Goal: Task Accomplishment & Management: Complete application form

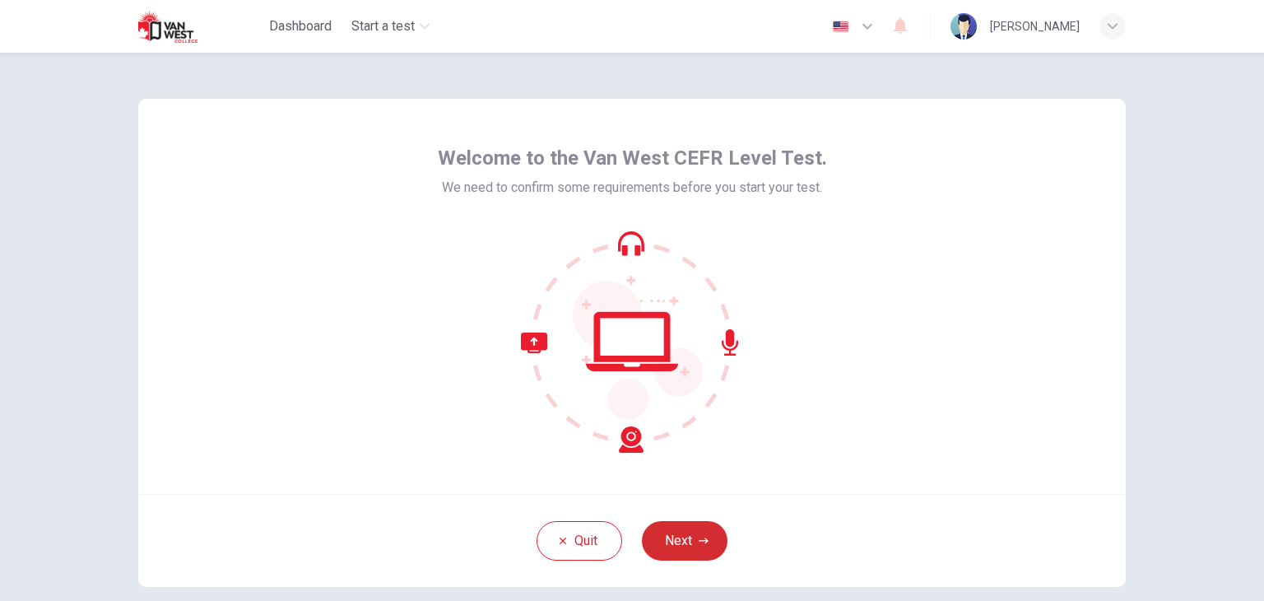
click at [691, 533] on button "Next" at bounding box center [685, 541] width 86 height 40
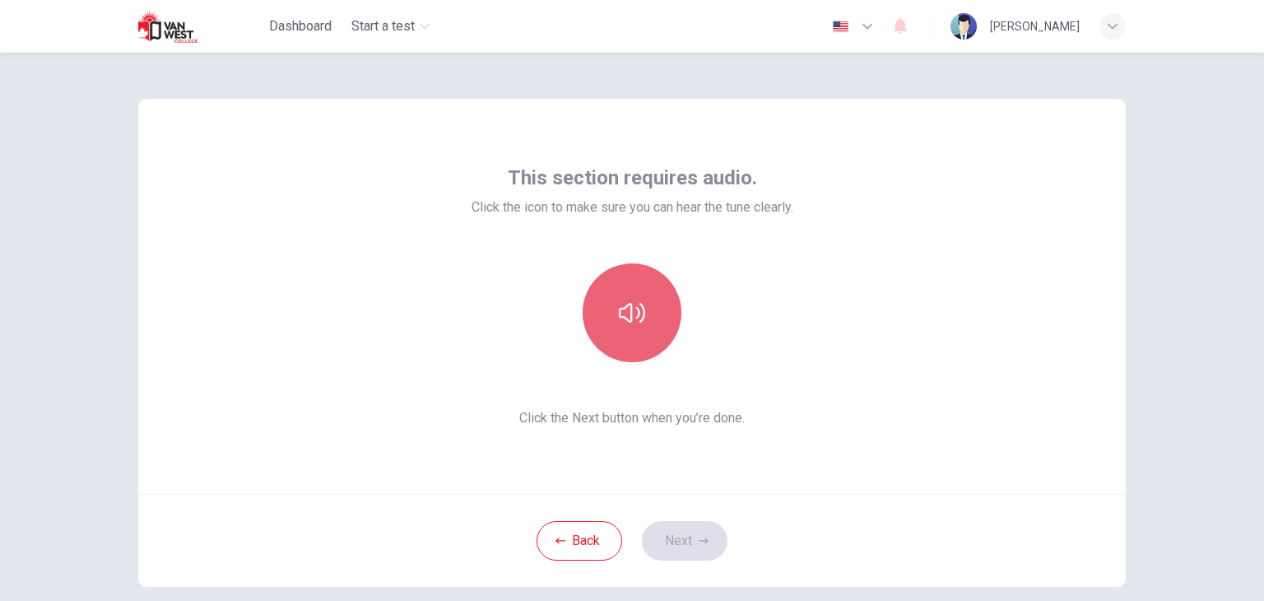
click at [653, 287] on button "button" at bounding box center [632, 312] width 99 height 99
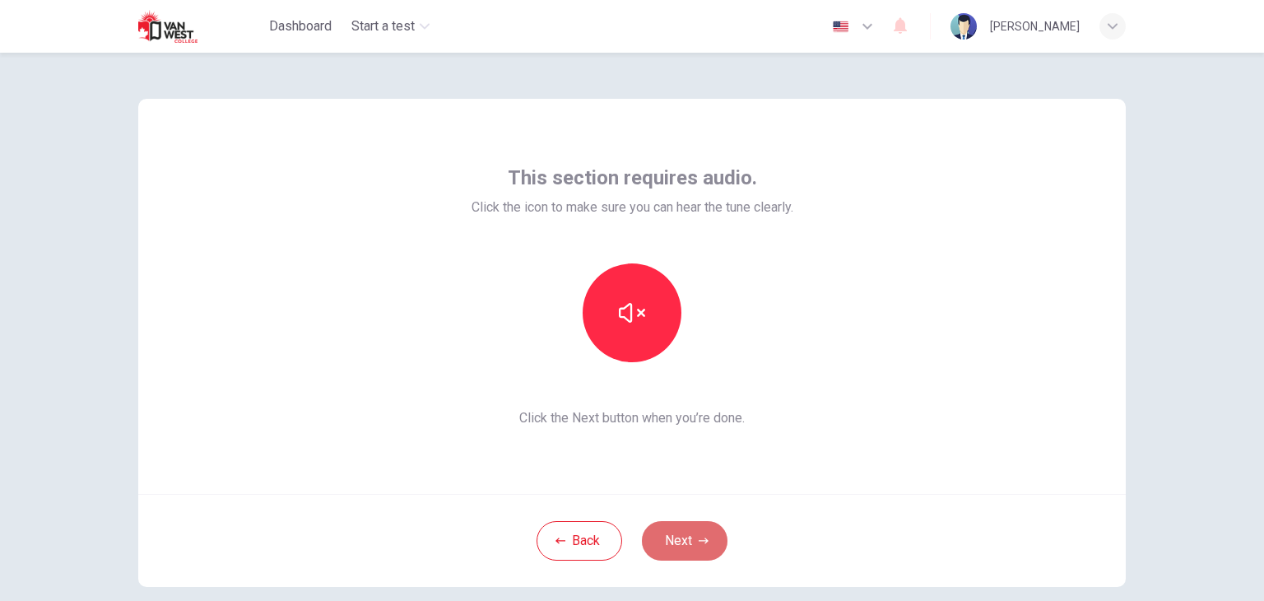
click at [688, 542] on button "Next" at bounding box center [685, 541] width 86 height 40
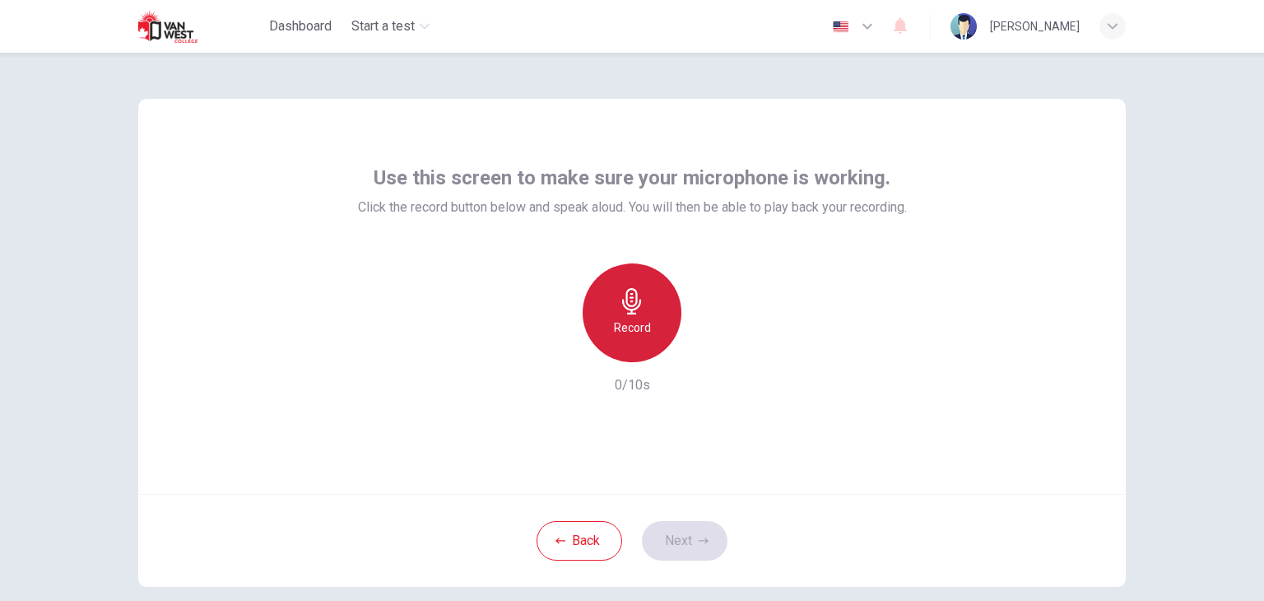
click at [650, 341] on div "Record" at bounding box center [632, 312] width 99 height 99
click at [651, 313] on div "Stop" at bounding box center [632, 312] width 99 height 99
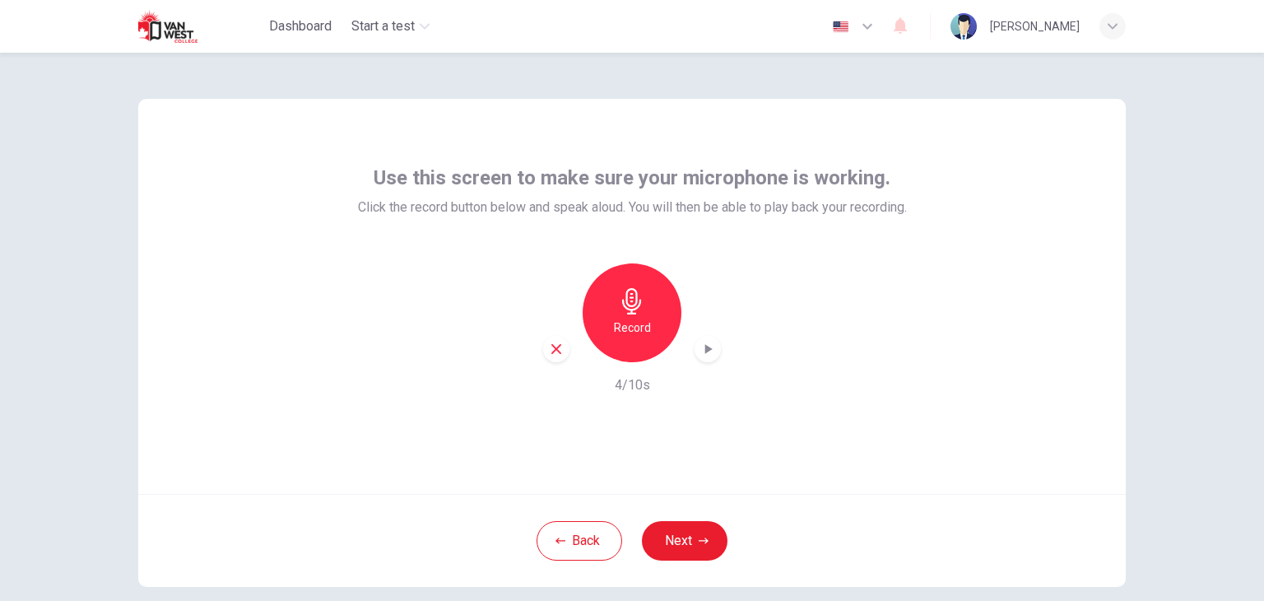
click at [706, 338] on div "button" at bounding box center [708, 349] width 26 height 26
click at [690, 541] on button "Next" at bounding box center [685, 541] width 86 height 40
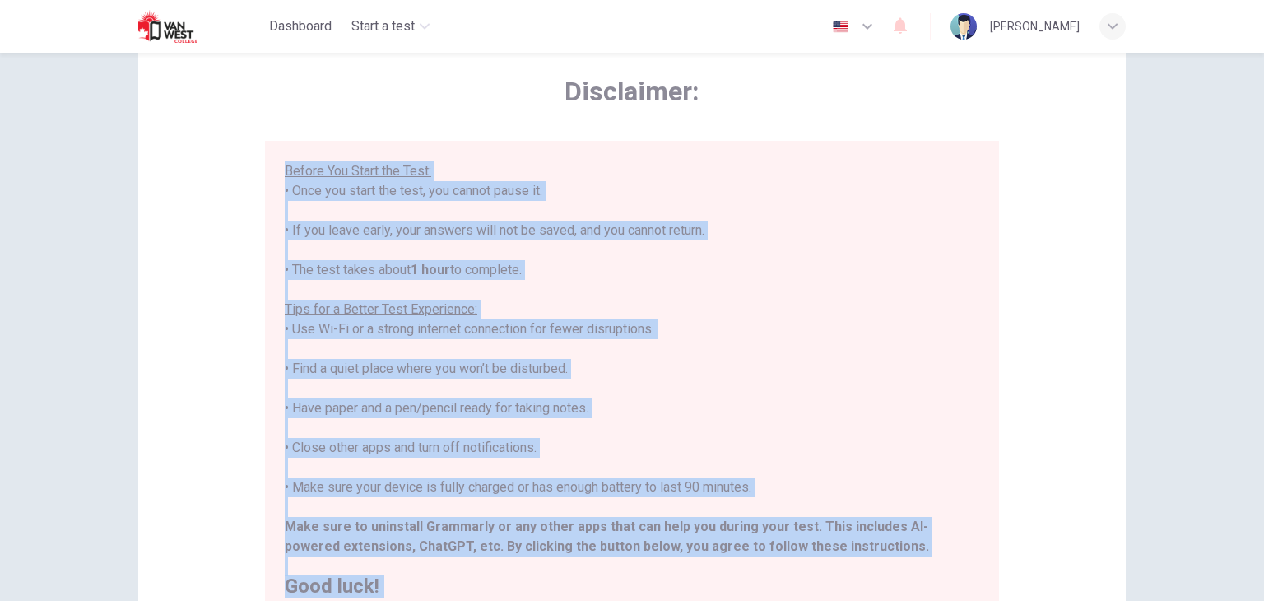
scroll to position [314, 0]
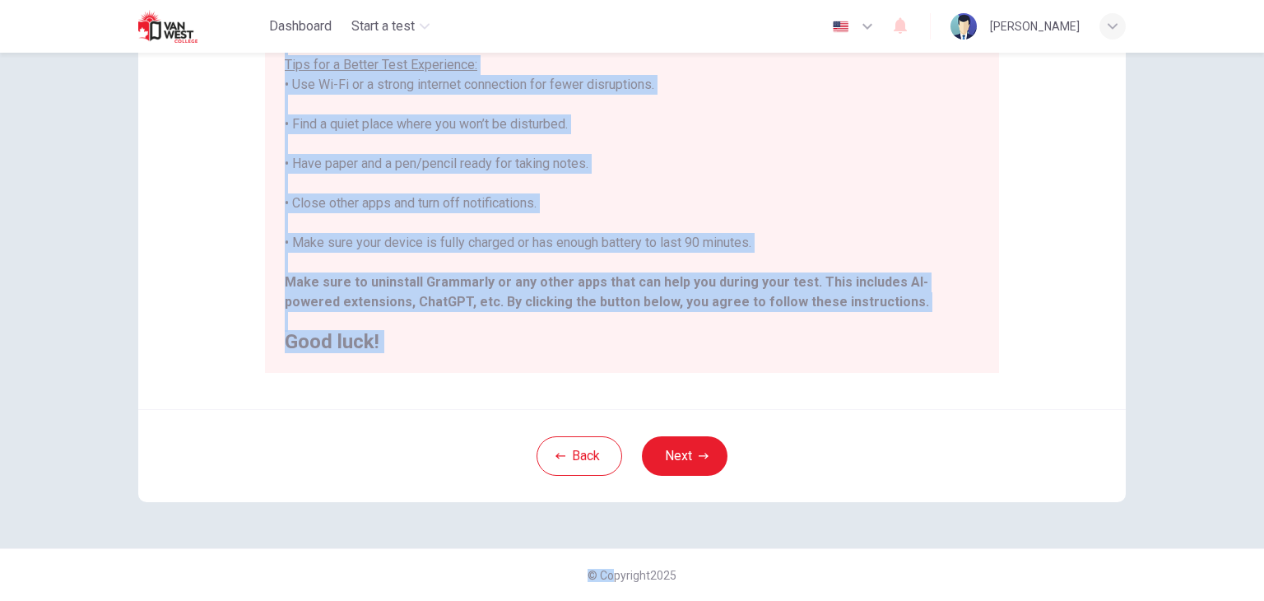
drag, startPoint x: 266, startPoint y: 248, endPoint x: 593, endPoint y: 556, distance: 448.9
click at [603, 600] on html "This site uses cookies, as explained in our Privacy Policy . If you agree to th…" at bounding box center [632, 300] width 1264 height 601
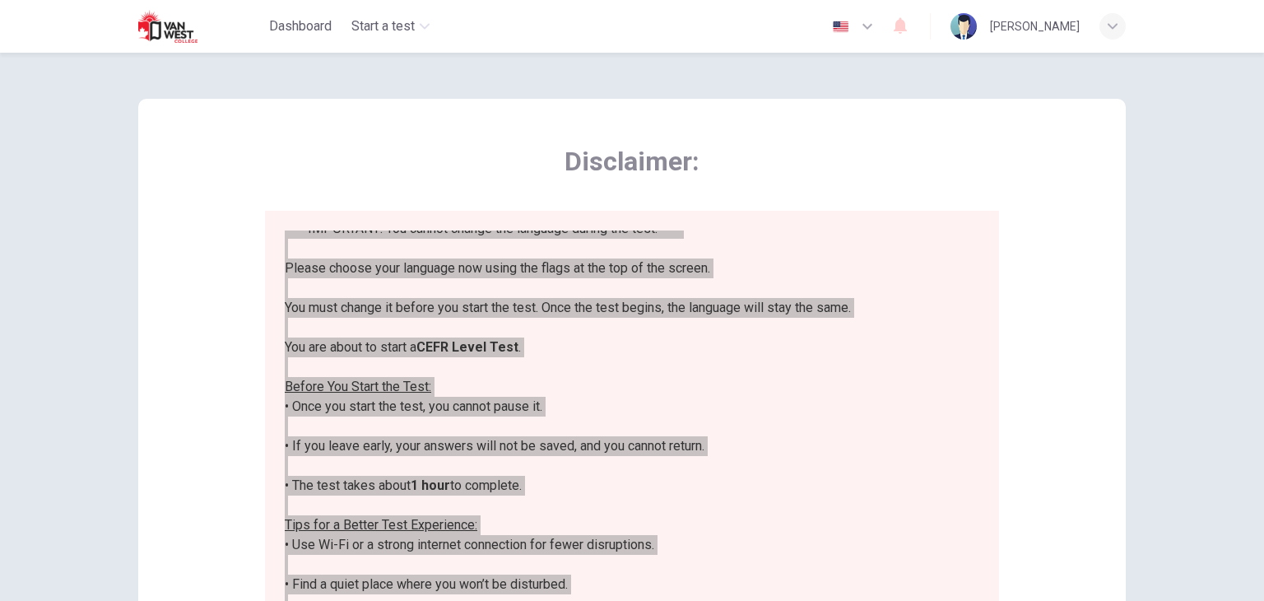
scroll to position [0, 0]
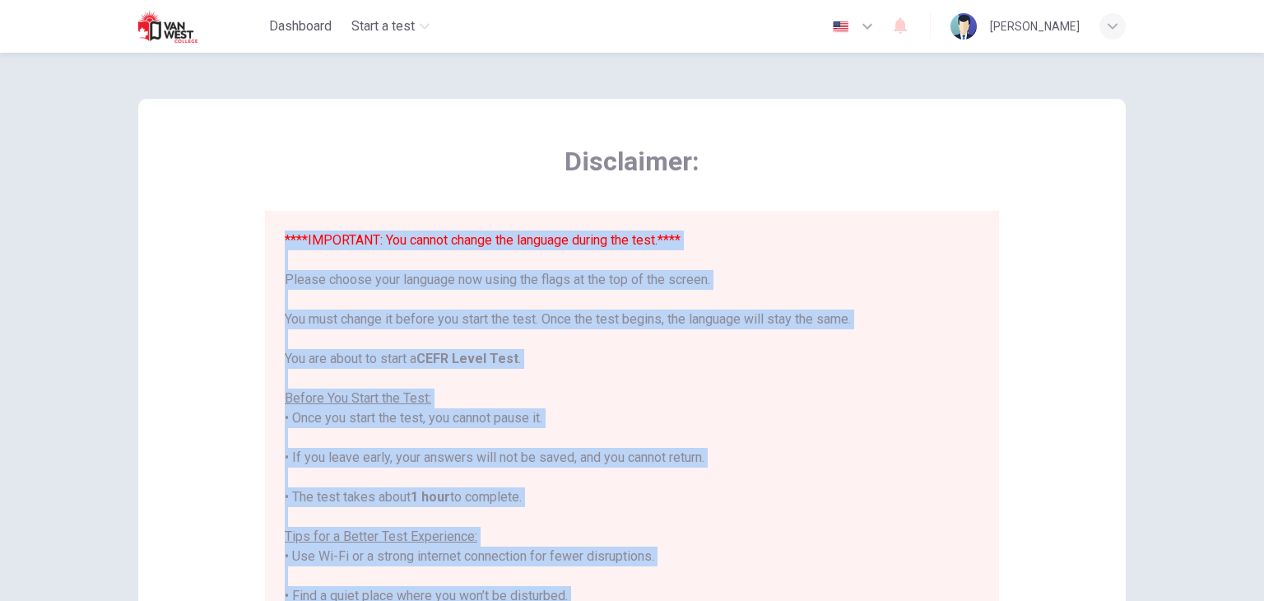
click at [842, 35] on button "button" at bounding box center [854, 26] width 60 height 33
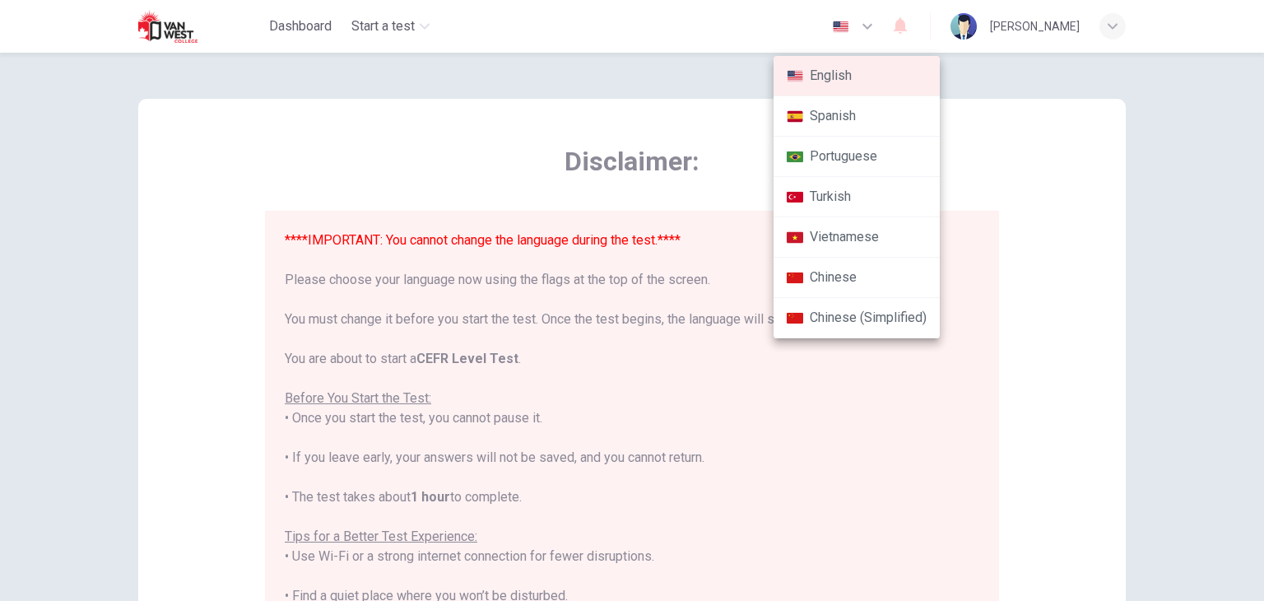
click at [739, 169] on div at bounding box center [632, 300] width 1264 height 601
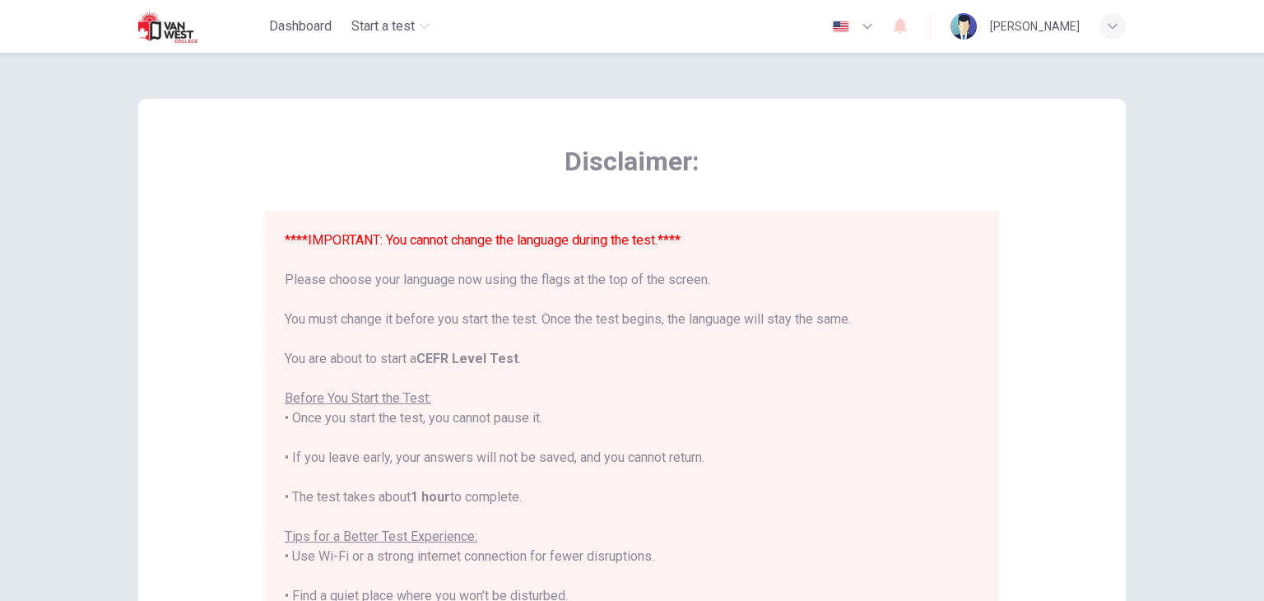
click at [739, 169] on div "English Spanish Portuguese Turkish Vietnamese Chinese Chinese (Simplified)" at bounding box center [632, 300] width 1264 height 601
click at [862, 31] on icon "button" at bounding box center [868, 26] width 20 height 20
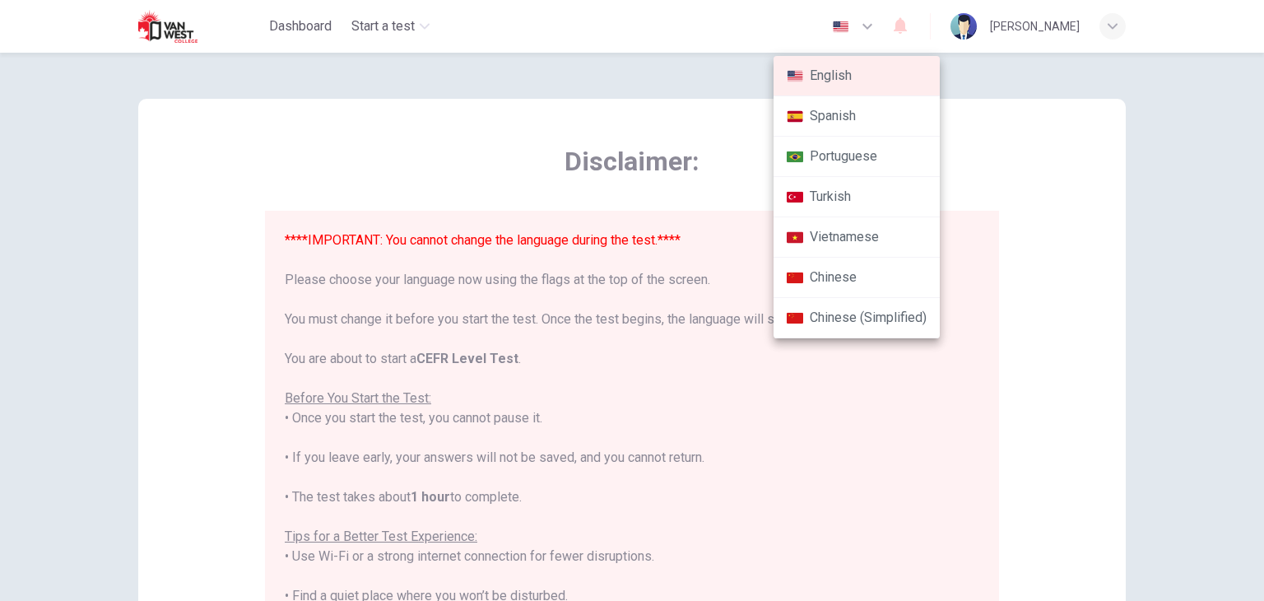
click at [1017, 192] on div at bounding box center [632, 300] width 1264 height 601
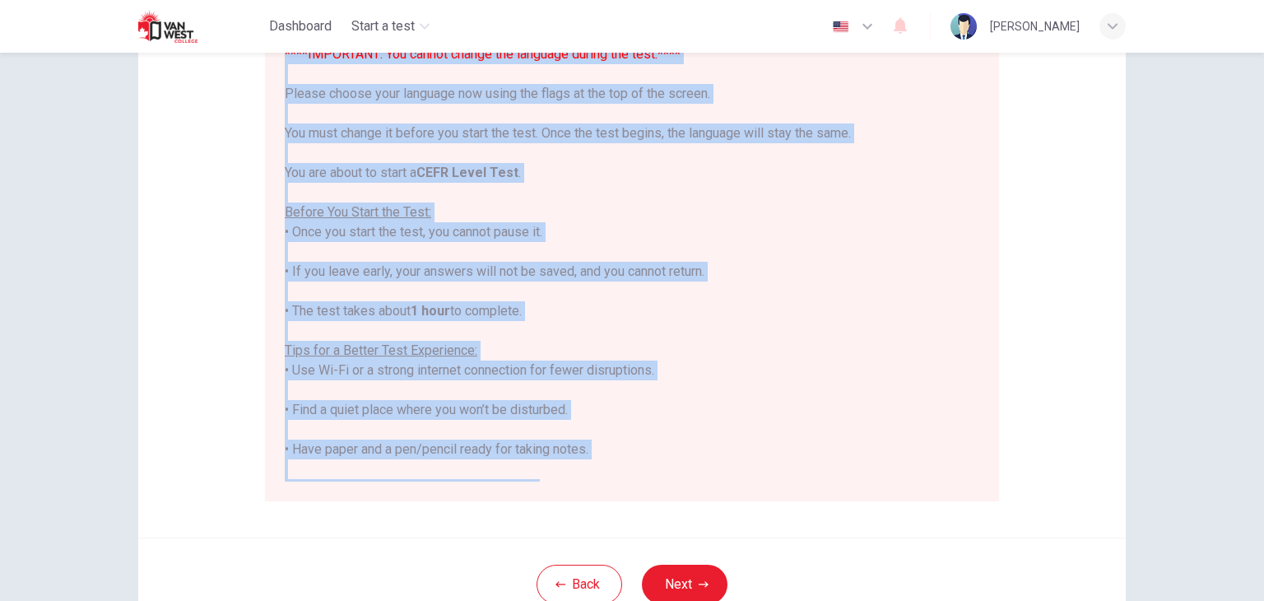
scroll to position [157, 0]
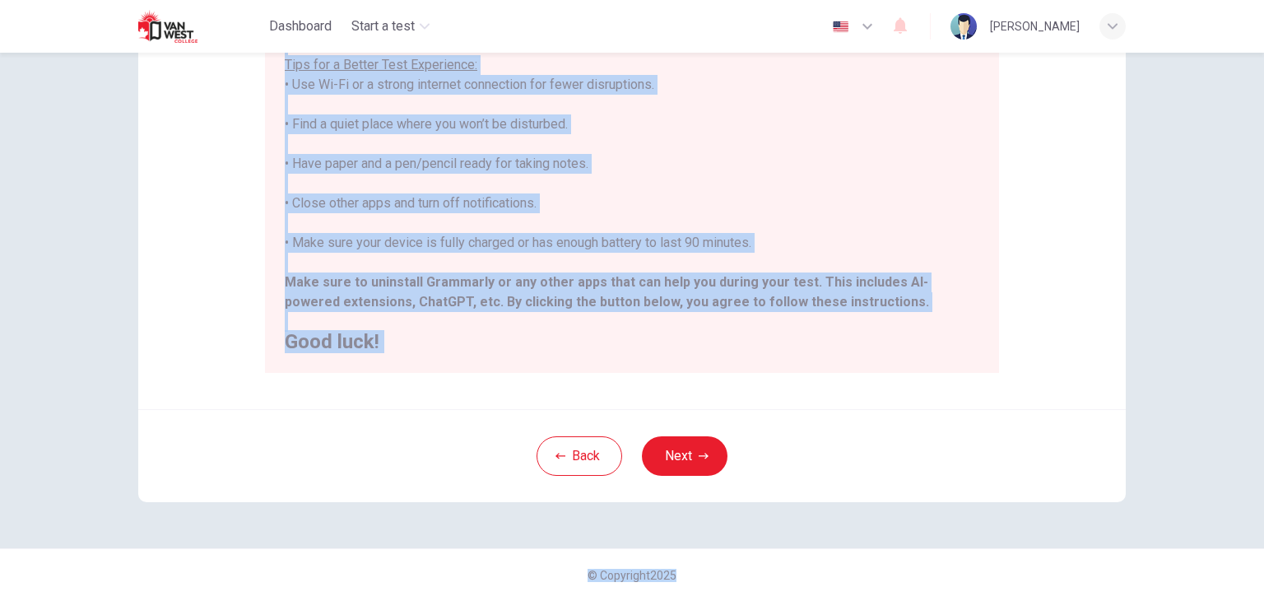
drag, startPoint x: 267, startPoint y: 235, endPoint x: 891, endPoint y: 639, distance: 744.0
click at [891, 600] on html "This site uses cookies, as explained in our Privacy Policy . If you agree to th…" at bounding box center [632, 300] width 1264 height 601
click at [868, 23] on icon "button" at bounding box center [868, 26] width 20 height 20
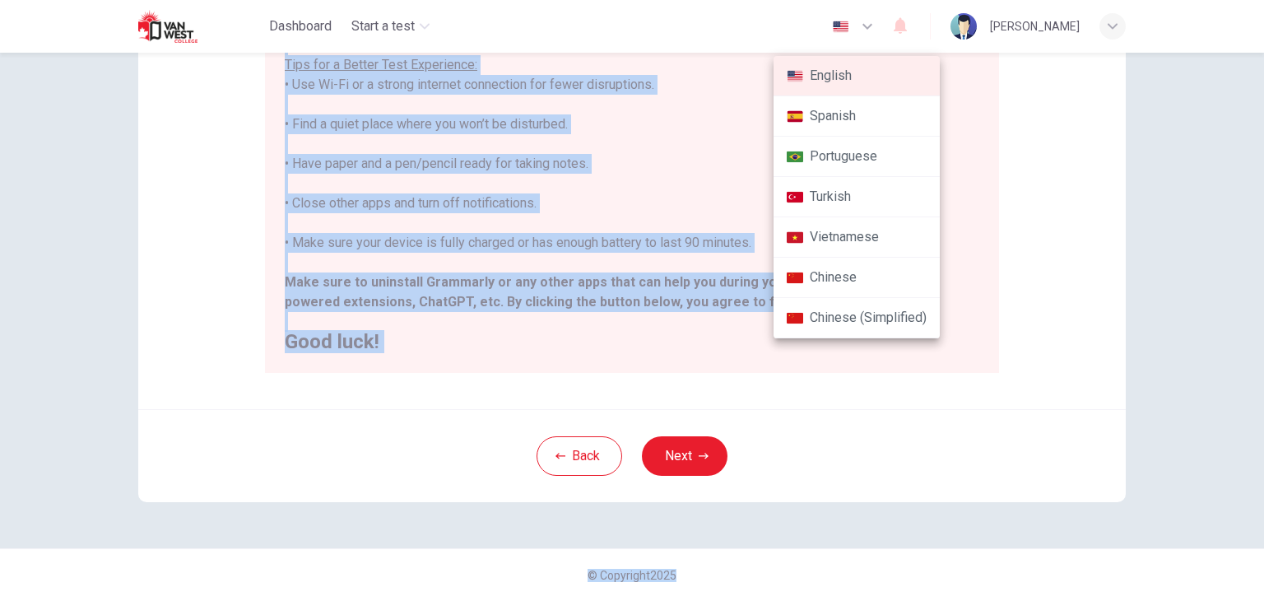
click at [868, 23] on div at bounding box center [632, 300] width 1264 height 601
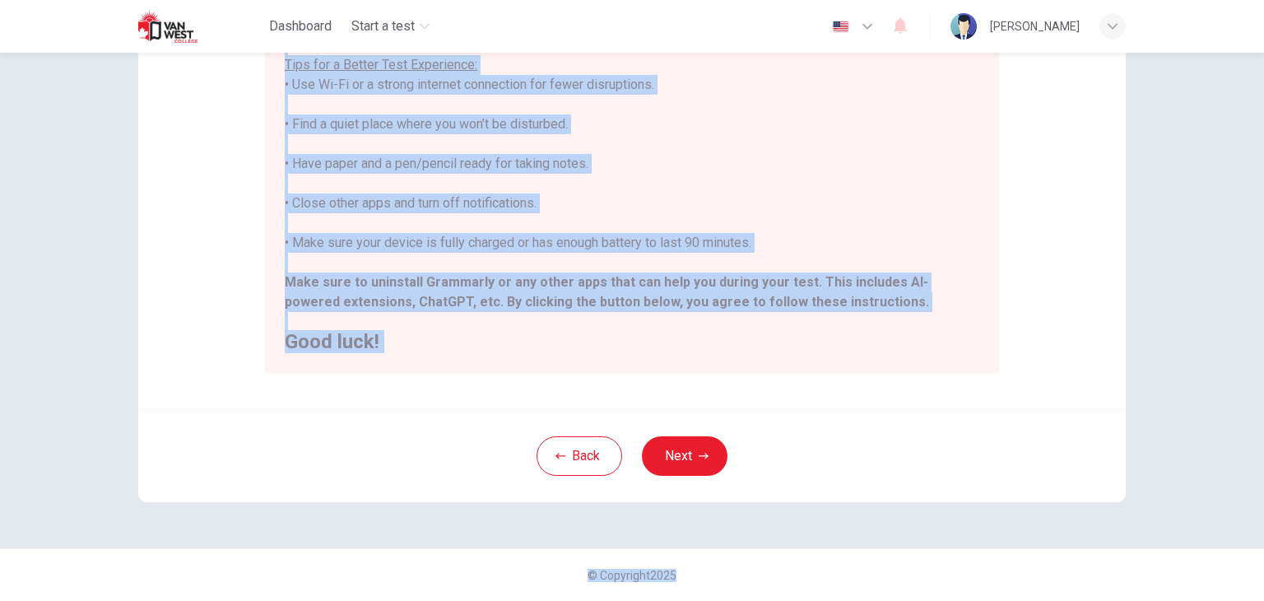
click at [868, 25] on icon "button" at bounding box center [867, 27] width 10 height 6
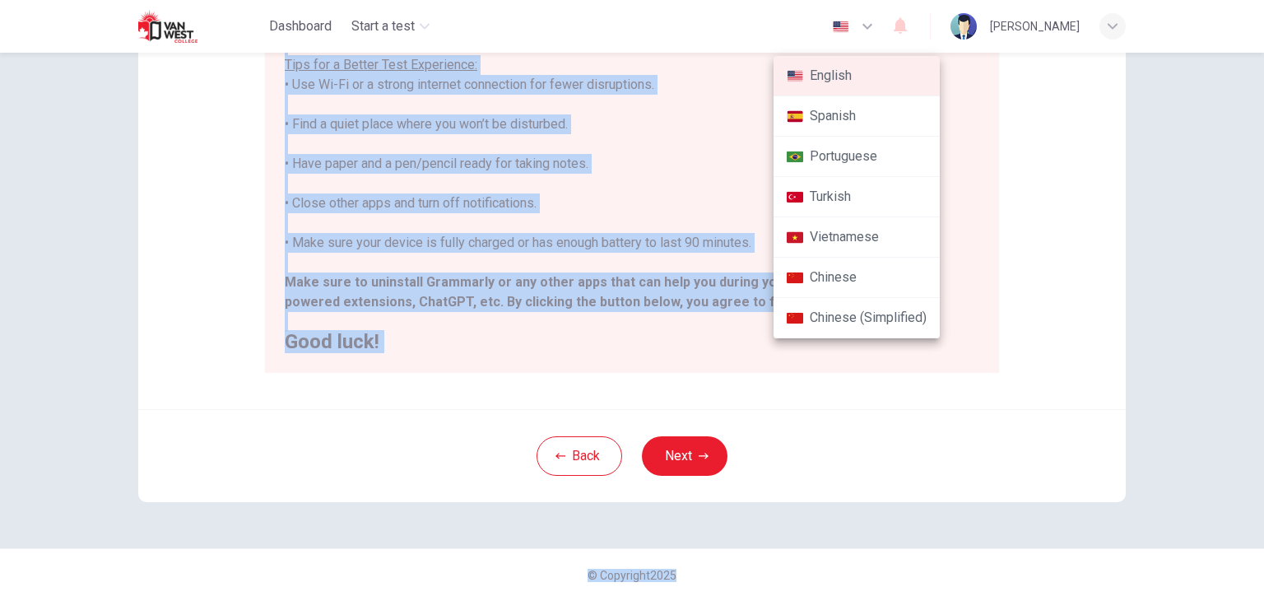
click at [828, 73] on li "English" at bounding box center [857, 76] width 166 height 40
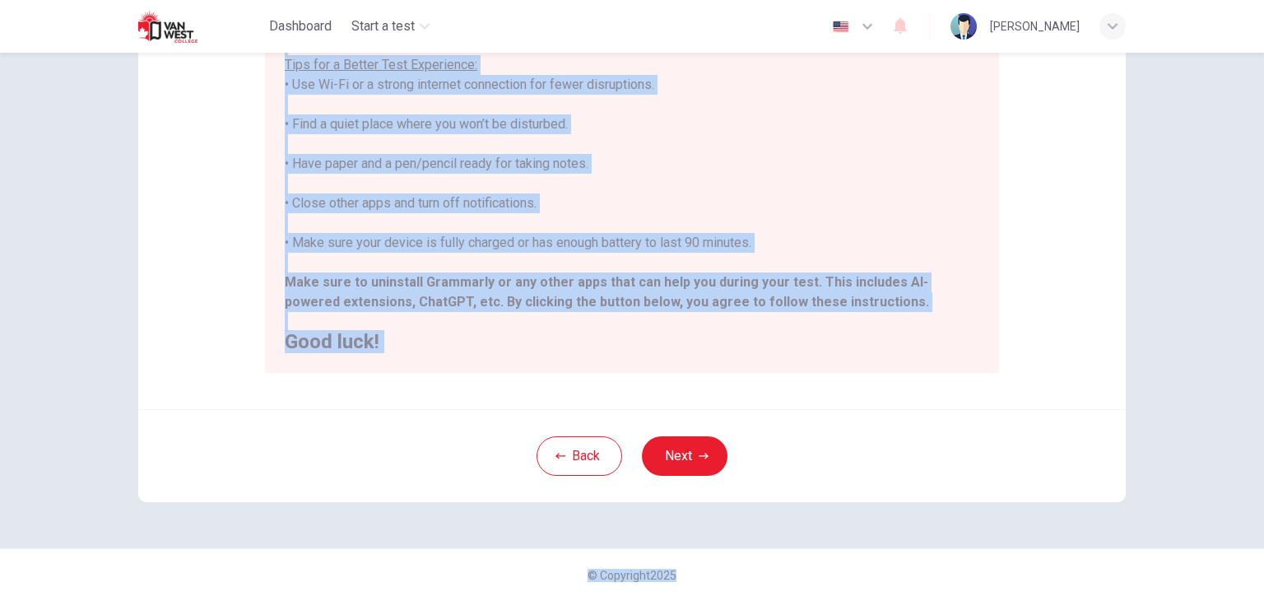
scroll to position [0, 0]
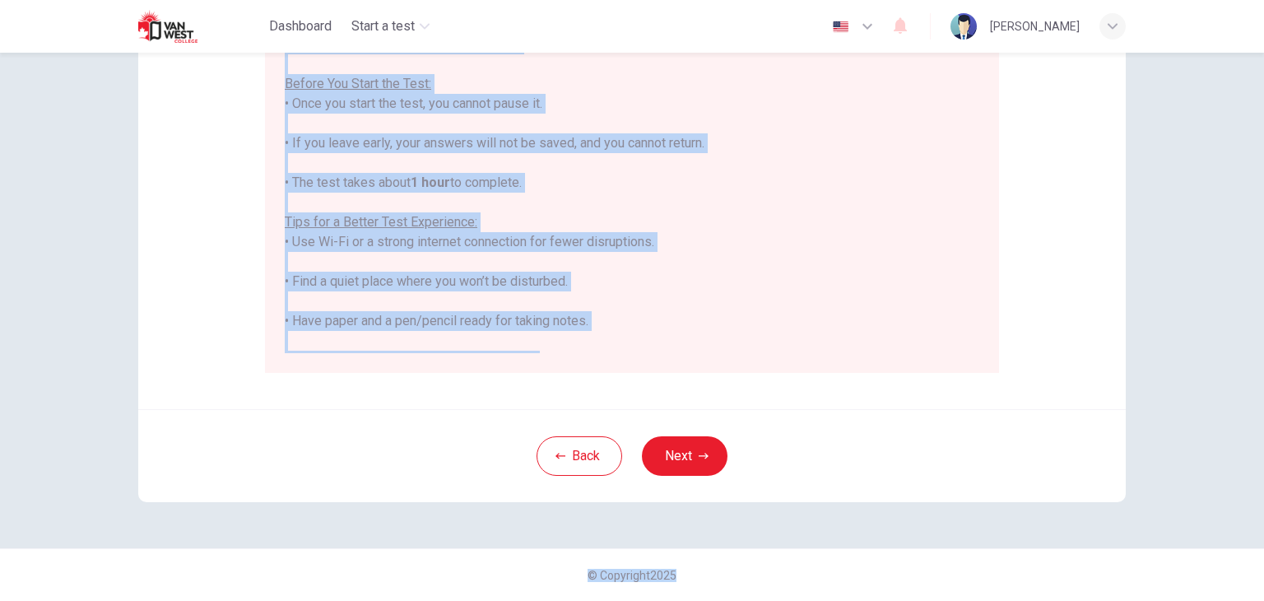
click at [1074, 198] on div "Disclaimer: ****IMPORTANT: You cannot change the language during the test.**** …" at bounding box center [632, 96] width 988 height 625
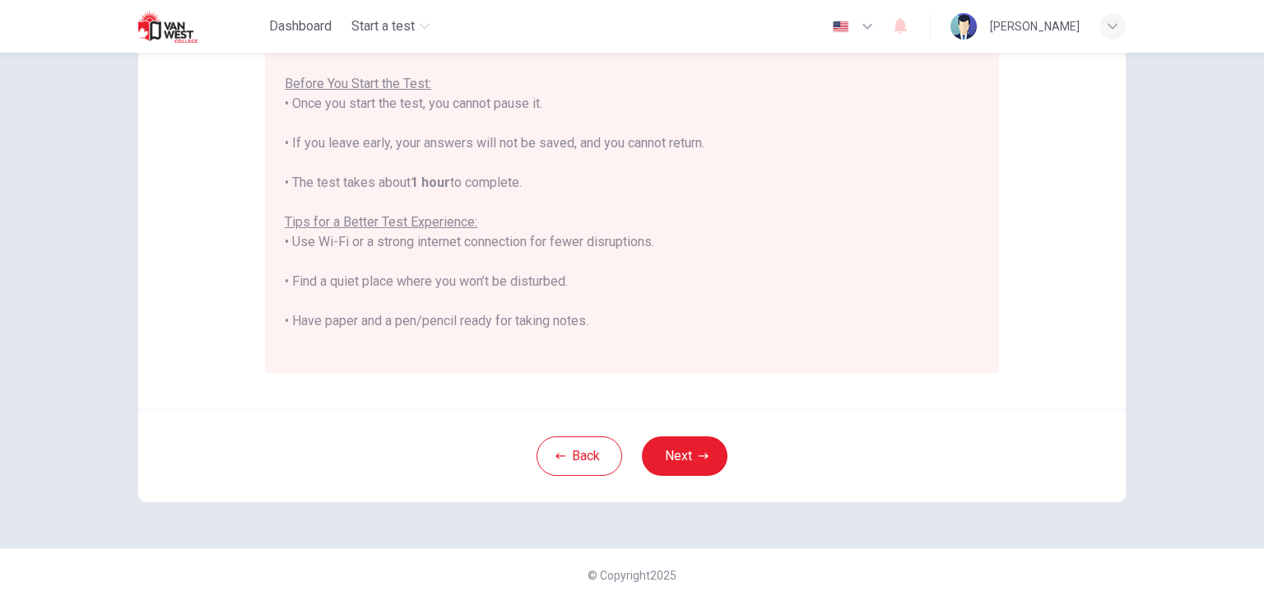
click at [1056, 38] on div "[PERSON_NAME]" at bounding box center [1038, 26] width 175 height 26
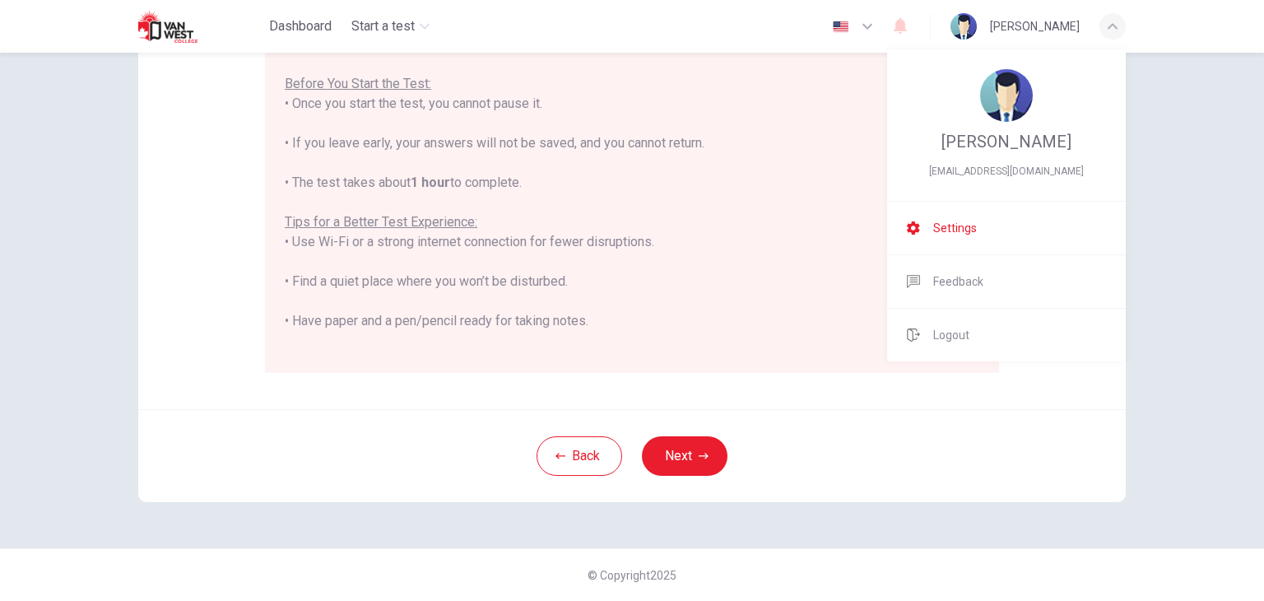
click at [1029, 233] on li "Settings" at bounding box center [1006, 228] width 239 height 53
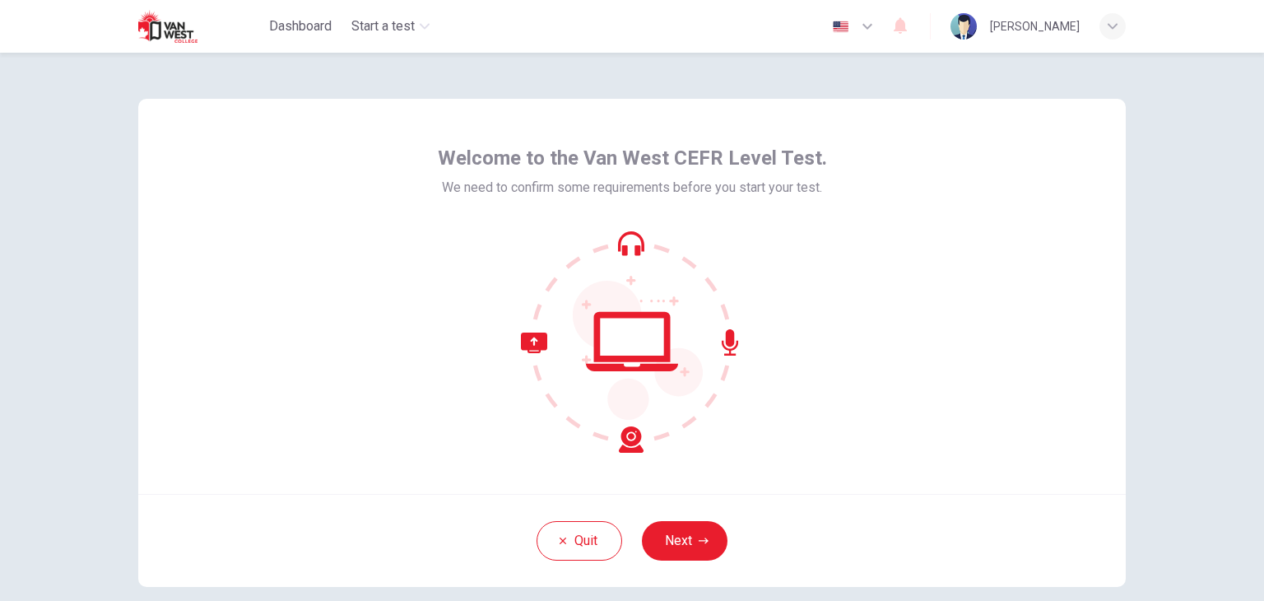
scroll to position [85, 0]
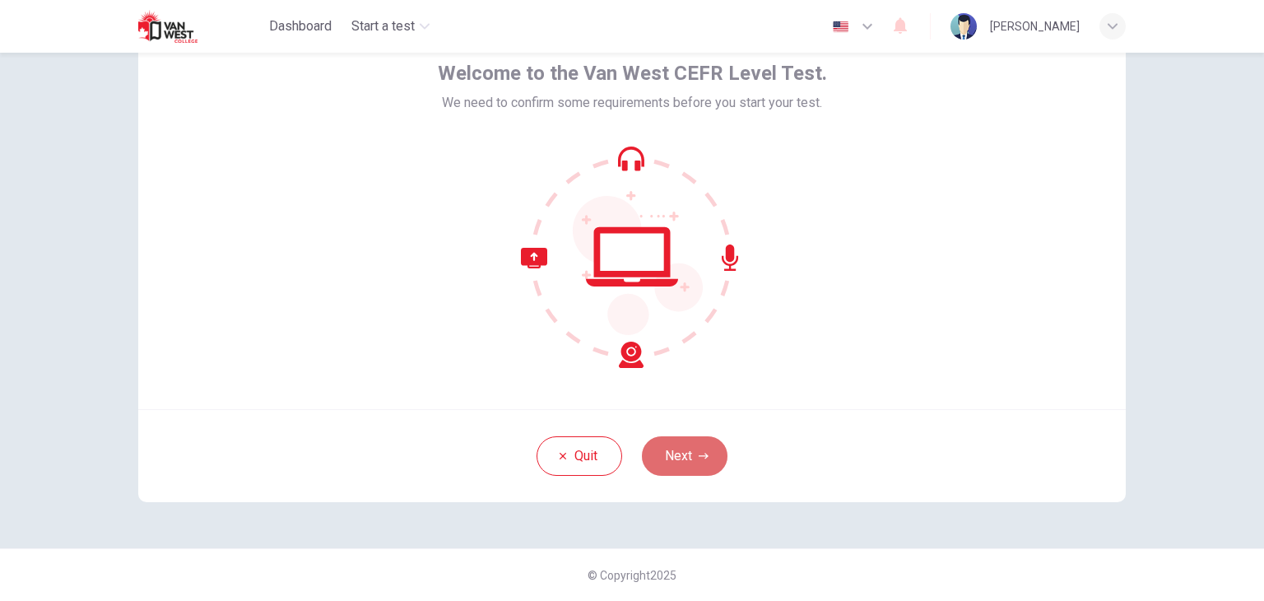
click at [693, 440] on button "Next" at bounding box center [685, 456] width 86 height 40
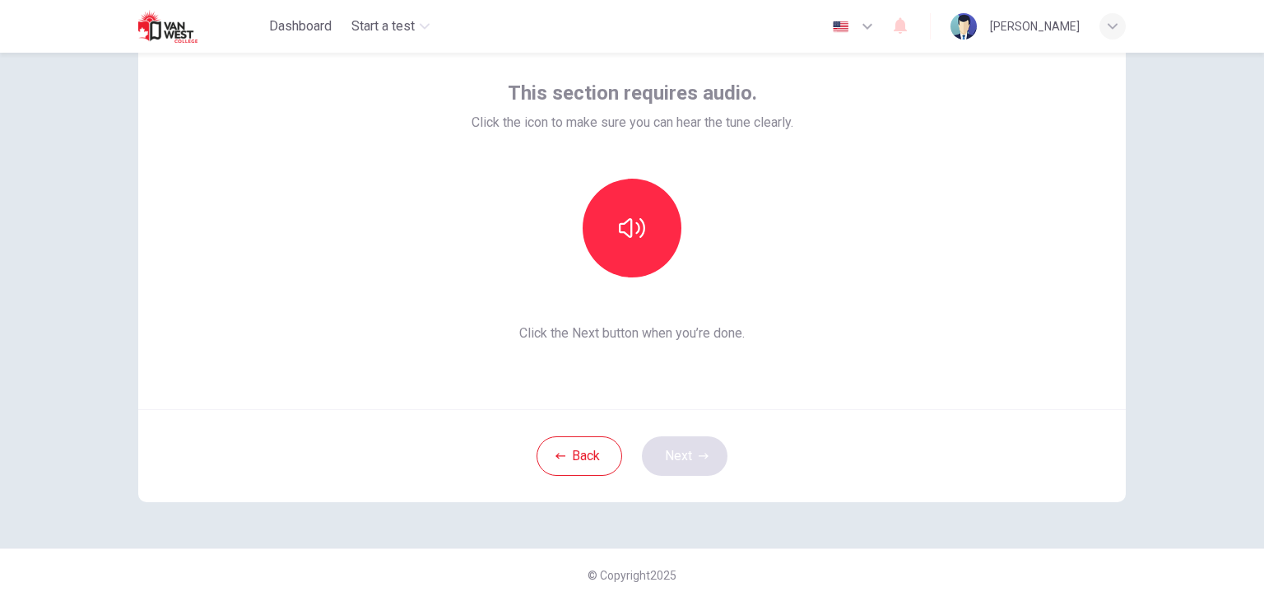
click at [693, 440] on div "Back Next" at bounding box center [632, 455] width 988 height 93
click at [624, 216] on icon "button" at bounding box center [632, 228] width 26 height 26
click at [672, 456] on button "Next" at bounding box center [685, 456] width 86 height 40
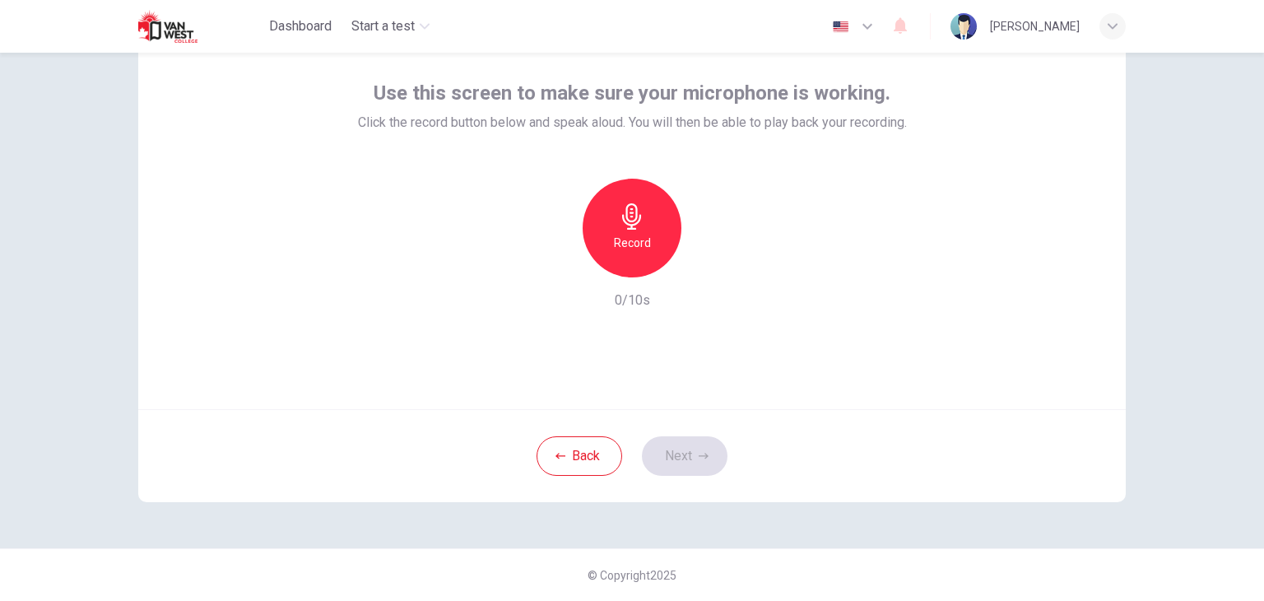
click at [652, 242] on div "Record" at bounding box center [632, 228] width 99 height 99
click at [652, 242] on div "Stop" at bounding box center [632, 228] width 99 height 99
click at [699, 455] on icon "button" at bounding box center [704, 456] width 10 height 6
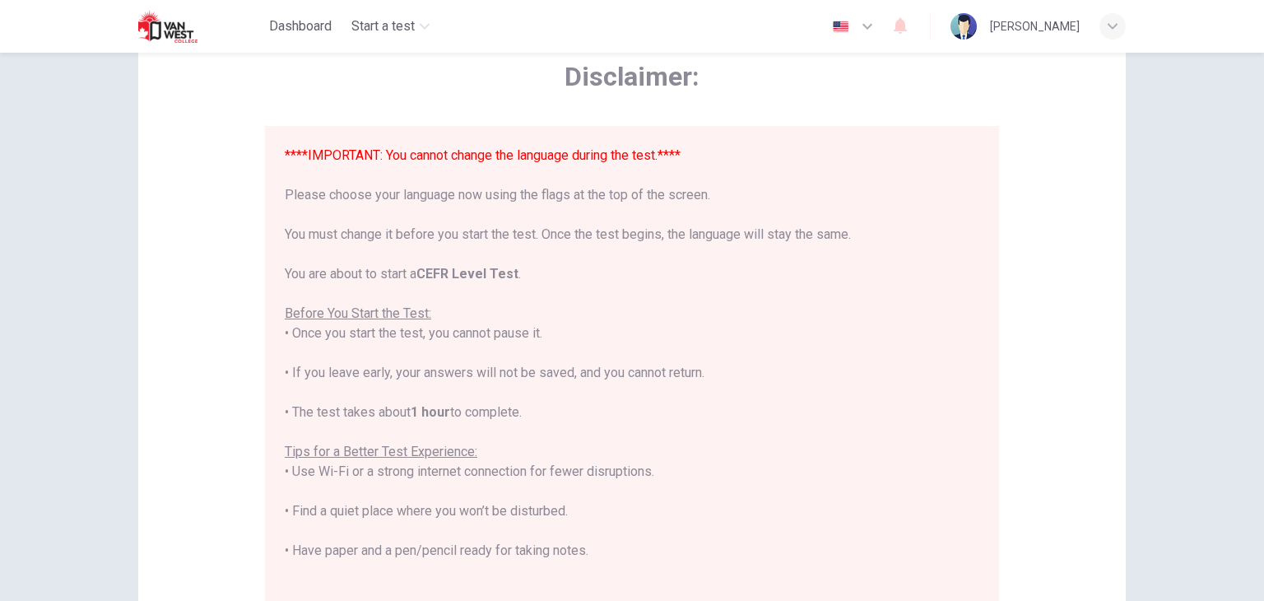
scroll to position [157, 0]
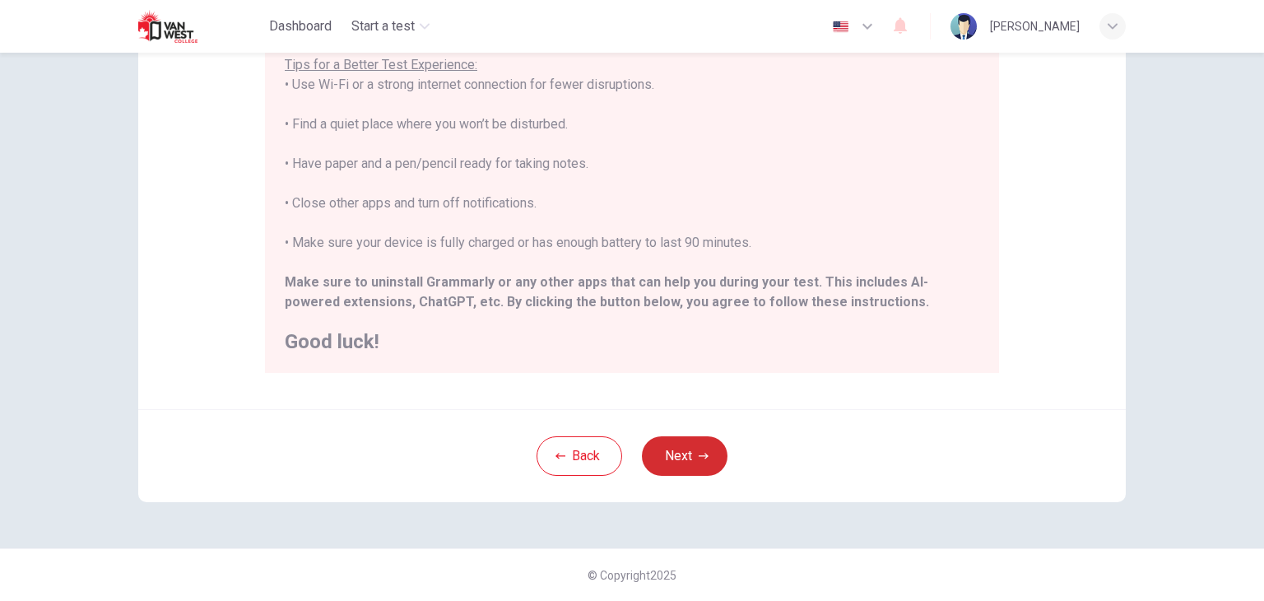
click at [688, 463] on button "Next" at bounding box center [685, 456] width 86 height 40
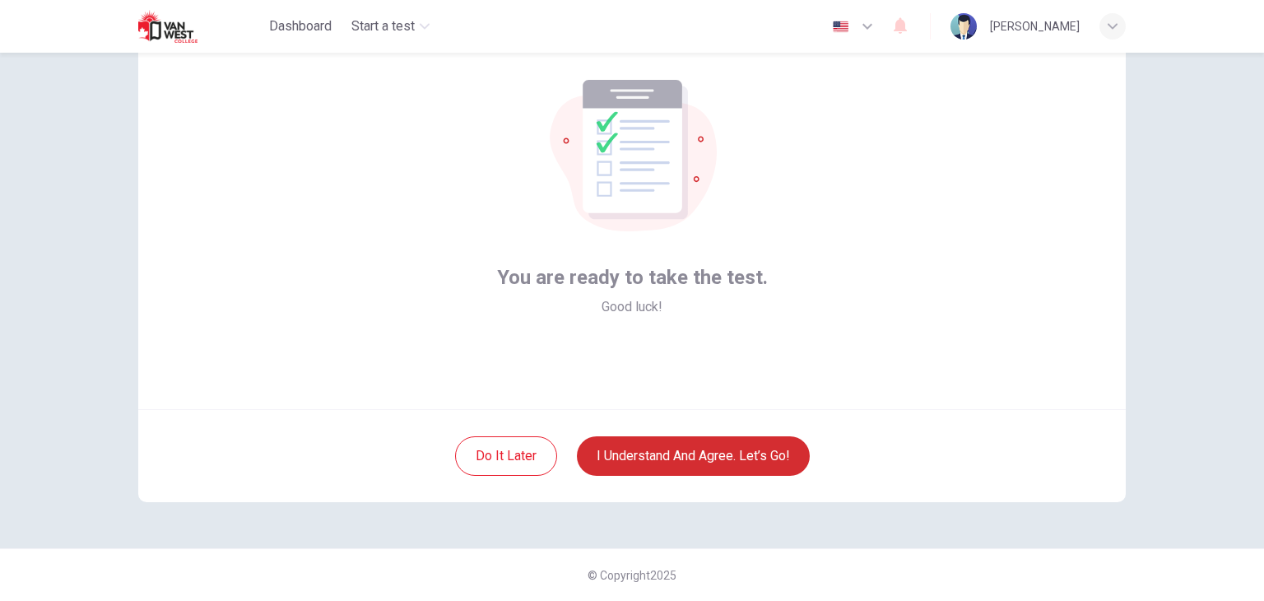
scroll to position [85, 0]
click at [864, 24] on icon "button" at bounding box center [868, 26] width 20 height 20
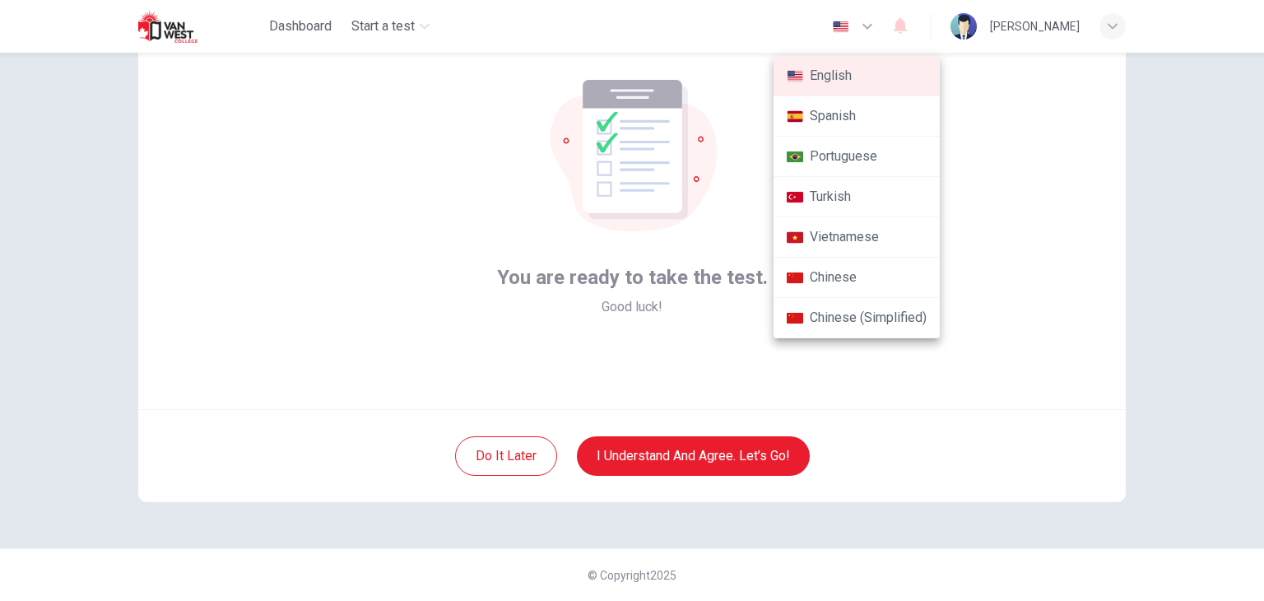
click at [1048, 253] on div at bounding box center [632, 300] width 1264 height 601
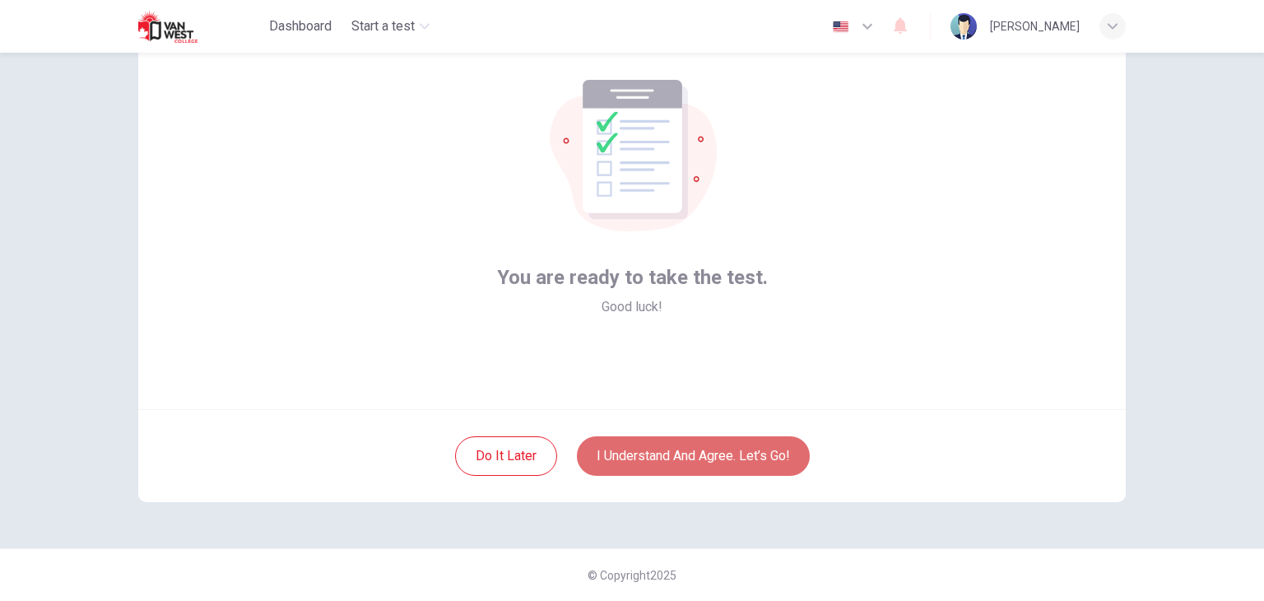
click at [744, 452] on button "I understand and agree. Let’s go!" at bounding box center [693, 456] width 233 height 40
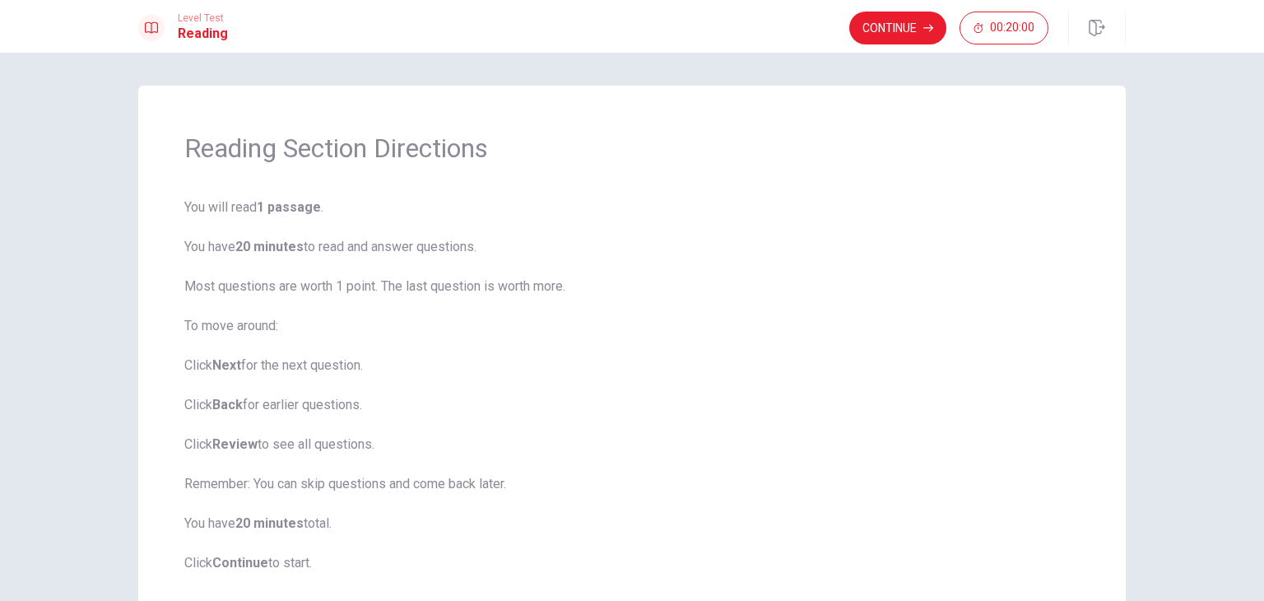
drag, startPoint x: 167, startPoint y: 237, endPoint x: 352, endPoint y: 252, distance: 185.8
click at [352, 252] on div "Reading Section Directions You will read 1 passage . You have 20 minutes to rea…" at bounding box center [632, 352] width 988 height 533
drag, startPoint x: 172, startPoint y: 201, endPoint x: 470, endPoint y: 400, distance: 358.4
click at [470, 400] on div "Reading Section Directions You will read 1 passage . You have 20 minutes to rea…" at bounding box center [632, 352] width 988 height 533
drag, startPoint x: 178, startPoint y: 208, endPoint x: 279, endPoint y: 208, distance: 101.2
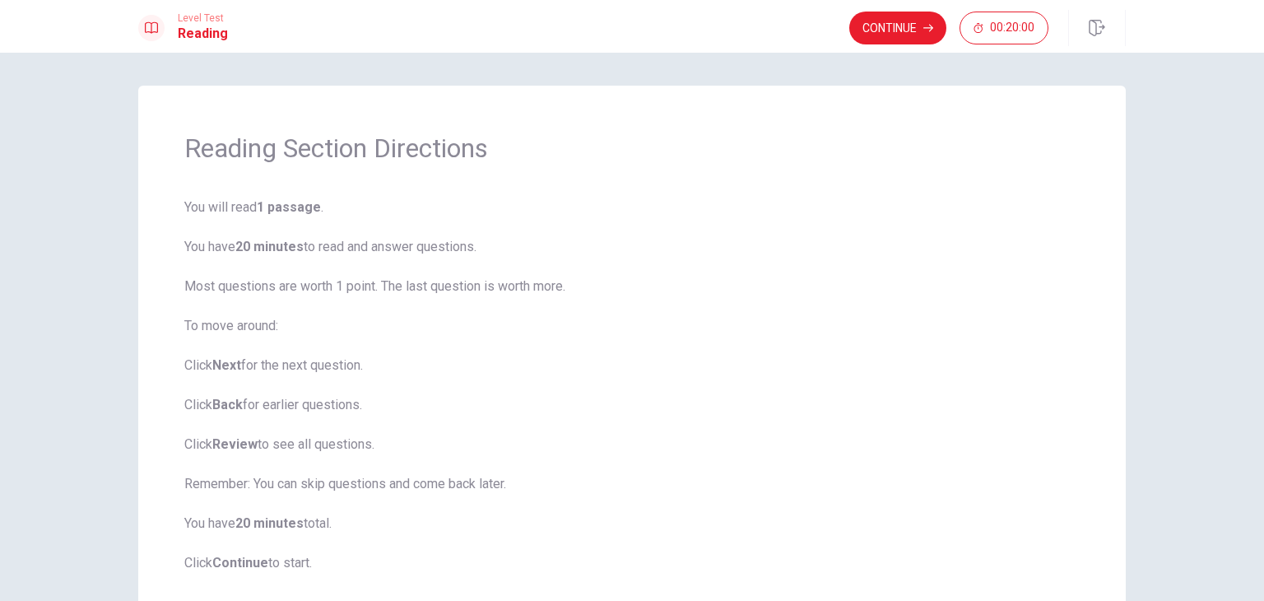
click at [279, 208] on div "Reading Section Directions You will read 1 passage . You have 20 minutes to rea…" at bounding box center [632, 352] width 988 height 533
drag, startPoint x: 279, startPoint y: 208, endPoint x: 303, endPoint y: 207, distance: 23.9
click at [303, 207] on b "1 passage" at bounding box center [289, 207] width 64 height 16
drag, startPoint x: 303, startPoint y: 207, endPoint x: 337, endPoint y: 323, distance: 121.6
click at [337, 323] on span "You will read 1 passage . You have 20 minutes to read and answer questions. Mos…" at bounding box center [631, 385] width 895 height 375
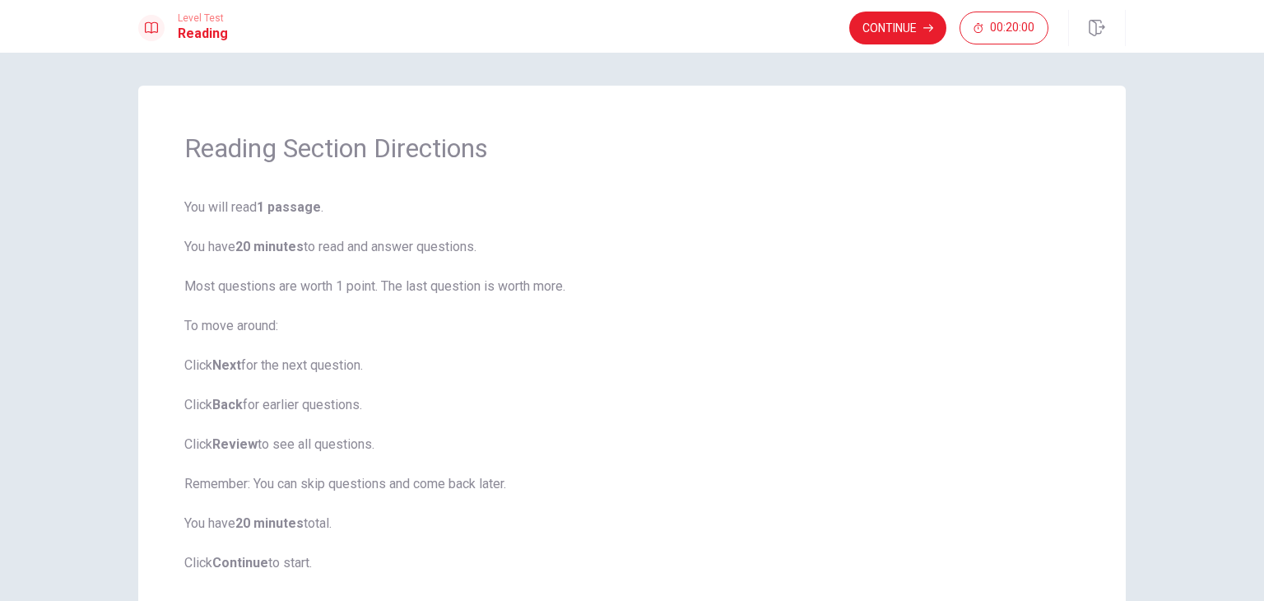
drag, startPoint x: 328, startPoint y: 241, endPoint x: 279, endPoint y: 481, distance: 244.4
click at [280, 484] on span "You will read 1 passage . You have 20 minutes to read and answer questions. Mos…" at bounding box center [631, 385] width 895 height 375
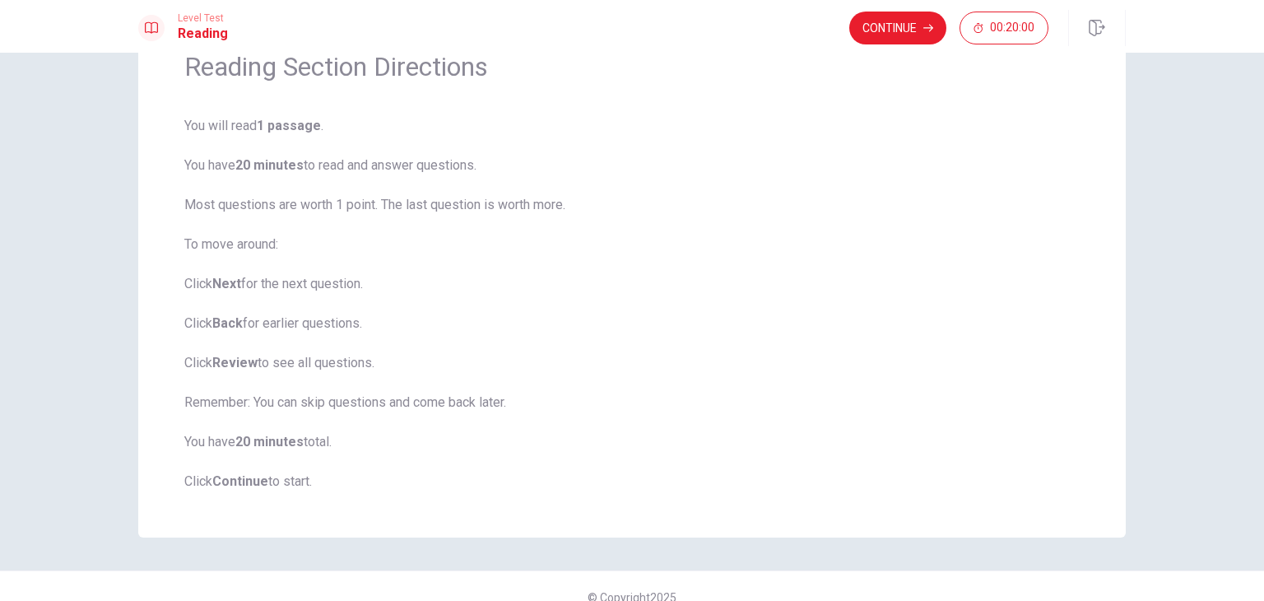
scroll to position [82, 0]
click at [918, 31] on button "Continue" at bounding box center [897, 28] width 97 height 33
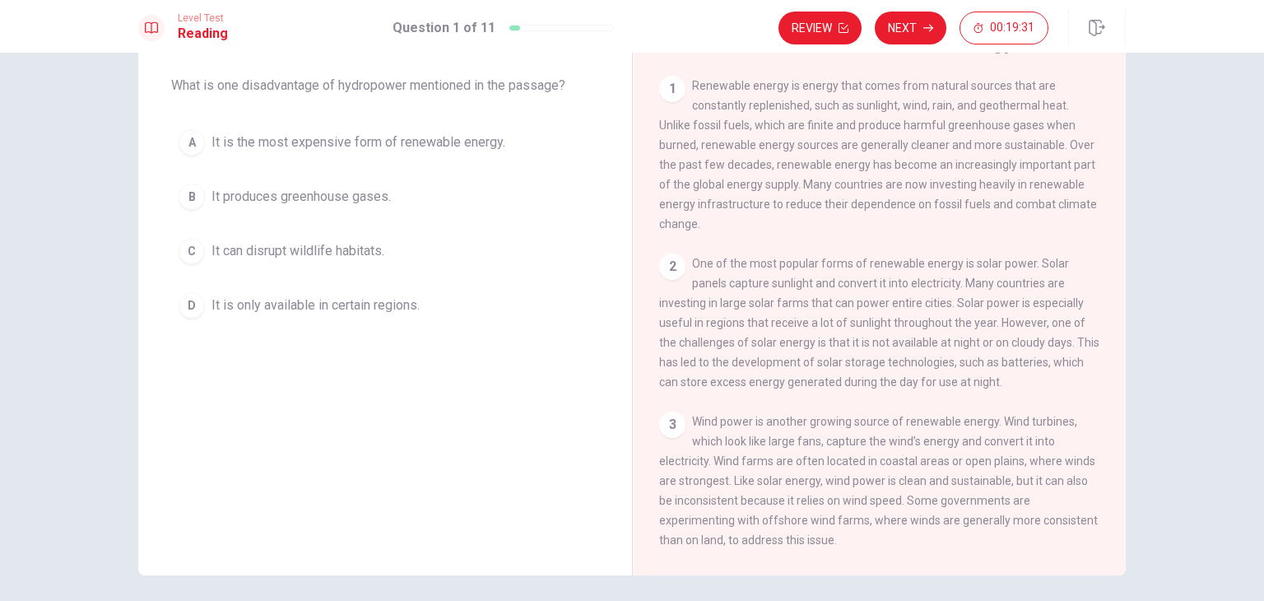
drag, startPoint x: 174, startPoint y: 88, endPoint x: 481, endPoint y: 84, distance: 306.2
click at [428, 85] on span "What is one disadvantage of hydropower mentioned in the passage?" at bounding box center [385, 86] width 428 height 20
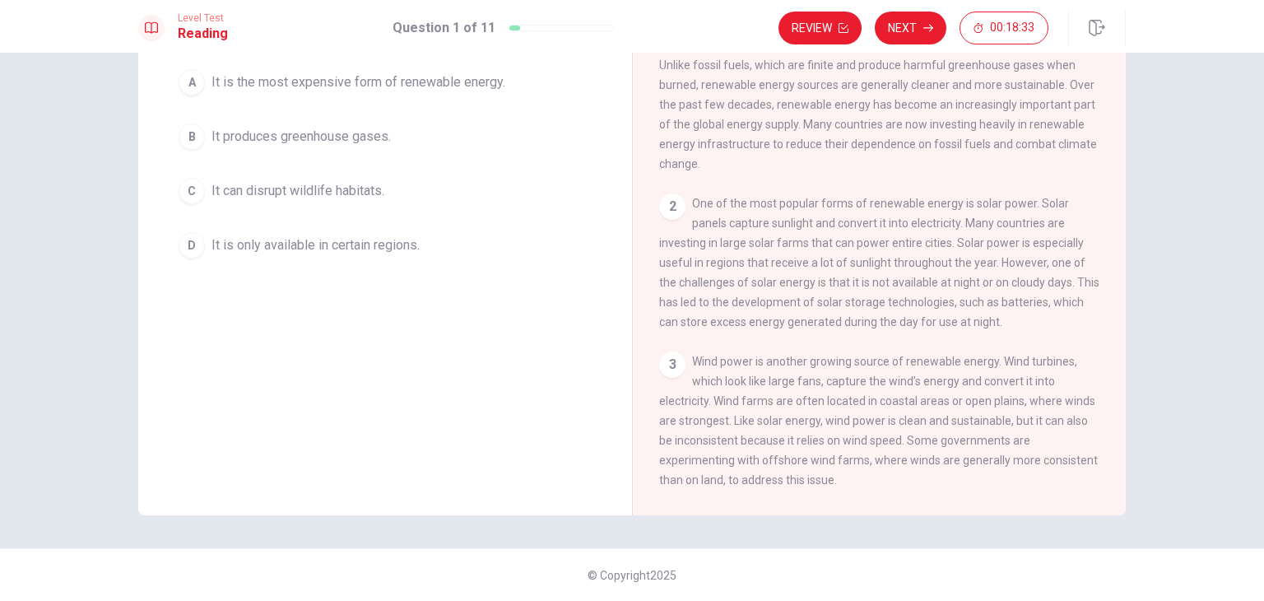
scroll to position [0, 0]
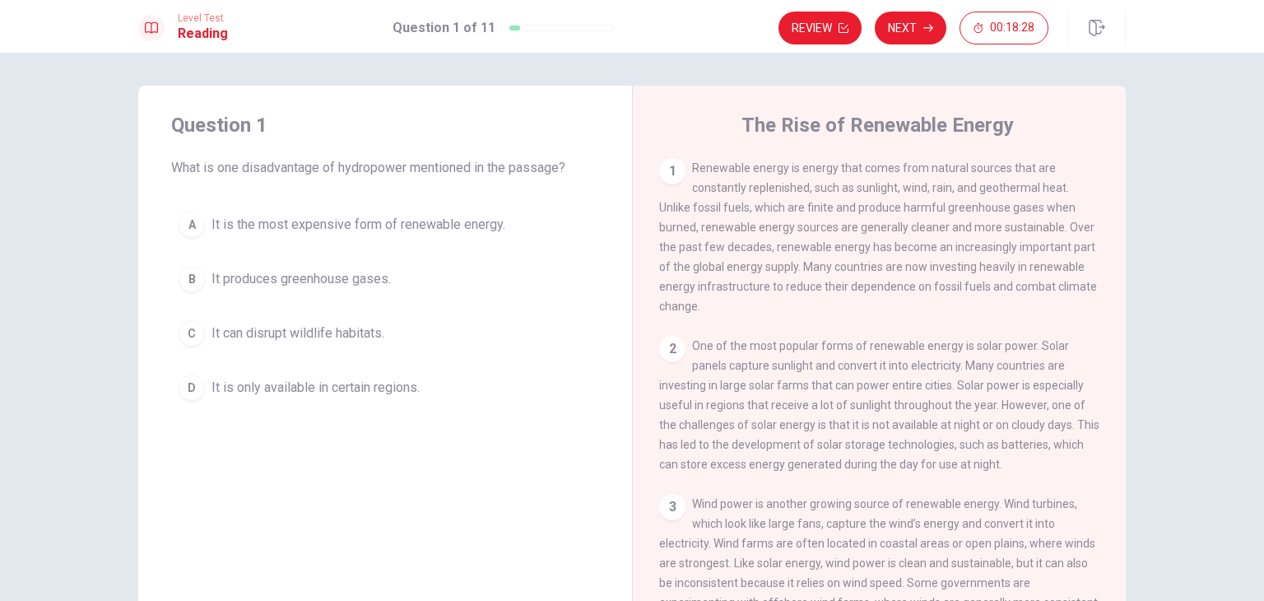
click at [192, 274] on div "B" at bounding box center [192, 279] width 26 height 26
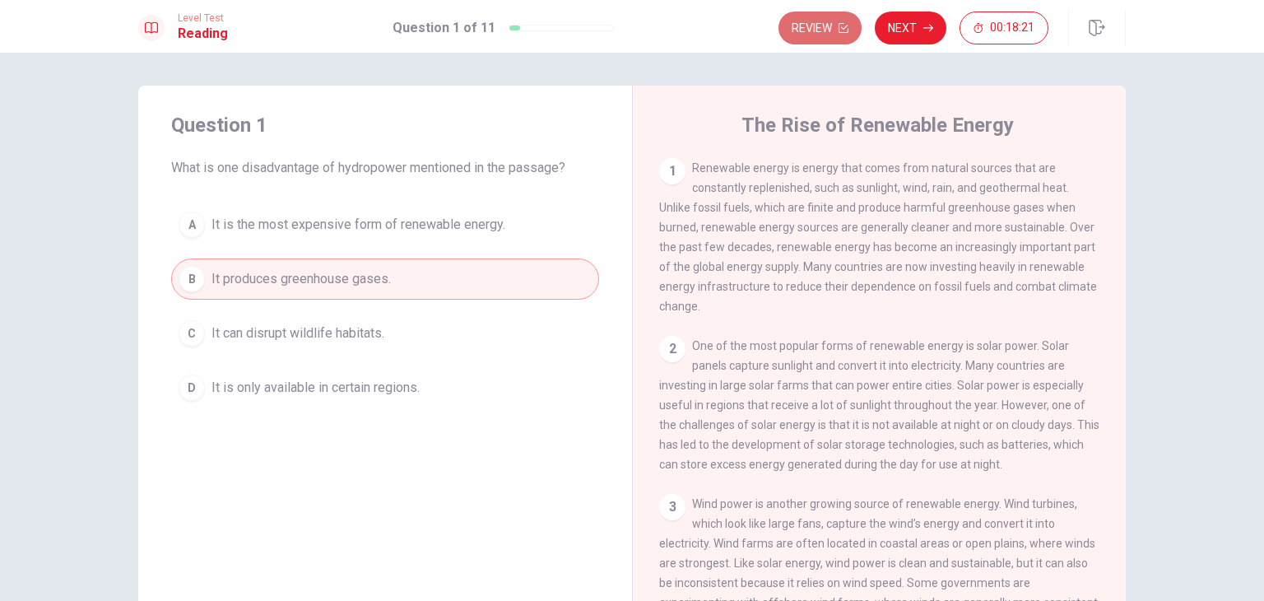
click at [839, 26] on icon "button" at bounding box center [844, 28] width 10 height 10
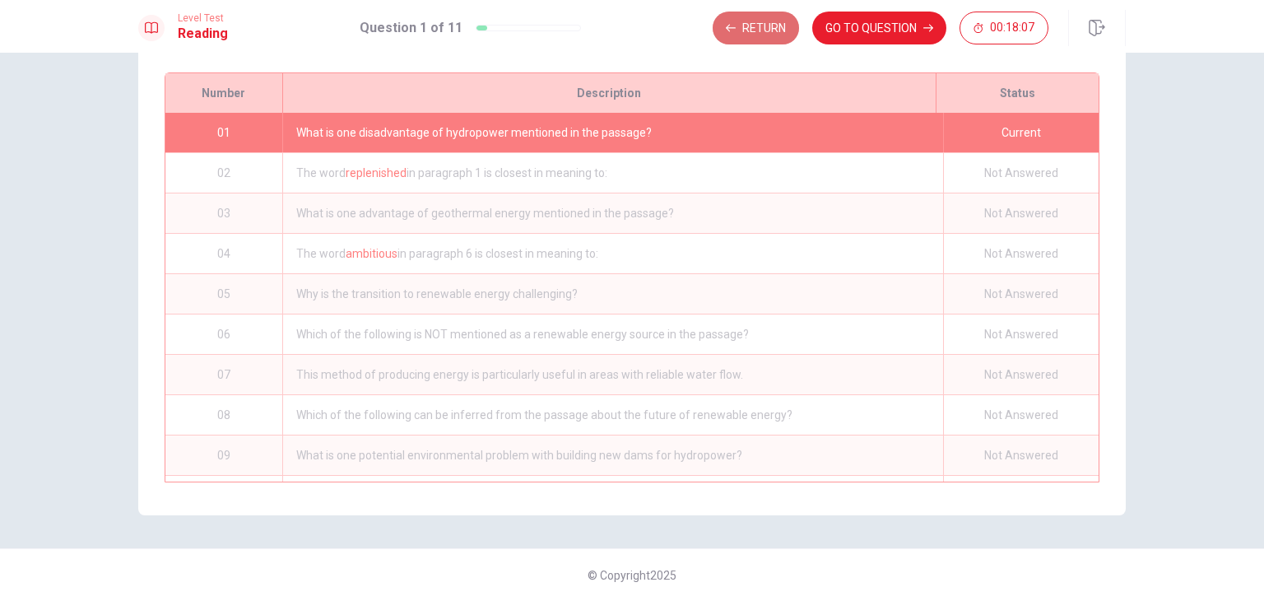
click at [758, 24] on button "Return" at bounding box center [756, 28] width 86 height 33
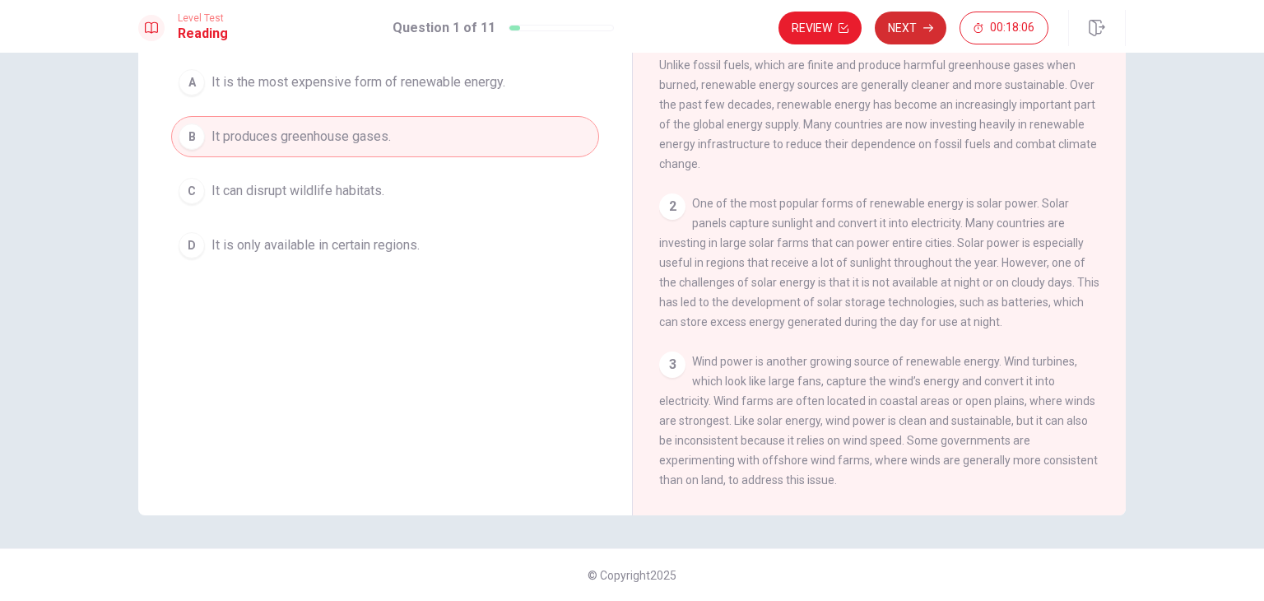
click at [909, 31] on button "Next" at bounding box center [911, 28] width 72 height 33
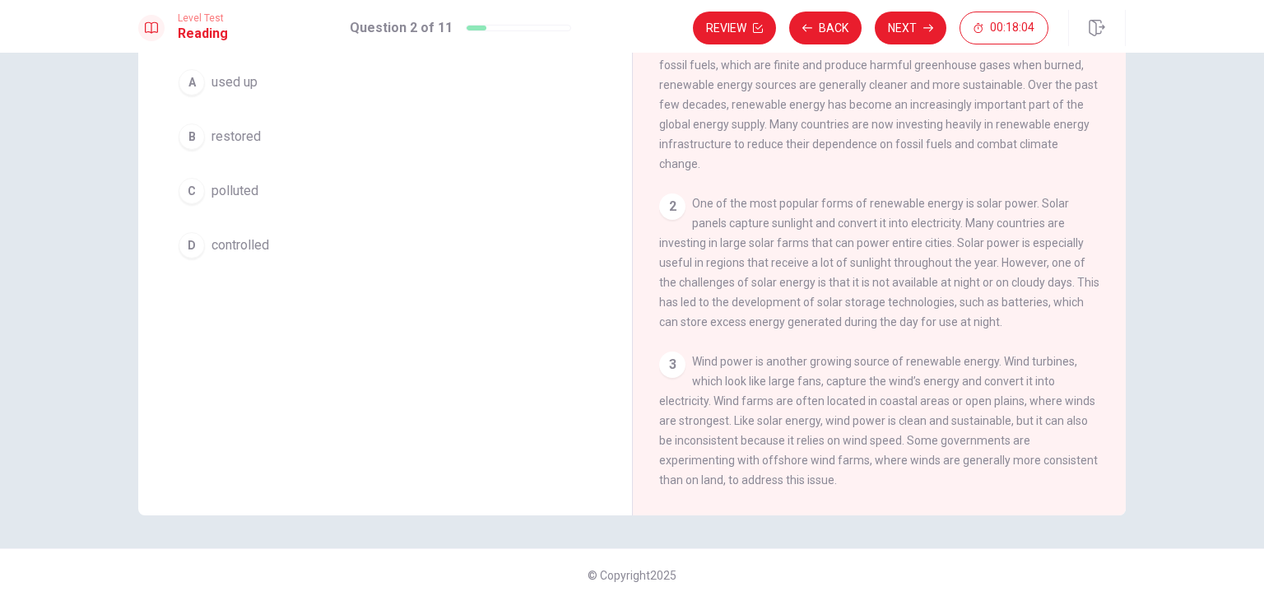
scroll to position [0, 0]
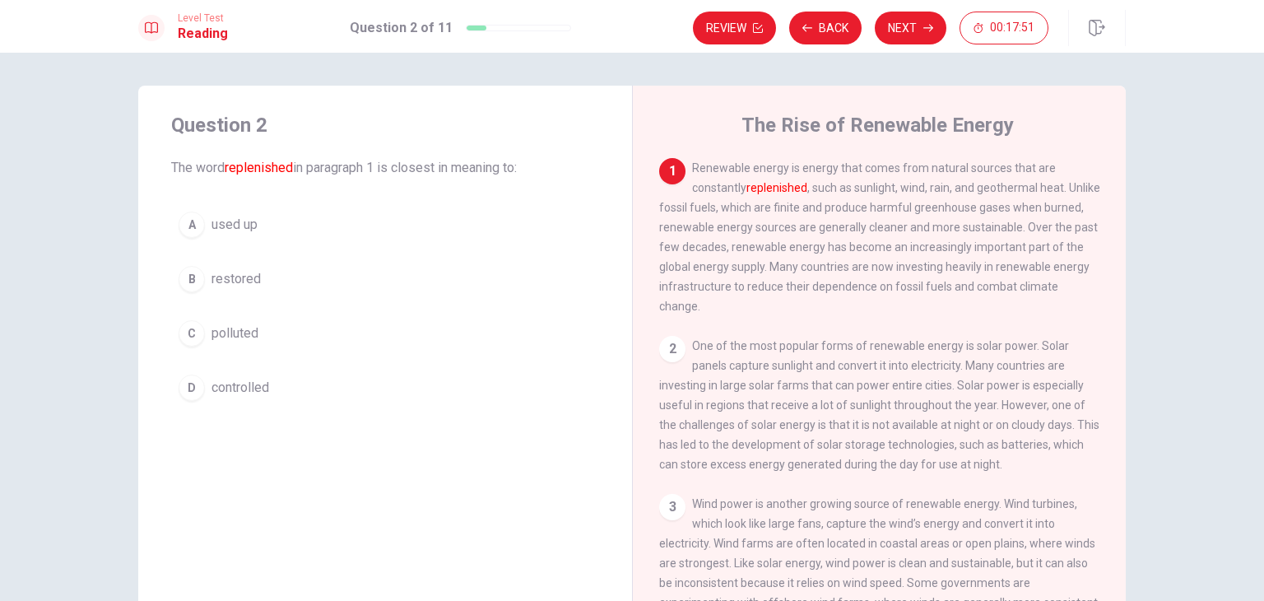
drag, startPoint x: 439, startPoint y: 170, endPoint x: 500, endPoint y: 162, distance: 62.3
click at [502, 163] on span "The word replenished in paragraph 1 is closest in meaning to:" at bounding box center [385, 168] width 428 height 20
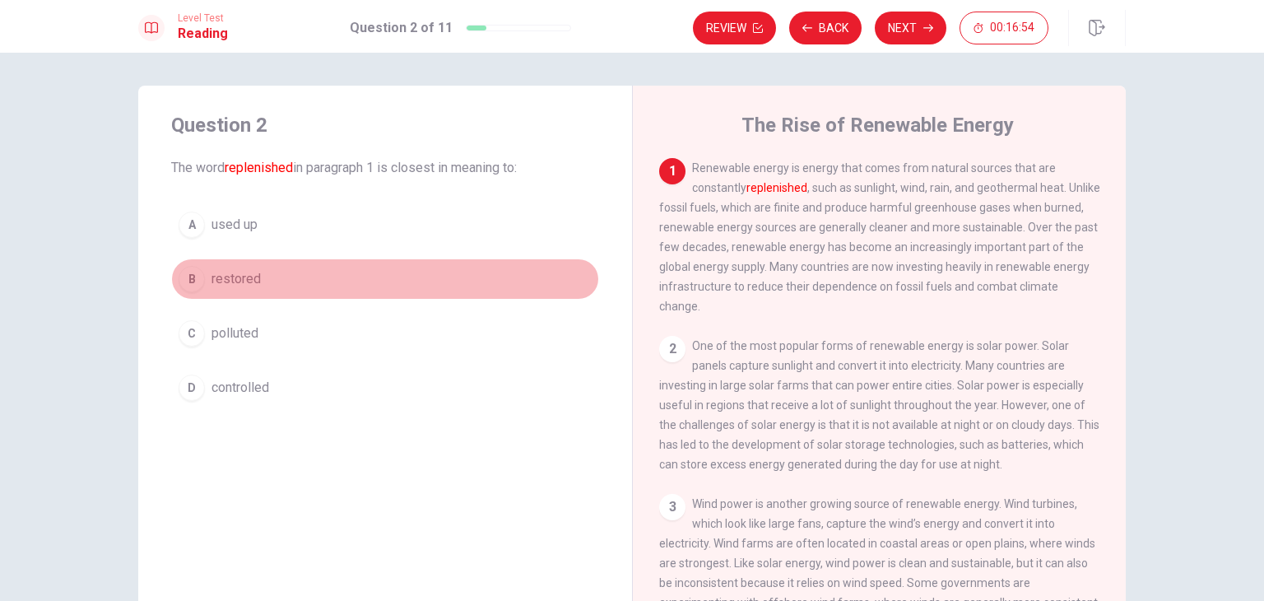
click at [189, 279] on div "B" at bounding box center [192, 279] width 26 height 26
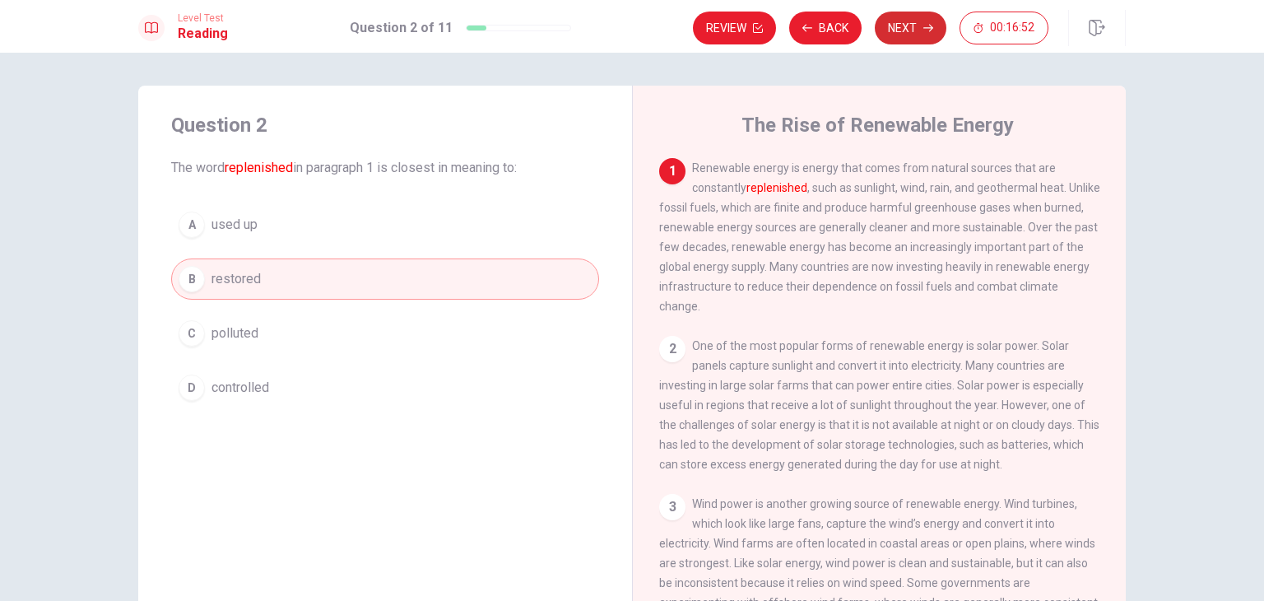
click at [900, 30] on button "Next" at bounding box center [911, 28] width 72 height 33
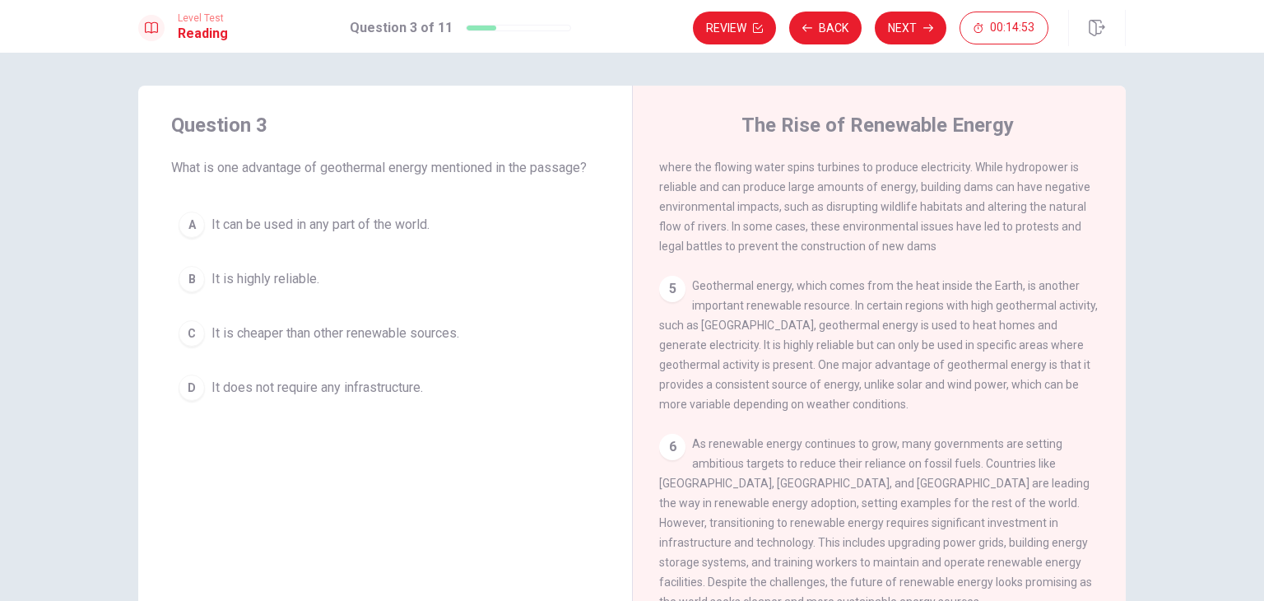
scroll to position [398, 0]
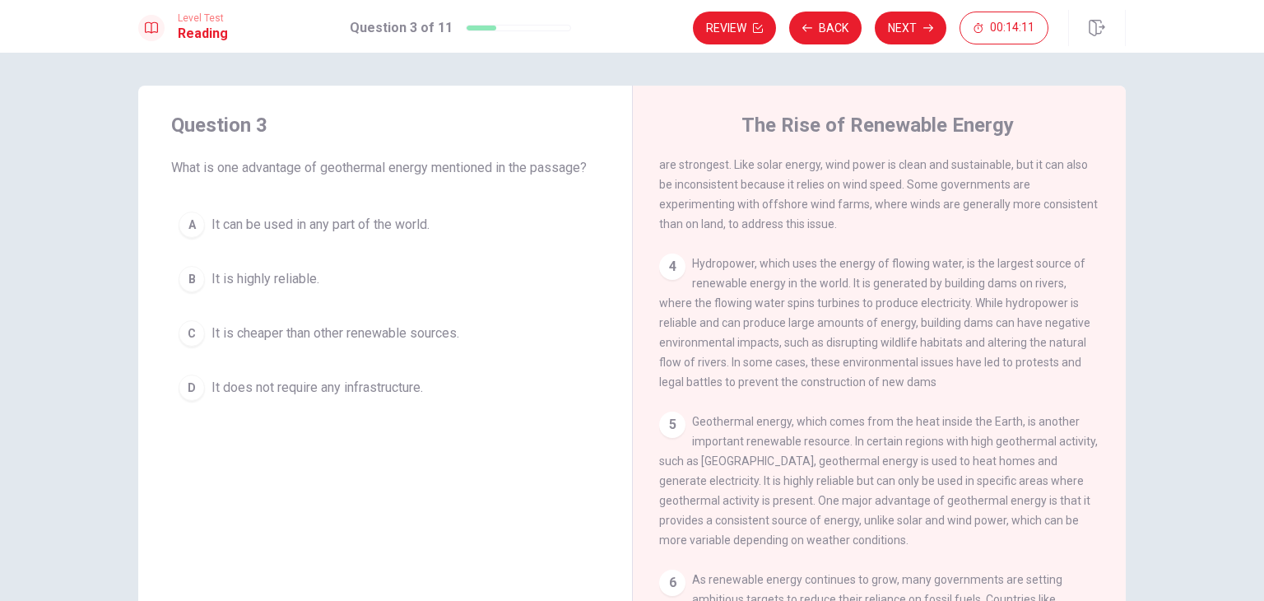
click at [194, 277] on div "B" at bounding box center [192, 279] width 26 height 26
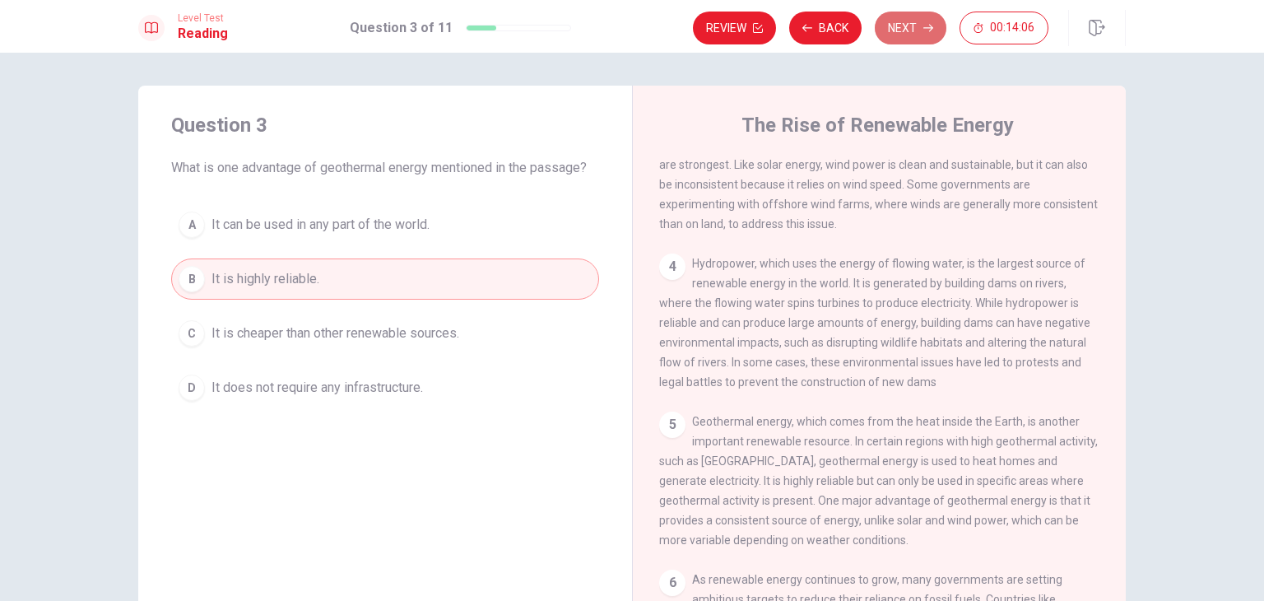
click at [925, 31] on icon "button" at bounding box center [928, 28] width 10 height 10
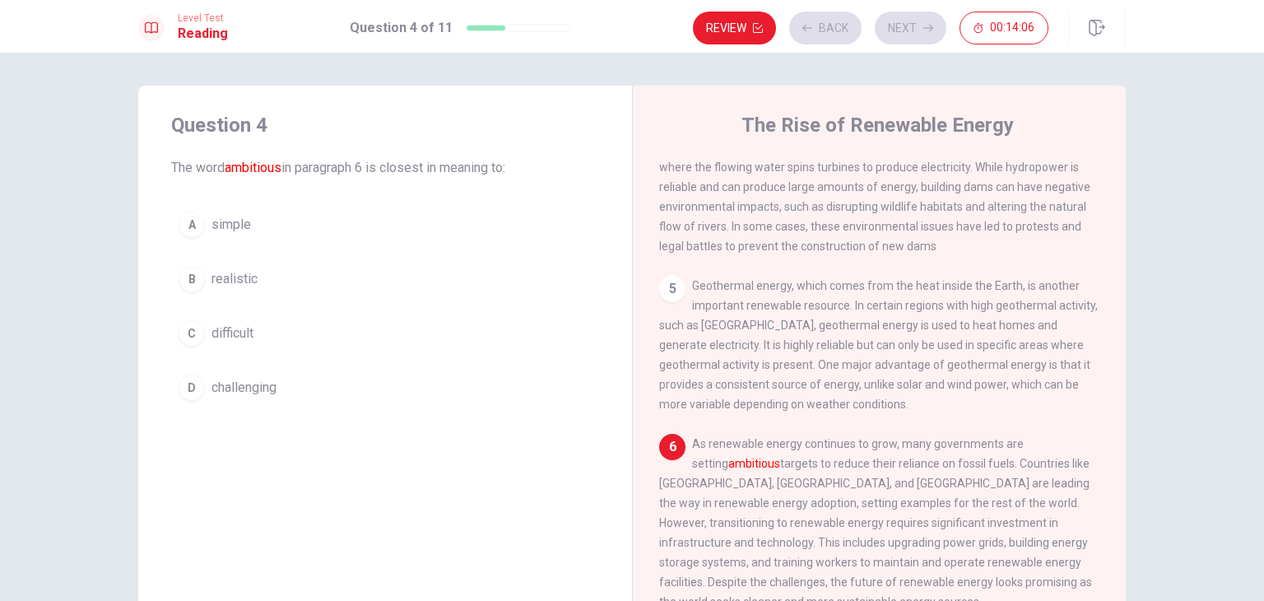
scroll to position [563, 0]
drag, startPoint x: 178, startPoint y: 164, endPoint x: 418, endPoint y: 162, distance: 240.3
click at [418, 162] on span "The word ambitious in paragraph 6 is closest in meaning to:" at bounding box center [385, 168] width 428 height 20
drag, startPoint x: 221, startPoint y: 163, endPoint x: 369, endPoint y: 166, distance: 148.2
click at [369, 166] on span "The word ambitious in paragraph 6 is closest in meaning to:" at bounding box center [385, 168] width 428 height 20
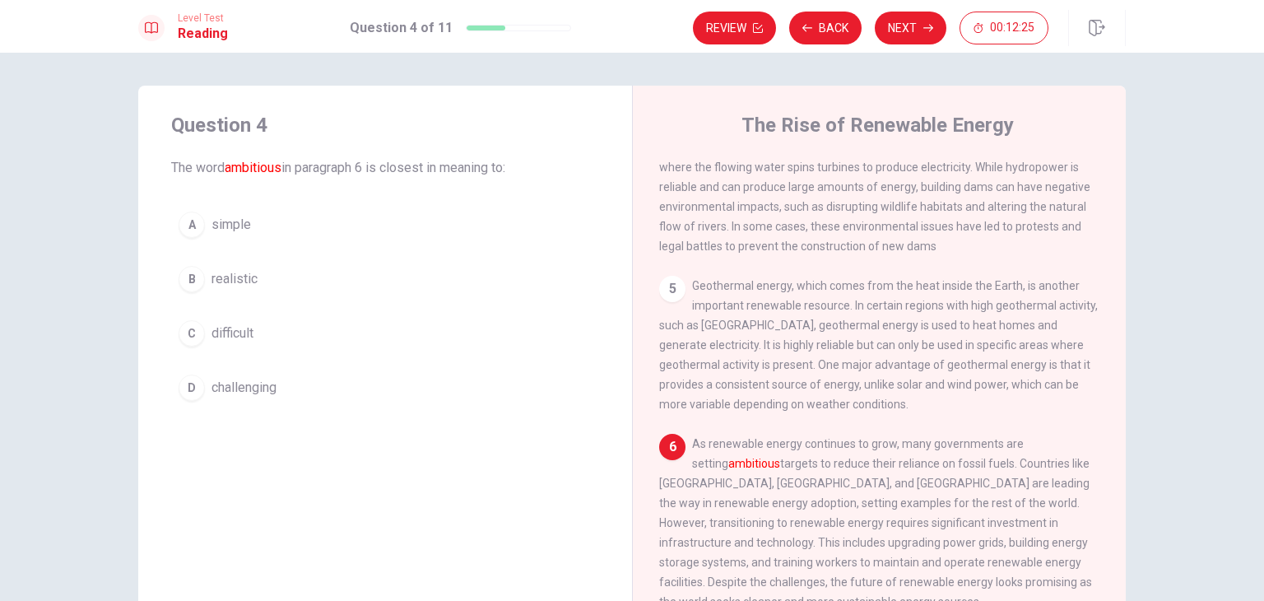
click at [199, 277] on div "B" at bounding box center [192, 279] width 26 height 26
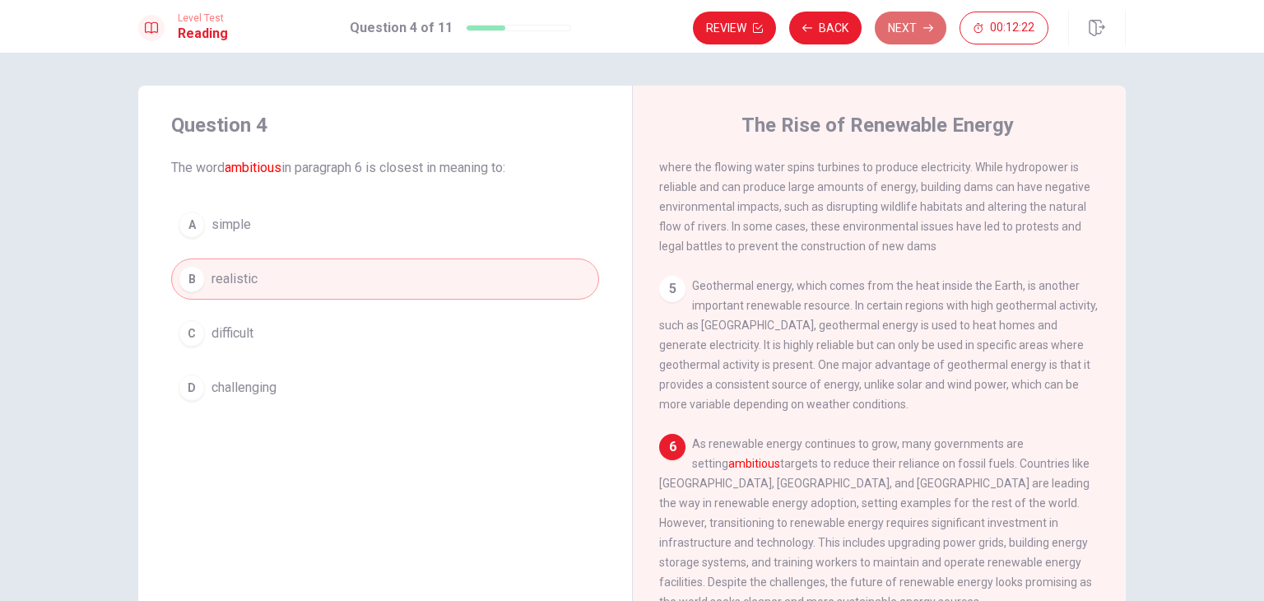
click at [899, 27] on button "Next" at bounding box center [911, 28] width 72 height 33
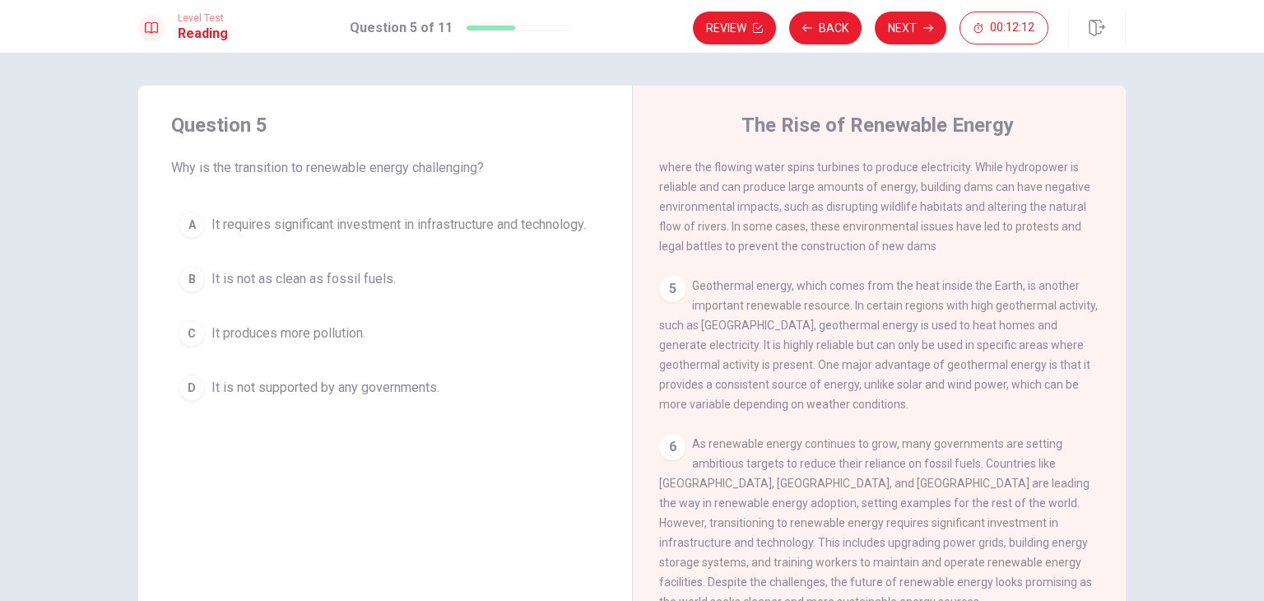
drag, startPoint x: 246, startPoint y: 165, endPoint x: 283, endPoint y: 164, distance: 37.0
click at [280, 165] on span "Why is the transition to renewable energy challenging?" at bounding box center [385, 168] width 428 height 20
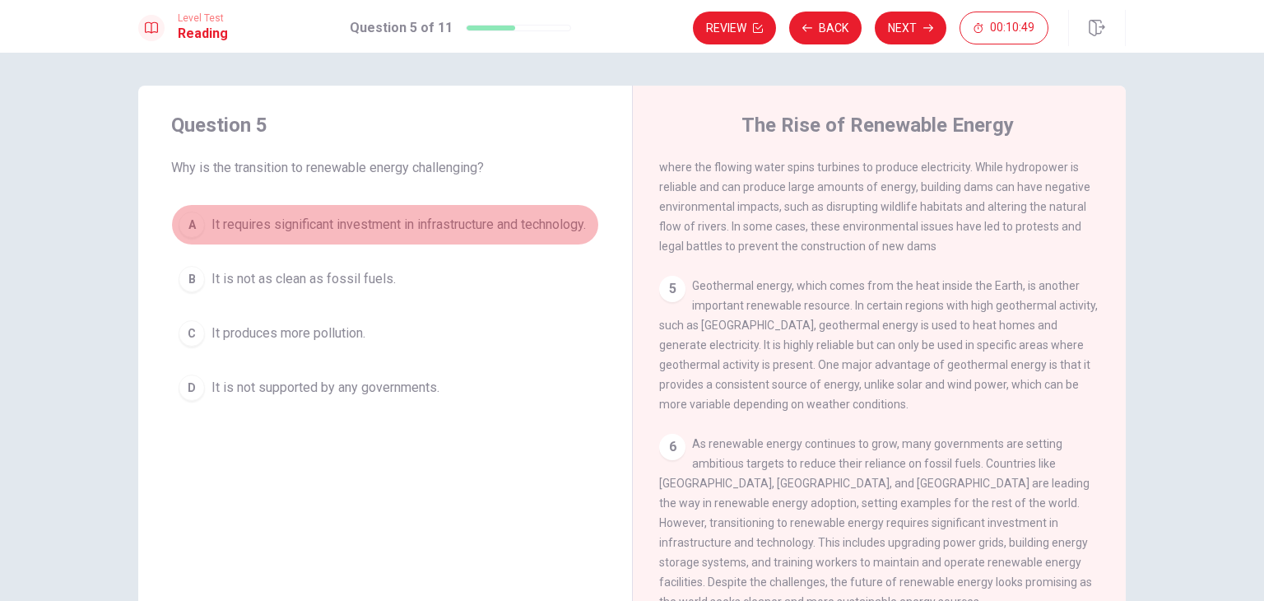
click at [182, 229] on div "A" at bounding box center [192, 225] width 26 height 26
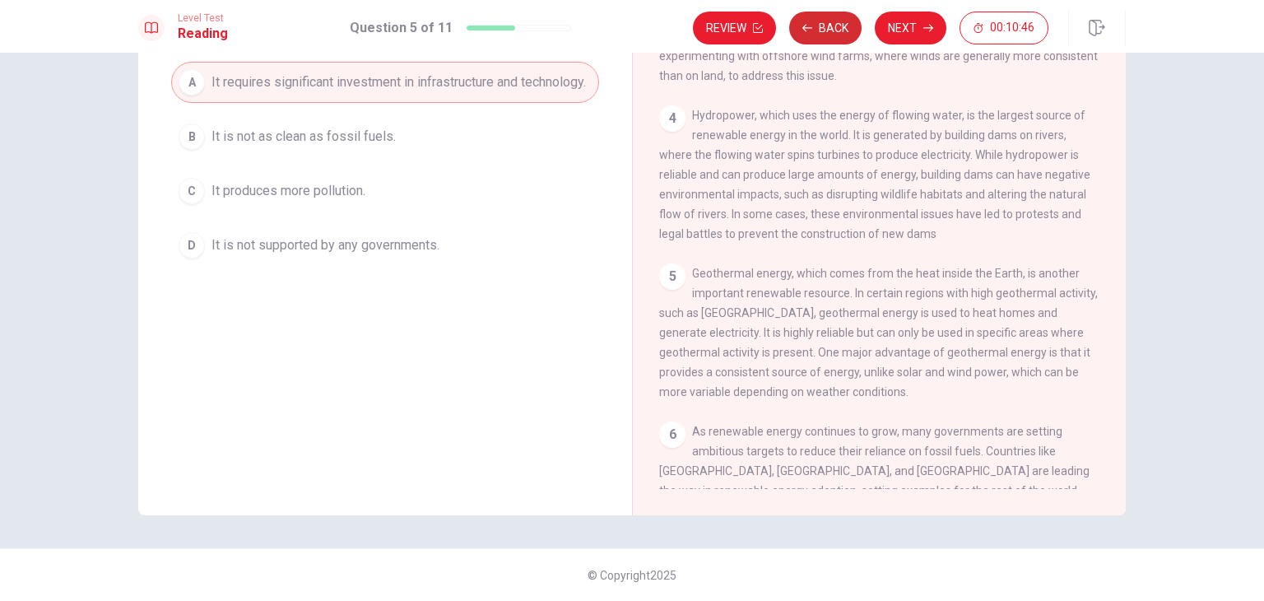
scroll to position [398, 0]
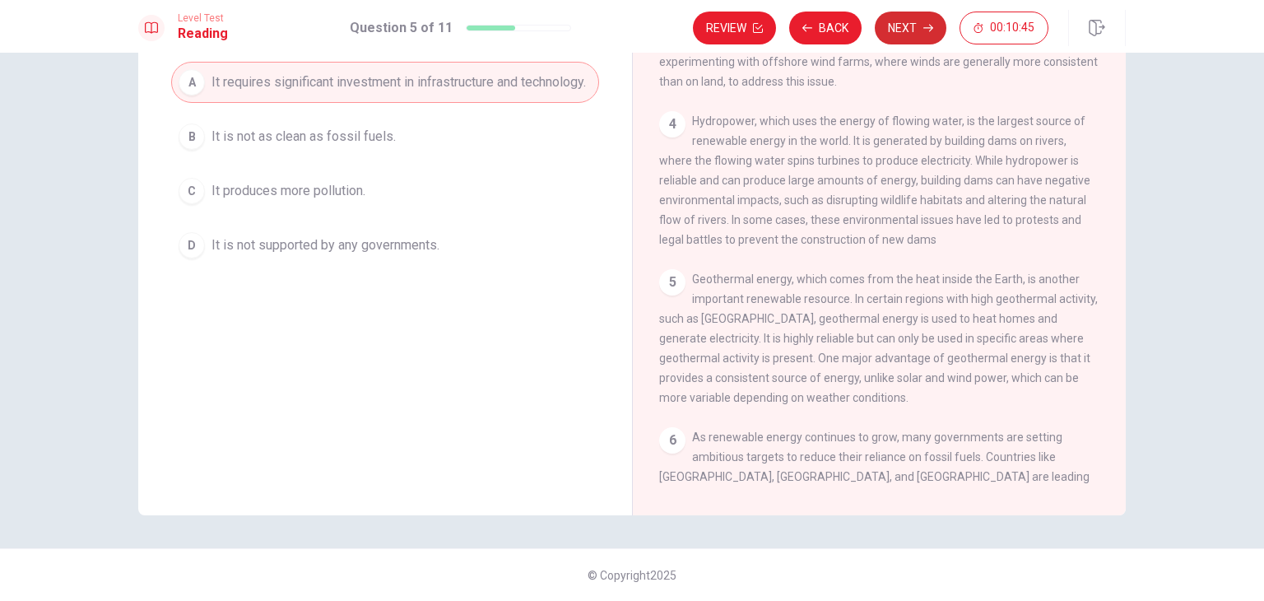
click at [918, 25] on button "Next" at bounding box center [911, 28] width 72 height 33
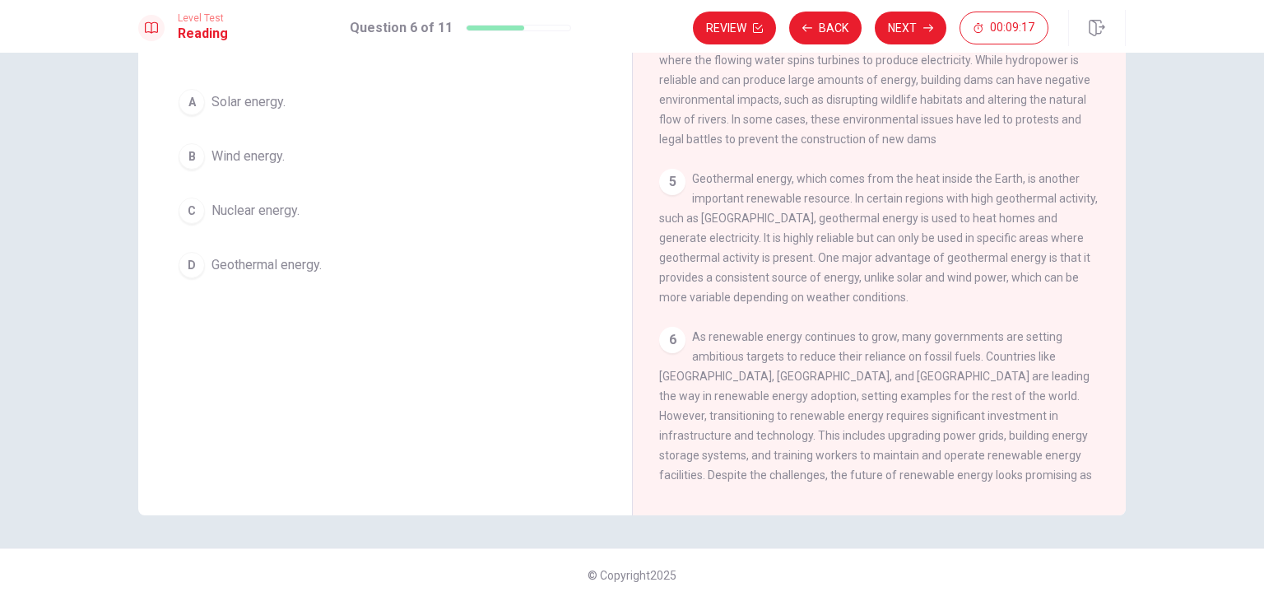
scroll to position [316, 0]
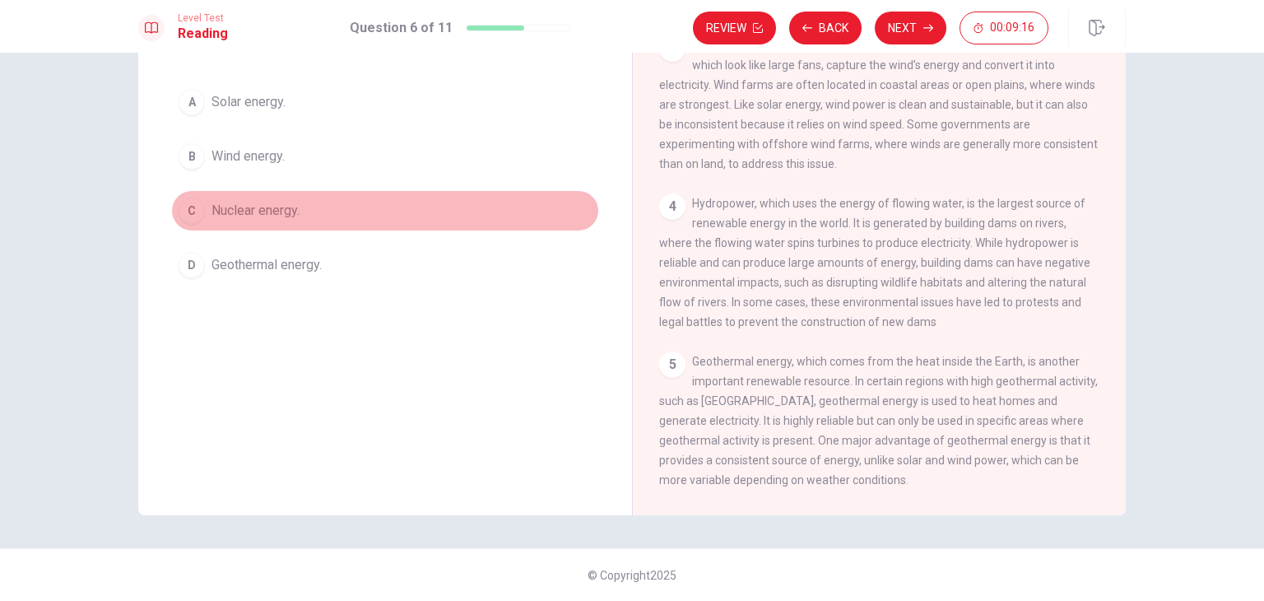
click at [212, 208] on span "Nuclear energy." at bounding box center [256, 211] width 88 height 20
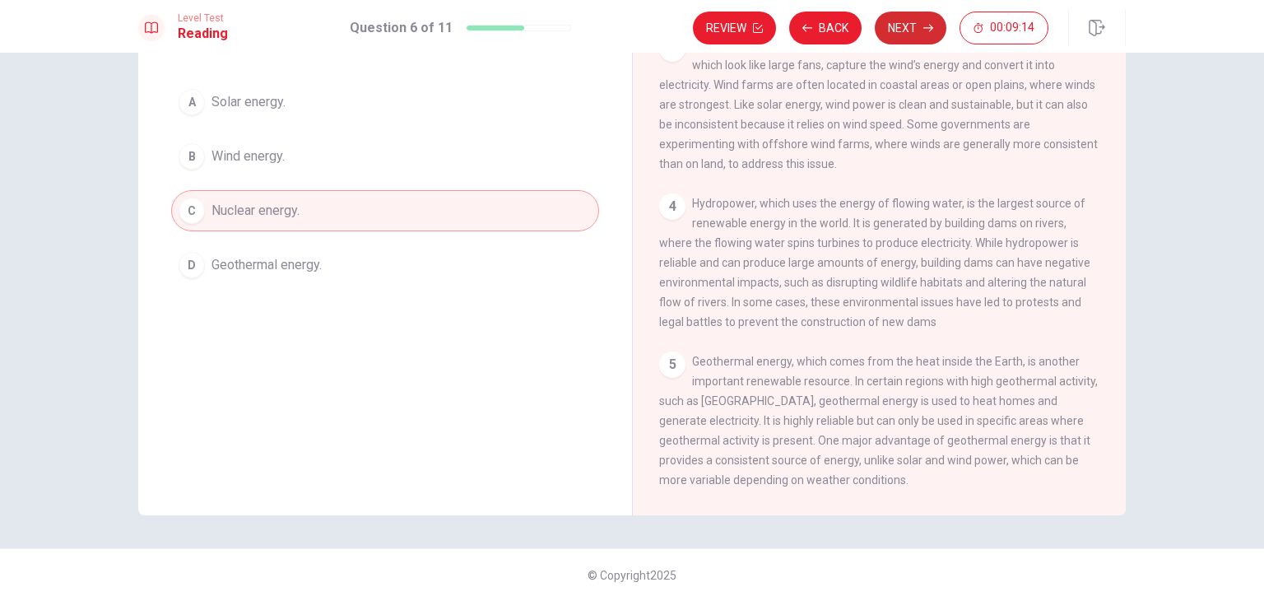
click at [895, 25] on button "Next" at bounding box center [911, 28] width 72 height 33
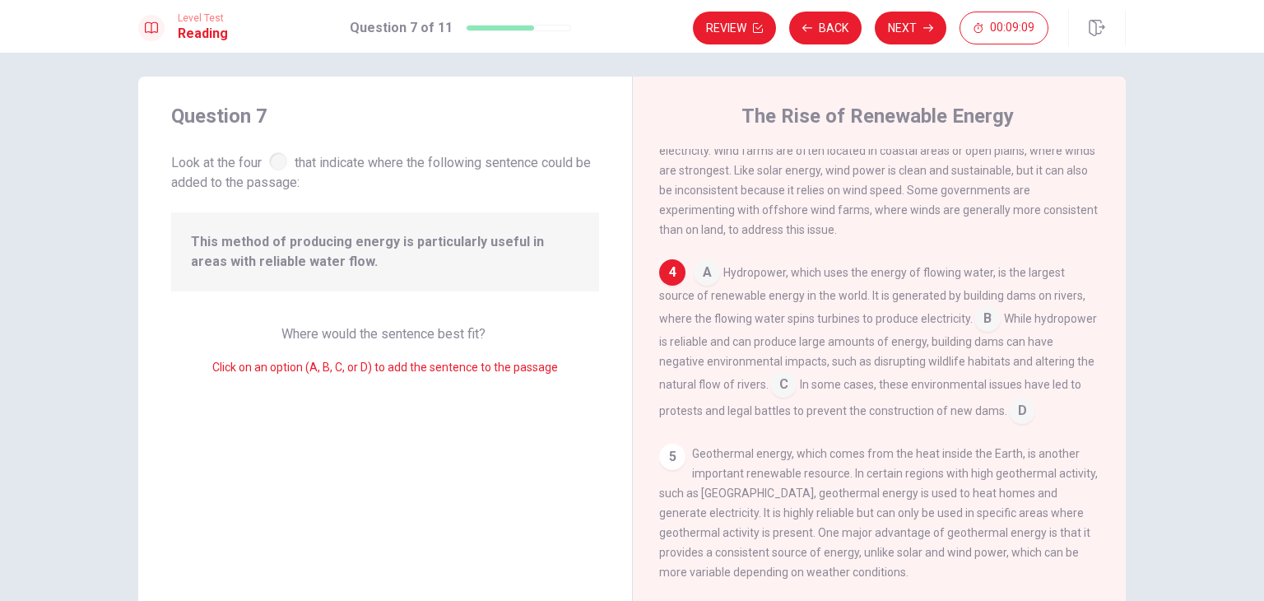
scroll to position [0, 0]
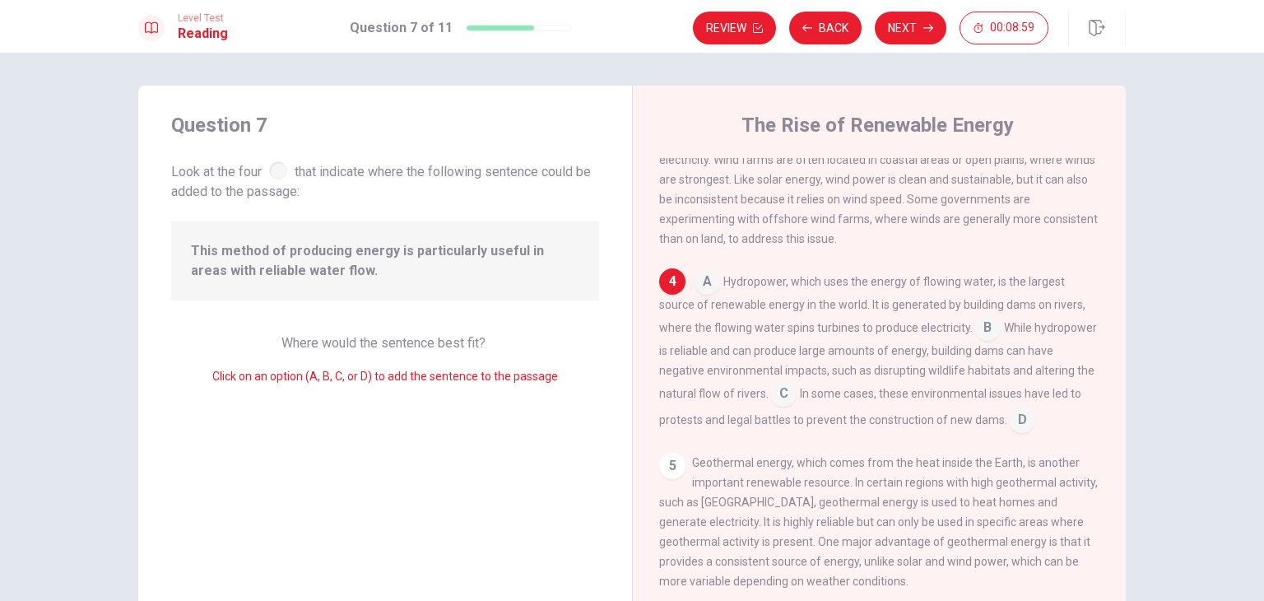
drag, startPoint x: 184, startPoint y: 241, endPoint x: 240, endPoint y: 241, distance: 56.8
click at [240, 241] on div "This method of producing energy is particularly useful in areas with reliable w…" at bounding box center [385, 260] width 428 height 79
click at [797, 408] on input at bounding box center [783, 395] width 26 height 26
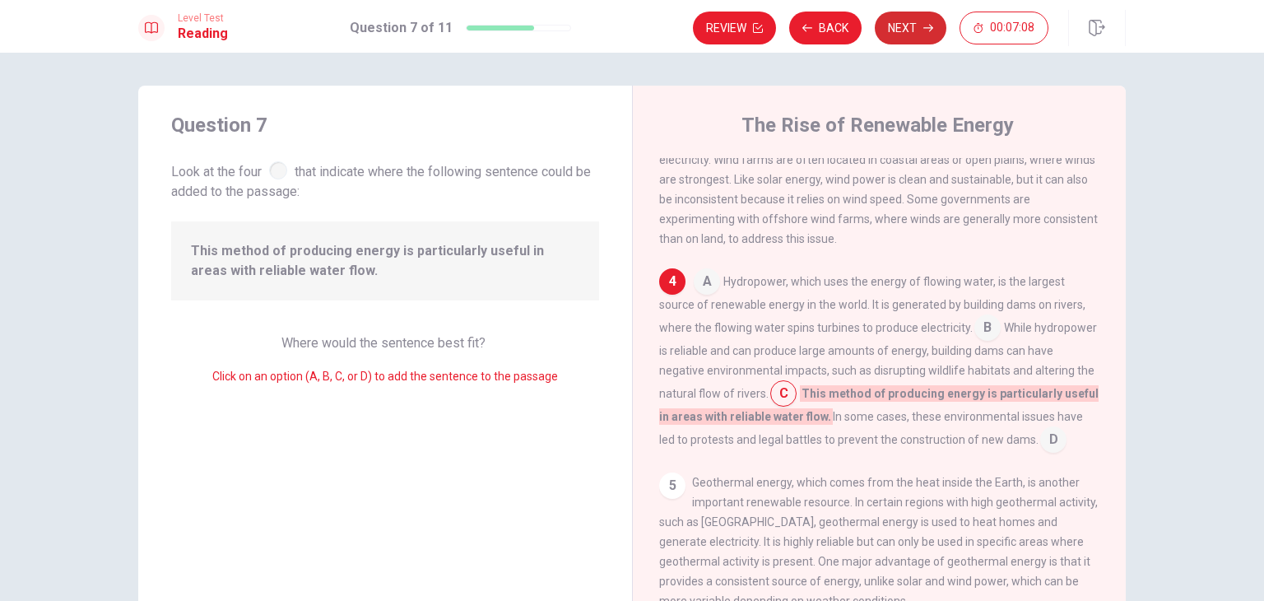
click at [909, 20] on button "Next" at bounding box center [911, 28] width 72 height 33
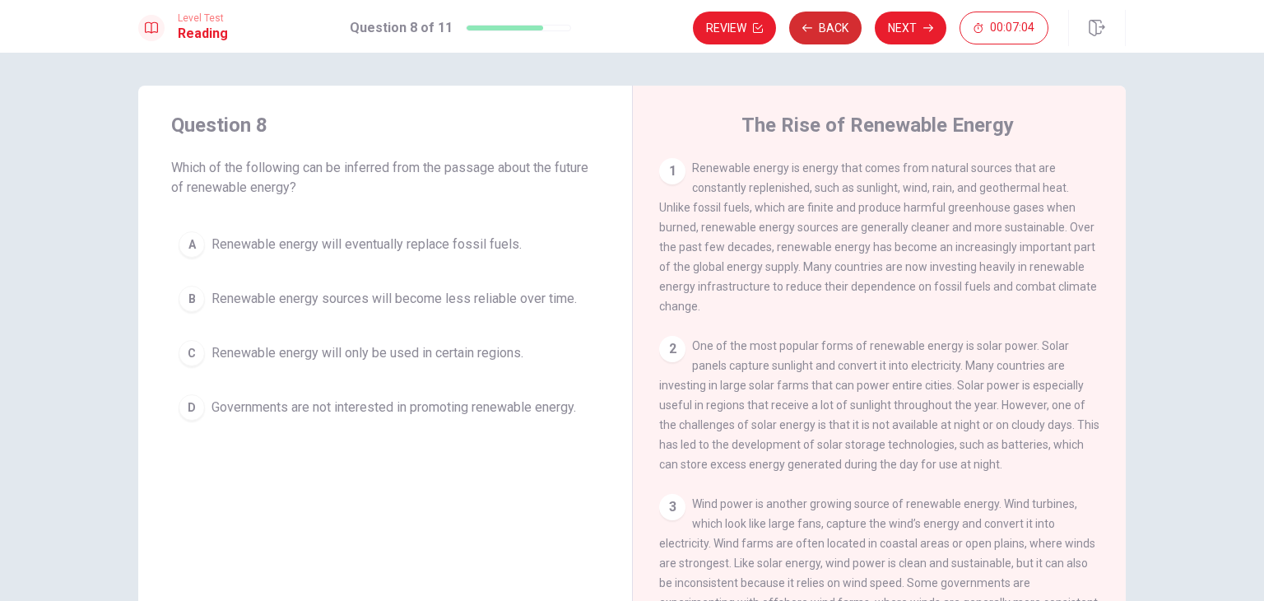
click at [834, 33] on button "Back" at bounding box center [825, 28] width 72 height 33
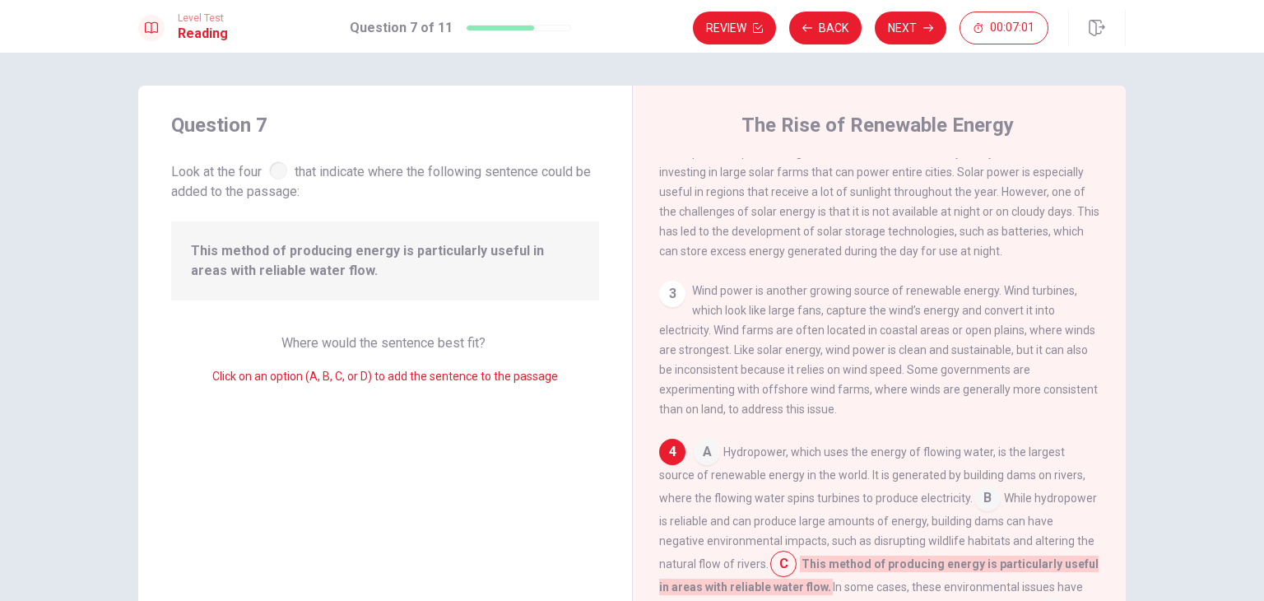
scroll to position [460, 0]
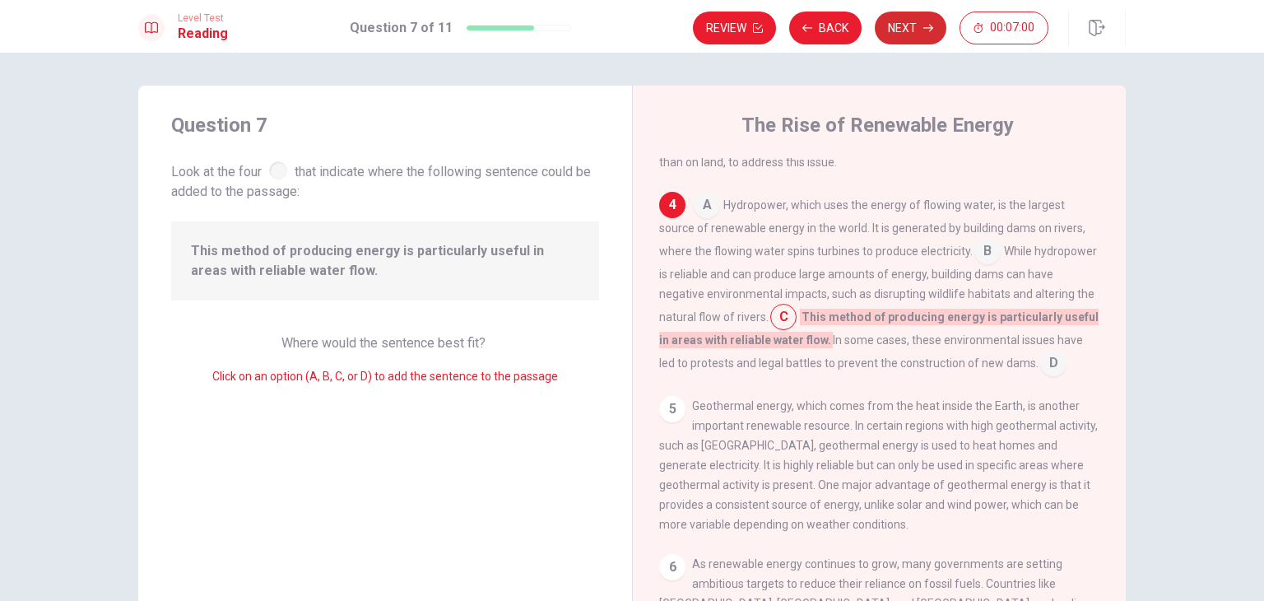
click at [909, 26] on button "Next" at bounding box center [911, 28] width 72 height 33
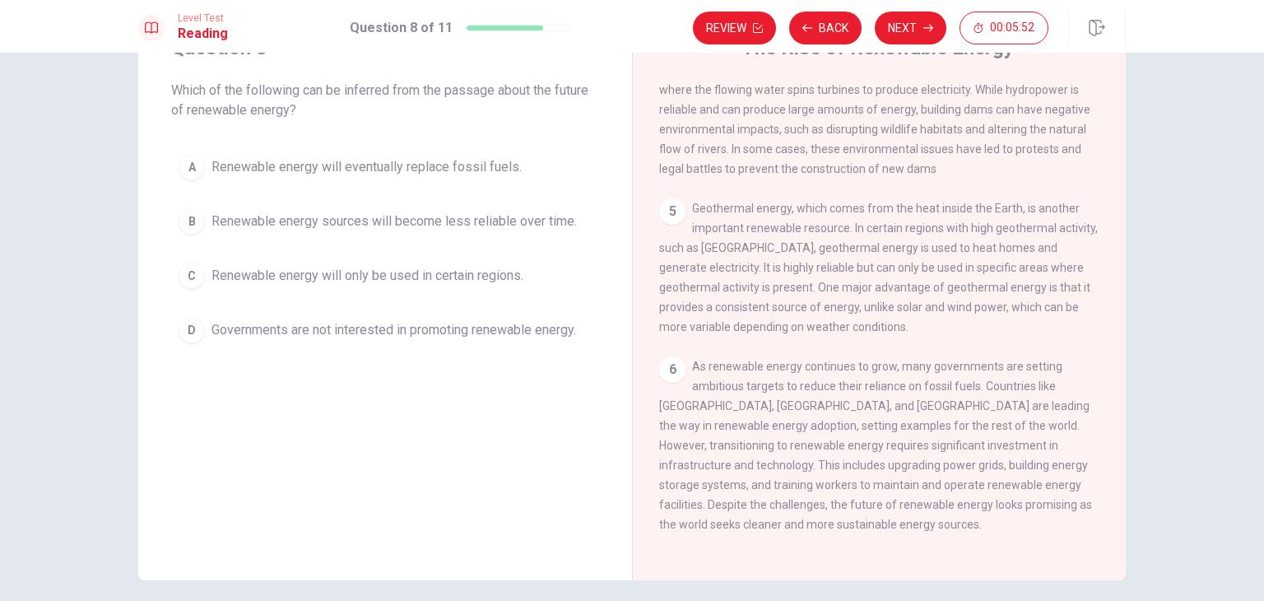
scroll to position [142, 0]
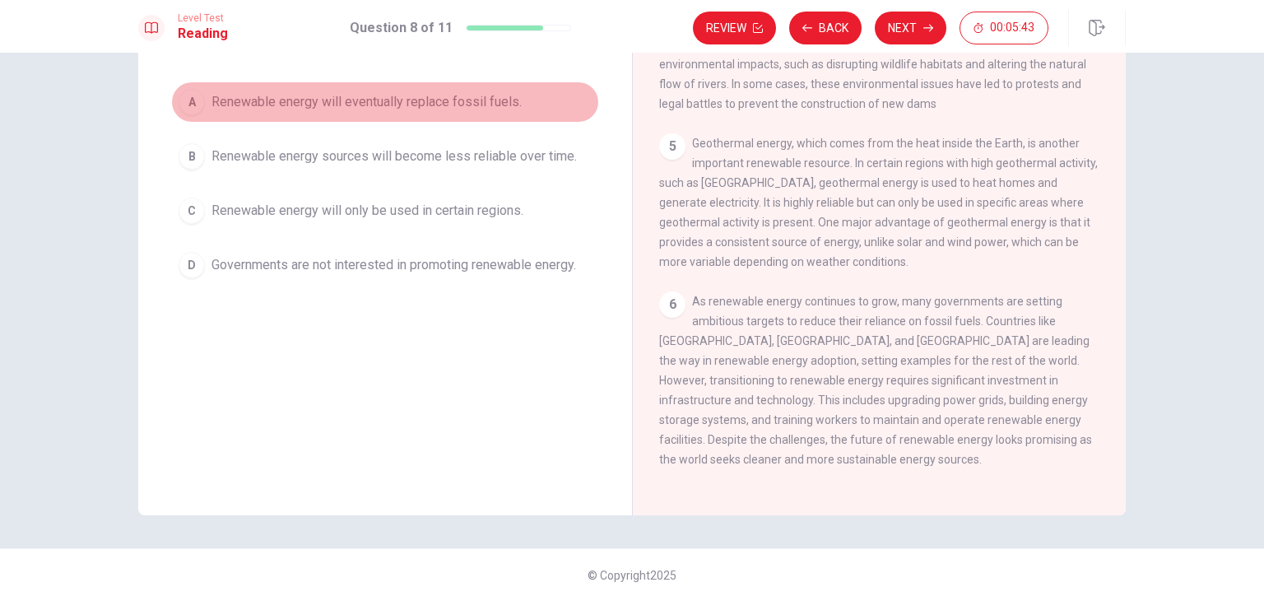
drag, startPoint x: 185, startPoint y: 96, endPoint x: 265, endPoint y: 92, distance: 79.9
click at [185, 95] on div "A" at bounding box center [192, 102] width 26 height 26
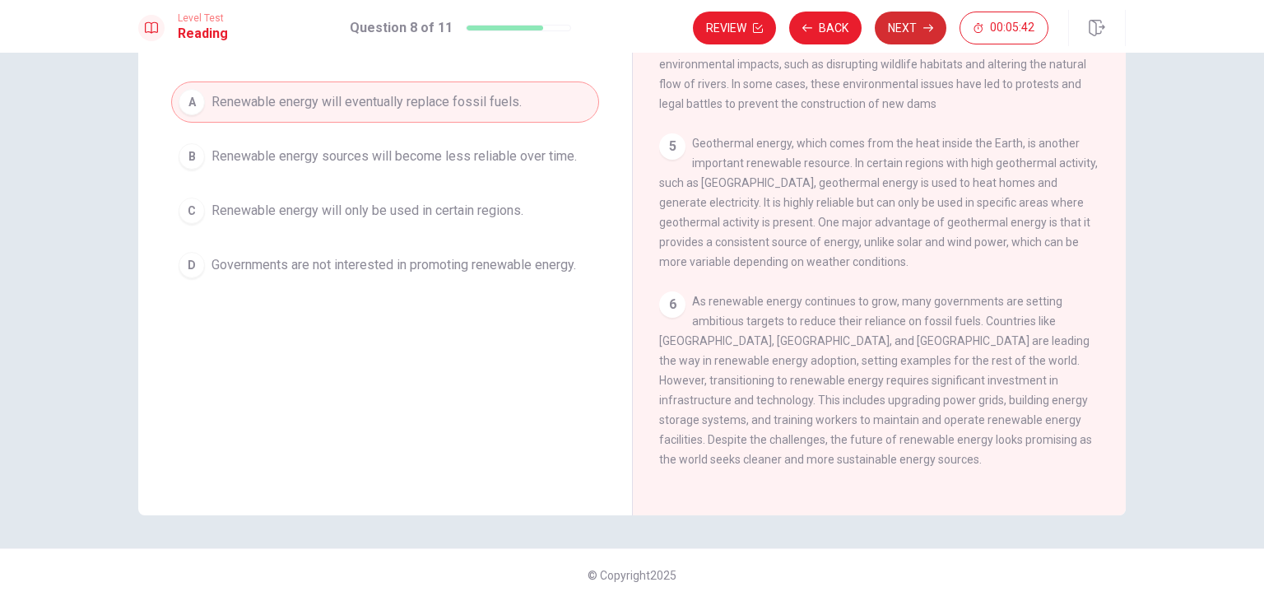
click at [908, 21] on button "Next" at bounding box center [911, 28] width 72 height 33
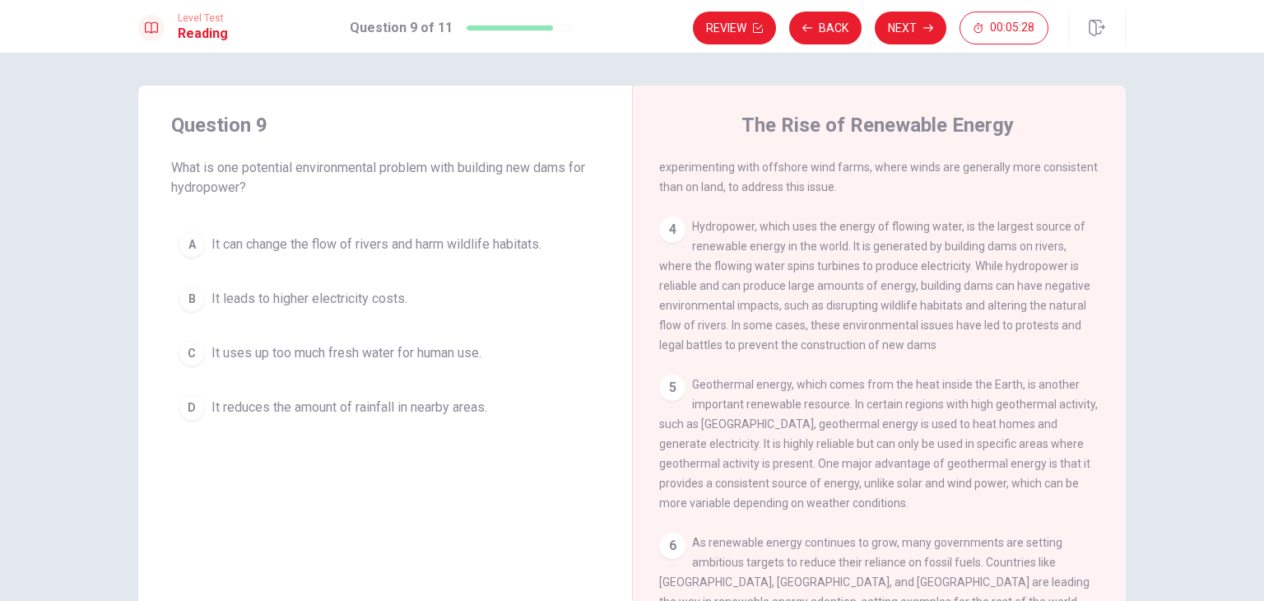
scroll to position [398, 0]
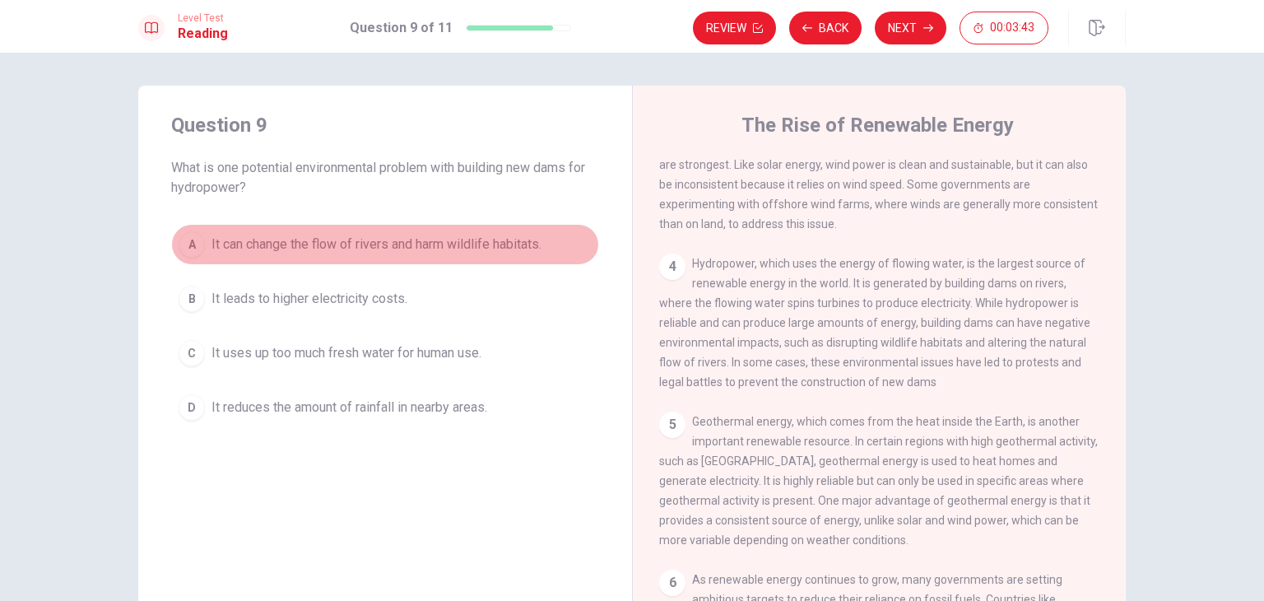
click at [206, 238] on button "A It can change the flow of rivers and harm wildlife habitats." at bounding box center [385, 244] width 428 height 41
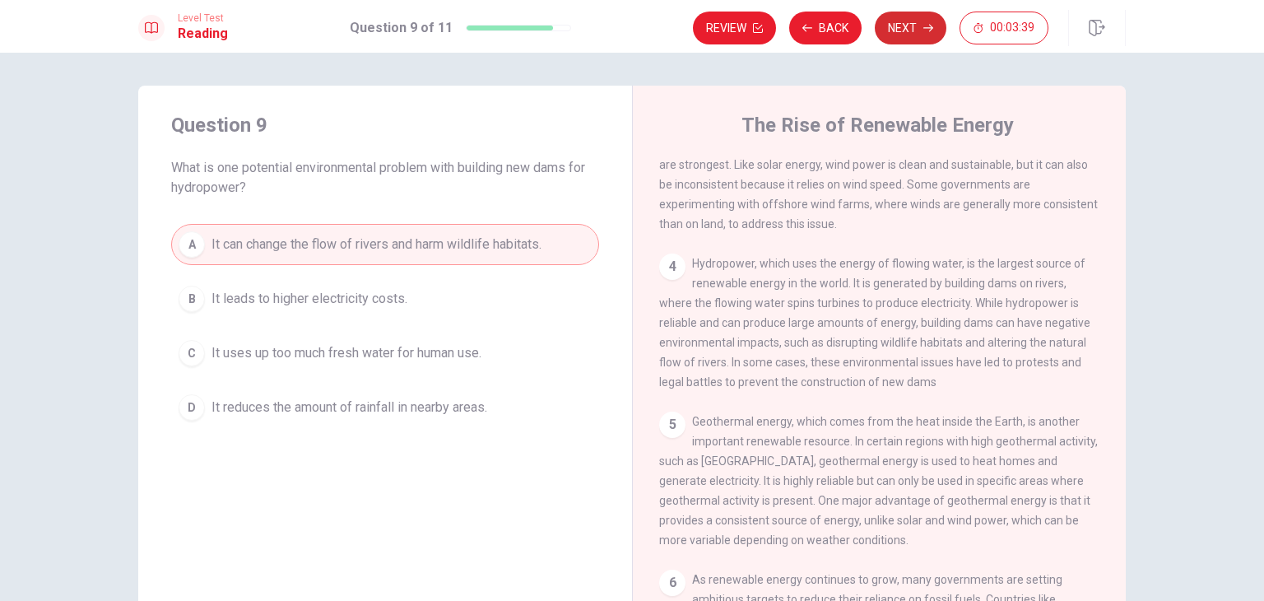
click at [897, 28] on button "Next" at bounding box center [911, 28] width 72 height 33
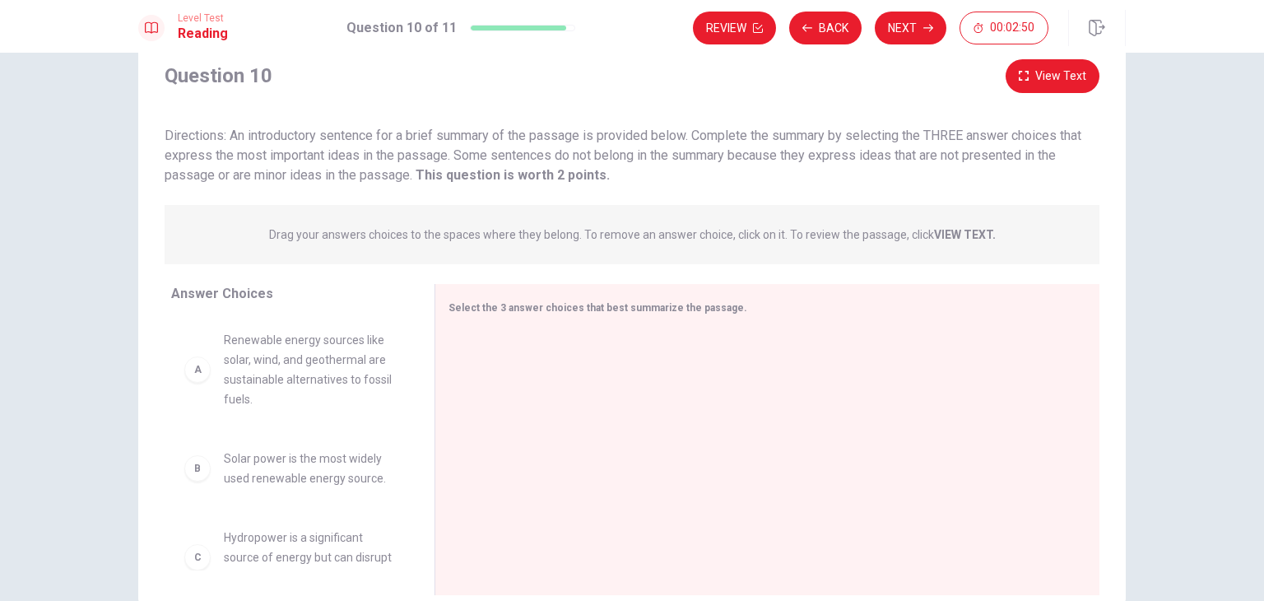
scroll to position [142, 0]
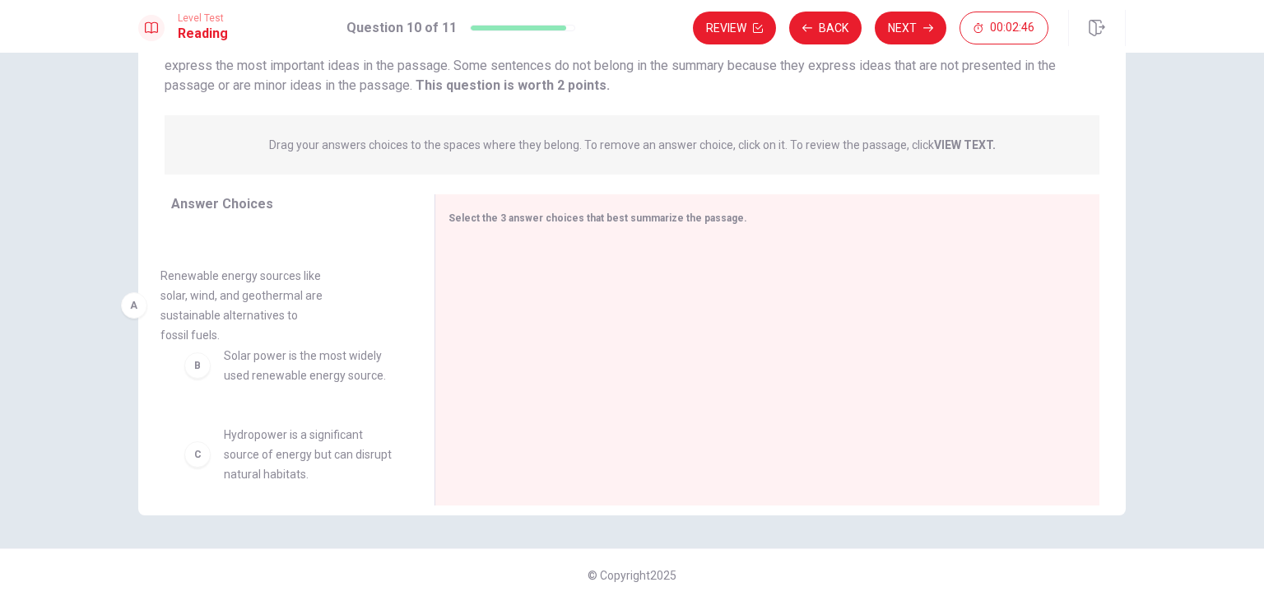
drag, startPoint x: 265, startPoint y: 299, endPoint x: 227, endPoint y: 318, distance: 42.7
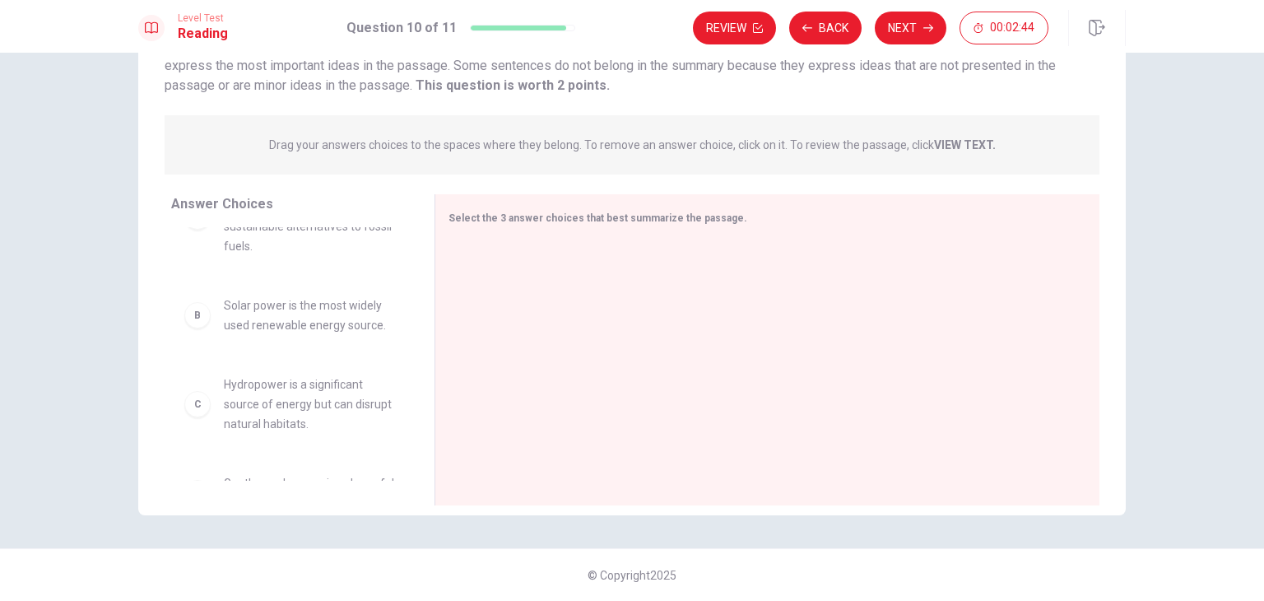
scroll to position [0, 0]
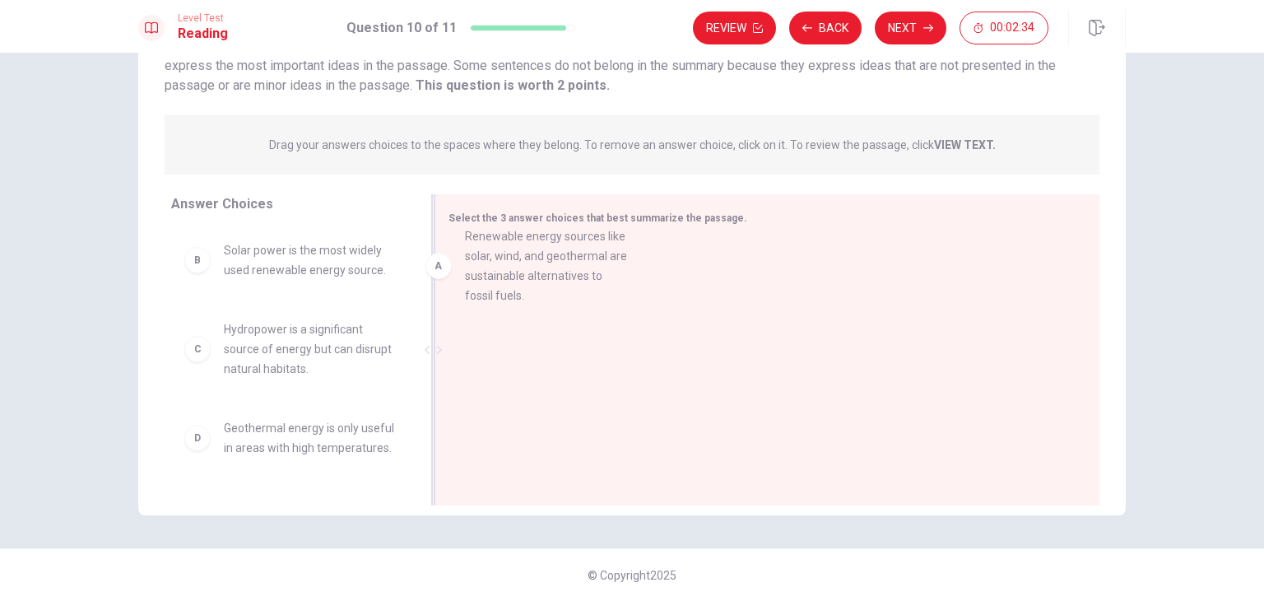
drag, startPoint x: 306, startPoint y: 281, endPoint x: 556, endPoint y: 267, distance: 250.6
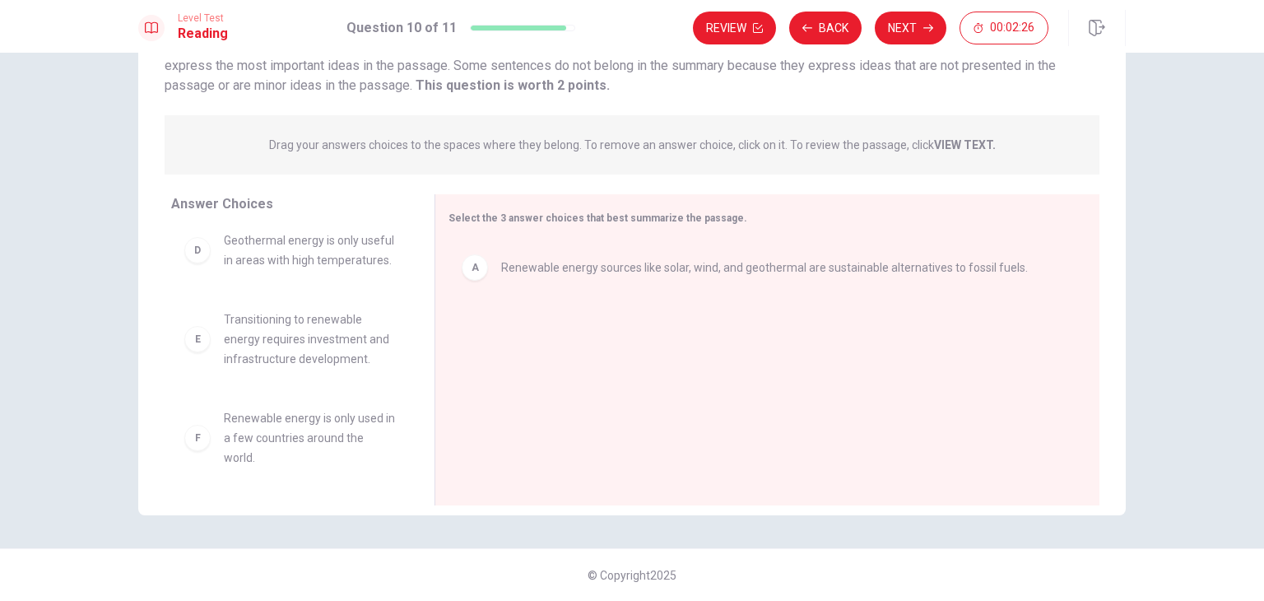
scroll to position [207, 0]
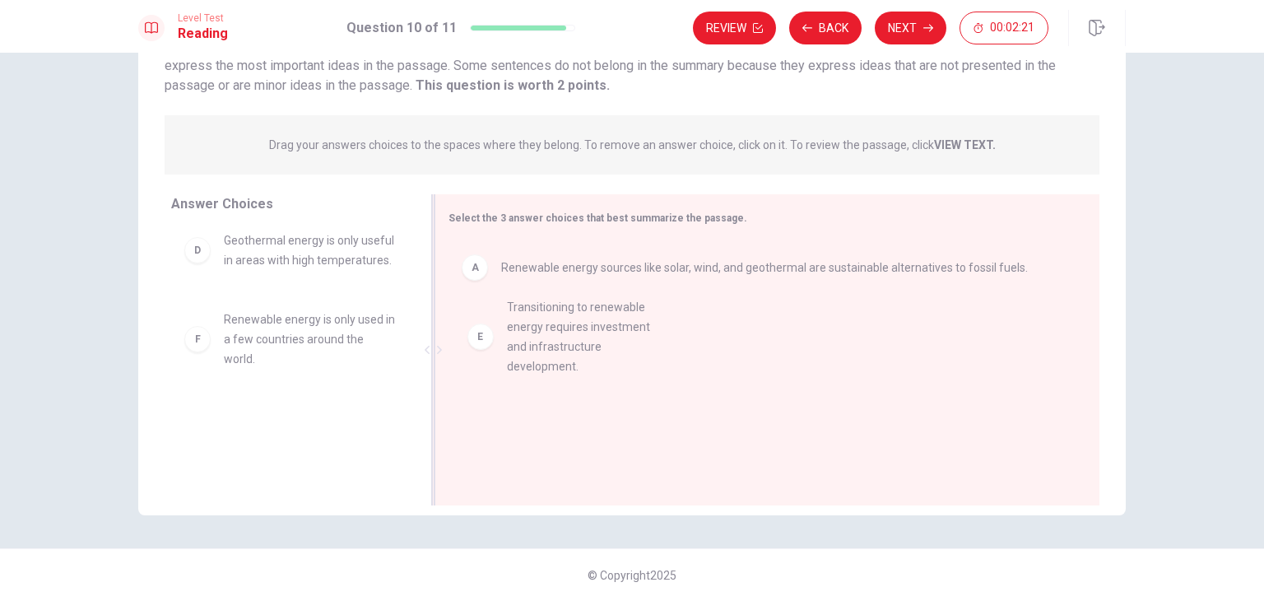
drag, startPoint x: 247, startPoint y: 352, endPoint x: 546, endPoint y: 342, distance: 298.9
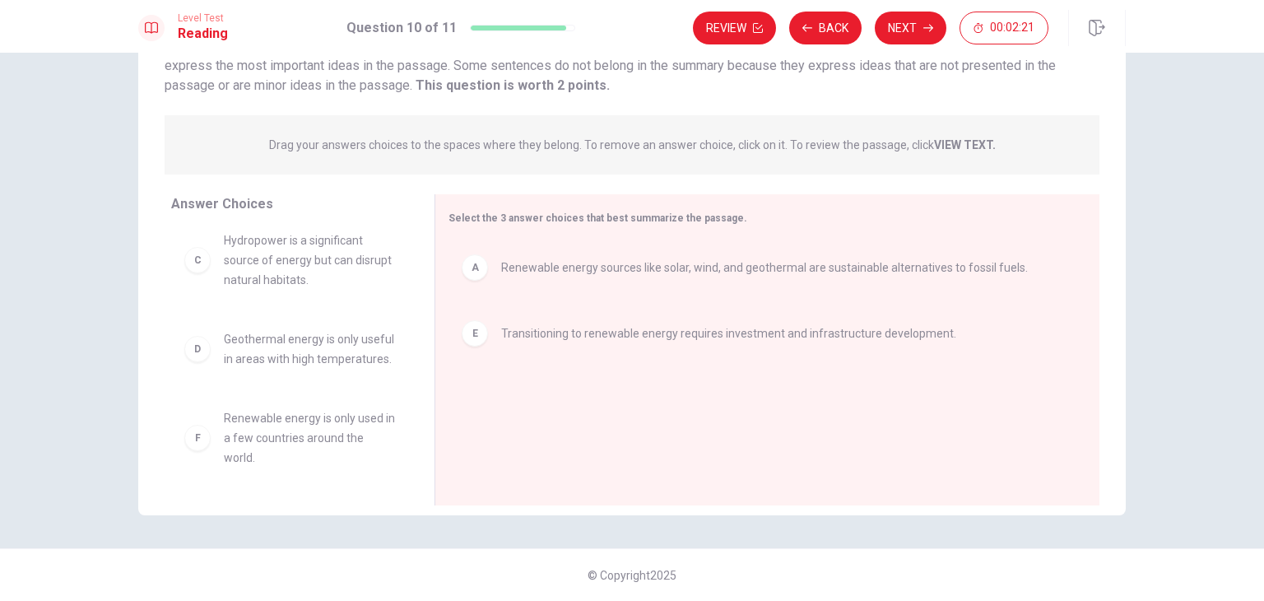
scroll to position [109, 0]
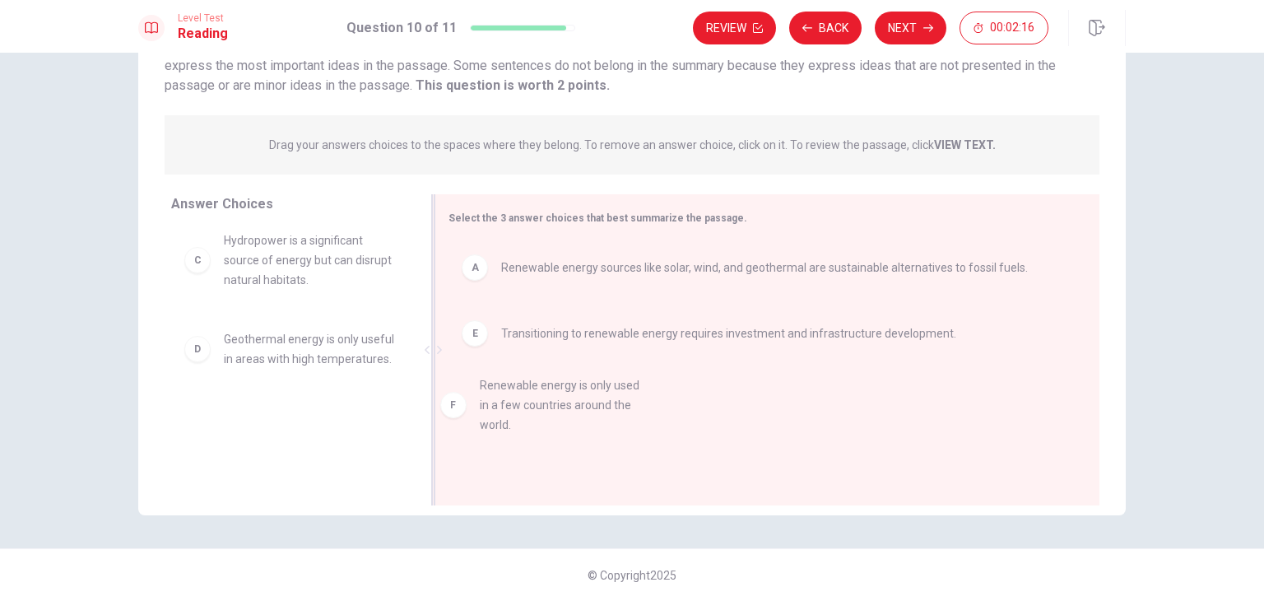
drag, startPoint x: 342, startPoint y: 443, endPoint x: 608, endPoint y: 411, distance: 268.6
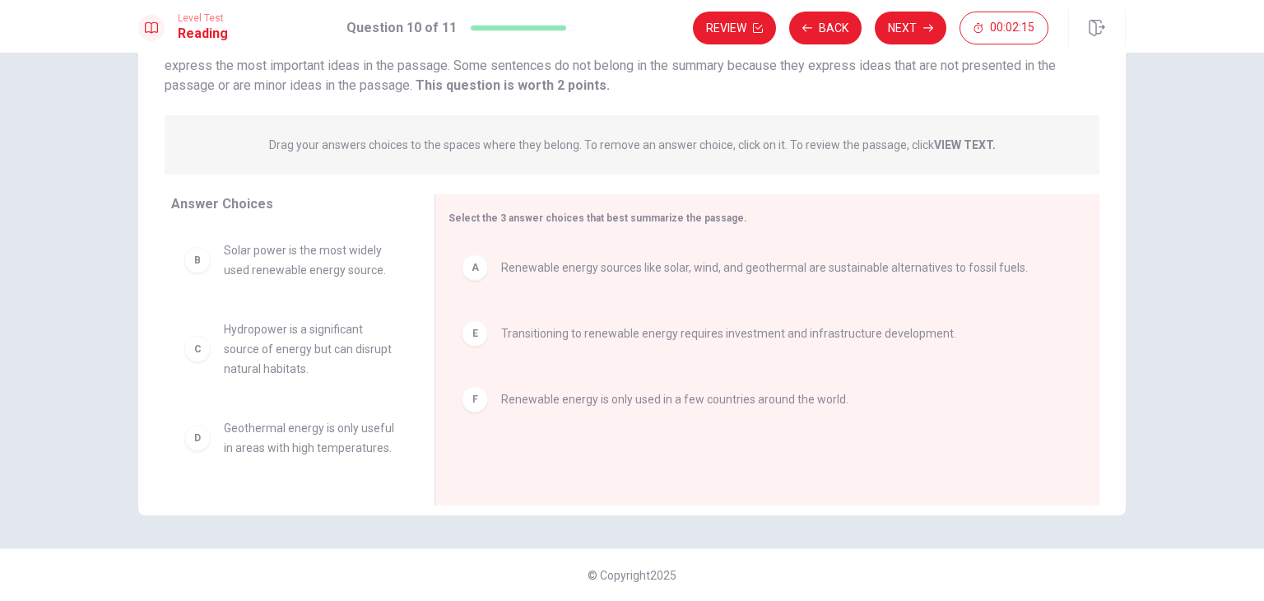
scroll to position [10, 0]
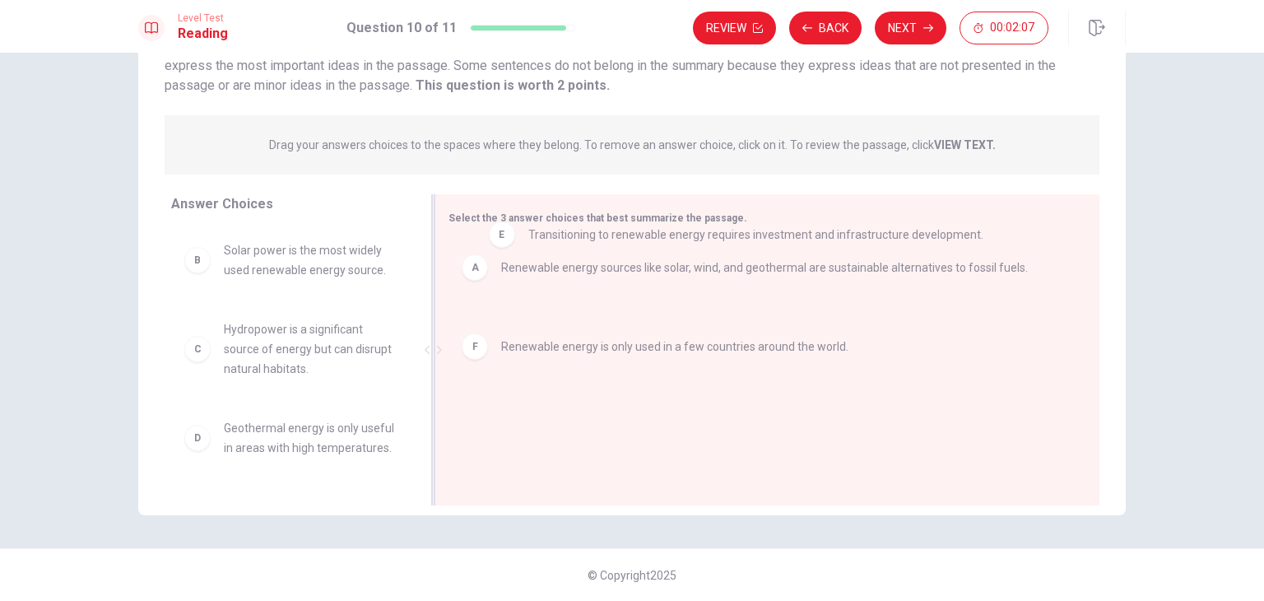
drag, startPoint x: 568, startPoint y: 333, endPoint x: 555, endPoint y: 247, distance: 87.4
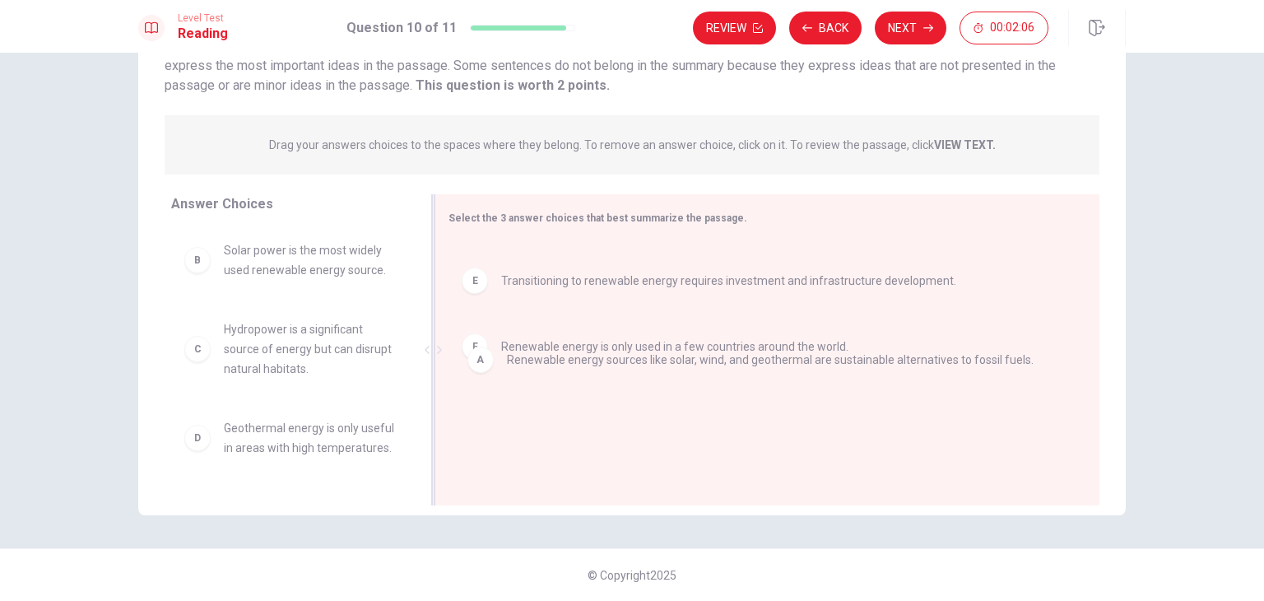
drag, startPoint x: 567, startPoint y: 274, endPoint x: 582, endPoint y: 377, distance: 103.9
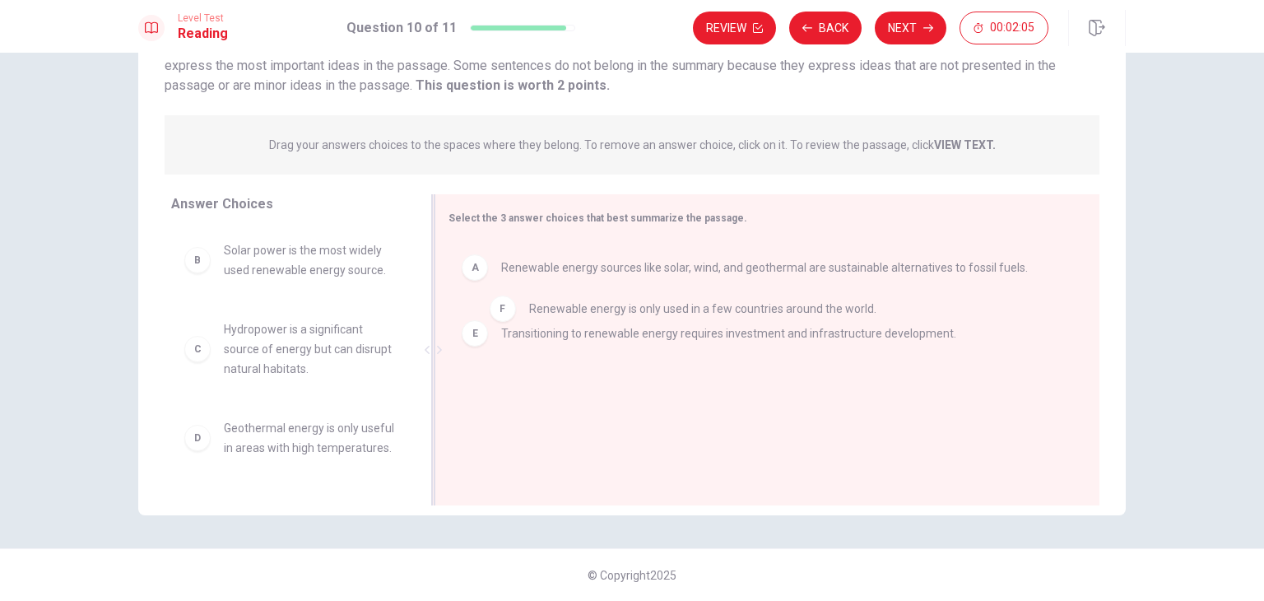
drag, startPoint x: 576, startPoint y: 393, endPoint x: 612, endPoint y: 273, distance: 124.7
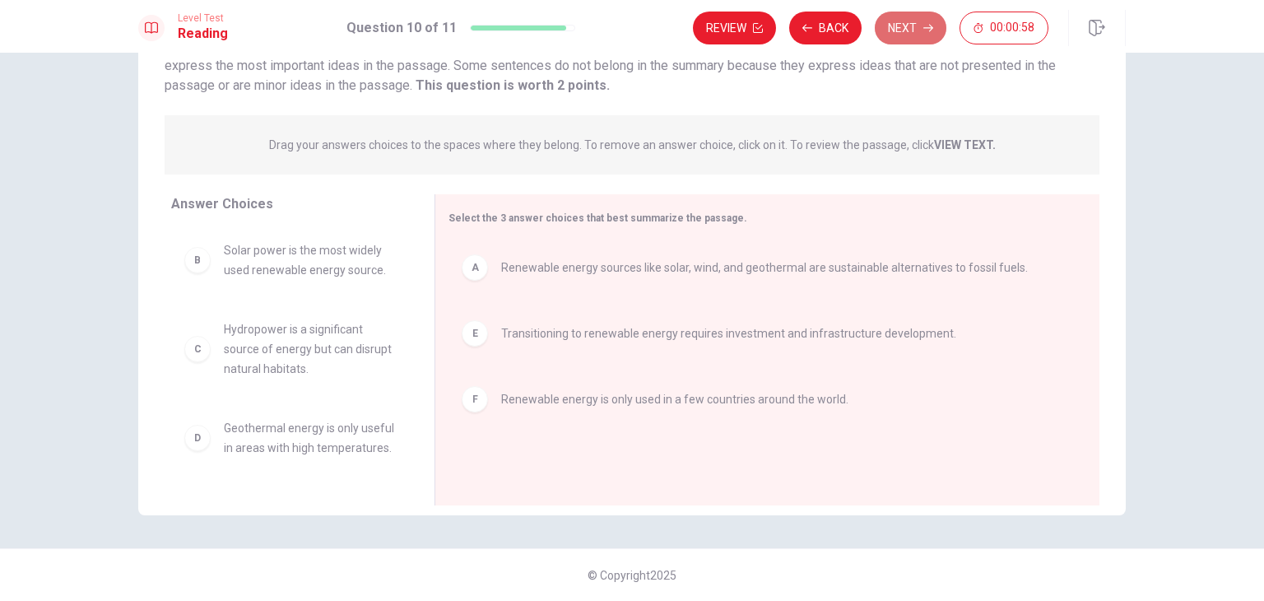
click at [925, 30] on icon "button" at bounding box center [928, 28] width 10 height 10
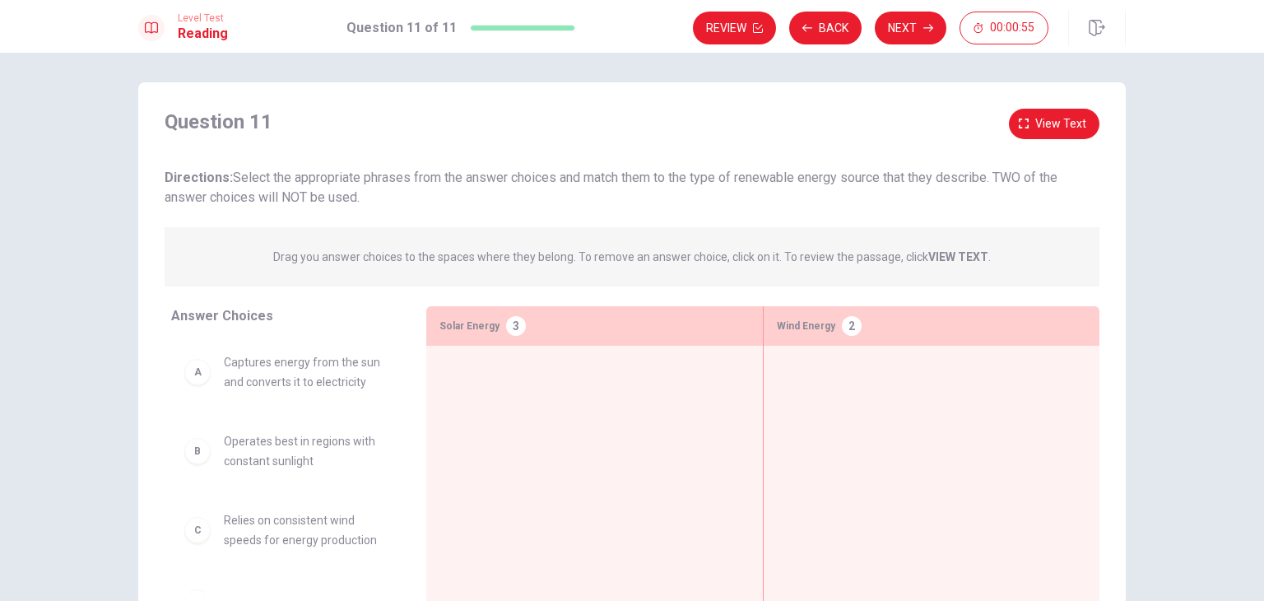
scroll to position [0, 0]
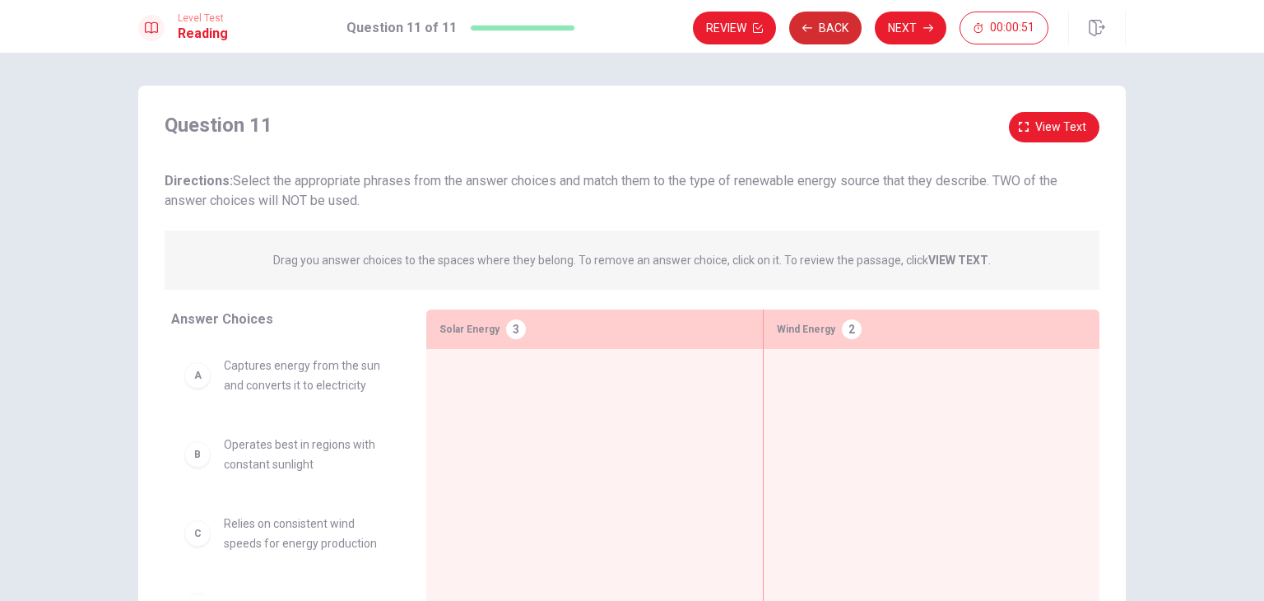
click at [827, 34] on button "Back" at bounding box center [825, 28] width 72 height 33
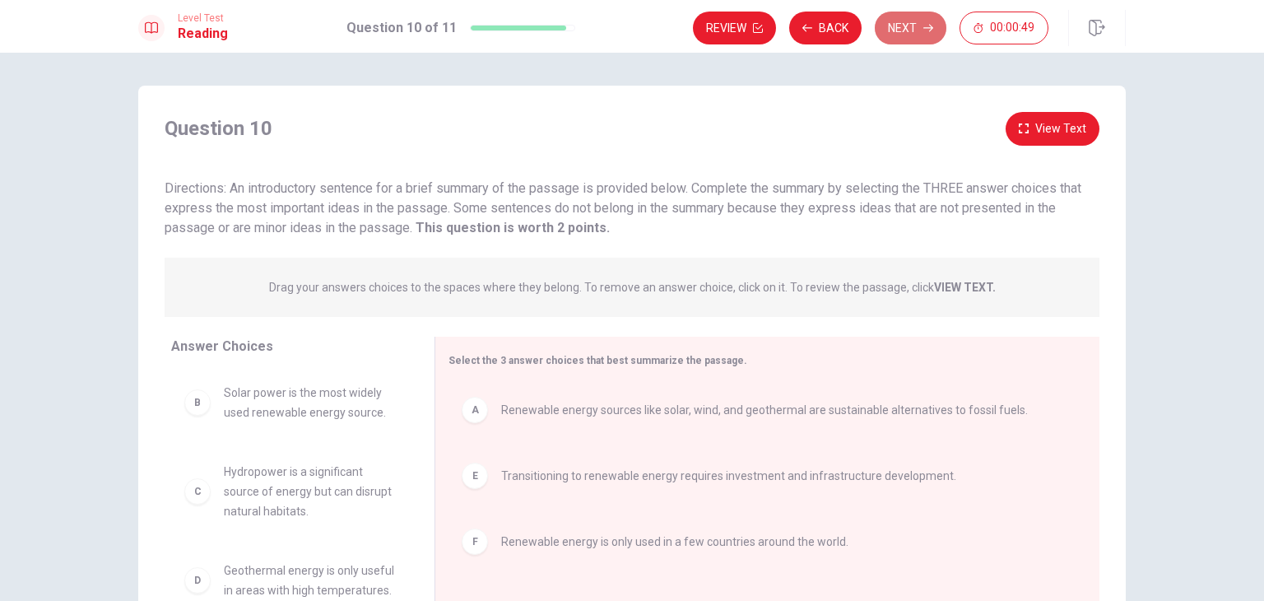
click at [892, 21] on button "Next" at bounding box center [911, 28] width 72 height 33
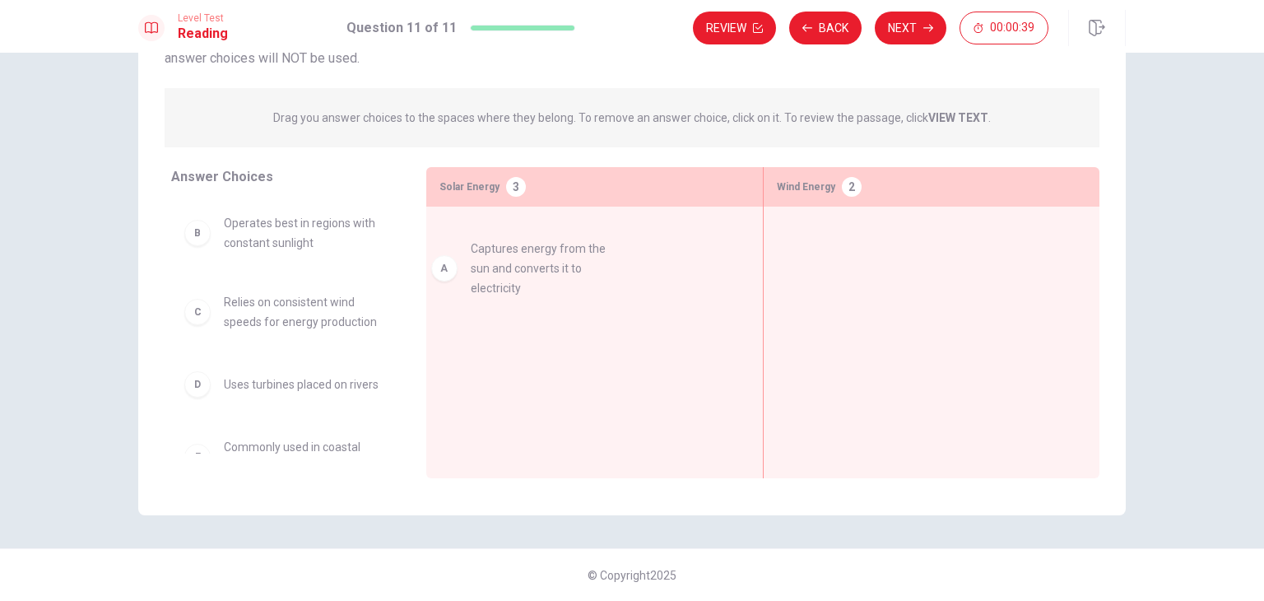
drag, startPoint x: 298, startPoint y: 247, endPoint x: 555, endPoint y: 272, distance: 258.0
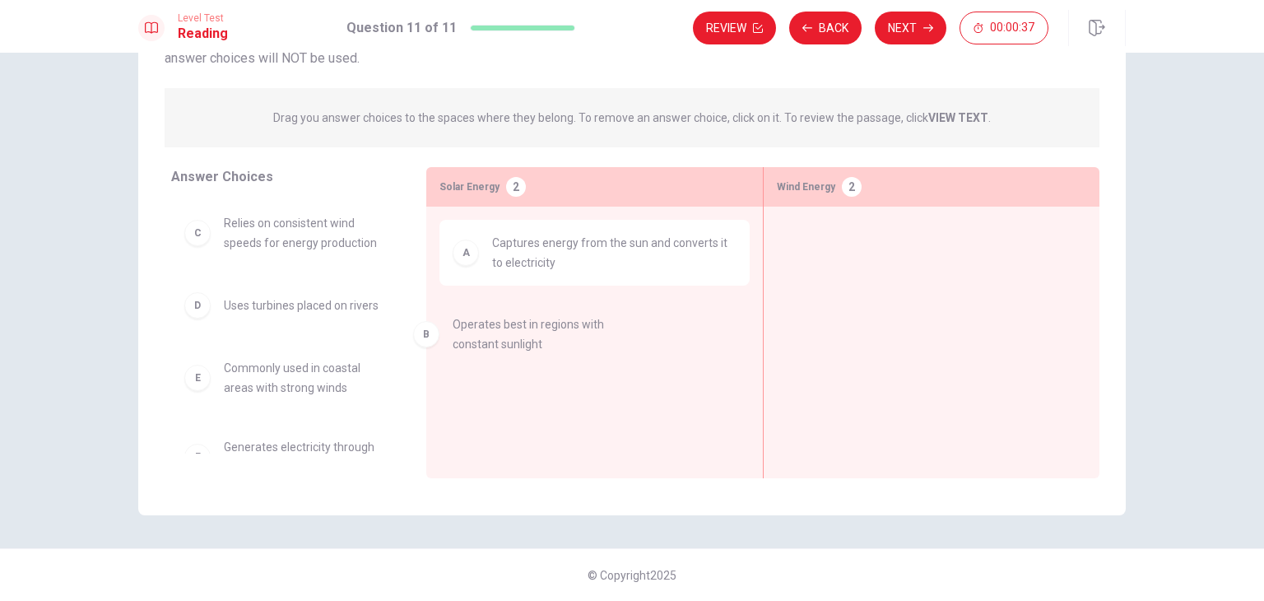
drag, startPoint x: 318, startPoint y: 248, endPoint x: 597, endPoint y: 360, distance: 299.8
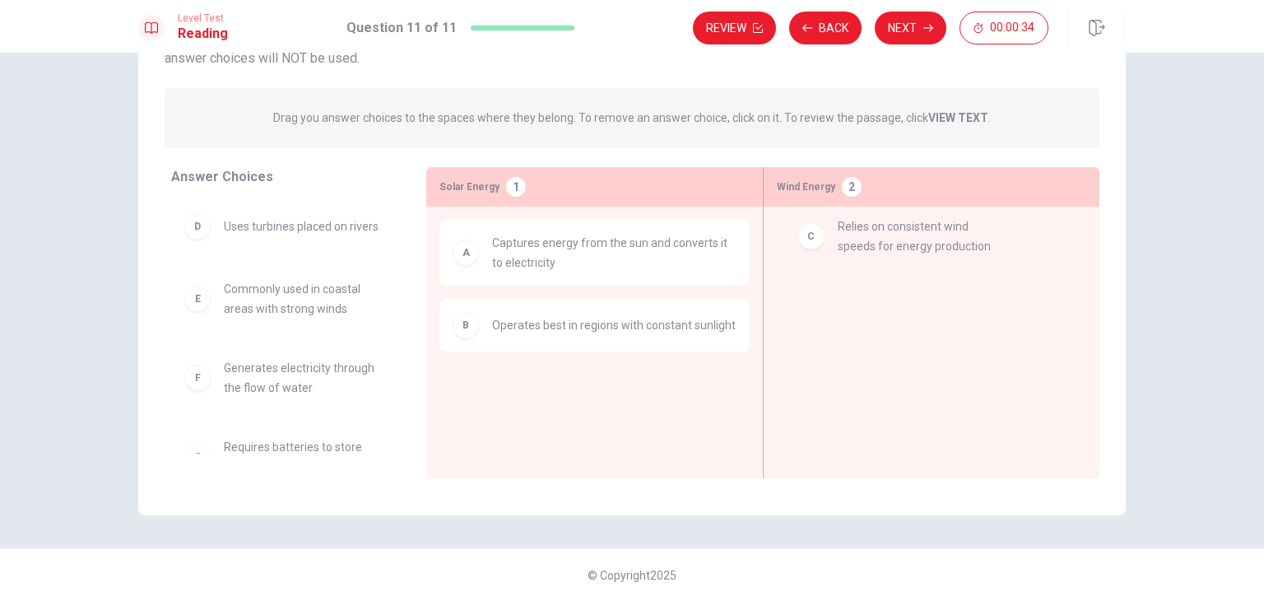
drag, startPoint x: 355, startPoint y: 249, endPoint x: 980, endPoint y: 254, distance: 625.5
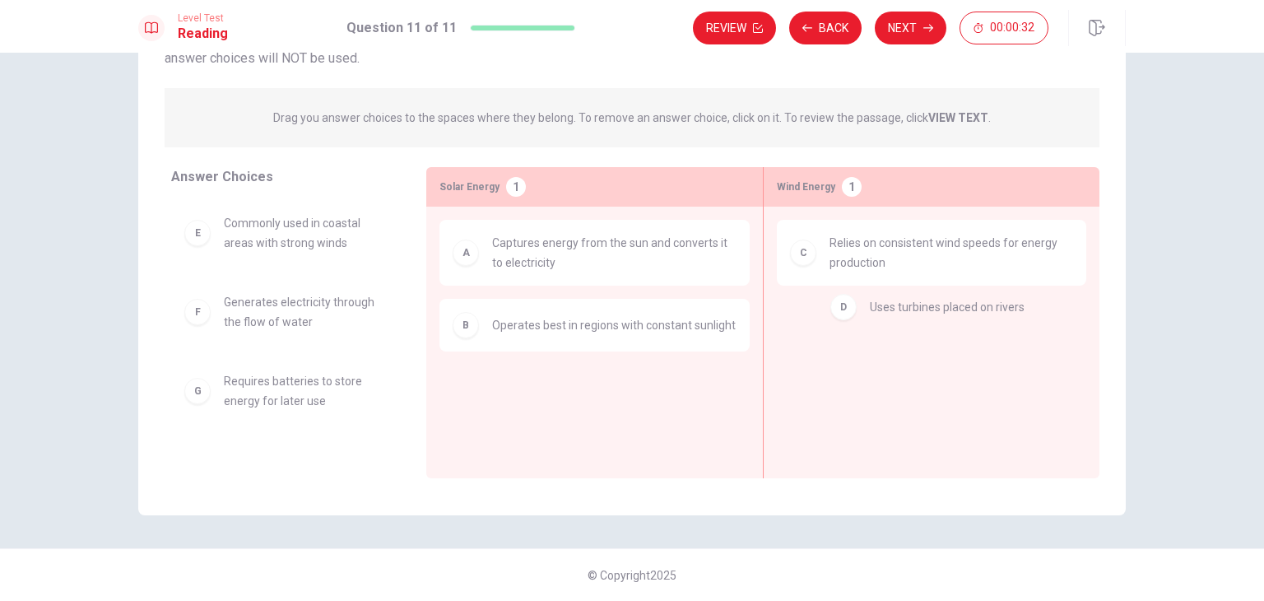
drag, startPoint x: 337, startPoint y: 244, endPoint x: 953, endPoint y: 339, distance: 623.0
drag, startPoint x: 888, startPoint y: 261, endPoint x: 505, endPoint y: 425, distance: 416.6
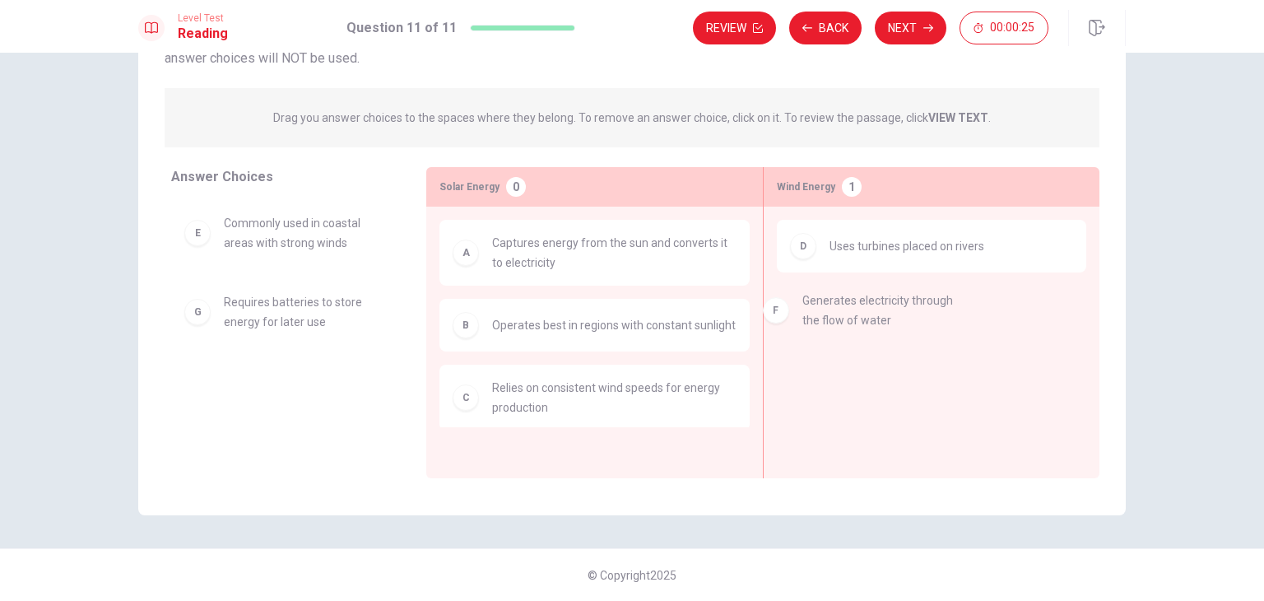
drag, startPoint x: 296, startPoint y: 328, endPoint x: 904, endPoint y: 323, distance: 608.2
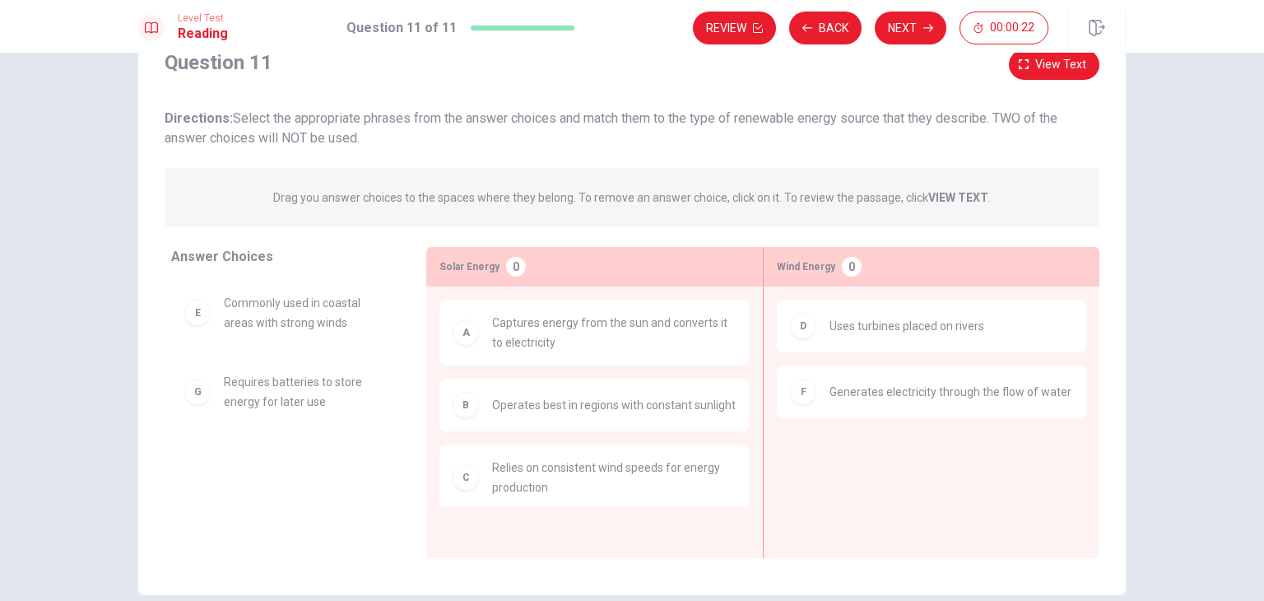
scroll to position [142, 0]
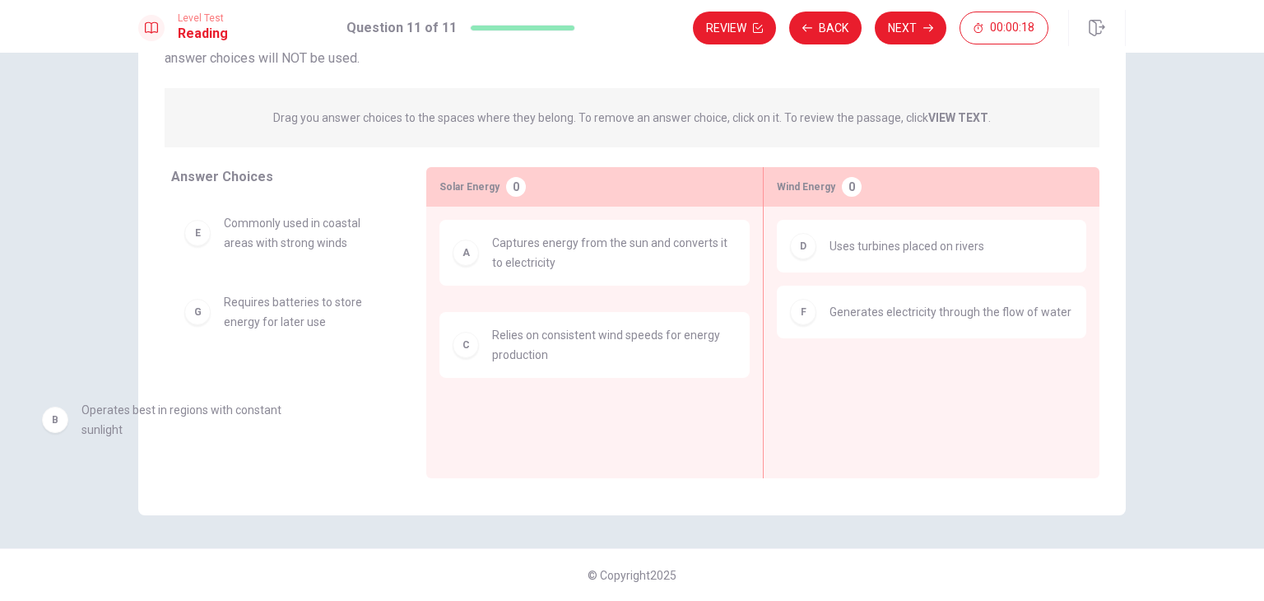
drag, startPoint x: 528, startPoint y: 340, endPoint x: 114, endPoint y: 435, distance: 424.8
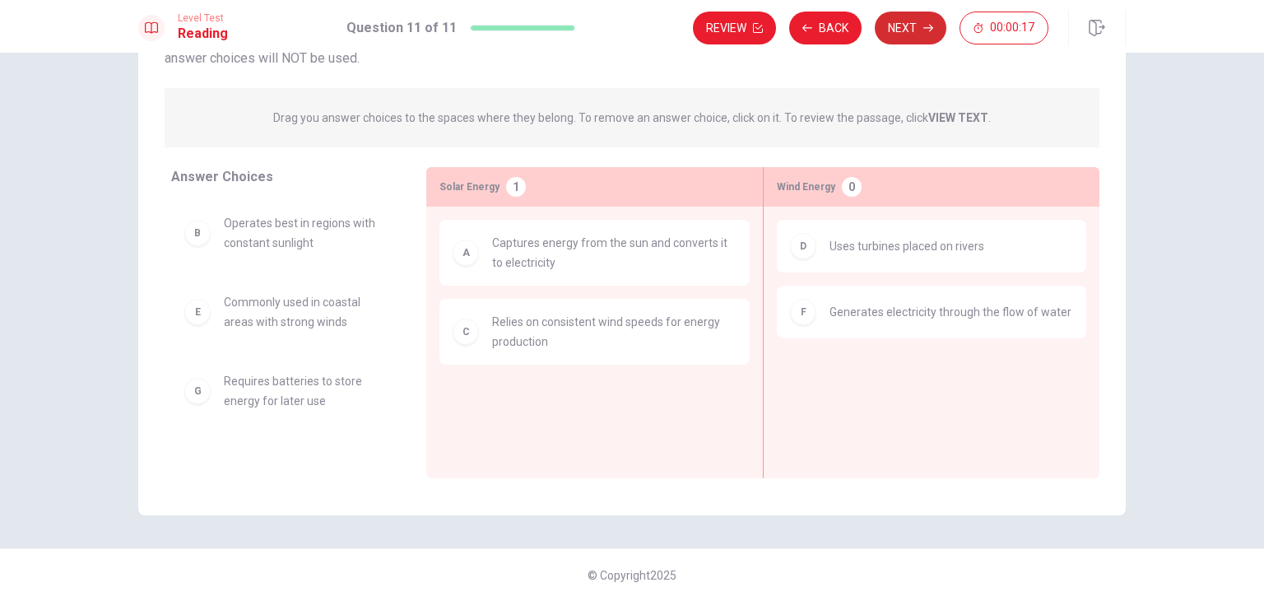
click at [930, 19] on button "Next" at bounding box center [911, 28] width 72 height 33
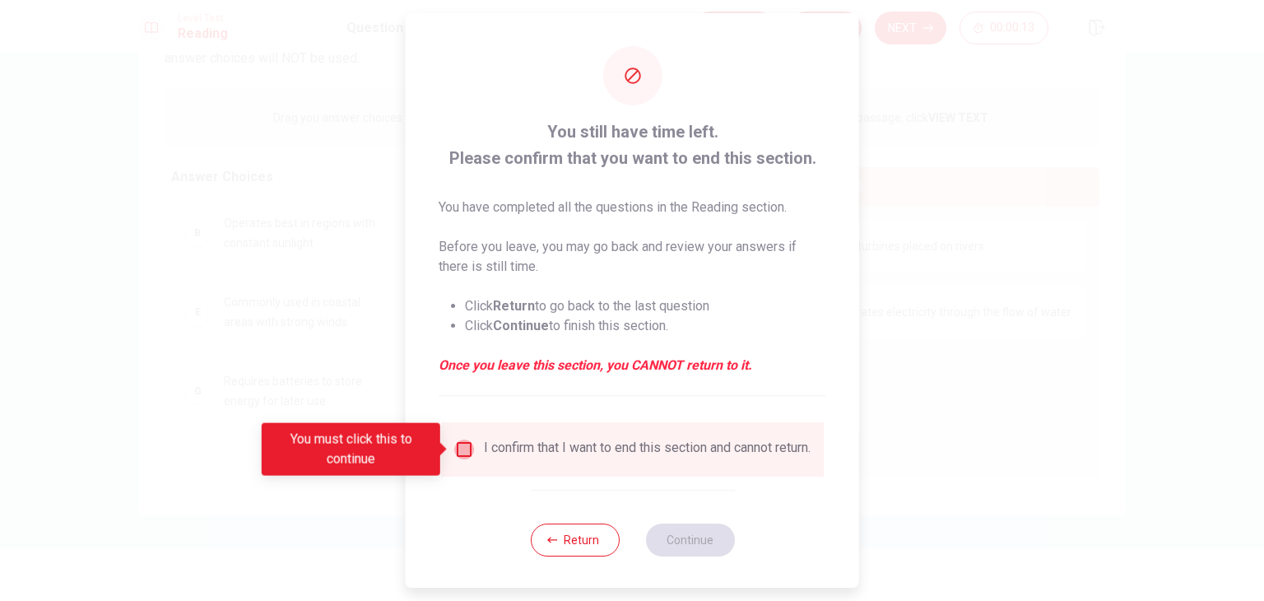
click at [466, 445] on input "You must click this to continue" at bounding box center [464, 449] width 20 height 20
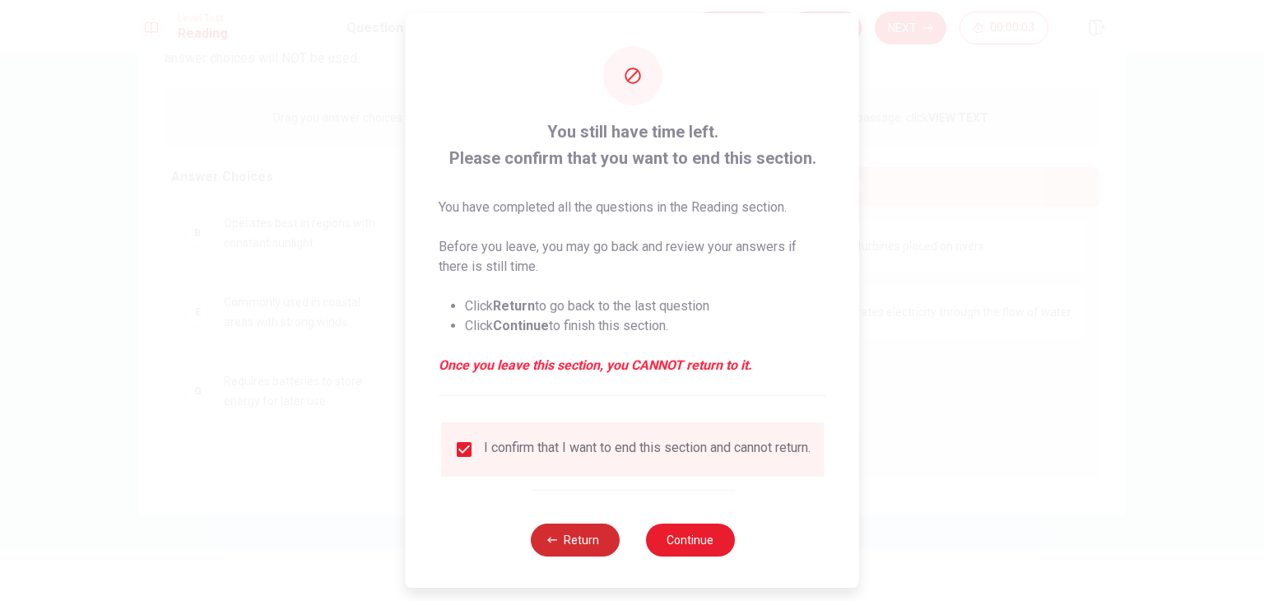
click at [574, 553] on button "Return" at bounding box center [574, 539] width 89 height 33
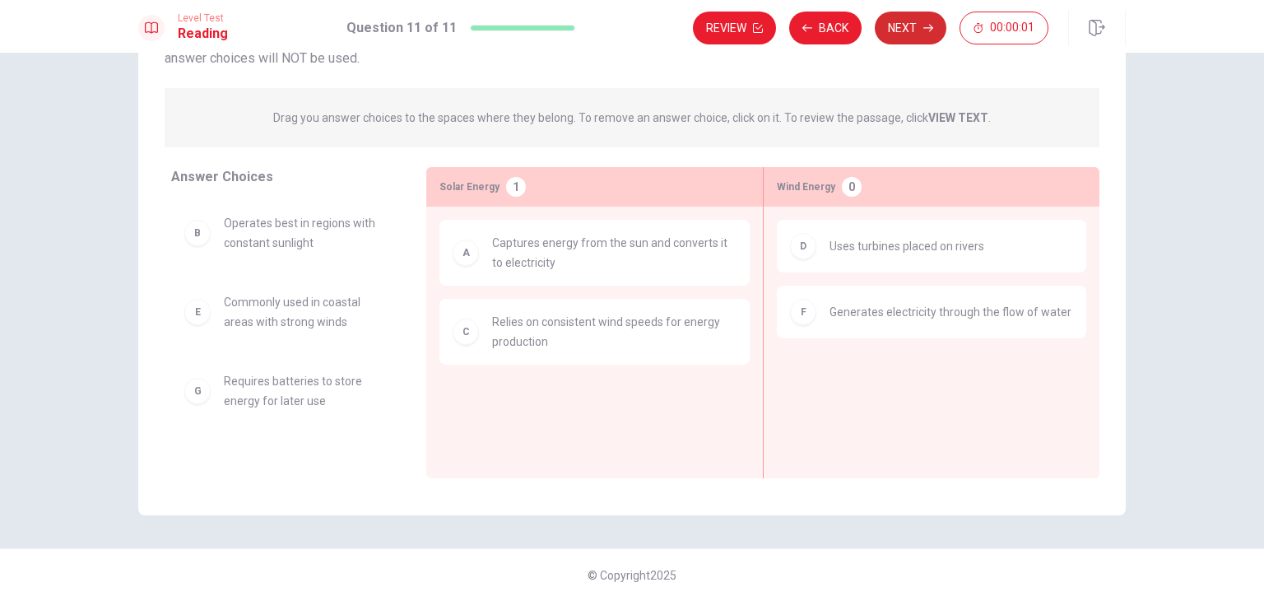
click at [915, 22] on button "Next" at bounding box center [911, 28] width 72 height 33
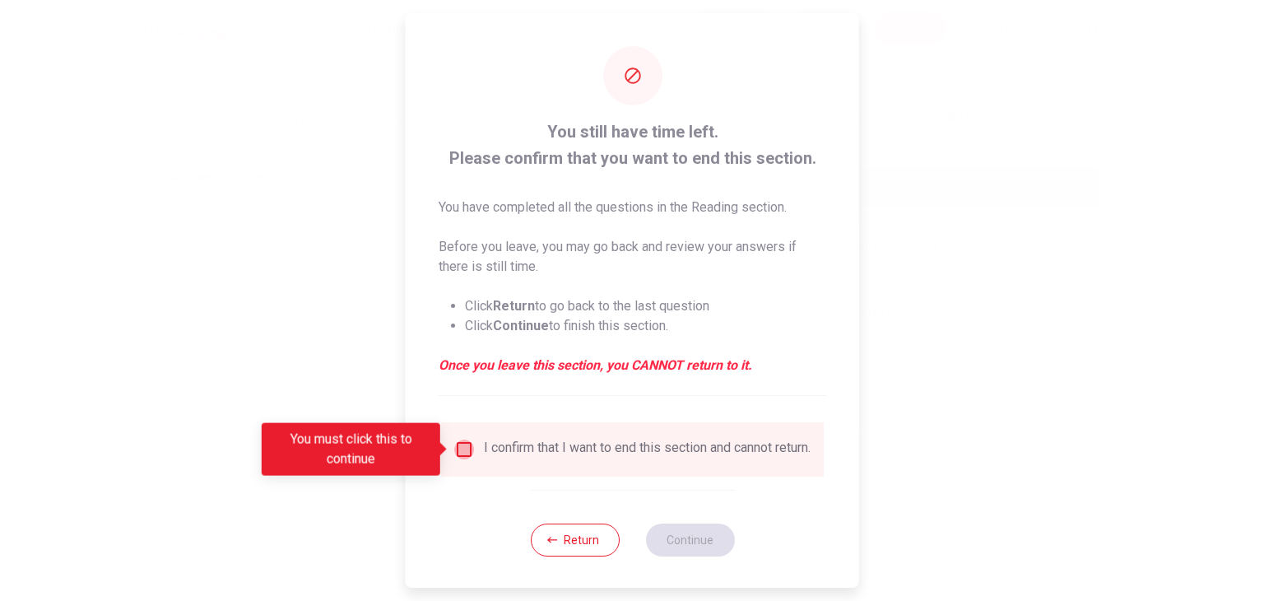
click at [464, 448] on input "You must click this to continue" at bounding box center [464, 449] width 20 height 20
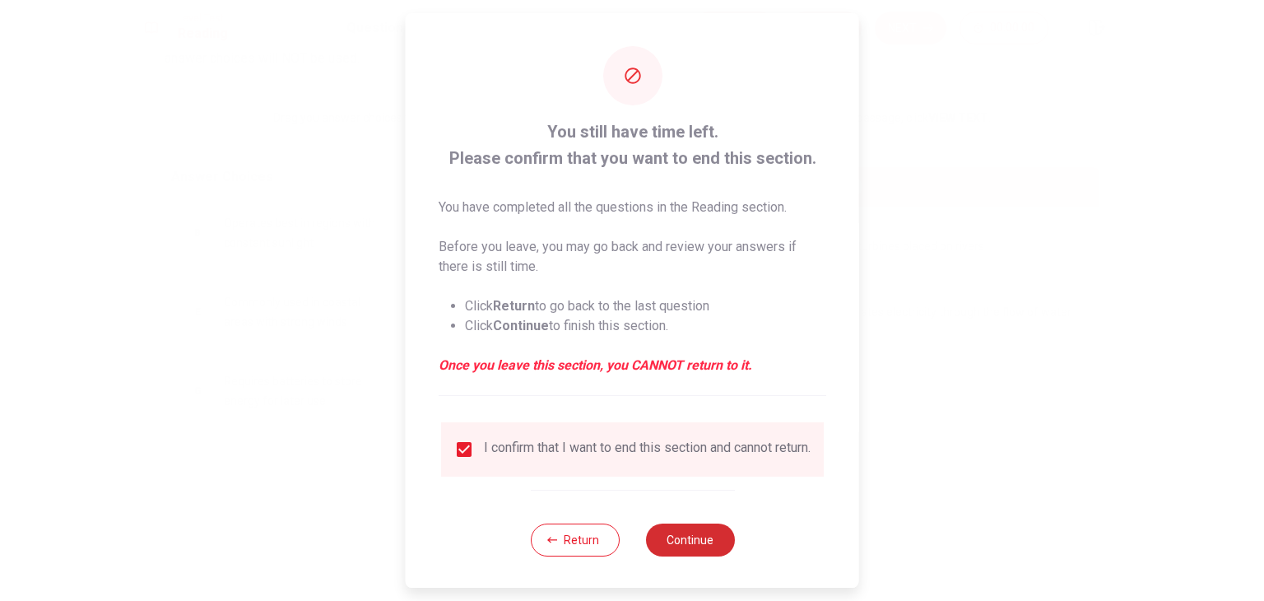
click at [668, 551] on button "Continue" at bounding box center [689, 539] width 89 height 33
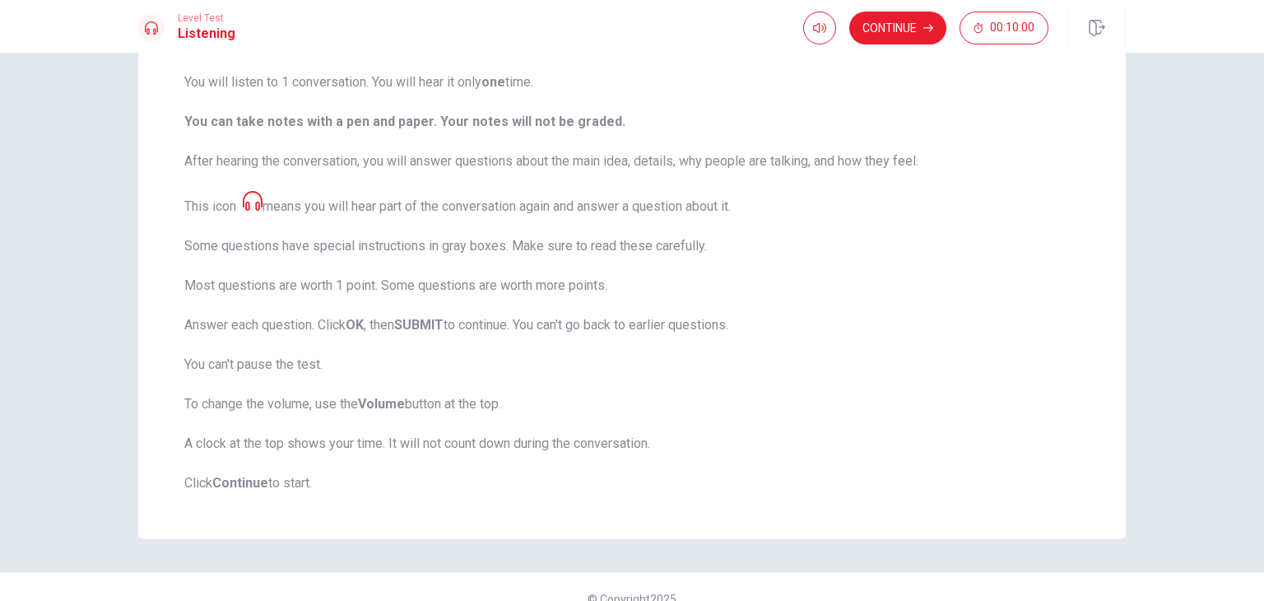
scroll to position [82, 0]
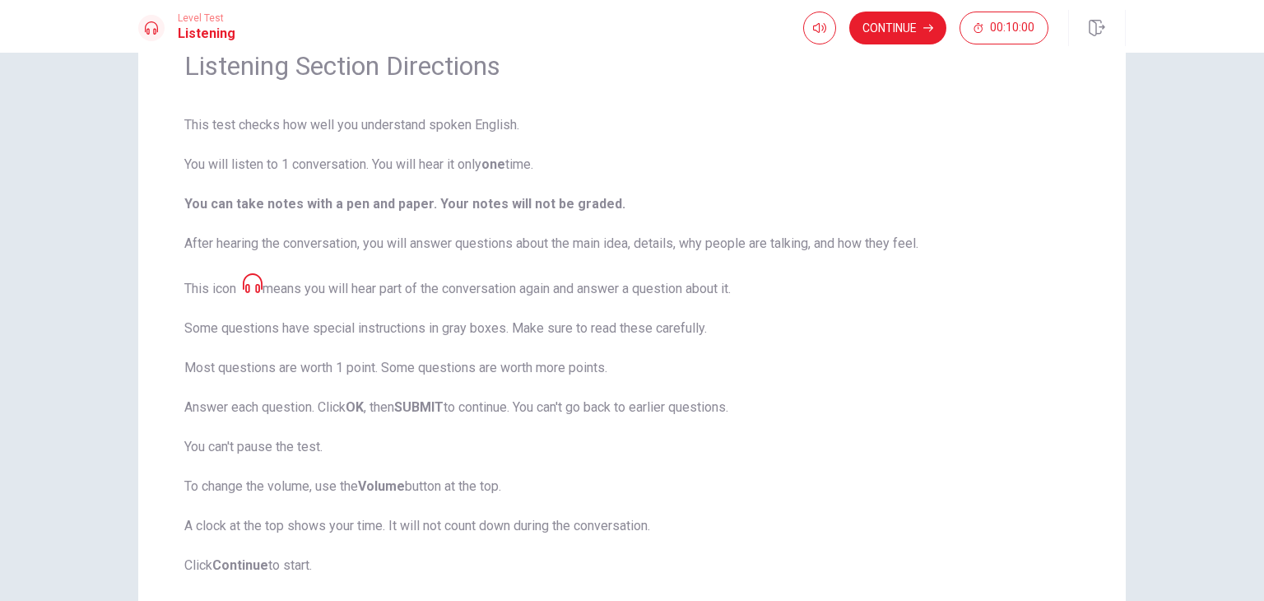
drag, startPoint x: 184, startPoint y: 113, endPoint x: 282, endPoint y: 123, distance: 98.4
click at [283, 123] on div "Listening Section Directions This test checks how well you understand spoken En…" at bounding box center [632, 312] width 988 height 618
drag, startPoint x: 160, startPoint y: 63, endPoint x: 244, endPoint y: 64, distance: 84.0
click at [244, 64] on div "Listening Section Directions This test checks how well you understand spoken En…" at bounding box center [632, 312] width 988 height 618
drag, startPoint x: 174, startPoint y: 117, endPoint x: 353, endPoint y: 117, distance: 178.6
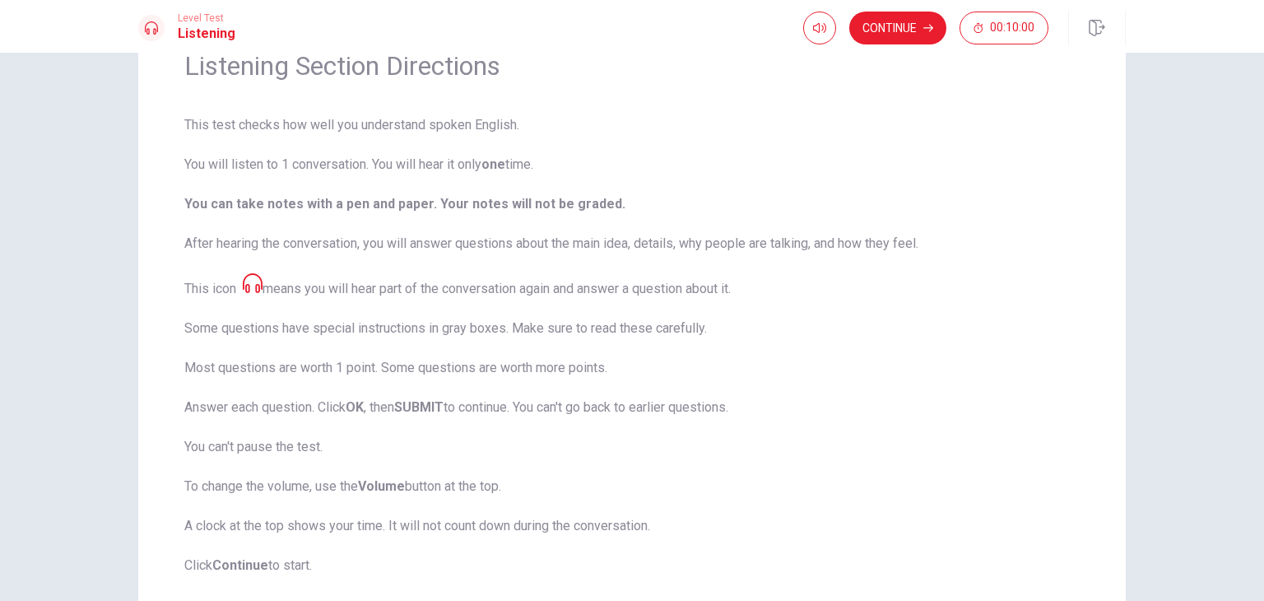
click at [231, 123] on span "This test checks how well you understand spoken English. You will listen to 1 c…" at bounding box center [631, 345] width 895 height 460
click at [230, 124] on span "This test checks how well you understand spoken English. You will listen to 1 c…" at bounding box center [631, 345] width 895 height 460
click at [230, 127] on span "This test checks how well you understand spoken English. You will listen to 1 c…" at bounding box center [631, 345] width 895 height 460
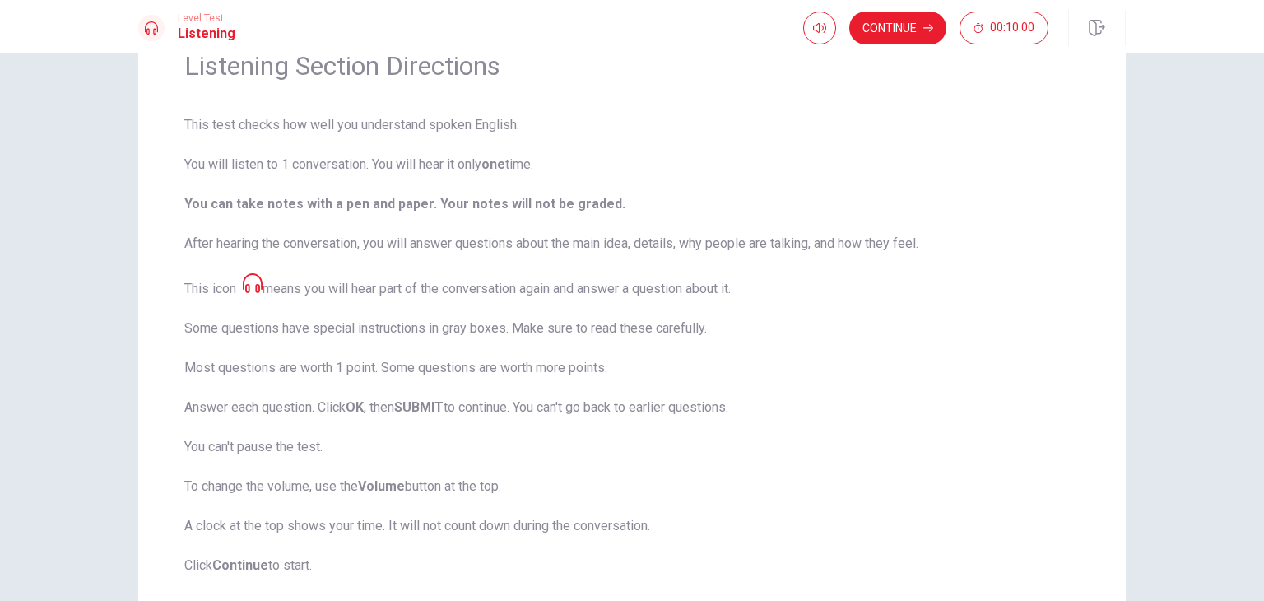
click at [230, 127] on span "This test checks how well you understand spoken English. You will listen to 1 c…" at bounding box center [631, 345] width 895 height 460
click at [862, 27] on button "Continue" at bounding box center [897, 28] width 97 height 33
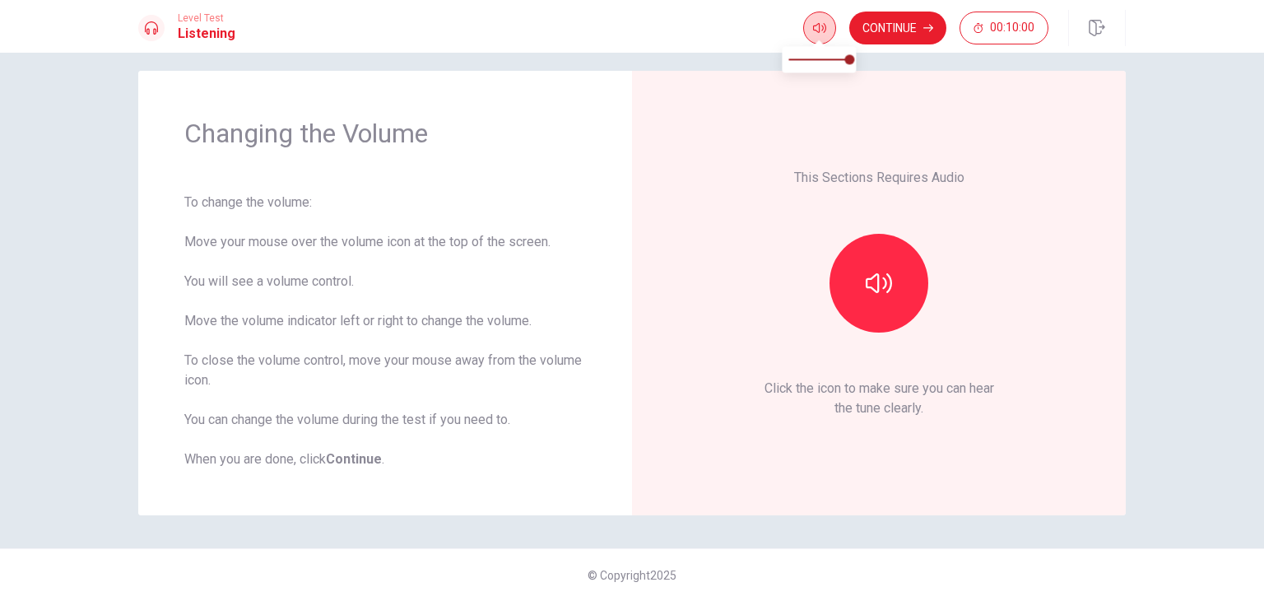
click at [813, 26] on icon "button" at bounding box center [819, 28] width 13 height 10
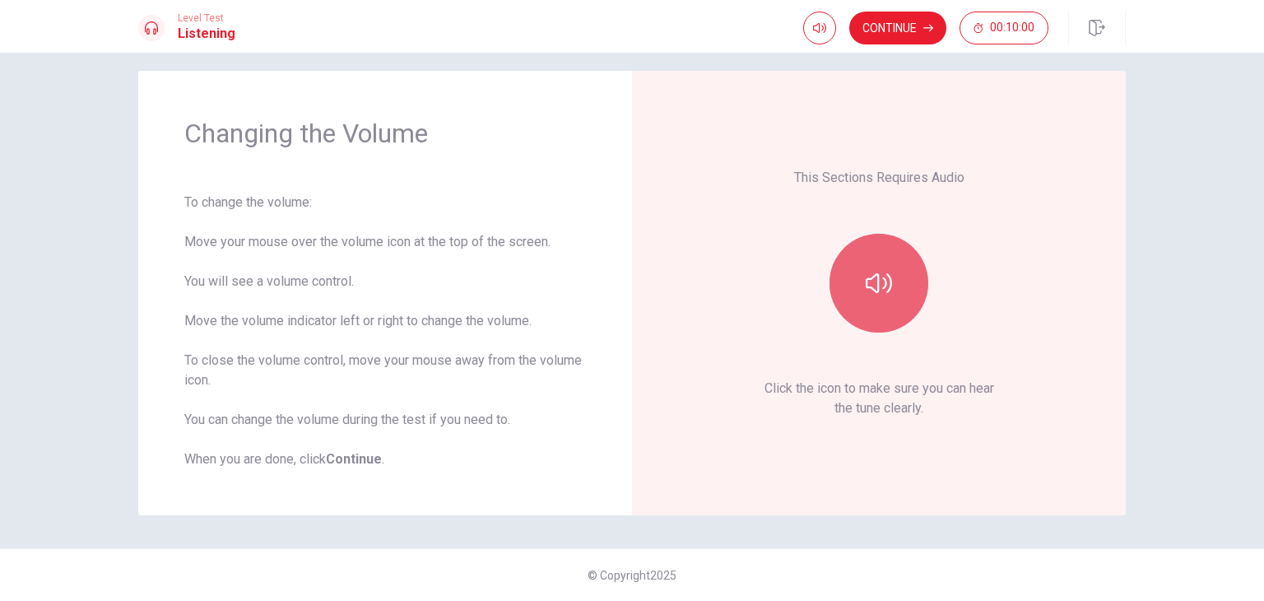
click at [893, 281] on button "button" at bounding box center [879, 283] width 99 height 99
click at [888, 281] on button "button" at bounding box center [879, 283] width 99 height 99
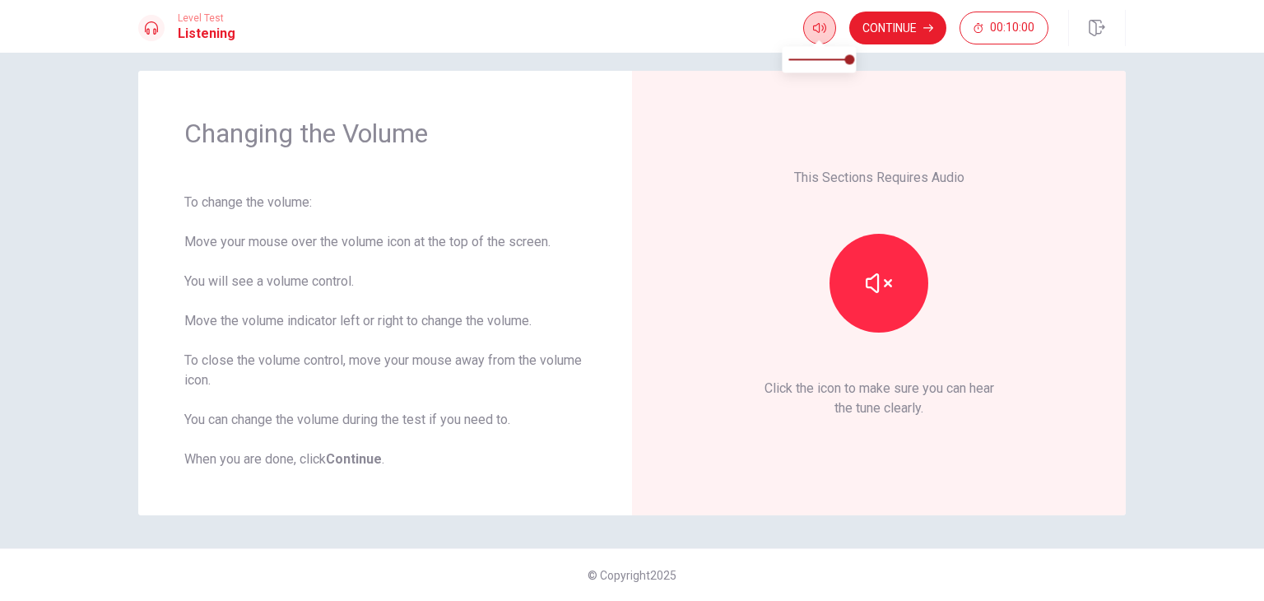
click at [820, 31] on icon "button" at bounding box center [819, 27] width 13 height 13
type input "1"
drag, startPoint x: 839, startPoint y: 60, endPoint x: 869, endPoint y: 51, distance: 31.0
click at [869, 51] on body "This site uses cookies, as explained in our Privacy Policy . If you agree to th…" at bounding box center [632, 300] width 1264 height 601
click at [933, 159] on div "This Sections Requires Audio Click the icon to make sure you can hear the tune …" at bounding box center [879, 293] width 402 height 352
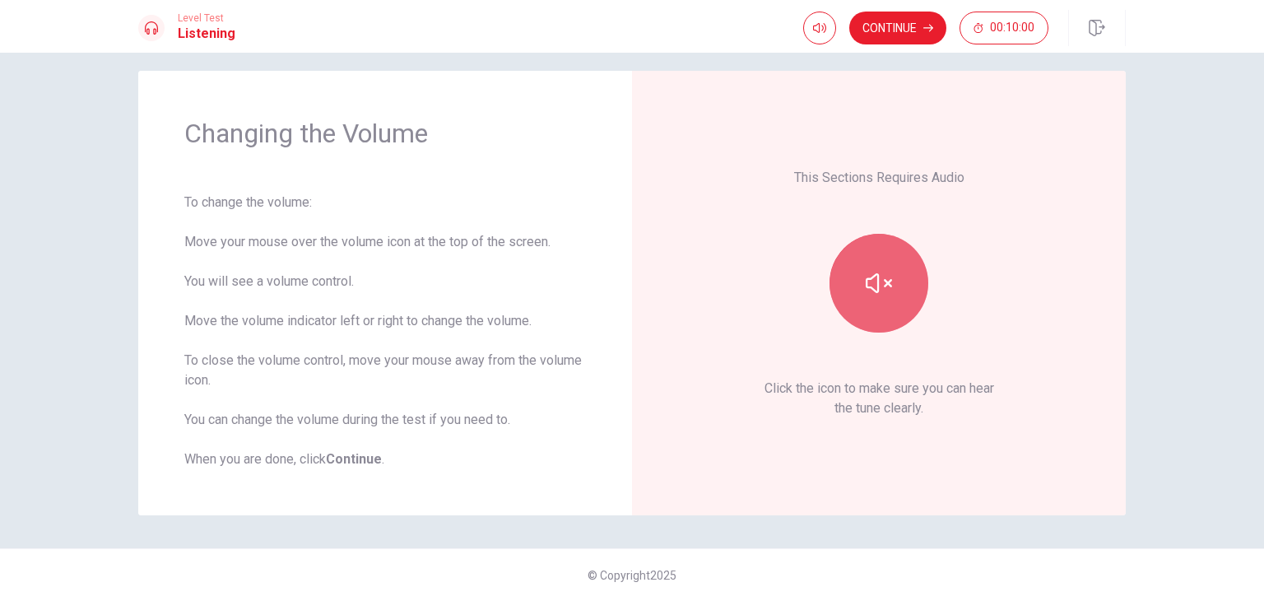
click at [902, 250] on button "button" at bounding box center [879, 283] width 99 height 99
click at [917, 23] on button "Continue" at bounding box center [897, 28] width 97 height 33
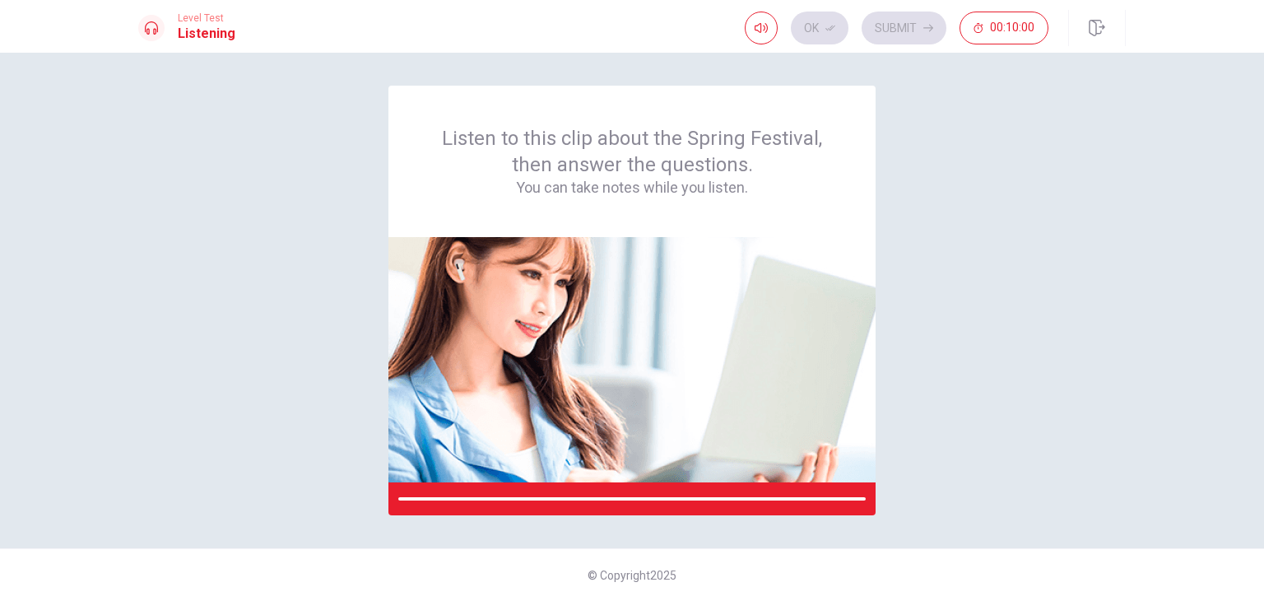
scroll to position [0, 0]
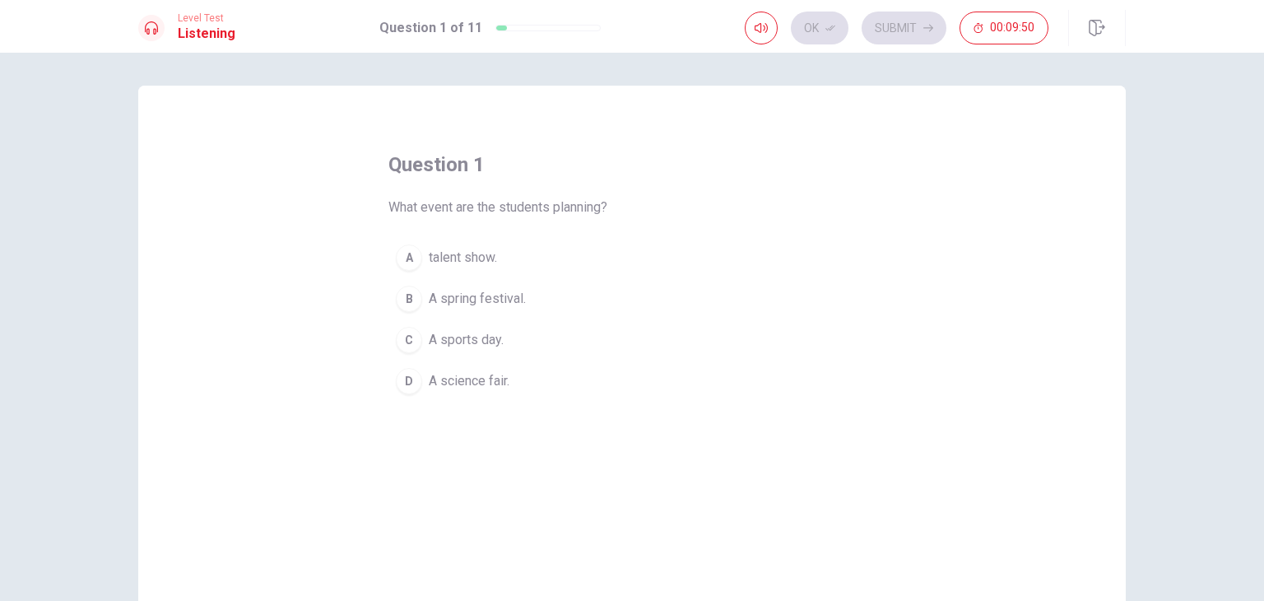
click at [411, 293] on div "B" at bounding box center [409, 299] width 26 height 26
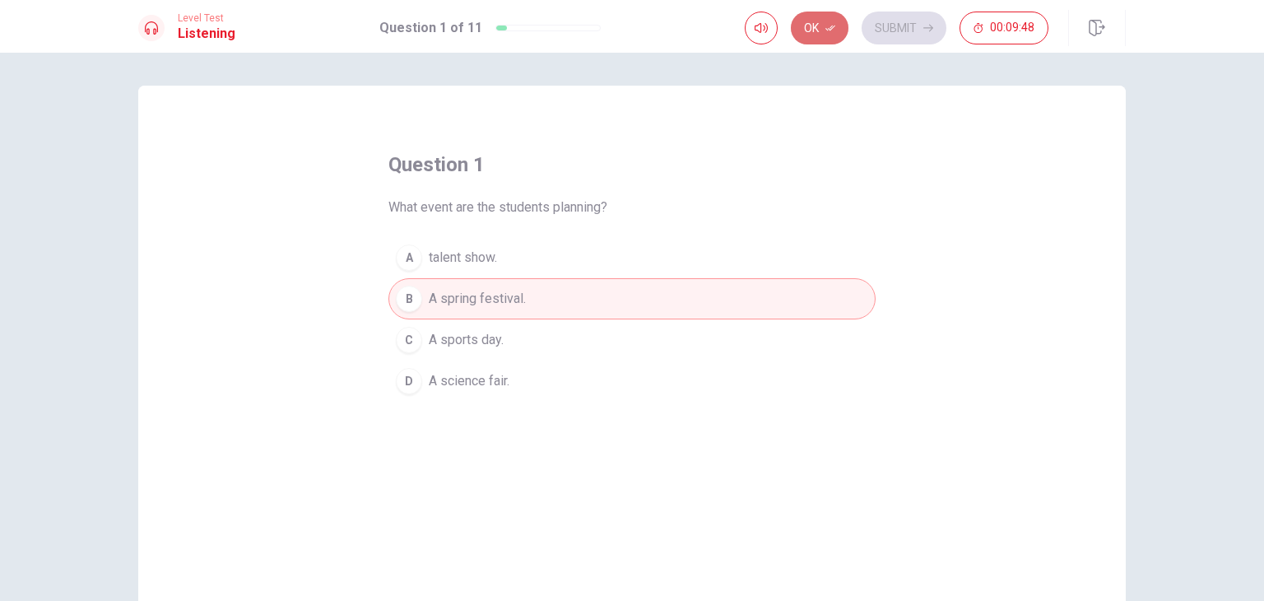
click at [834, 27] on icon "button" at bounding box center [830, 29] width 10 height 6
click at [899, 23] on button "Submit" at bounding box center [904, 28] width 85 height 33
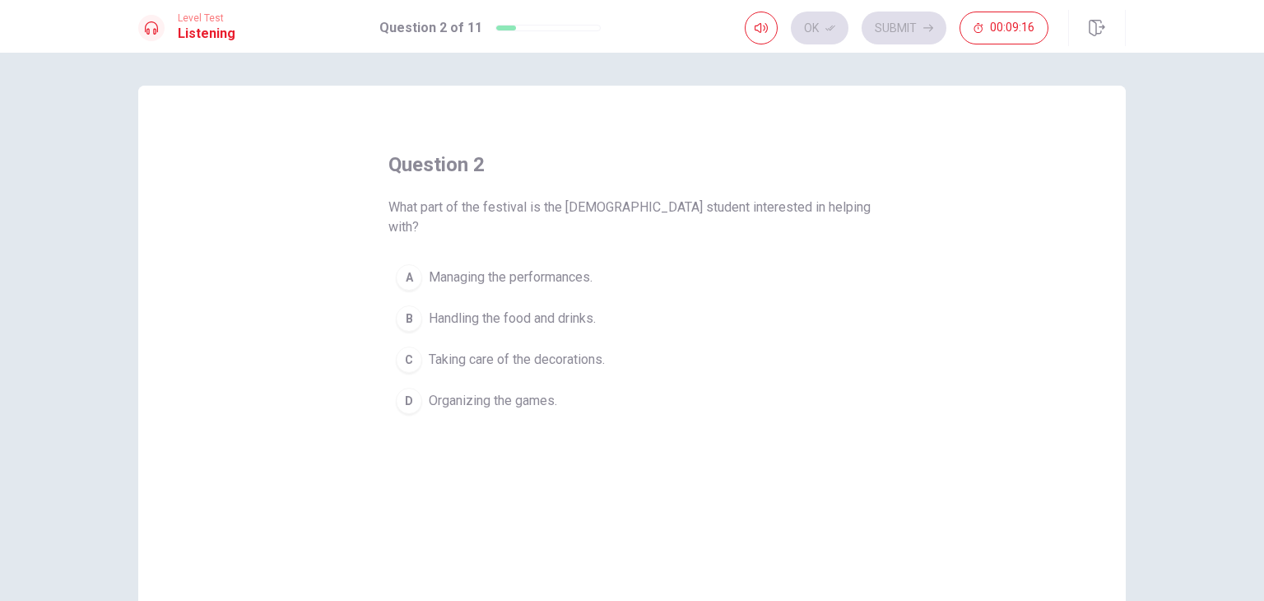
click at [411, 305] on div "B" at bounding box center [409, 318] width 26 height 26
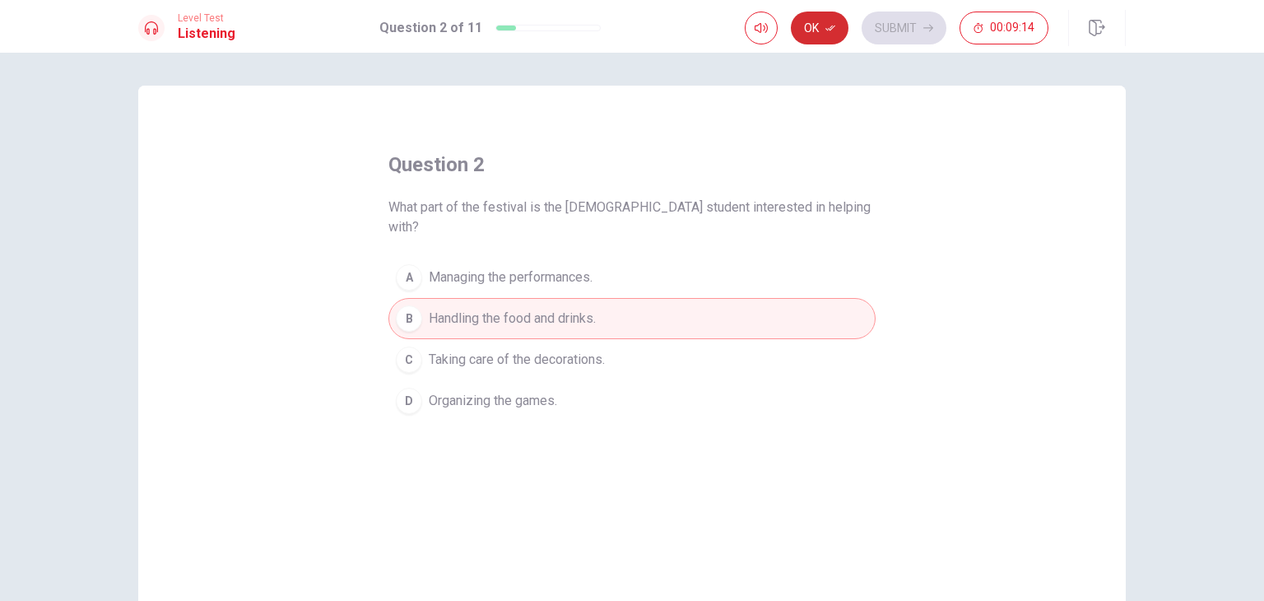
click at [821, 28] on button "Ok" at bounding box center [820, 28] width 58 height 33
click at [946, 16] on div "Ok Submit 00:09:13" at bounding box center [897, 28] width 304 height 33
click at [926, 32] on icon "button" at bounding box center [928, 28] width 10 height 10
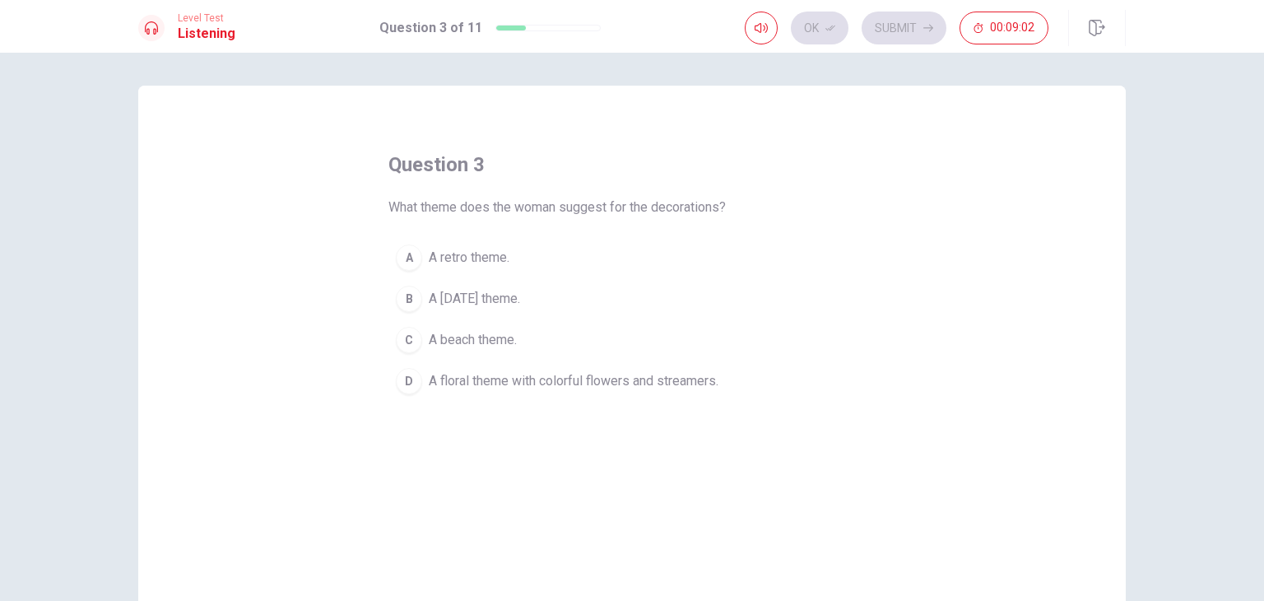
click at [405, 374] on div "D" at bounding box center [409, 381] width 26 height 26
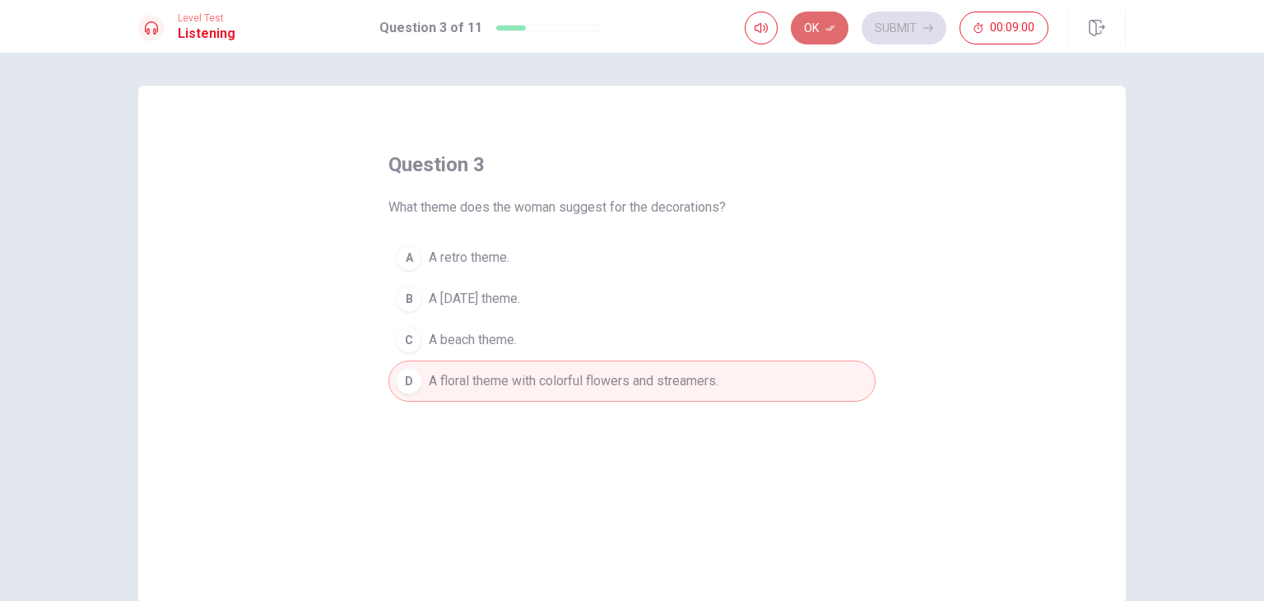
click at [830, 27] on icon "button" at bounding box center [830, 28] width 10 height 10
click at [477, 393] on button "D A floral theme with colorful flowers and streamers." at bounding box center [631, 380] width 487 height 41
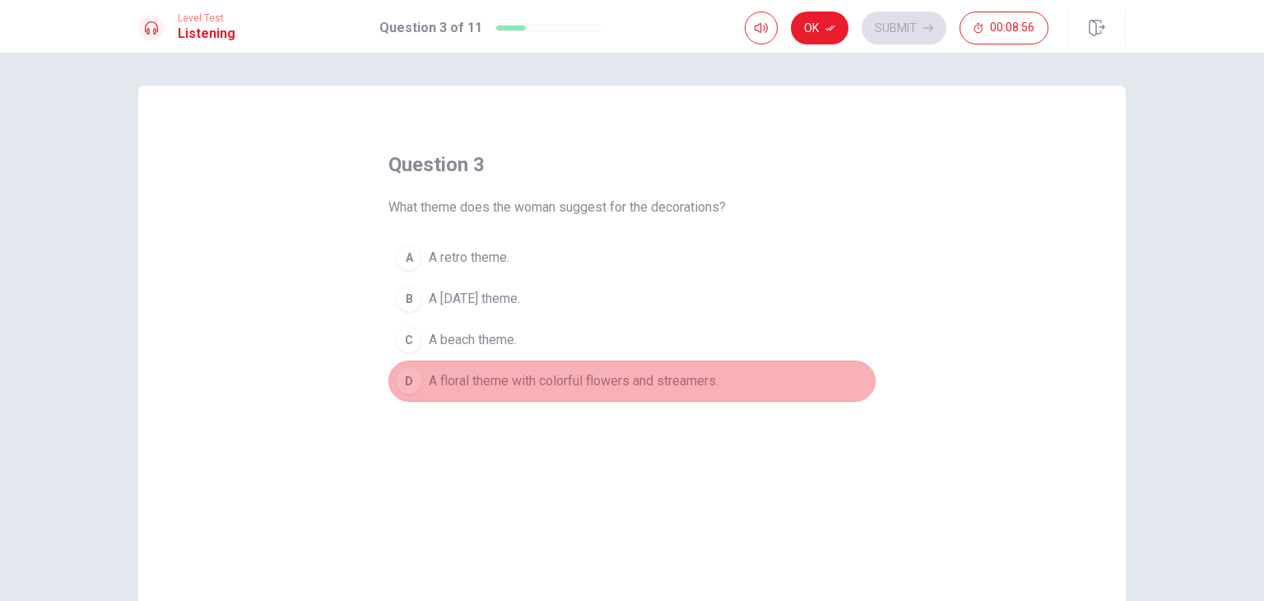
click at [475, 392] on button "D A floral theme with colorful flowers and streamers." at bounding box center [631, 380] width 487 height 41
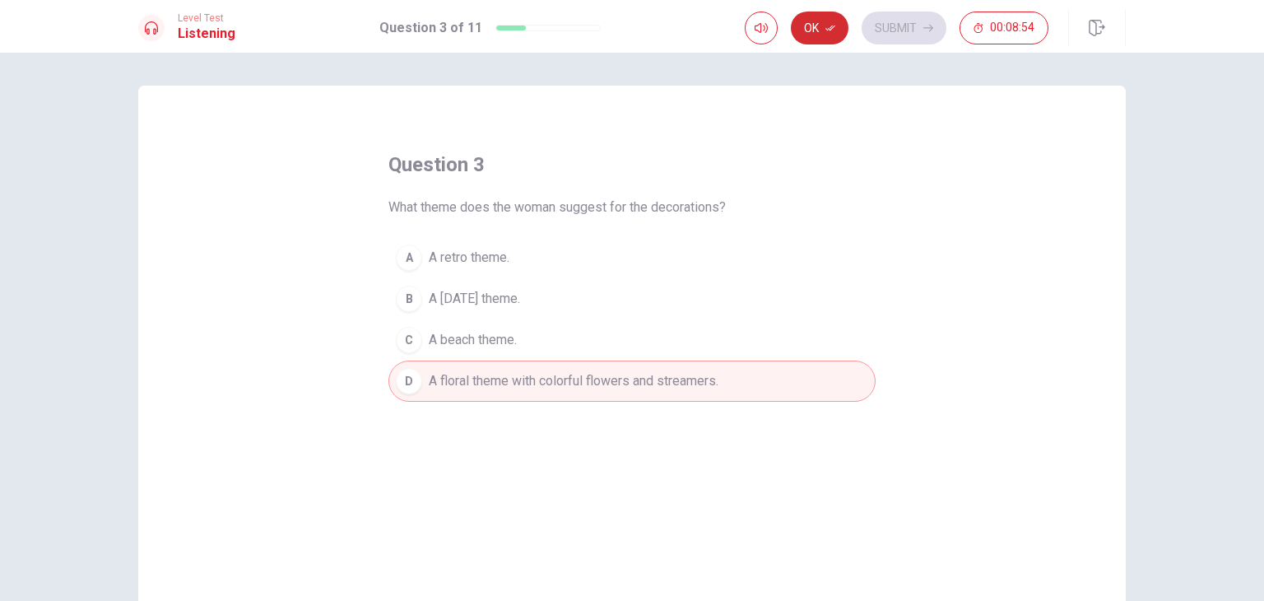
click at [820, 33] on button "Ok" at bounding box center [820, 28] width 58 height 33
click at [899, 23] on button "Submit" at bounding box center [904, 28] width 85 height 33
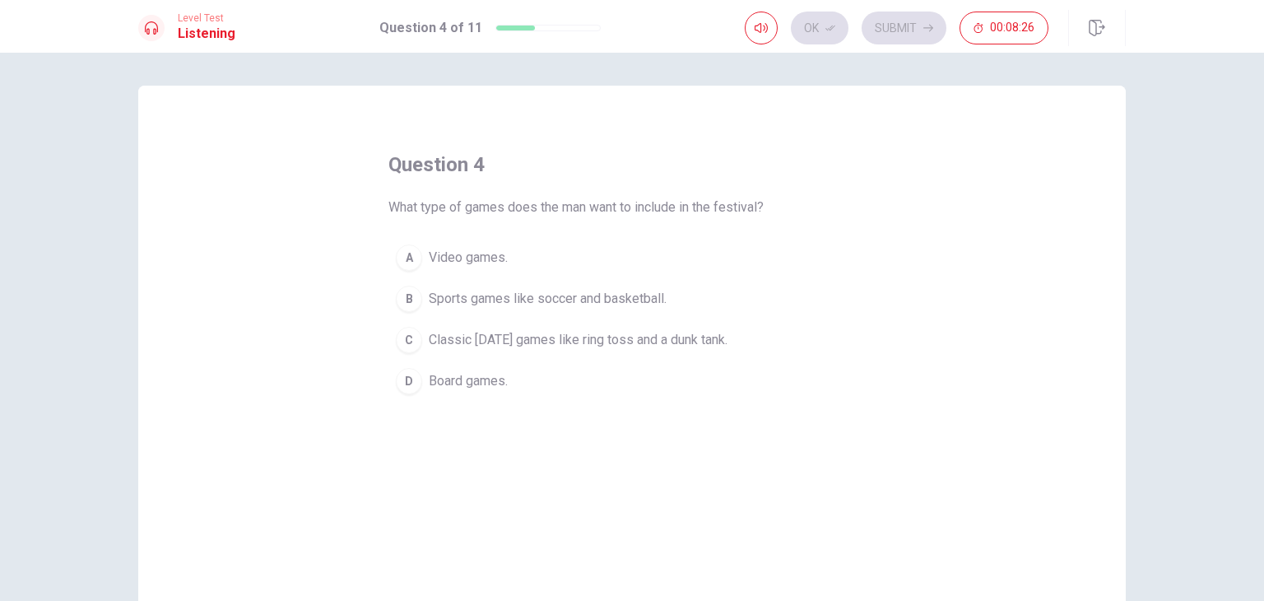
click at [408, 331] on div "C" at bounding box center [409, 340] width 26 height 26
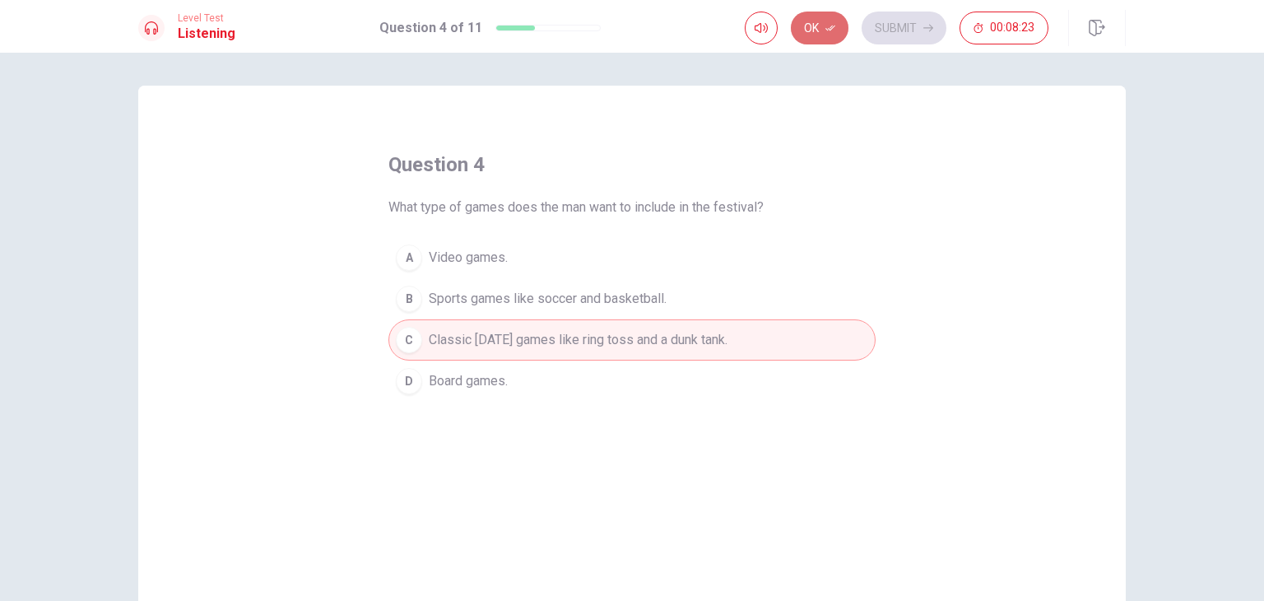
click at [824, 28] on button "Ok" at bounding box center [820, 28] width 58 height 33
click at [902, 23] on button "Submit" at bounding box center [904, 28] width 85 height 33
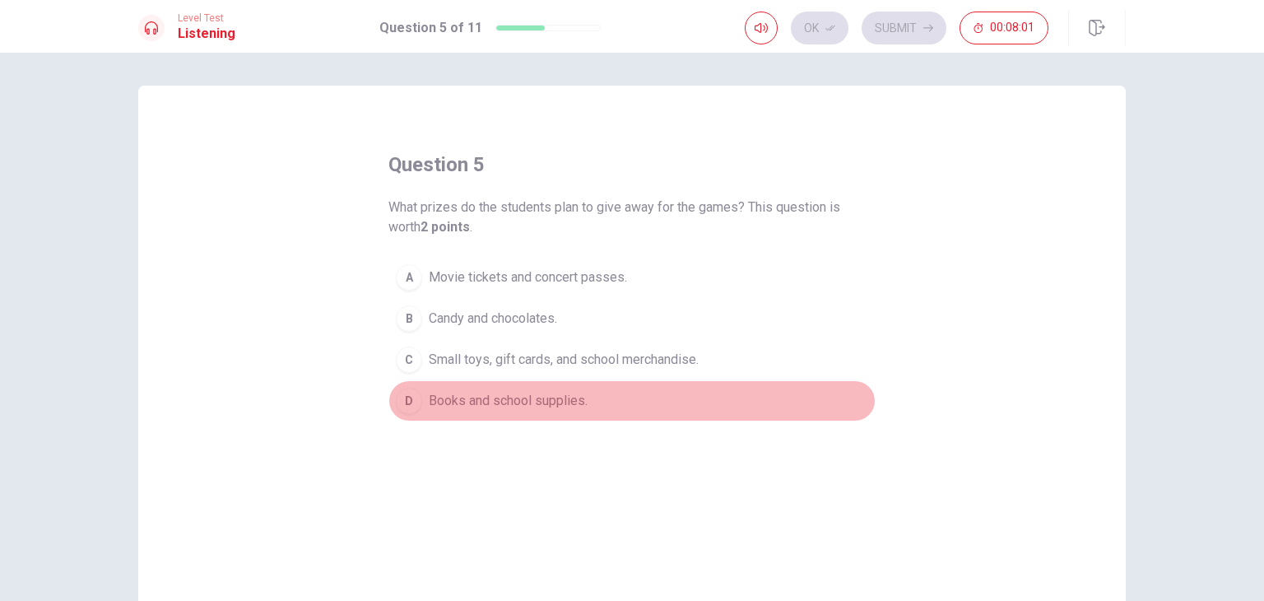
click at [416, 399] on div "D" at bounding box center [409, 401] width 26 height 26
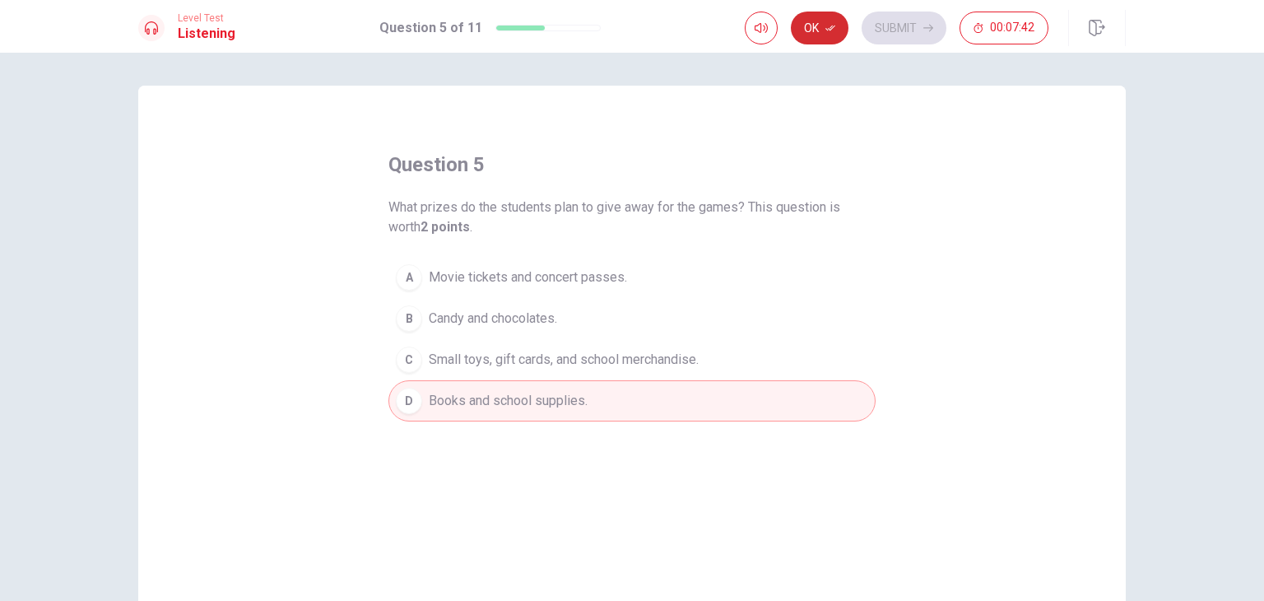
click at [816, 21] on button "Ok" at bounding box center [820, 28] width 58 height 33
click at [895, 21] on button "Submit" at bounding box center [904, 28] width 85 height 33
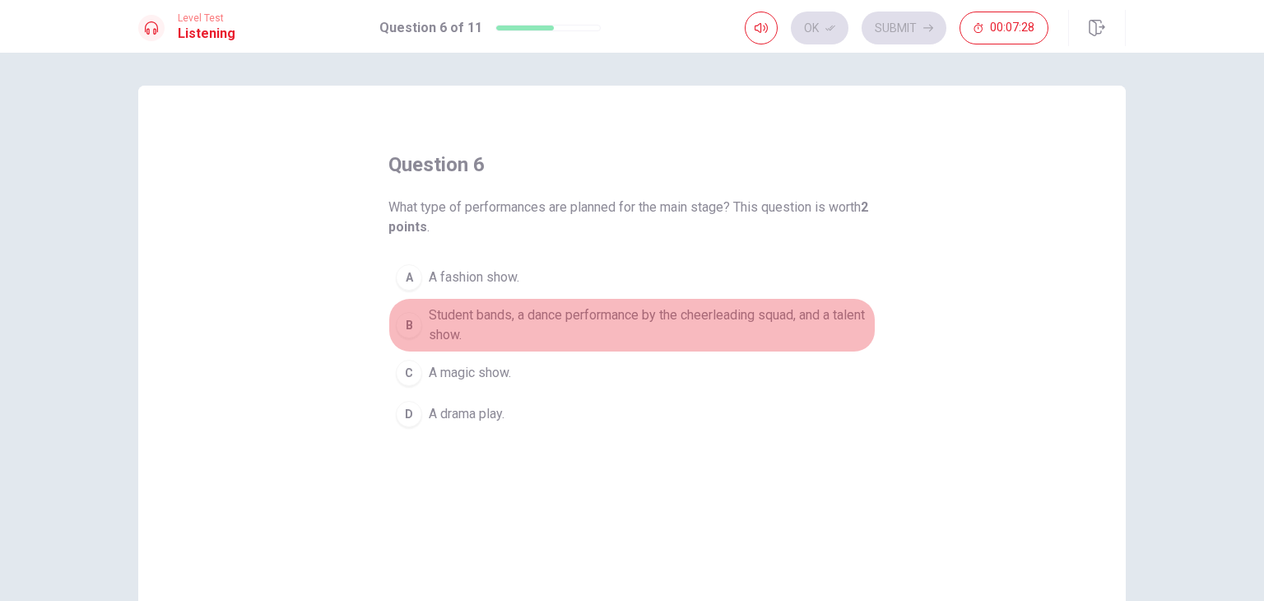
click at [408, 317] on div "B" at bounding box center [409, 325] width 26 height 26
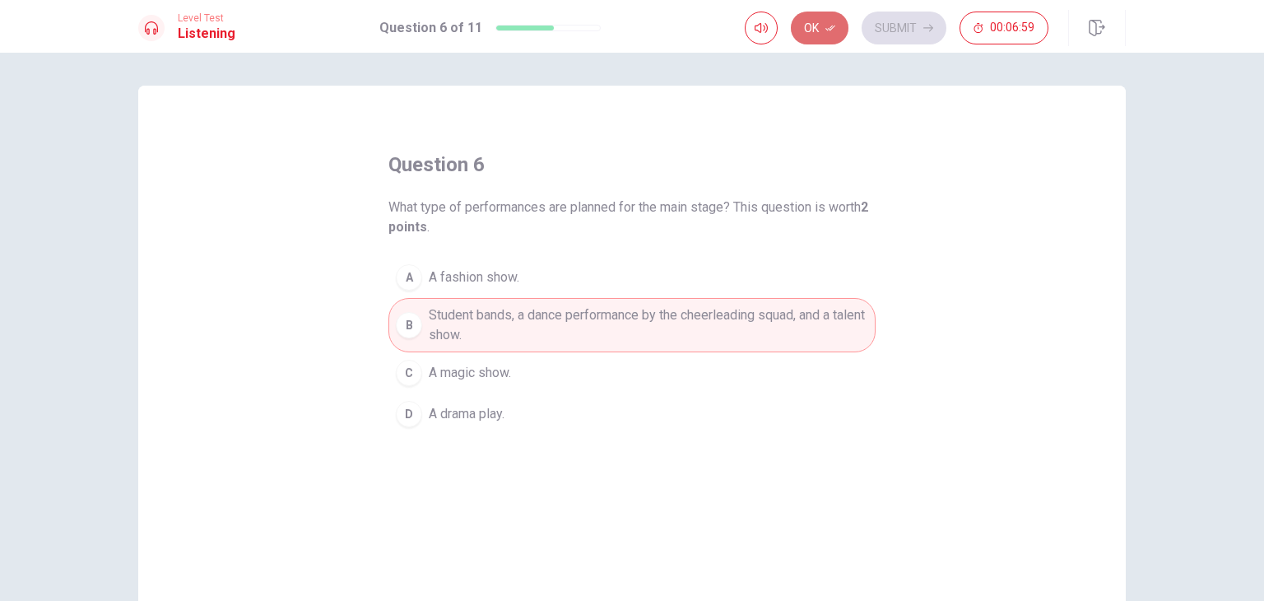
click at [818, 34] on button "Ok" at bounding box center [820, 28] width 58 height 33
click at [902, 22] on button "Submit" at bounding box center [904, 28] width 85 height 33
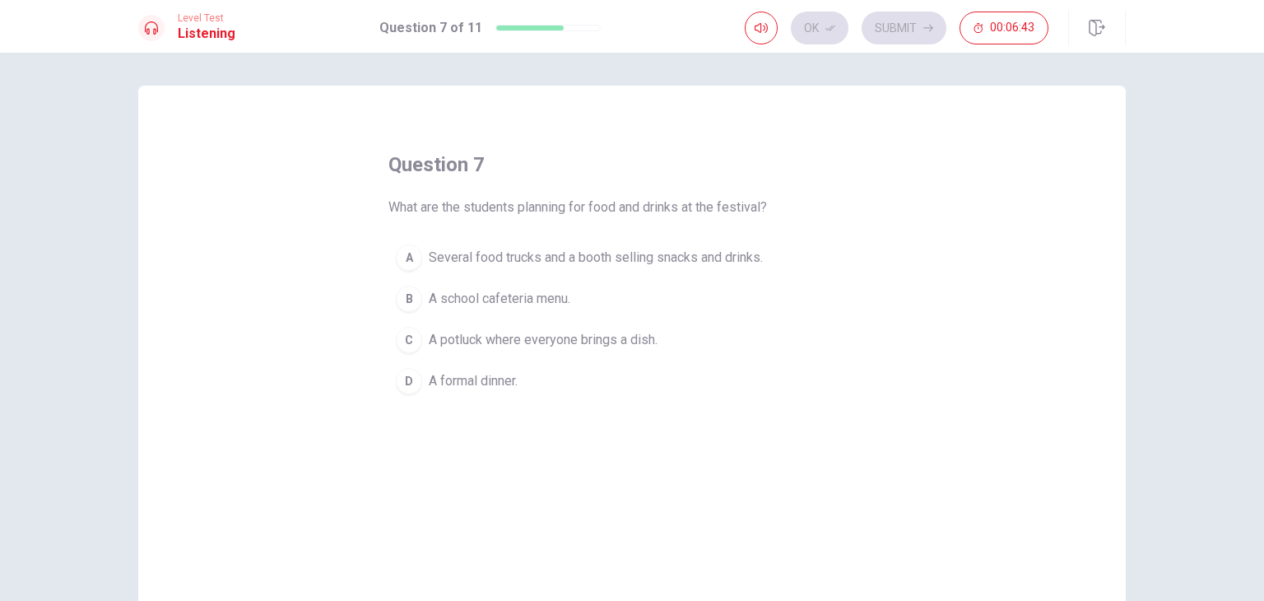
click at [408, 257] on div "A" at bounding box center [409, 257] width 26 height 26
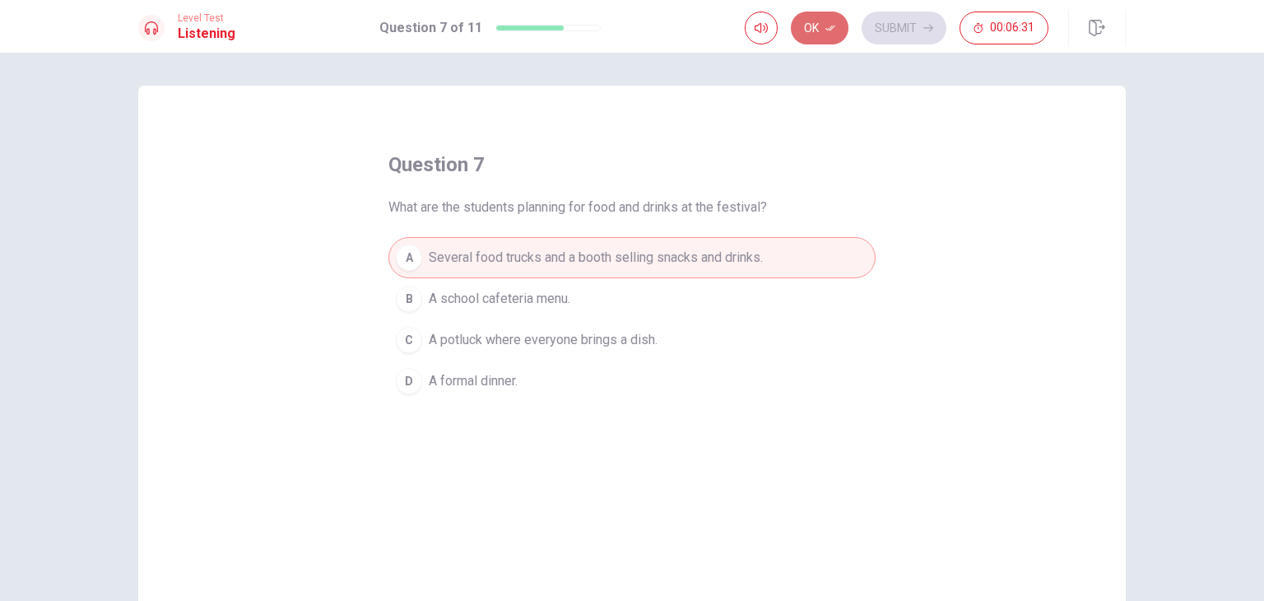
click at [832, 30] on icon "button" at bounding box center [830, 29] width 10 height 6
click at [918, 24] on button "Submit" at bounding box center [904, 28] width 85 height 33
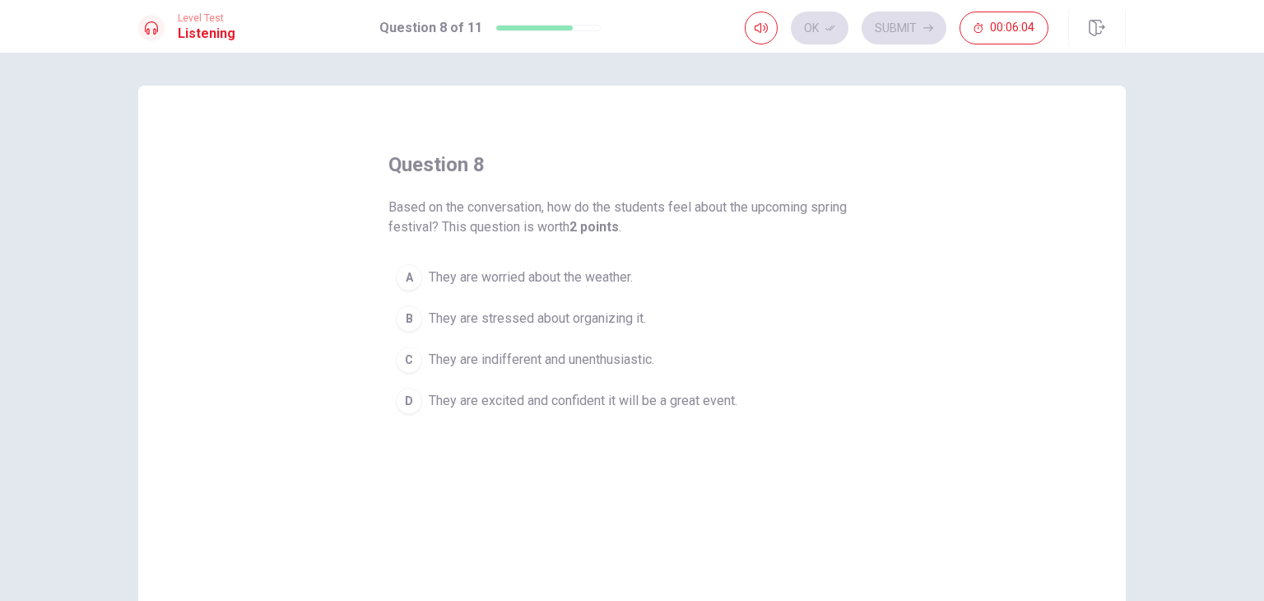
click at [418, 395] on button "D They are excited and confident it will be a great event." at bounding box center [631, 400] width 487 height 41
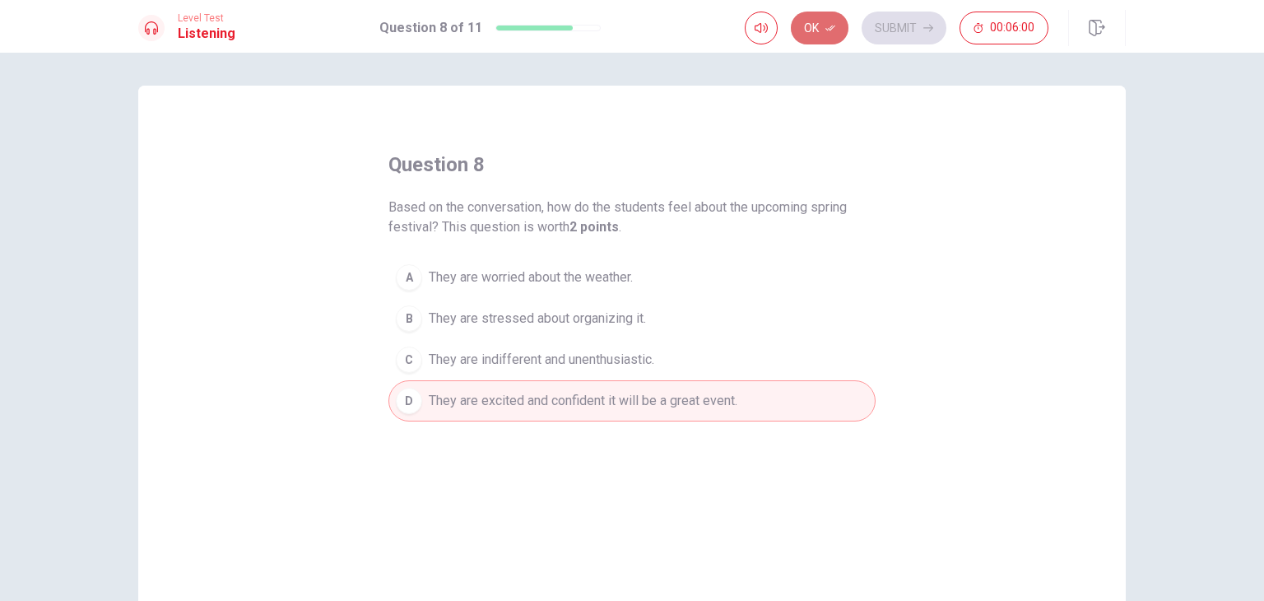
click at [818, 29] on button "Ok" at bounding box center [820, 28] width 58 height 33
click at [892, 25] on button "Submit" at bounding box center [904, 28] width 85 height 33
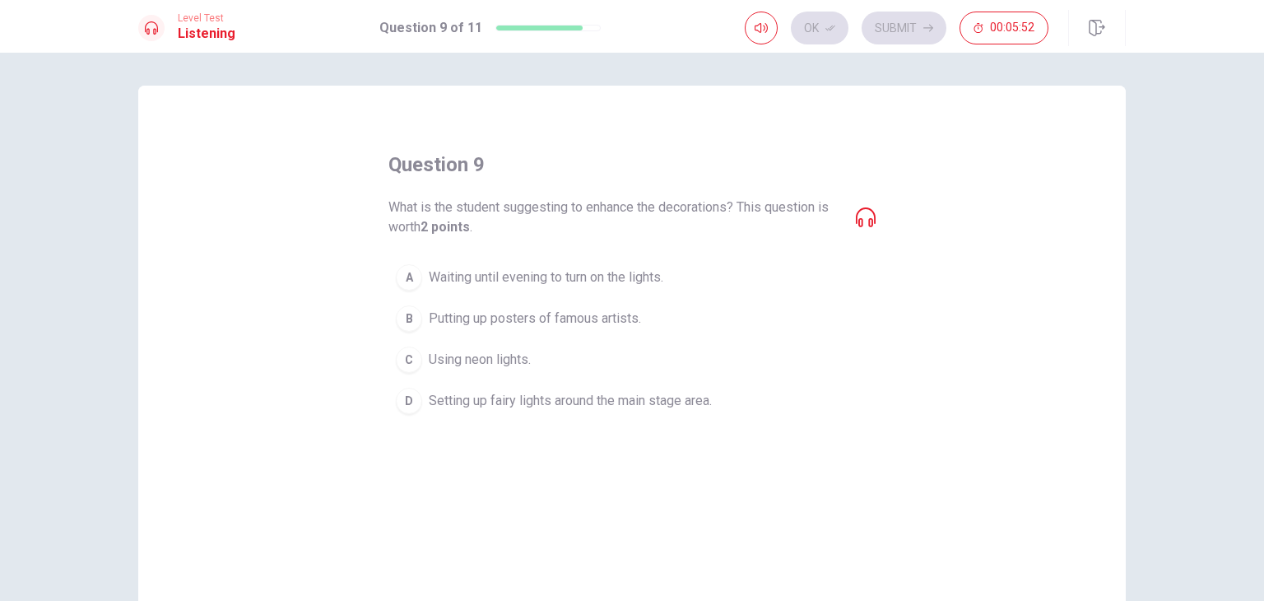
click at [405, 277] on div "A" at bounding box center [409, 277] width 26 height 26
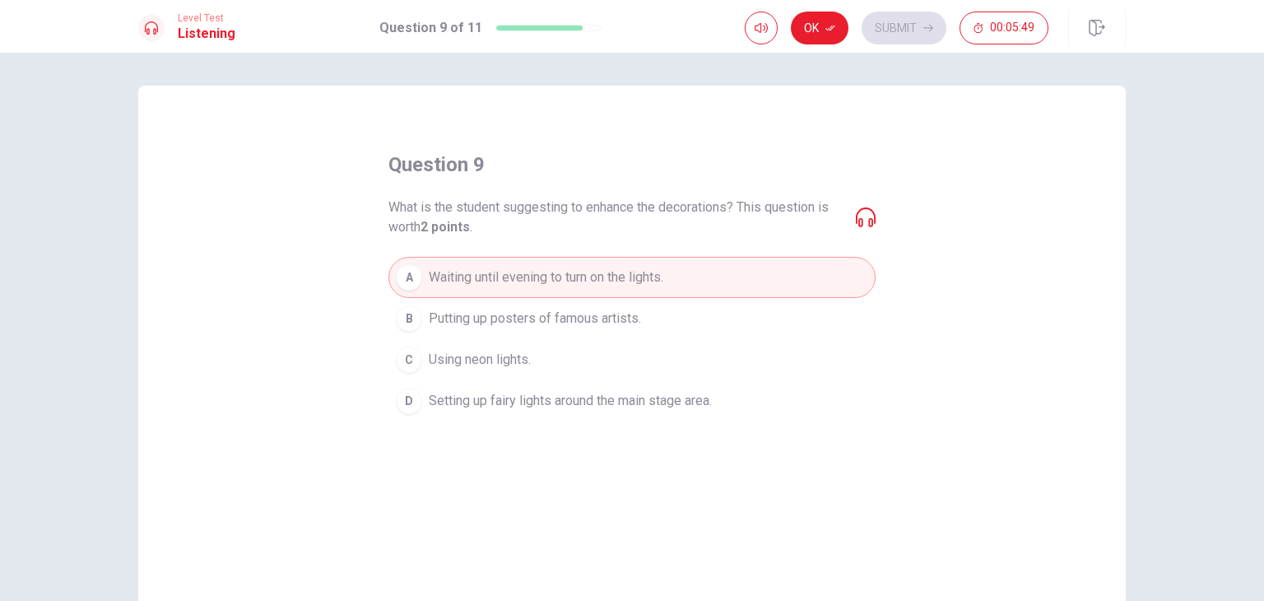
click at [862, 216] on icon at bounding box center [866, 217] width 20 height 20
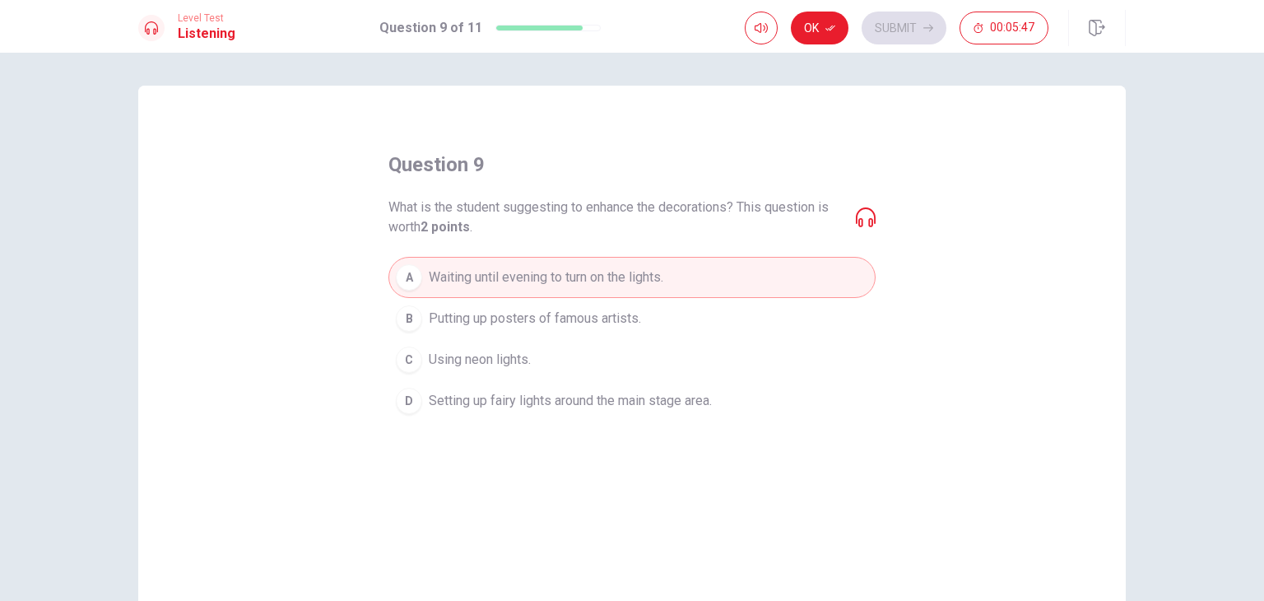
click at [862, 216] on icon at bounding box center [866, 217] width 20 height 20
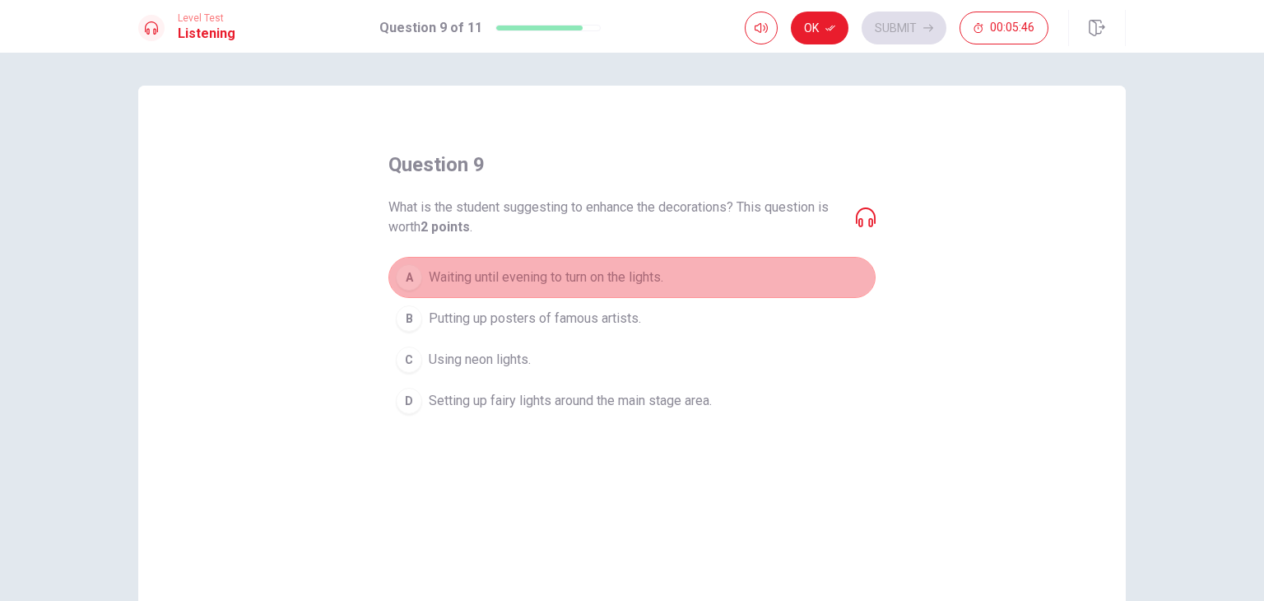
click at [818, 264] on button "A Waiting until evening to turn on the lights." at bounding box center [631, 277] width 487 height 41
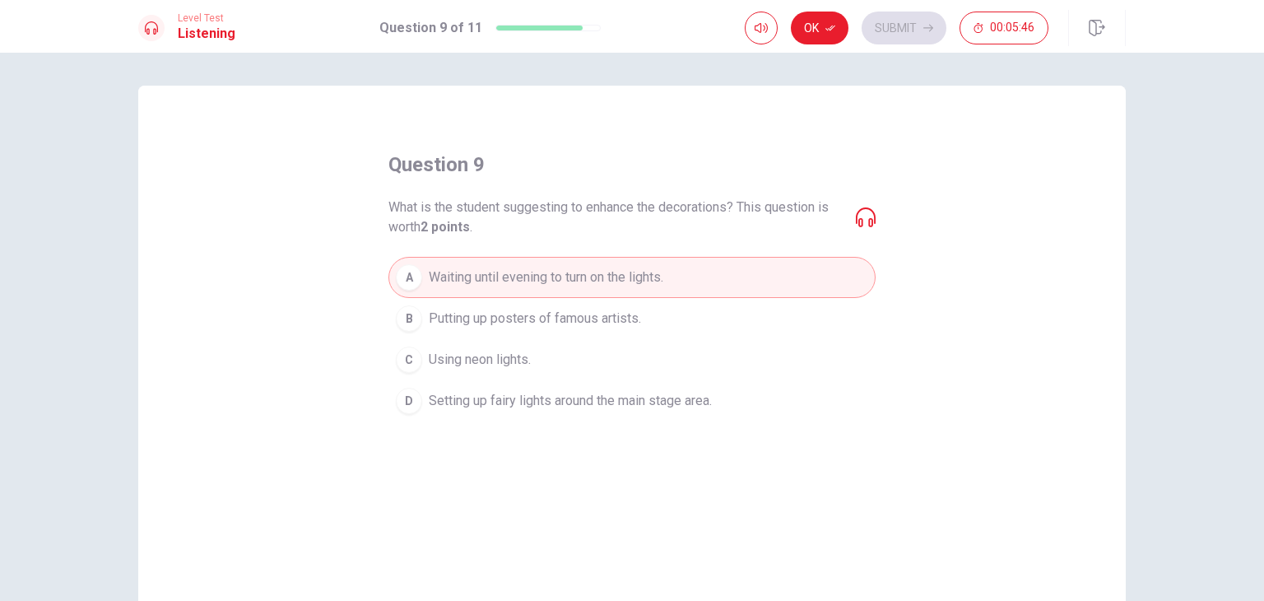
click at [823, 260] on button "A Waiting until evening to turn on the lights." at bounding box center [631, 277] width 487 height 41
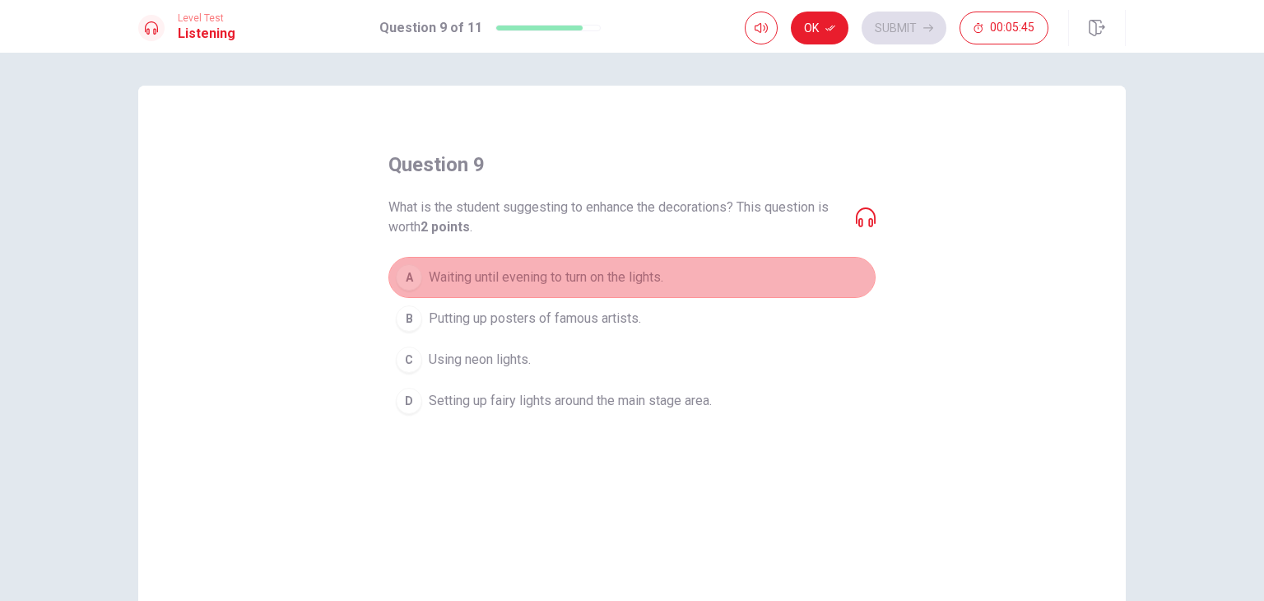
click at [823, 260] on button "A Waiting until evening to turn on the lights." at bounding box center [631, 277] width 487 height 41
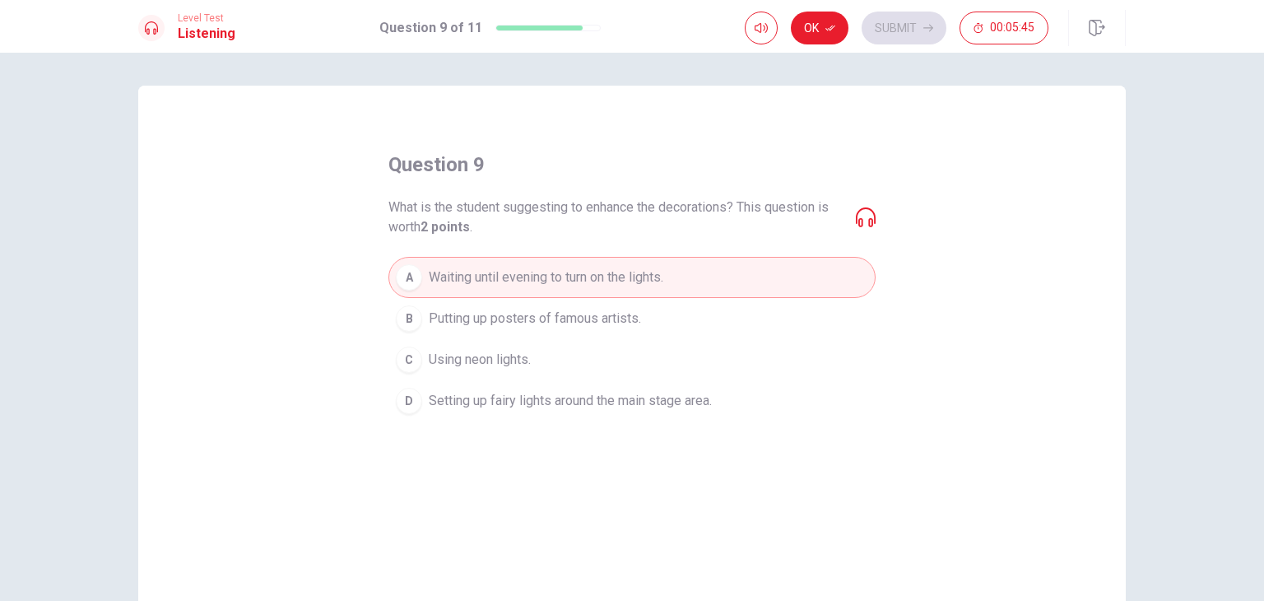
drag, startPoint x: 853, startPoint y: 225, endPoint x: 860, endPoint y: 221, distance: 8.5
click at [856, 225] on icon at bounding box center [866, 217] width 20 height 20
click at [860, 221] on icon at bounding box center [866, 217] width 20 height 20
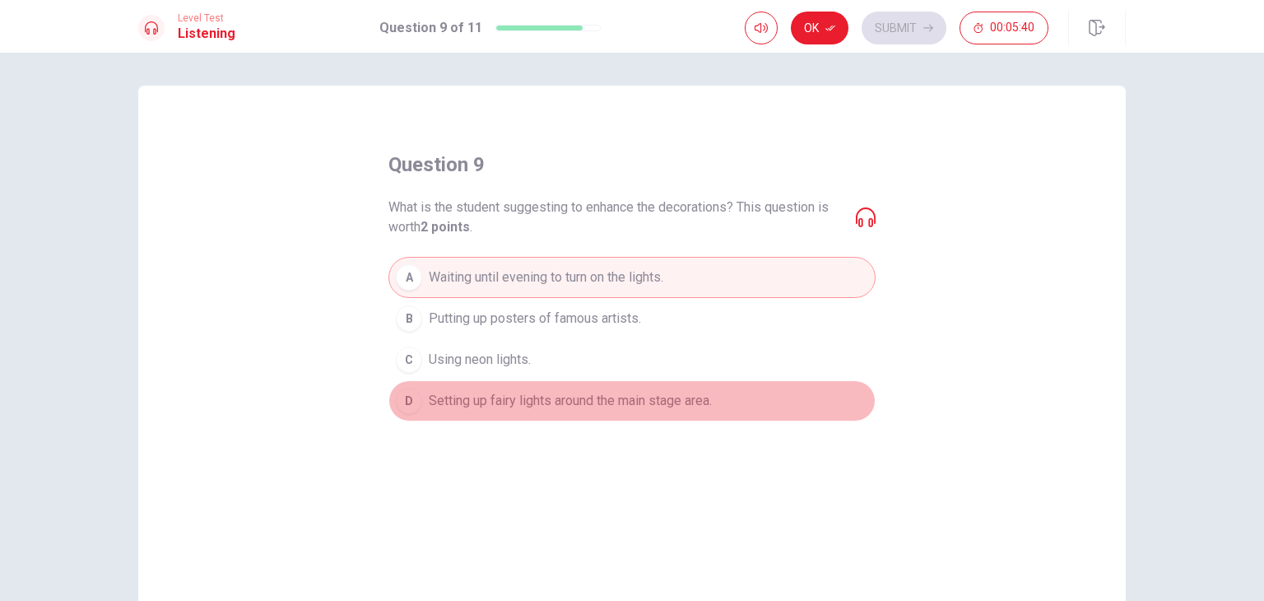
click at [481, 393] on span "Setting up fairy lights around the main stage area." at bounding box center [570, 401] width 283 height 20
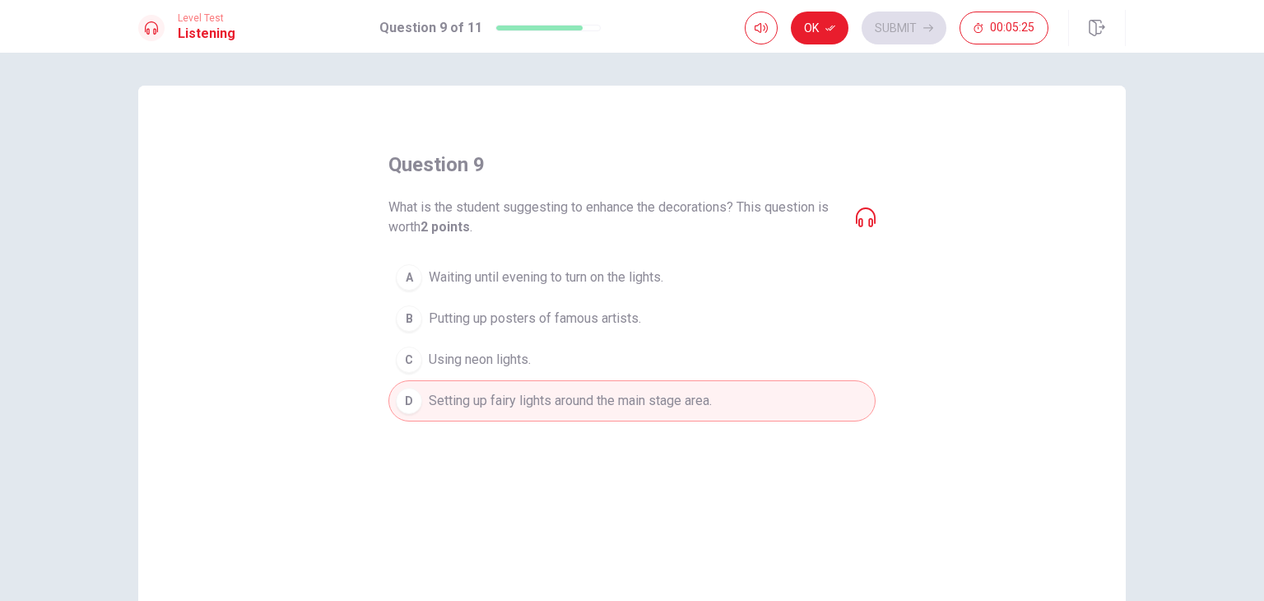
click at [856, 212] on icon at bounding box center [866, 217] width 20 height 20
click at [815, 27] on button "Ok" at bounding box center [820, 28] width 58 height 33
click at [896, 28] on button "Submit" at bounding box center [904, 28] width 85 height 33
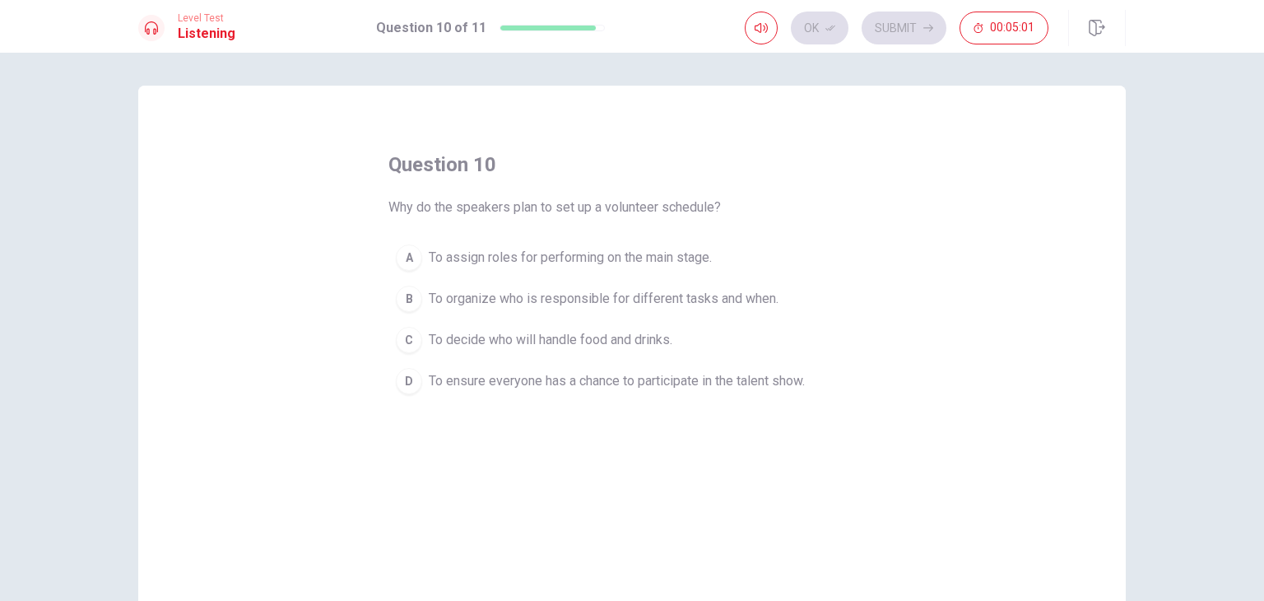
click at [407, 336] on div "C" at bounding box center [409, 340] width 26 height 26
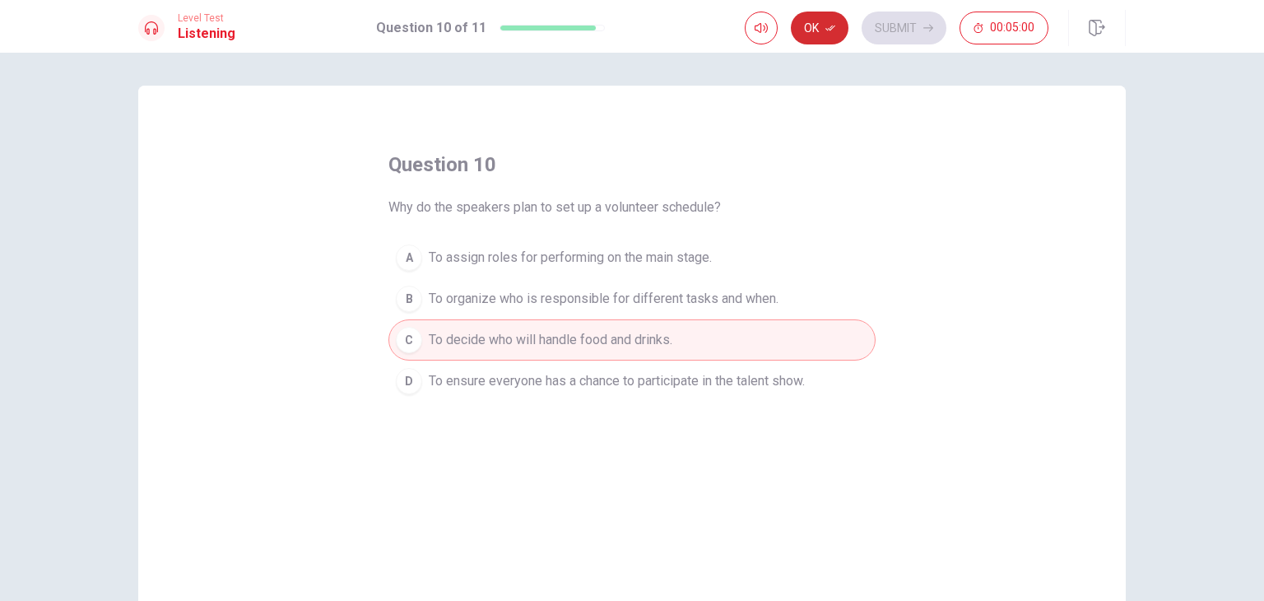
click at [829, 28] on icon "button" at bounding box center [830, 28] width 10 height 10
click at [915, 21] on button "Submit" at bounding box center [904, 28] width 85 height 33
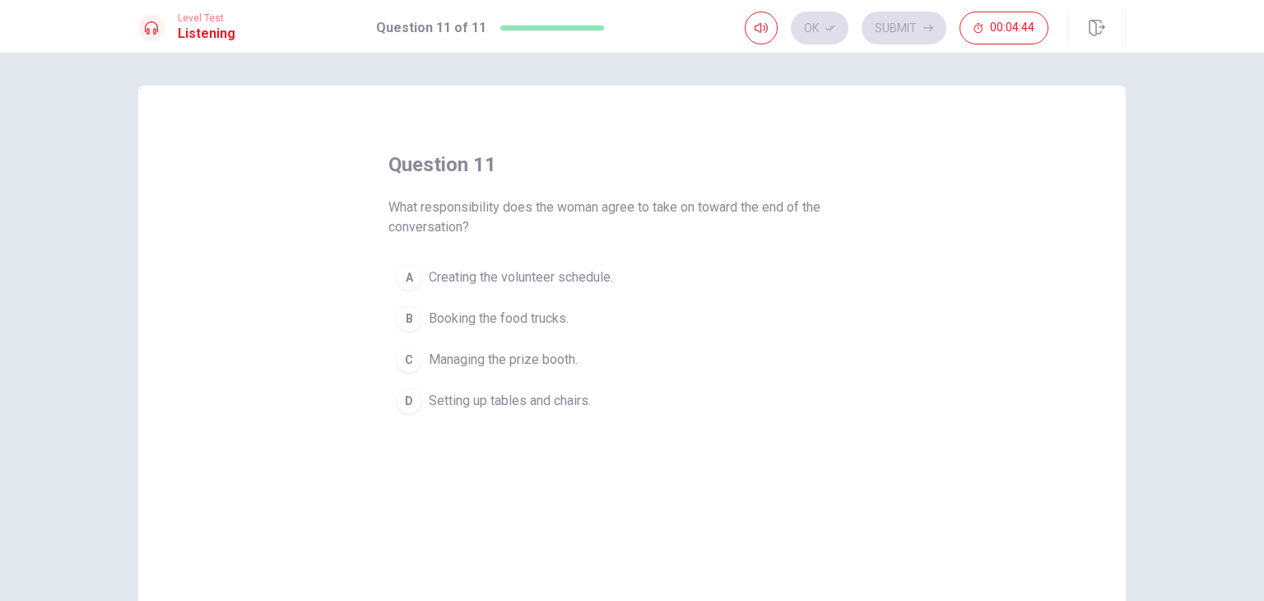
click at [412, 402] on div "D" at bounding box center [409, 401] width 26 height 26
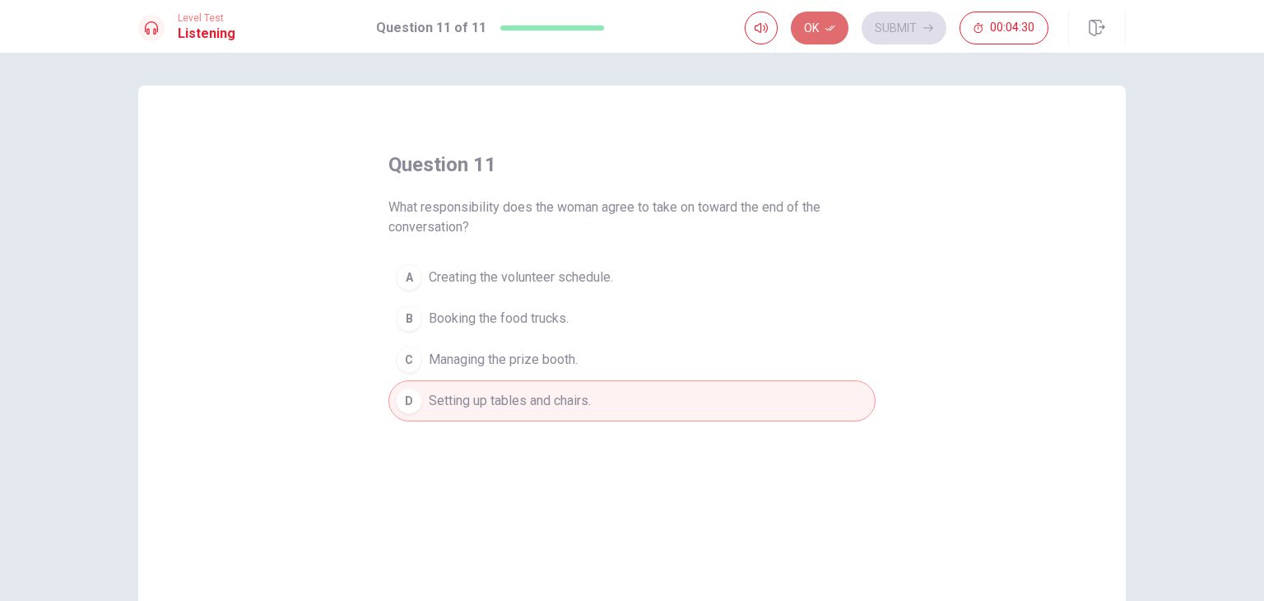
click at [816, 26] on button "Ok" at bounding box center [820, 28] width 58 height 33
click at [924, 24] on icon "button" at bounding box center [928, 28] width 10 height 10
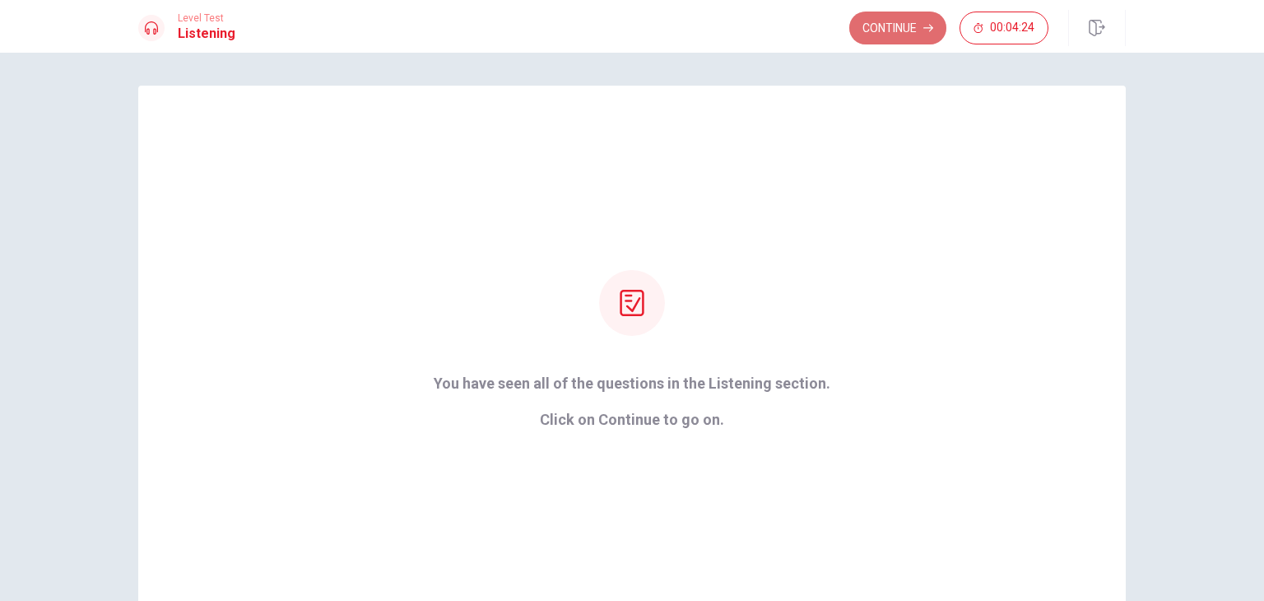
click at [890, 24] on button "Continue" at bounding box center [897, 28] width 97 height 33
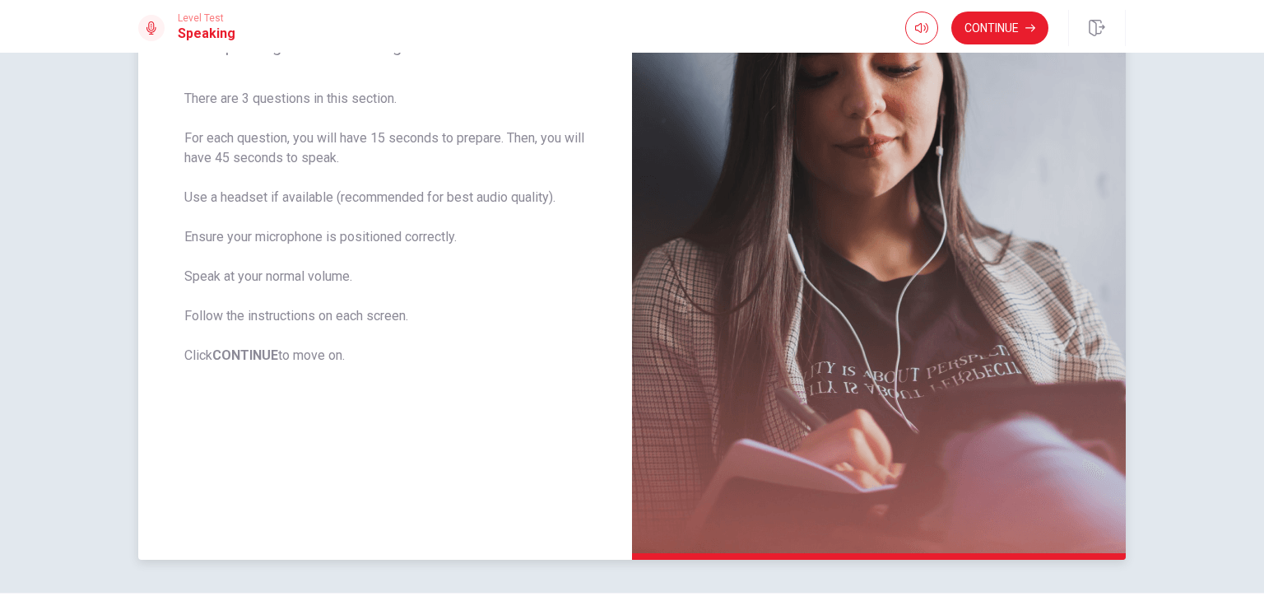
scroll to position [288, 0]
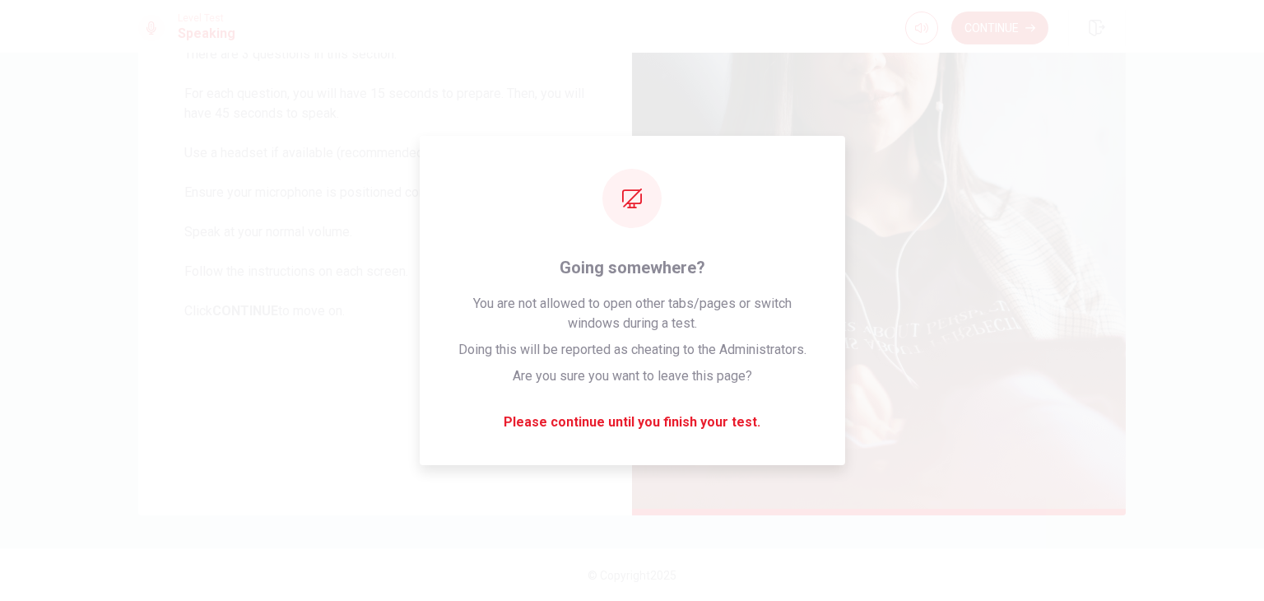
click at [983, 26] on button "Continue" at bounding box center [999, 28] width 97 height 33
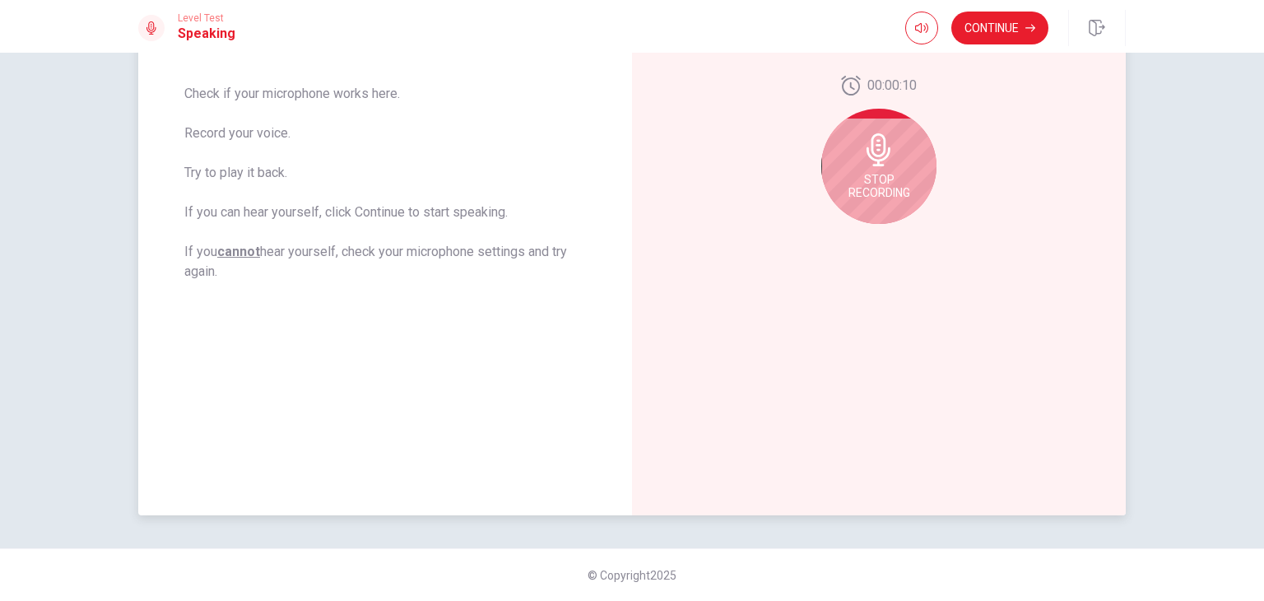
drag, startPoint x: 172, startPoint y: 102, endPoint x: 226, endPoint y: 106, distance: 54.5
click at [226, 106] on div "Checking the Microphone Check if your microphone works here. Record your voice.…" at bounding box center [385, 157] width 494 height 718
click at [925, 148] on div "Stop Recording" at bounding box center [878, 166] width 115 height 115
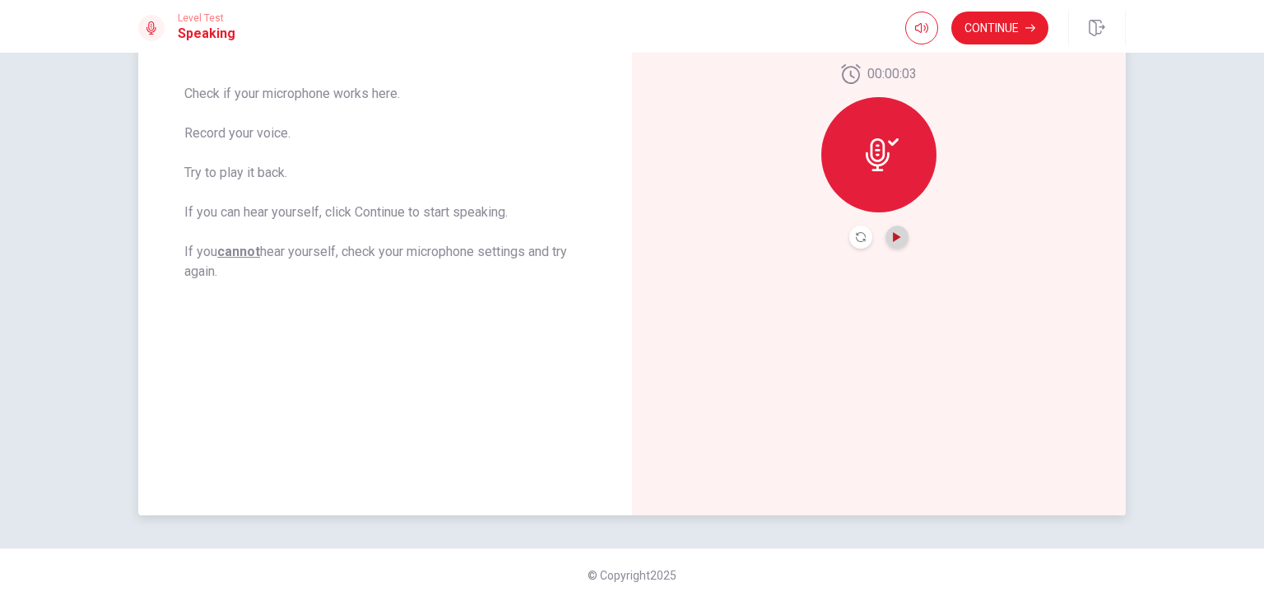
click at [893, 239] on icon "Play Audio" at bounding box center [896, 237] width 7 height 10
click at [850, 233] on button "Record Again" at bounding box center [860, 236] width 23 height 23
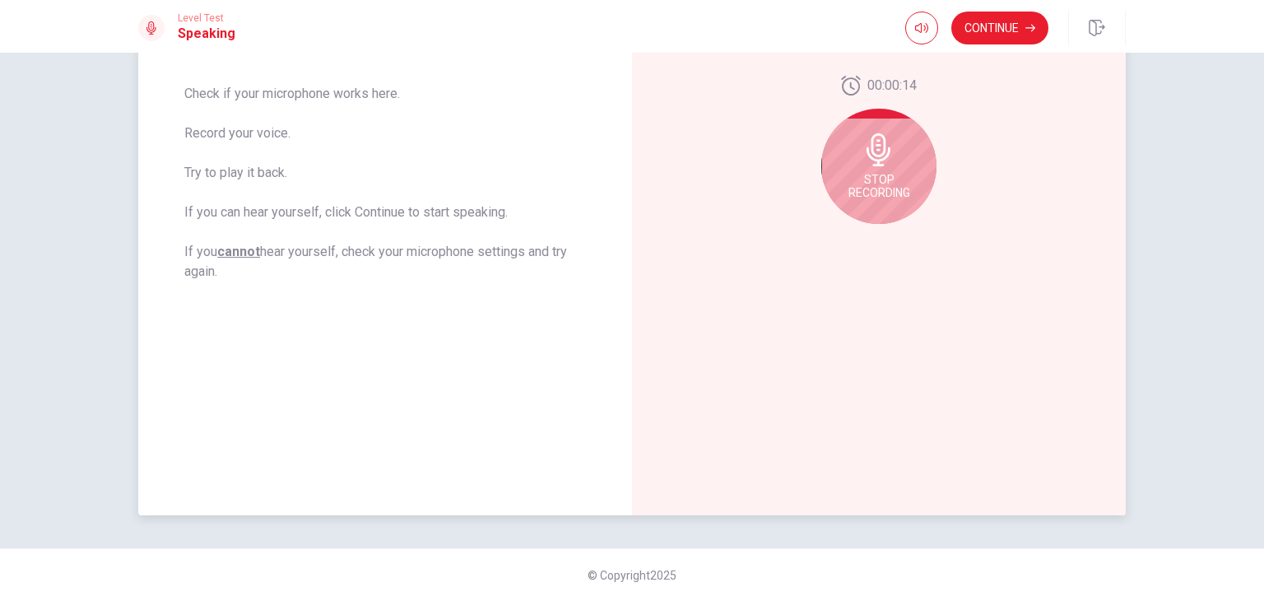
click at [871, 178] on span "Stop Recording" at bounding box center [880, 186] width 62 height 26
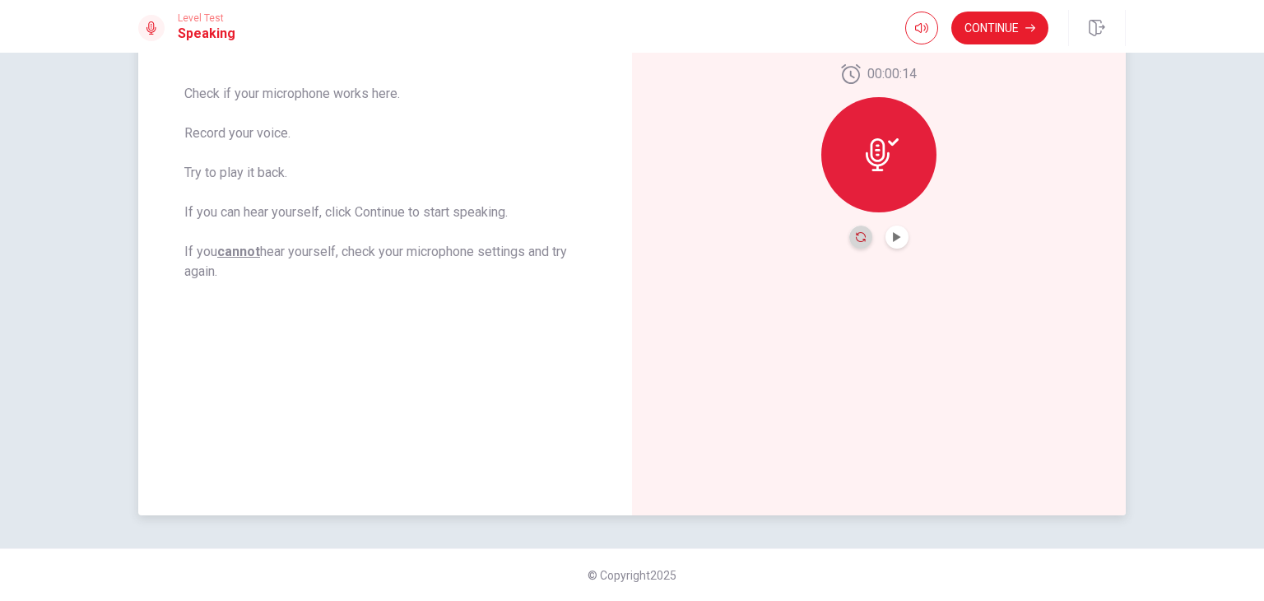
click at [856, 234] on icon "Record Again" at bounding box center [861, 237] width 10 height 10
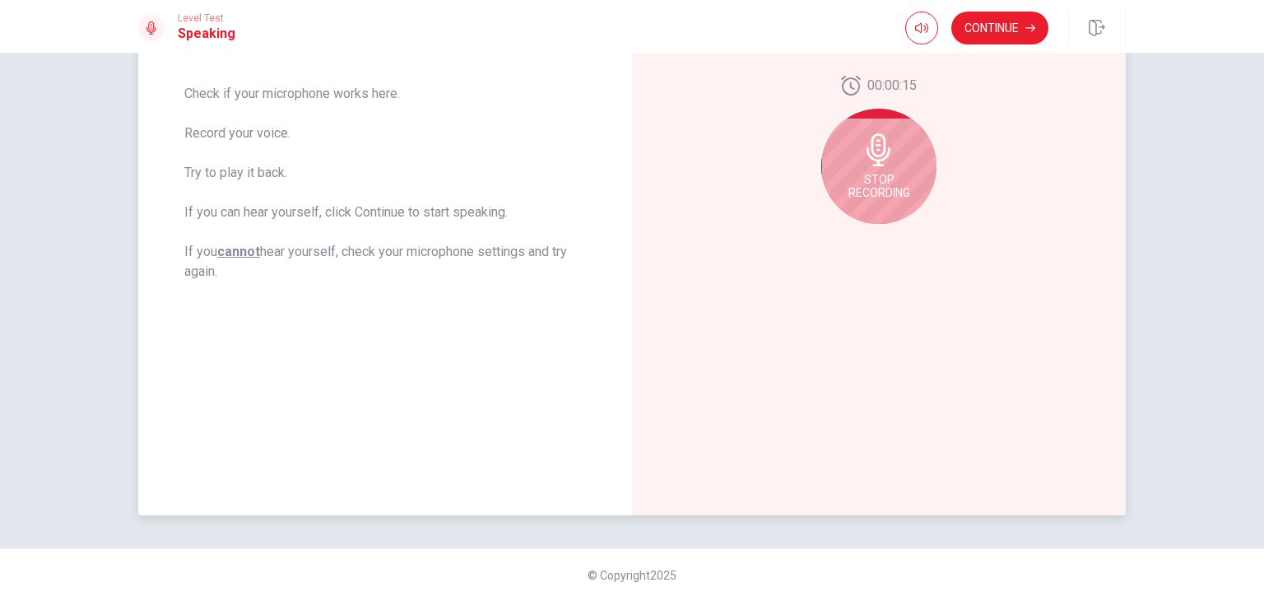
click at [869, 189] on span "Stop Recording" at bounding box center [880, 186] width 62 height 26
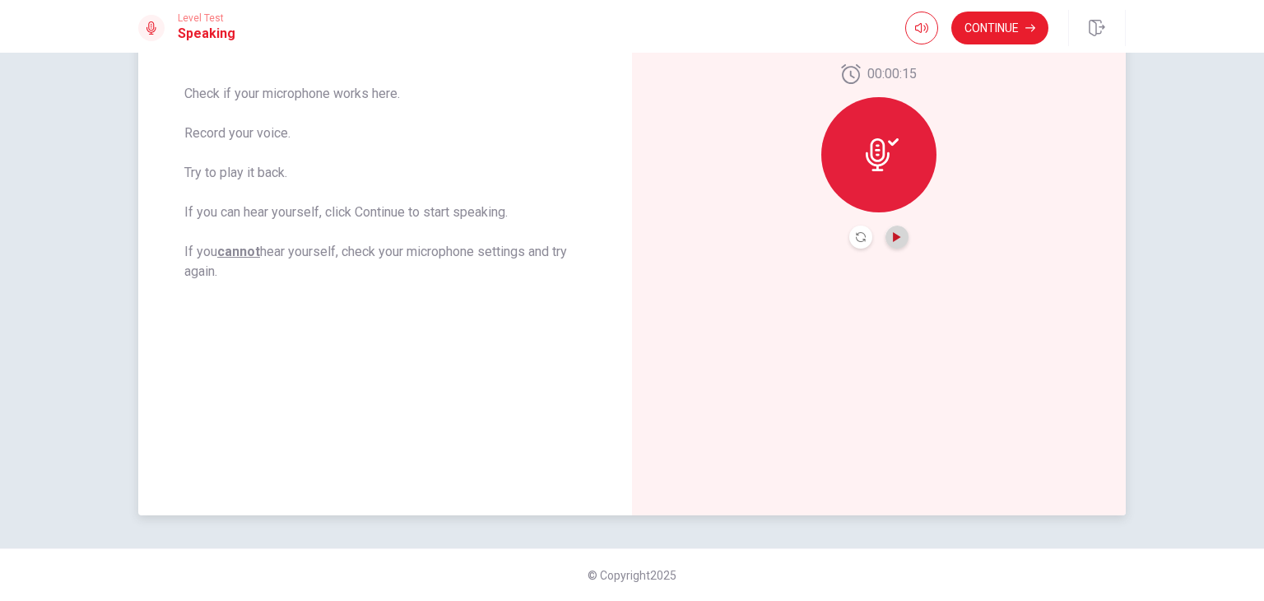
click at [893, 238] on icon "Play Audio" at bounding box center [896, 237] width 7 height 10
click at [859, 235] on icon "Record Again" at bounding box center [861, 237] width 10 height 10
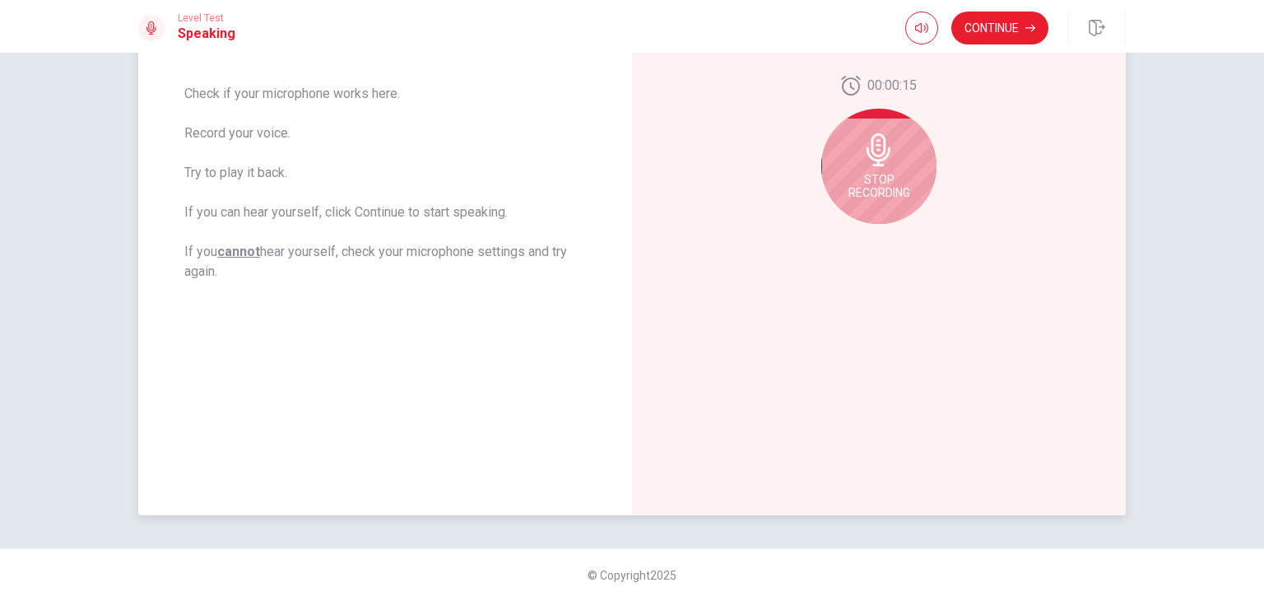
click at [875, 169] on div "Stop Recording" at bounding box center [878, 166] width 115 height 115
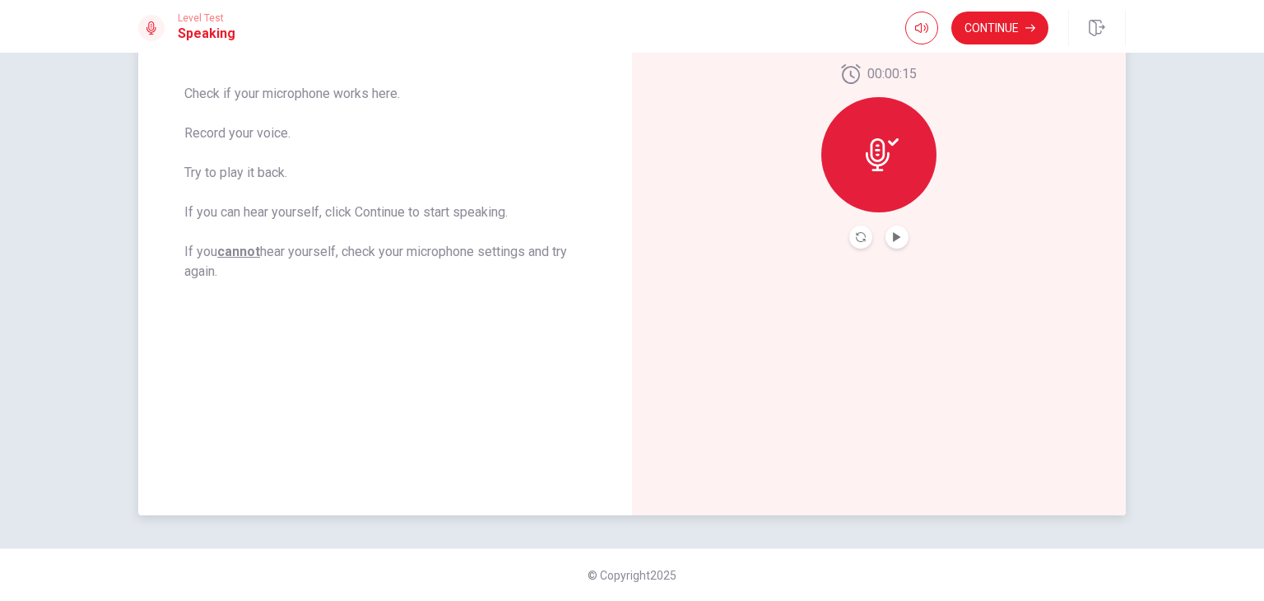
click at [877, 187] on div at bounding box center [878, 154] width 115 height 115
click at [860, 244] on button "Record Again" at bounding box center [860, 236] width 23 height 23
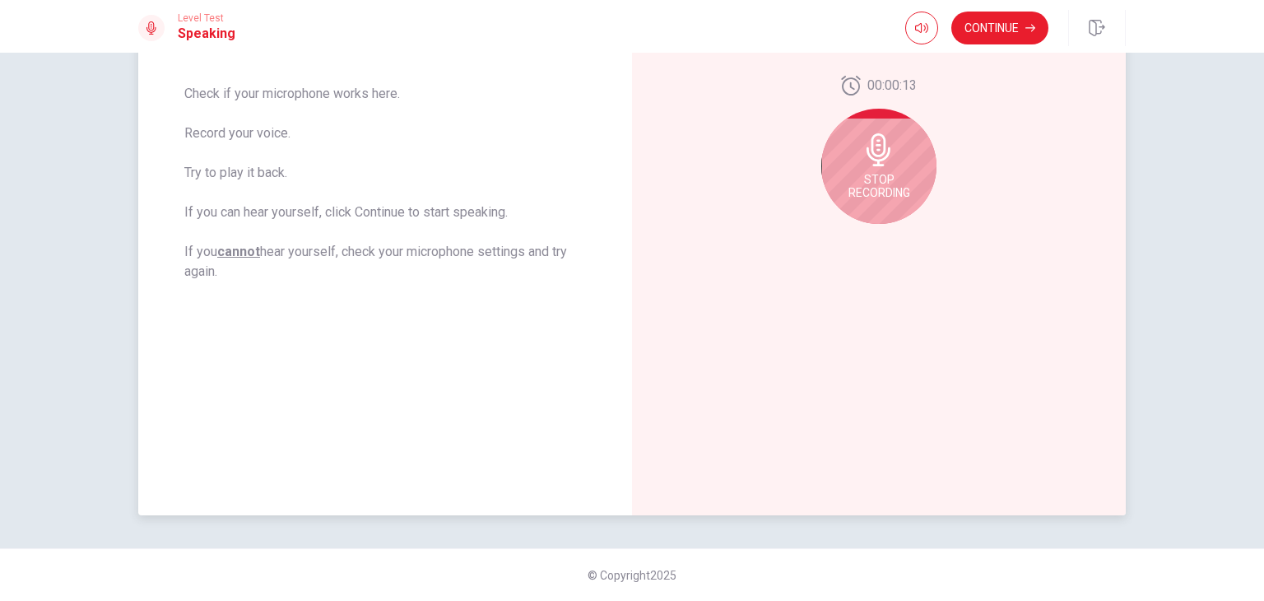
click at [879, 147] on icon at bounding box center [879, 149] width 24 height 33
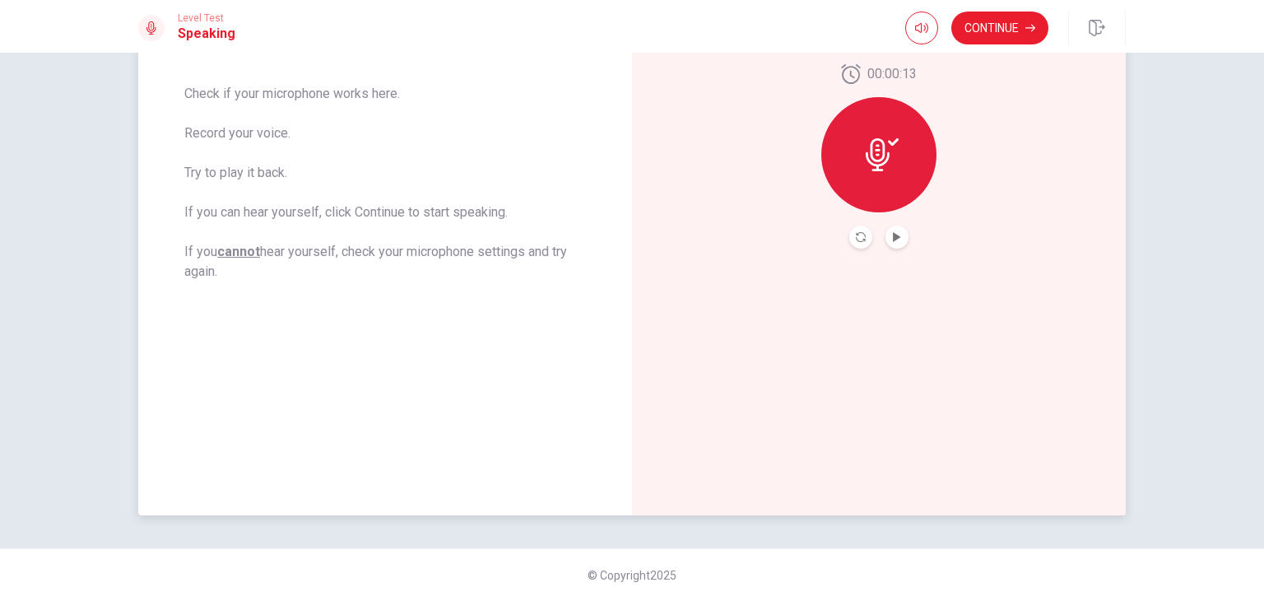
click at [895, 230] on button "Play Audio" at bounding box center [897, 236] width 23 height 23
click at [862, 233] on button "Record Again" at bounding box center [860, 236] width 23 height 23
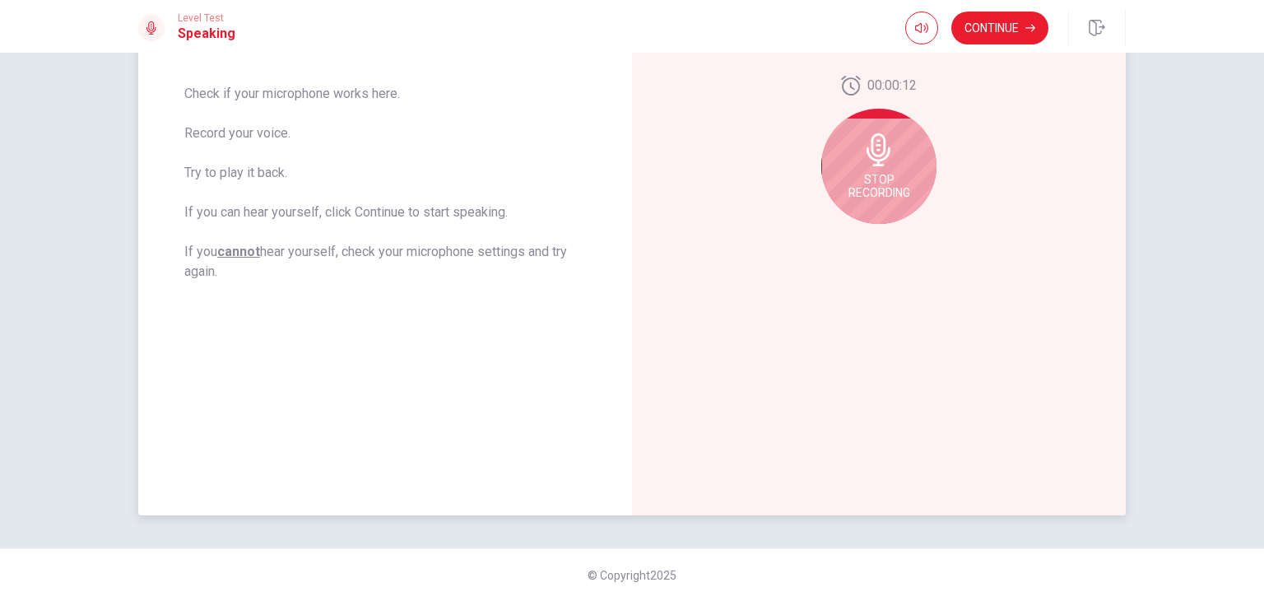
click at [898, 153] on div "Stop Recording" at bounding box center [878, 166] width 115 height 115
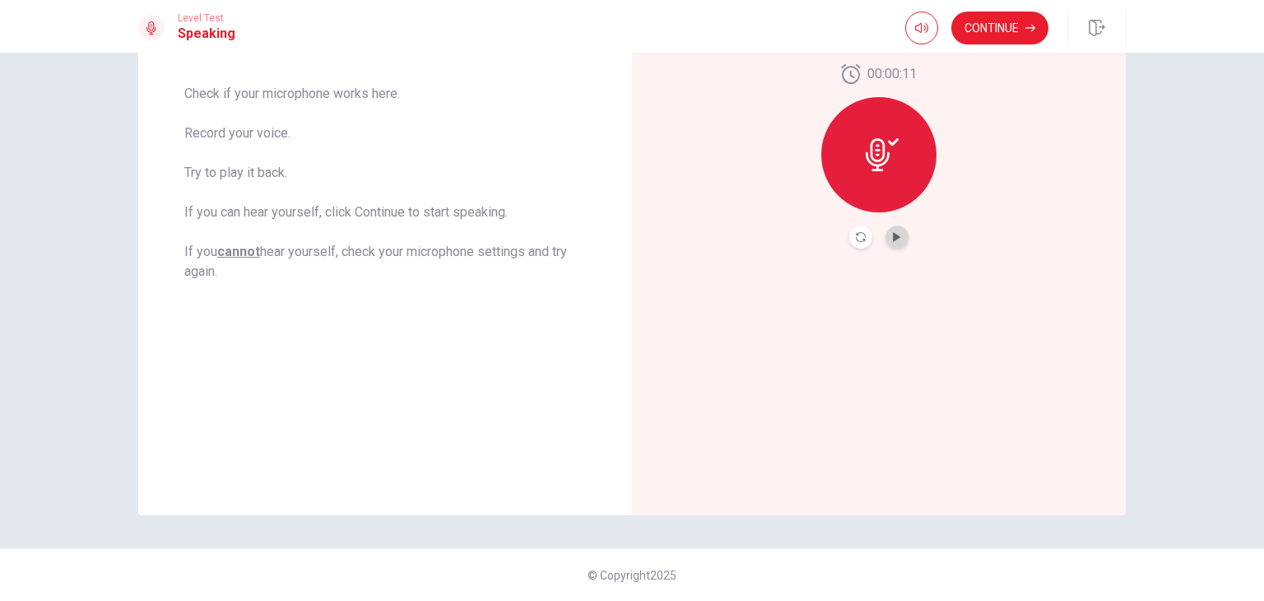
click at [890, 243] on button "Play Audio" at bounding box center [897, 236] width 23 height 23
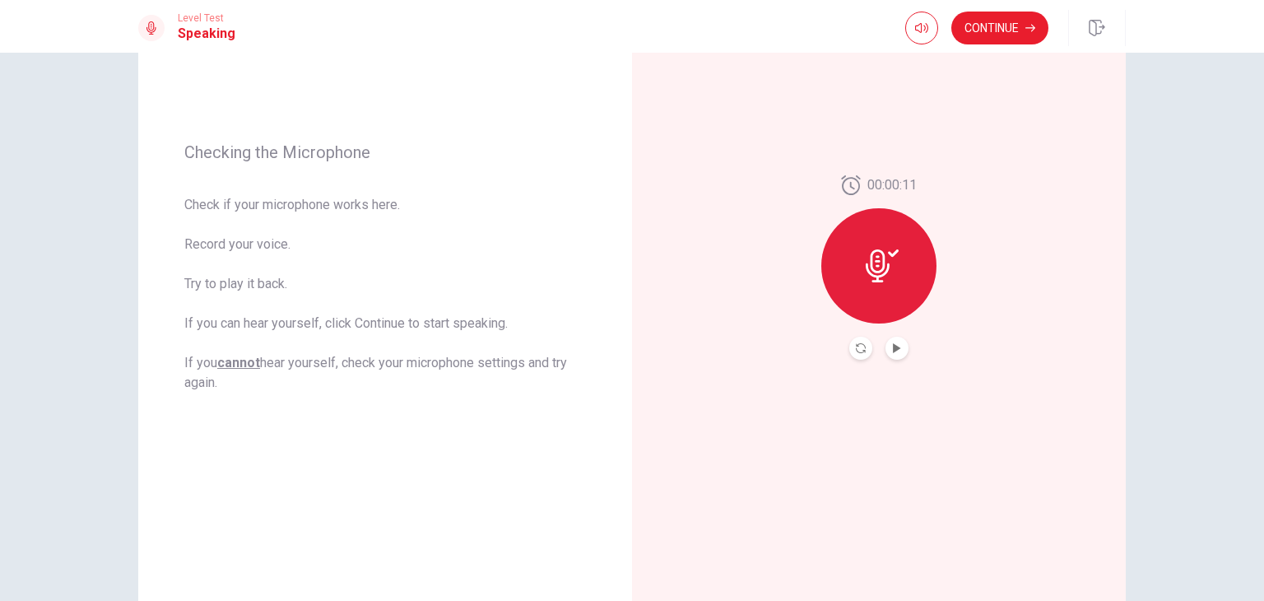
scroll to position [41, 0]
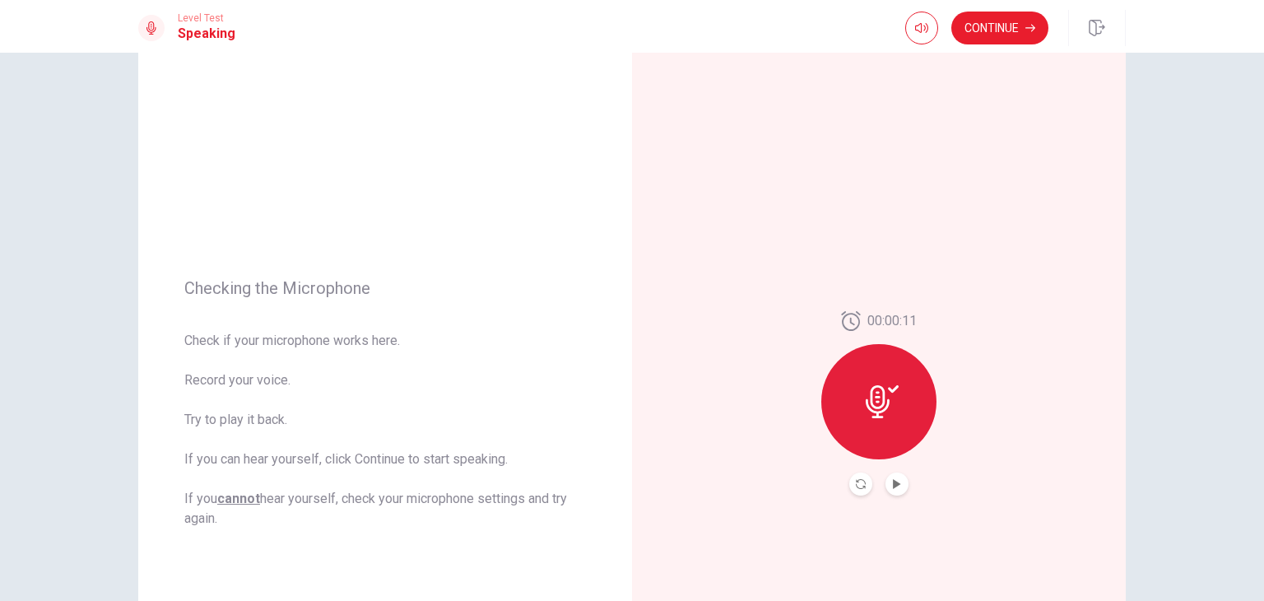
click at [1003, 27] on button "Continue" at bounding box center [999, 28] width 97 height 33
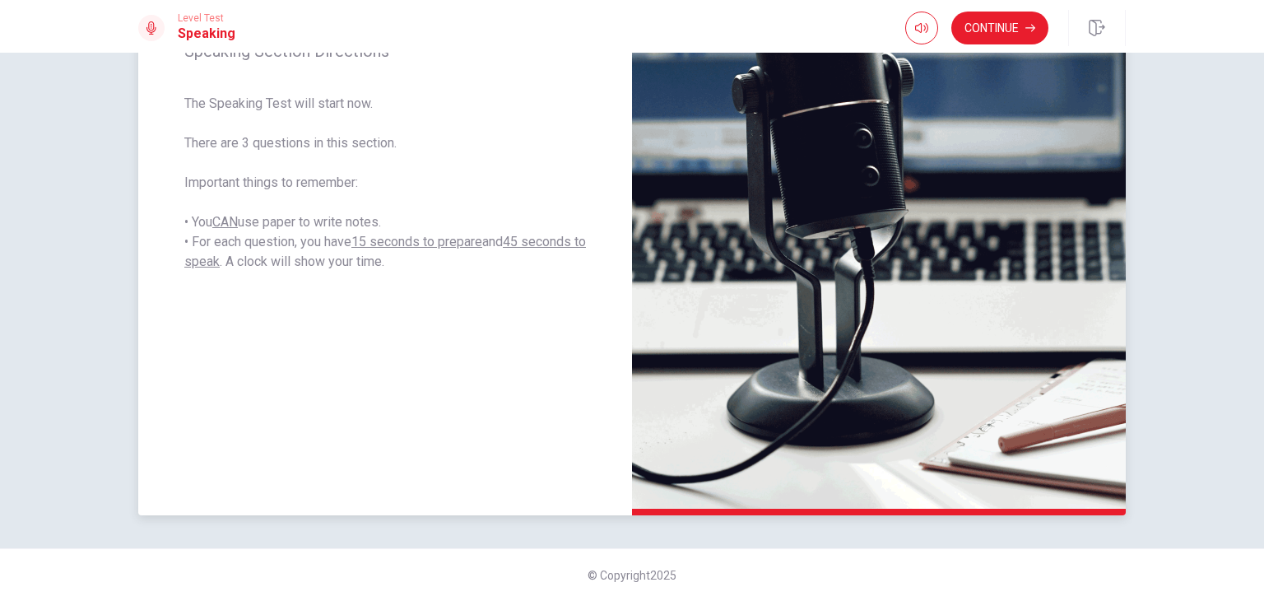
scroll to position [206, 0]
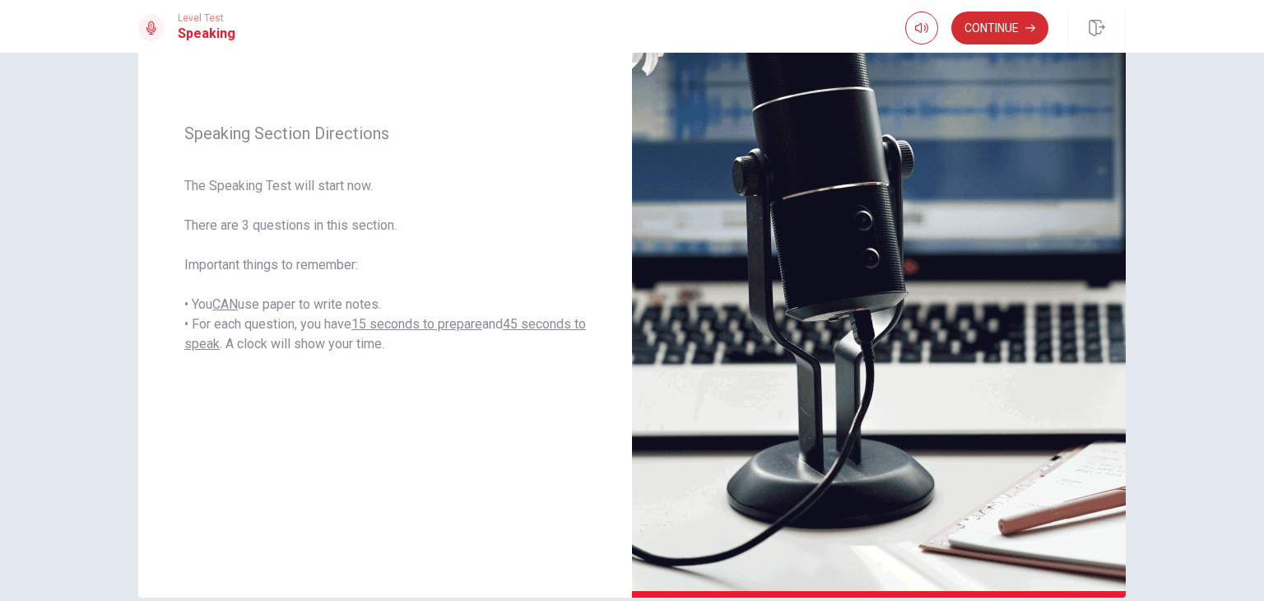
click at [1031, 30] on icon "button" at bounding box center [1030, 28] width 10 height 10
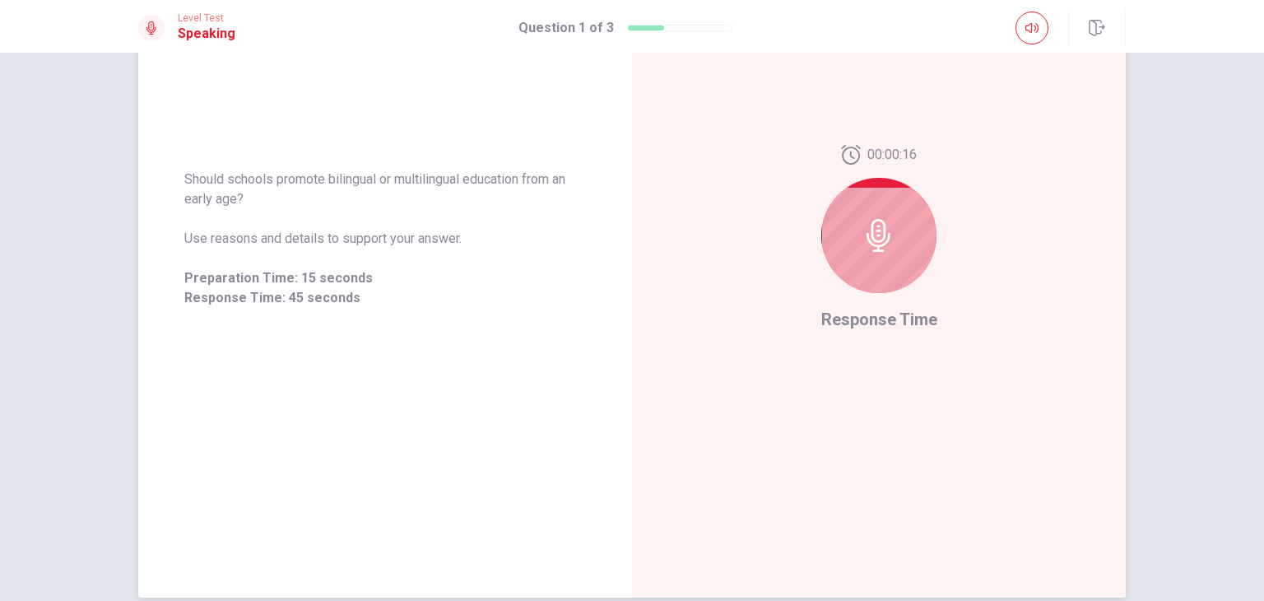
click at [872, 241] on icon at bounding box center [879, 235] width 24 height 33
drag, startPoint x: 177, startPoint y: 178, endPoint x: 447, endPoint y: 179, distance: 269.9
click at [445, 179] on div "Should schools promote bilingual or multilingual education from an early age? U…" at bounding box center [385, 239] width 494 height 178
click at [435, 198] on span "Should schools promote bilingual or multilingual education from an early age?" at bounding box center [385, 190] width 402 height 40
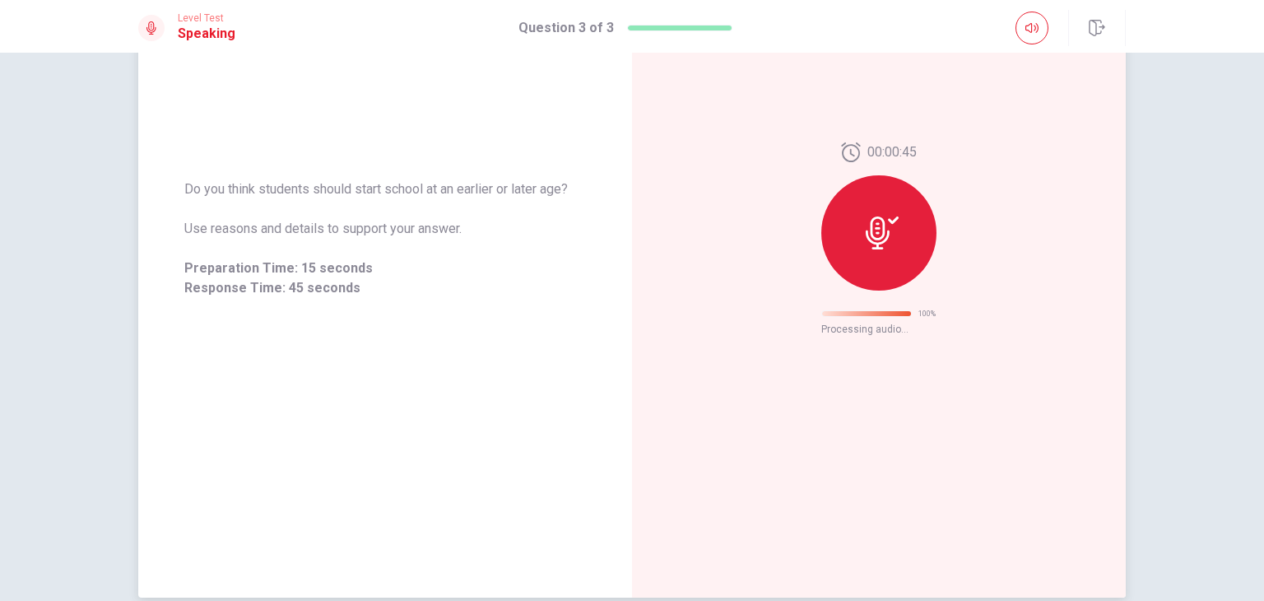
scroll to position [0, 0]
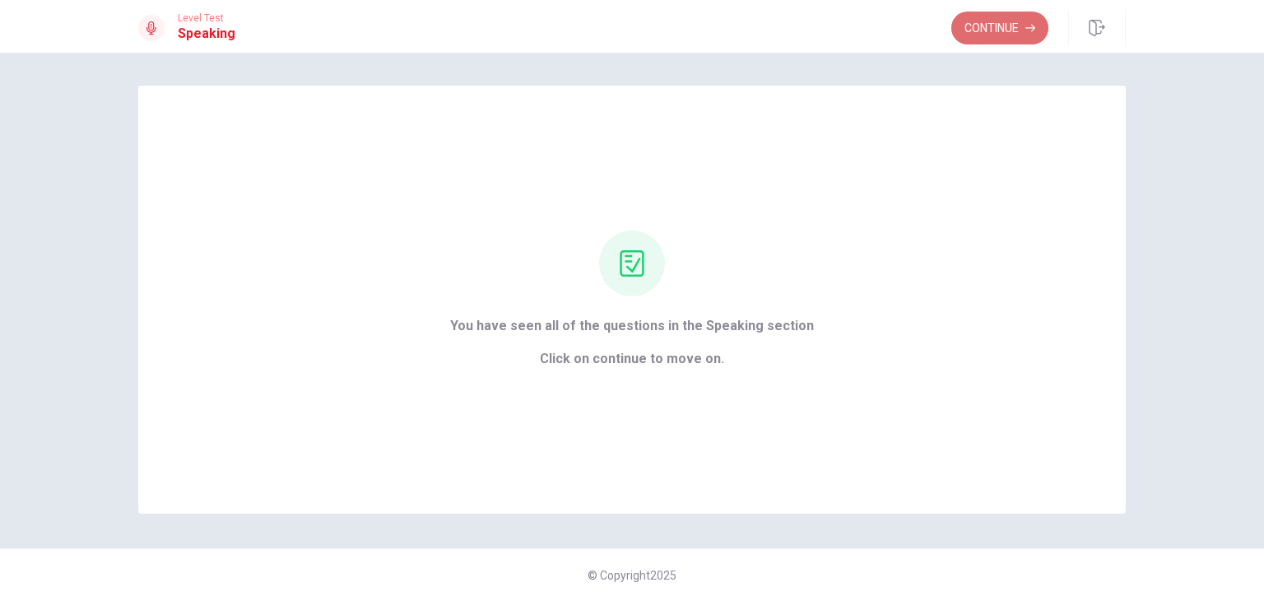
click at [980, 30] on button "Continue" at bounding box center [999, 28] width 97 height 33
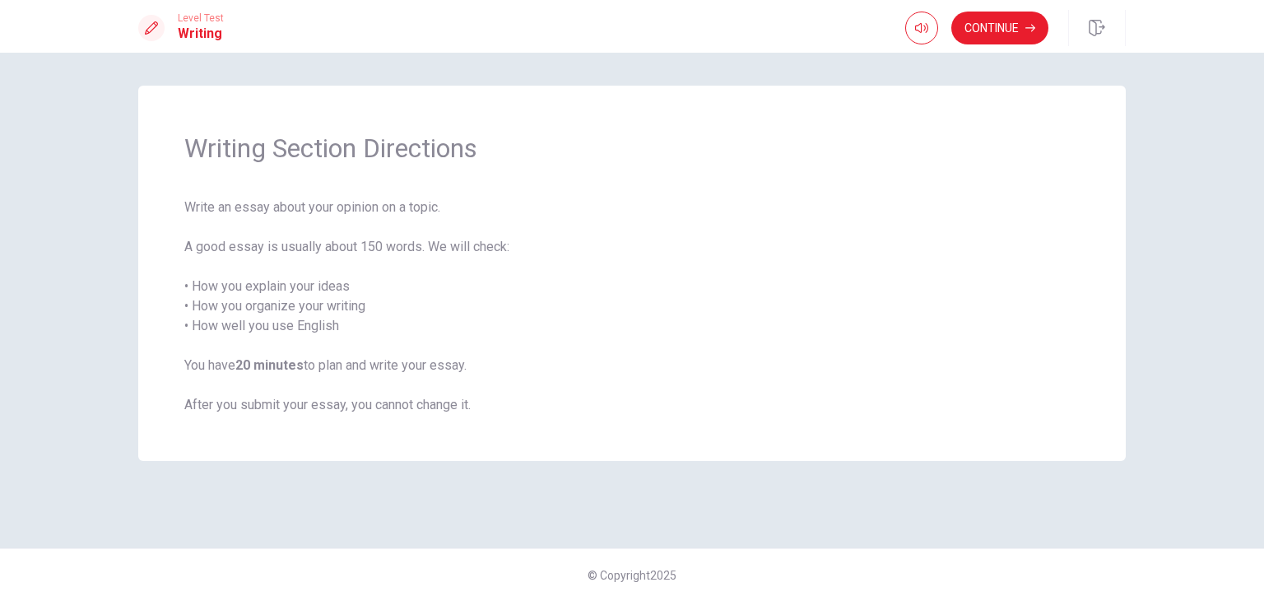
drag, startPoint x: 171, startPoint y: 179, endPoint x: 553, endPoint y: 152, distance: 382.8
click at [553, 152] on div "Writing Section Directions Write an essay about your opinion on a topic. A good…" at bounding box center [632, 273] width 988 height 375
drag, startPoint x: 199, startPoint y: 187, endPoint x: 448, endPoint y: 195, distance: 248.7
click at [448, 195] on div "Writing Section Directions Write an essay about your opinion on a topic. A good…" at bounding box center [632, 273] width 988 height 375
click at [981, 22] on button "Continue" at bounding box center [999, 28] width 97 height 33
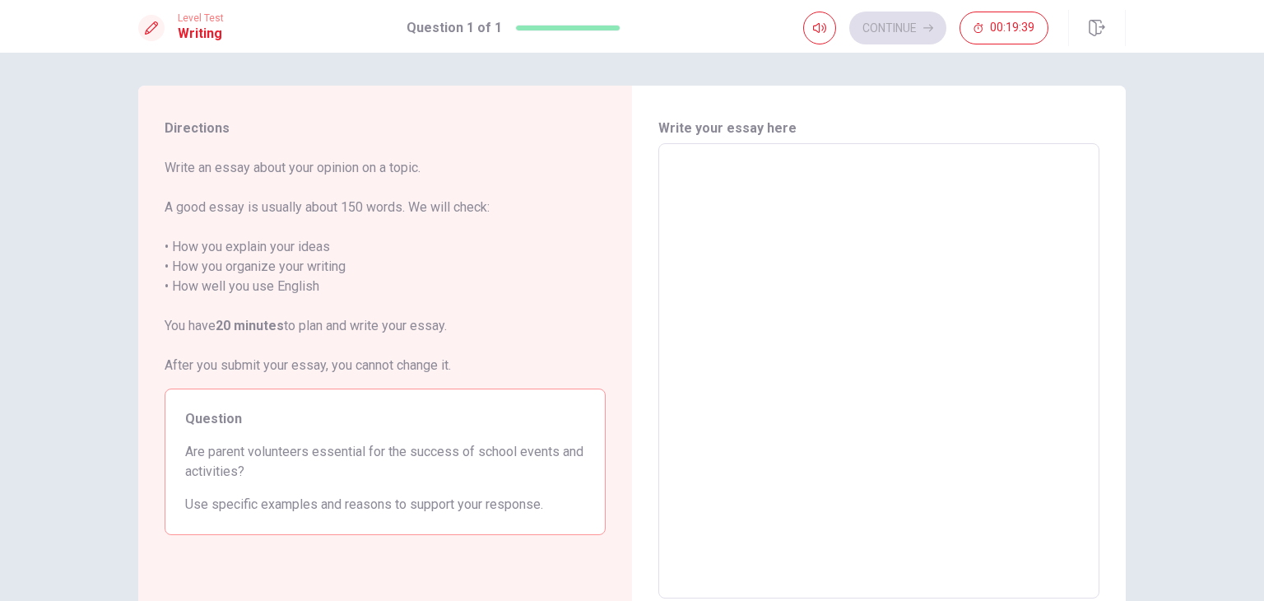
drag, startPoint x: 202, startPoint y: 454, endPoint x: 587, endPoint y: 452, distance: 385.2
click at [587, 452] on div "Question Are parent volunteers essential for the success of school events and a…" at bounding box center [385, 461] width 441 height 146
click at [862, 165] on textarea at bounding box center [879, 371] width 418 height 428
type textarea "I"
type textarea "x"
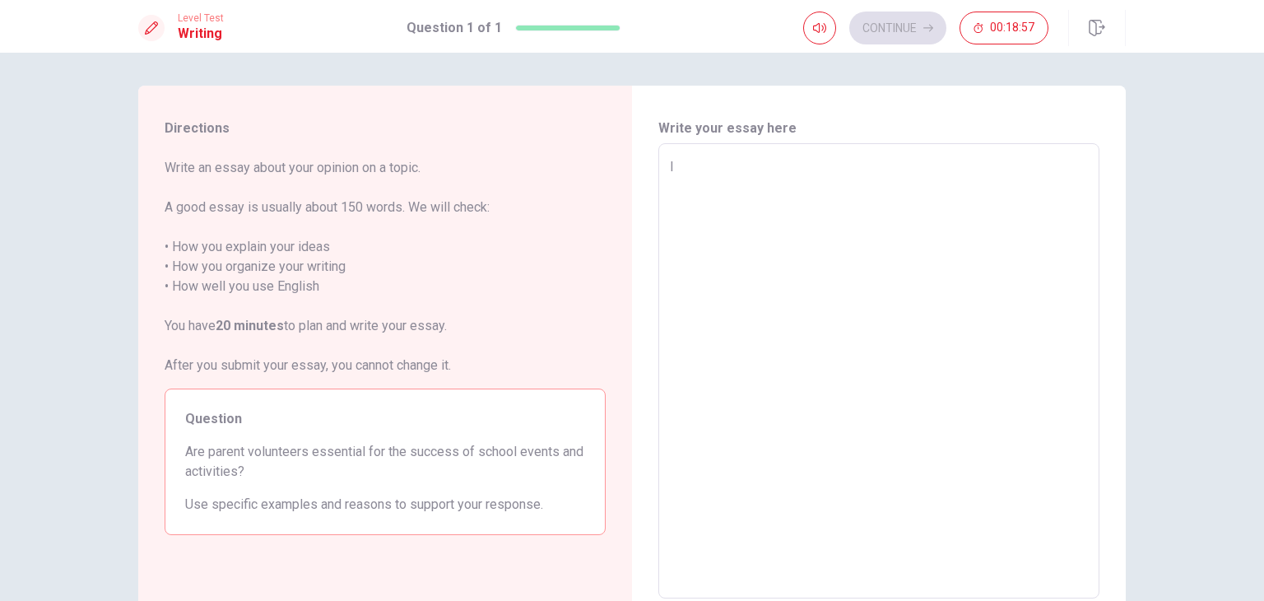
type textarea "I"
type textarea "x"
type textarea "I t"
type textarea "x"
type textarea "I th"
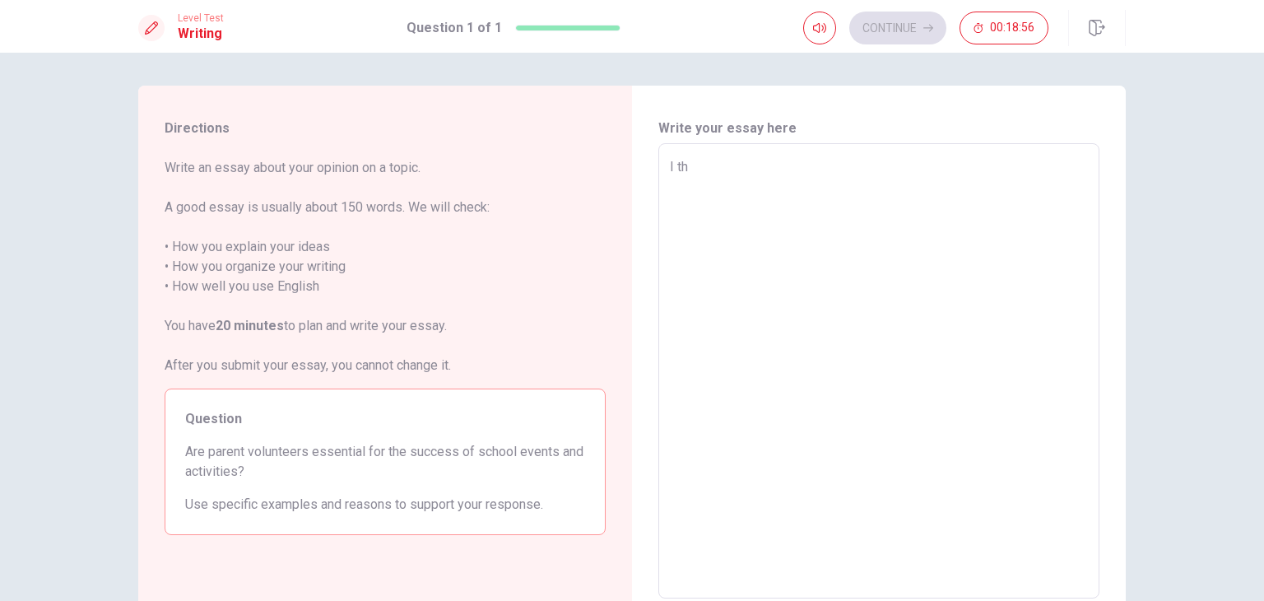
type textarea "x"
type textarea "I thi"
type textarea "x"
type textarea "I thin"
type textarea "x"
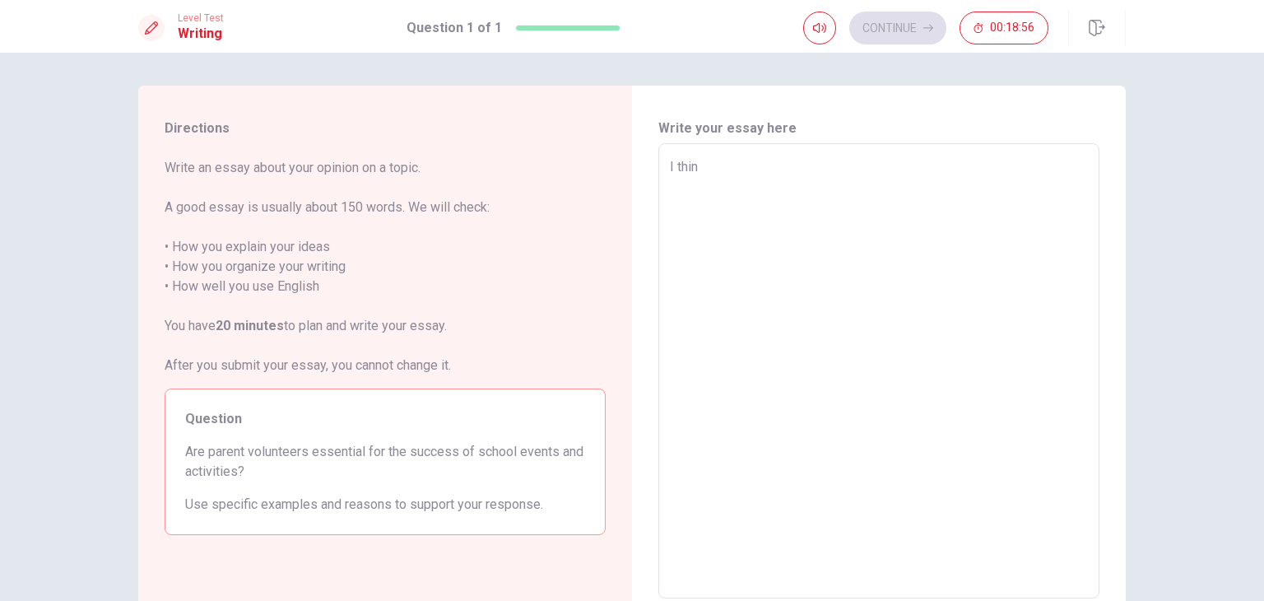
type textarea "I think"
type textarea "x"
type textarea "I think"
type textarea "x"
type textarea "I think s"
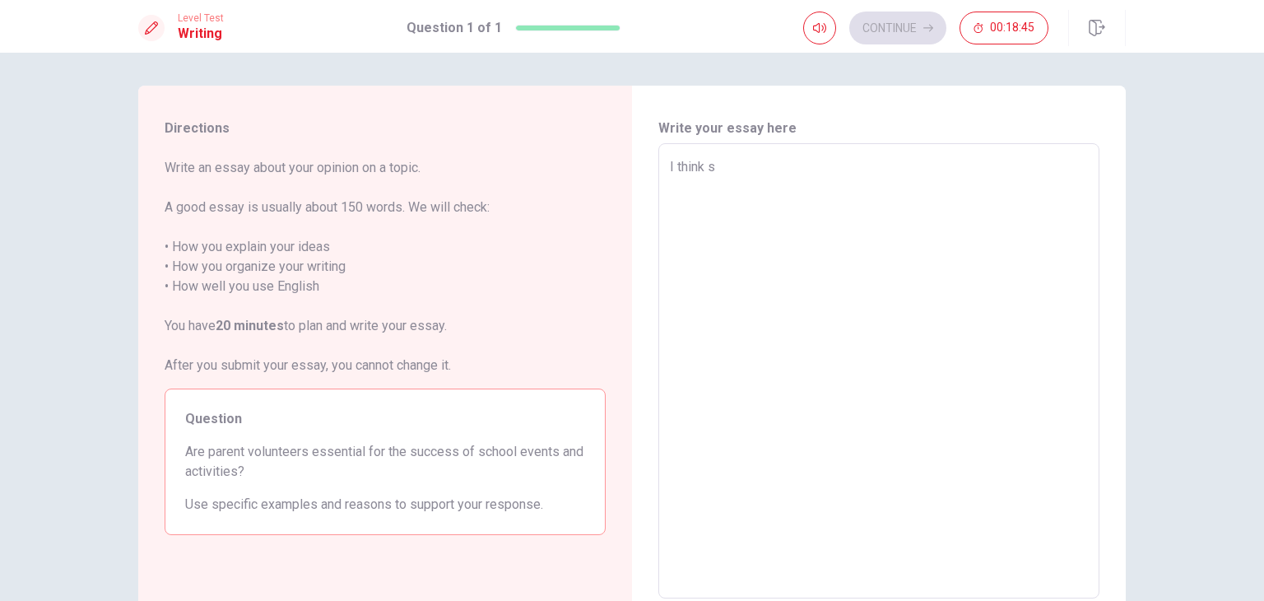
type textarea "x"
type textarea "I think sr"
type textarea "x"
type textarea "I think s"
type textarea "x"
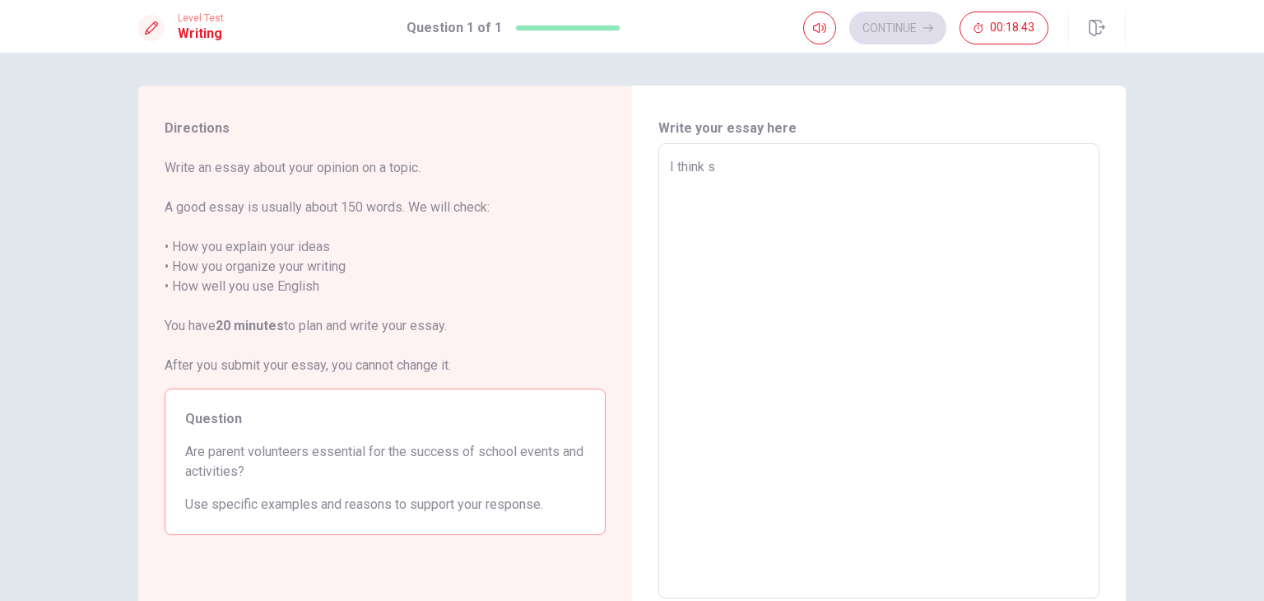
type textarea "I think sc"
type textarea "x"
type textarea "I think sch"
type textarea "x"
type textarea "I think schh"
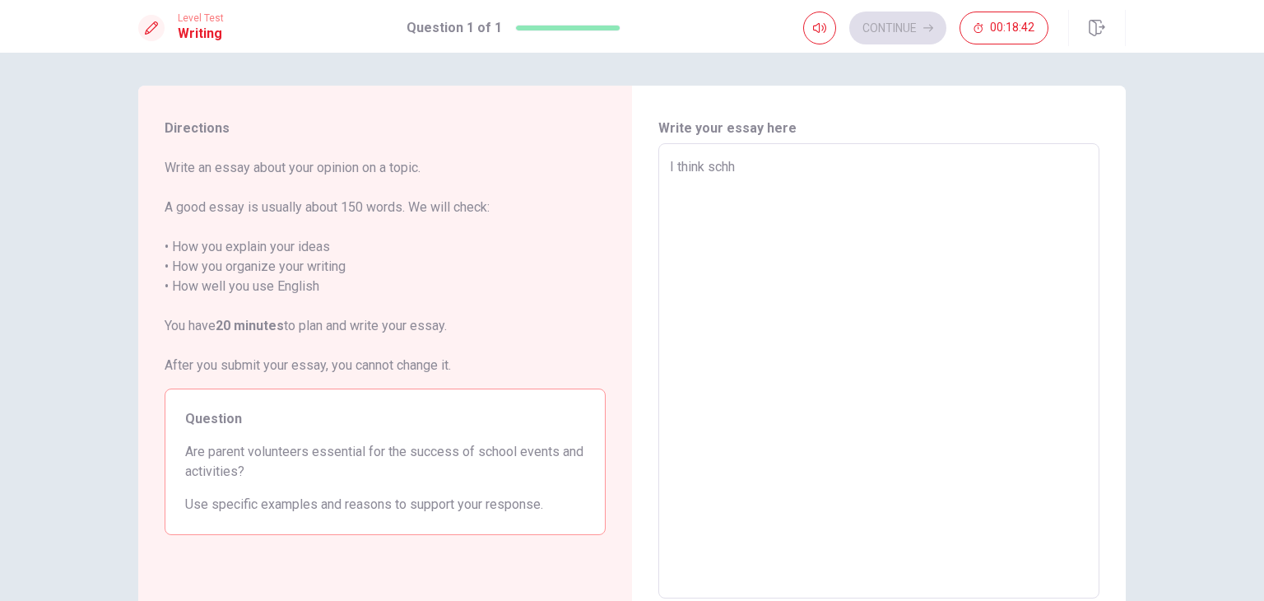
type textarea "x"
type textarea "I think schho"
type textarea "x"
type textarea "I think schh"
type textarea "x"
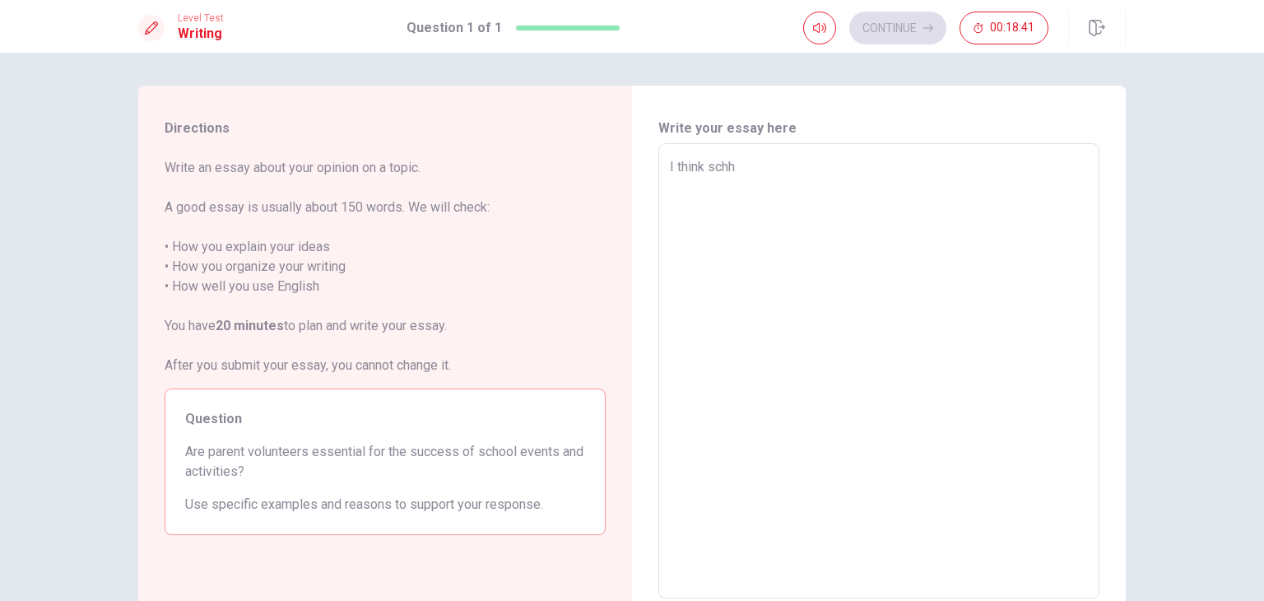
type textarea "I think sch"
type textarea "x"
type textarea "I think sc"
type textarea "x"
type textarea "I think sch"
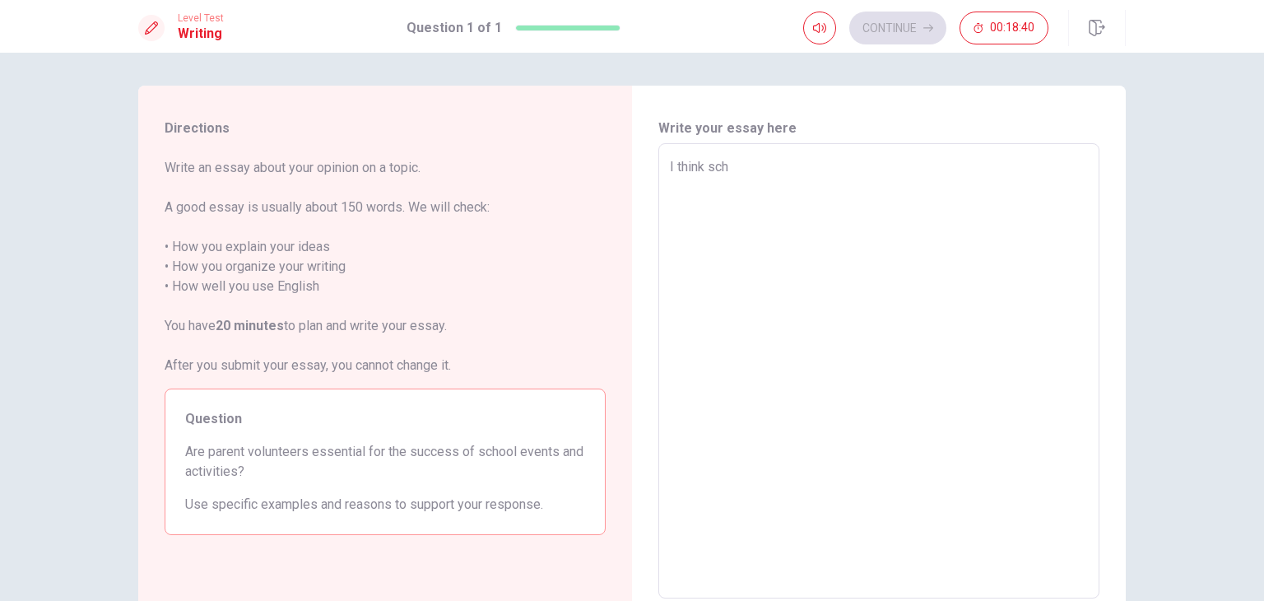
type textarea "x"
type textarea "I think scho"
type textarea "x"
type textarea "I think schoo"
type textarea "x"
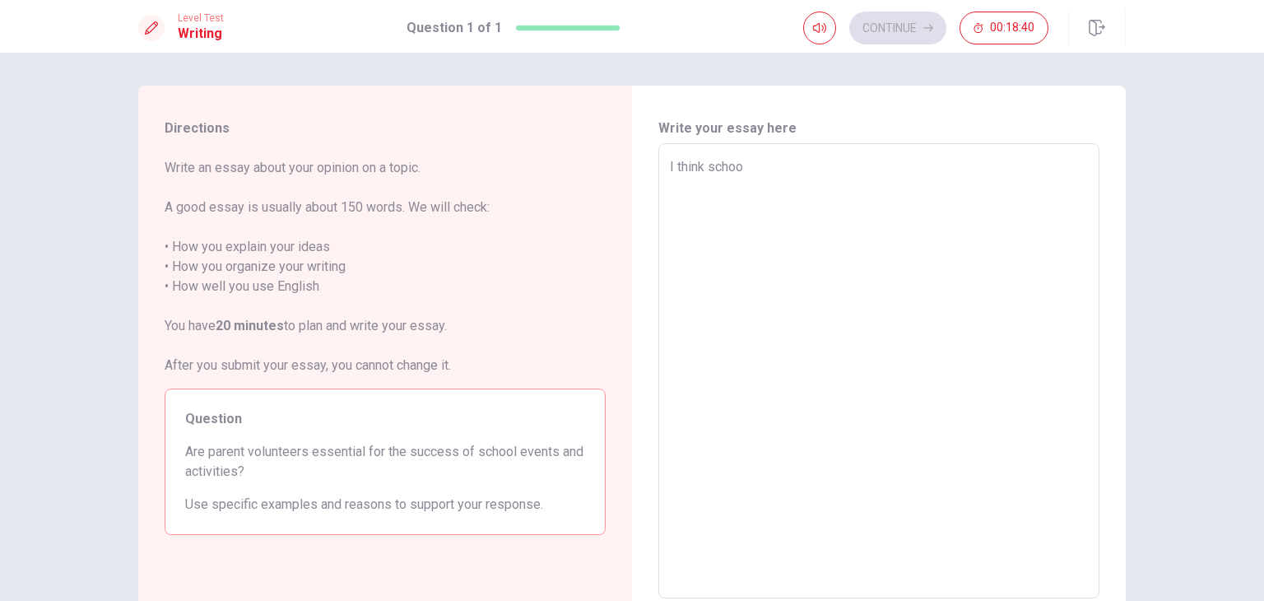
type textarea "I think school"
type textarea "x"
type textarea "I think school"
type textarea "x"
type textarea "I think school e"
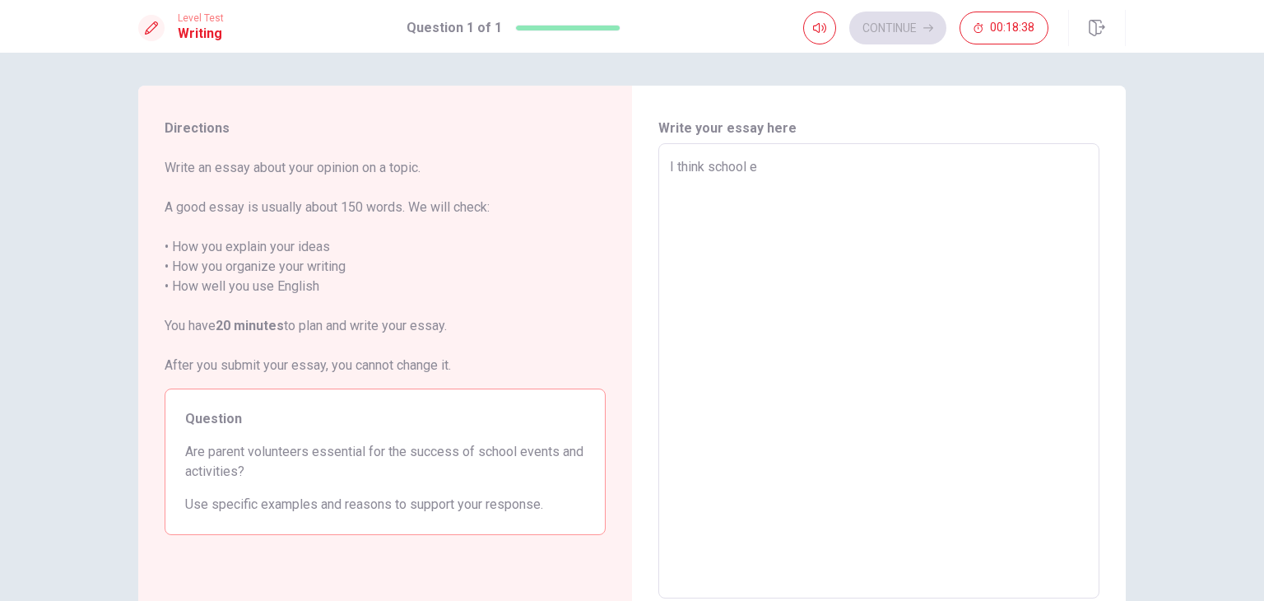
type textarea "x"
type textarea "I think school ev"
type textarea "x"
type textarea "I think school eve"
type textarea "x"
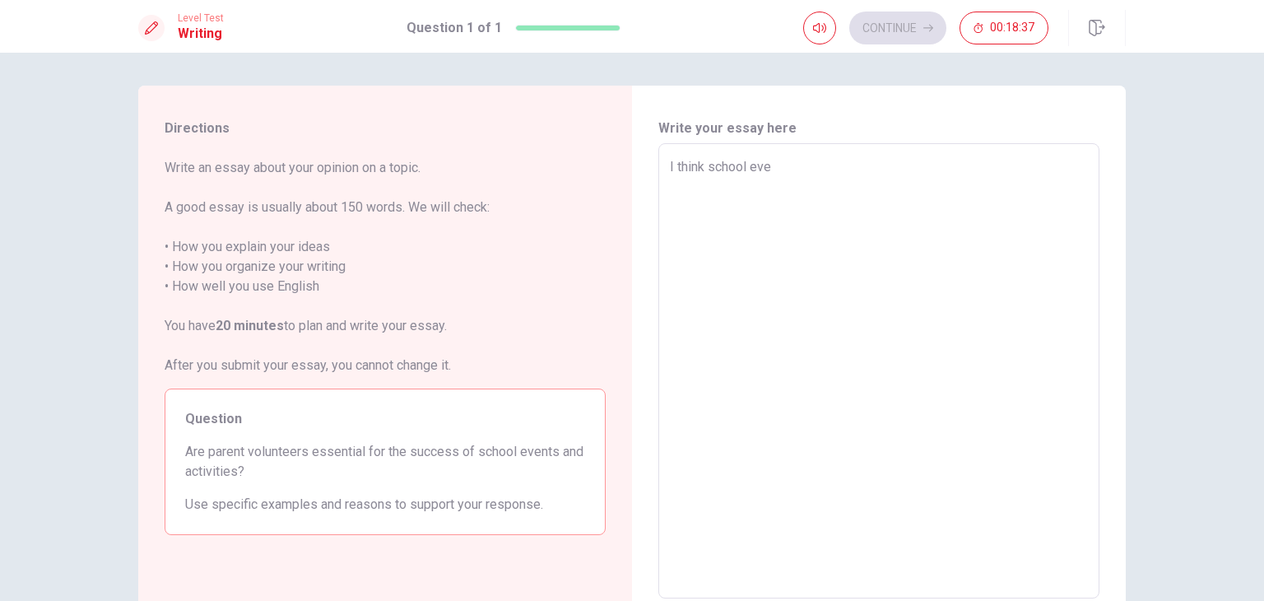
type textarea "I think school even"
type textarea "x"
type textarea "I think school event"
type textarea "x"
type textarea "I think school events"
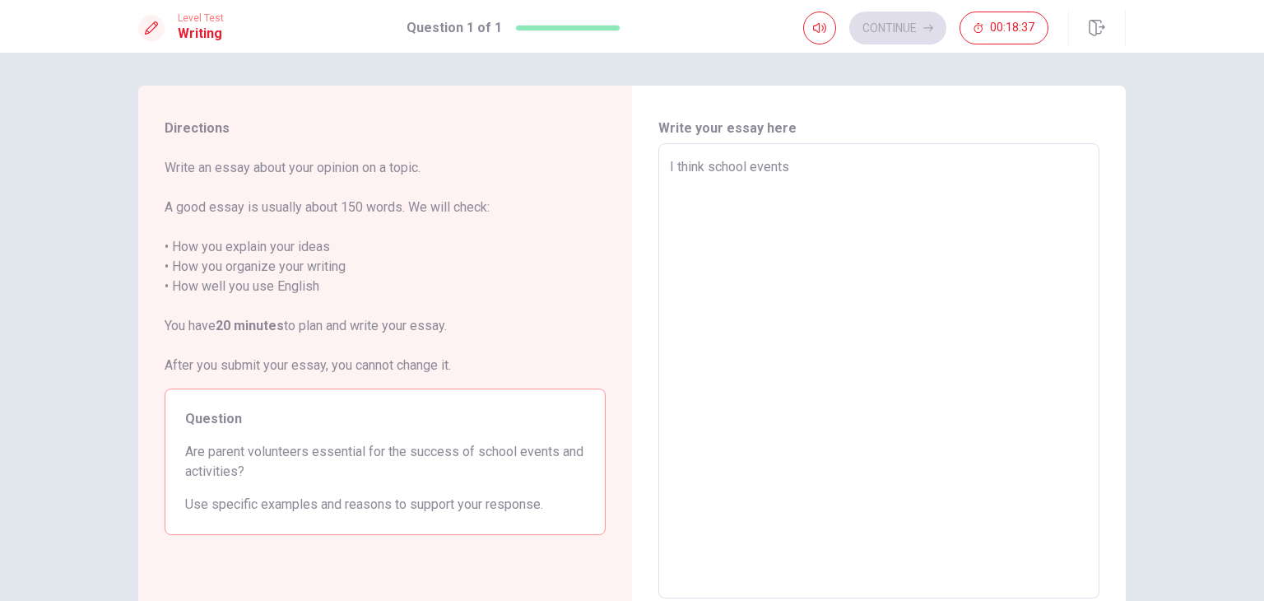
type textarea "x"
type textarea "I think school events"
type textarea "x"
type textarea "I think school events n"
type textarea "x"
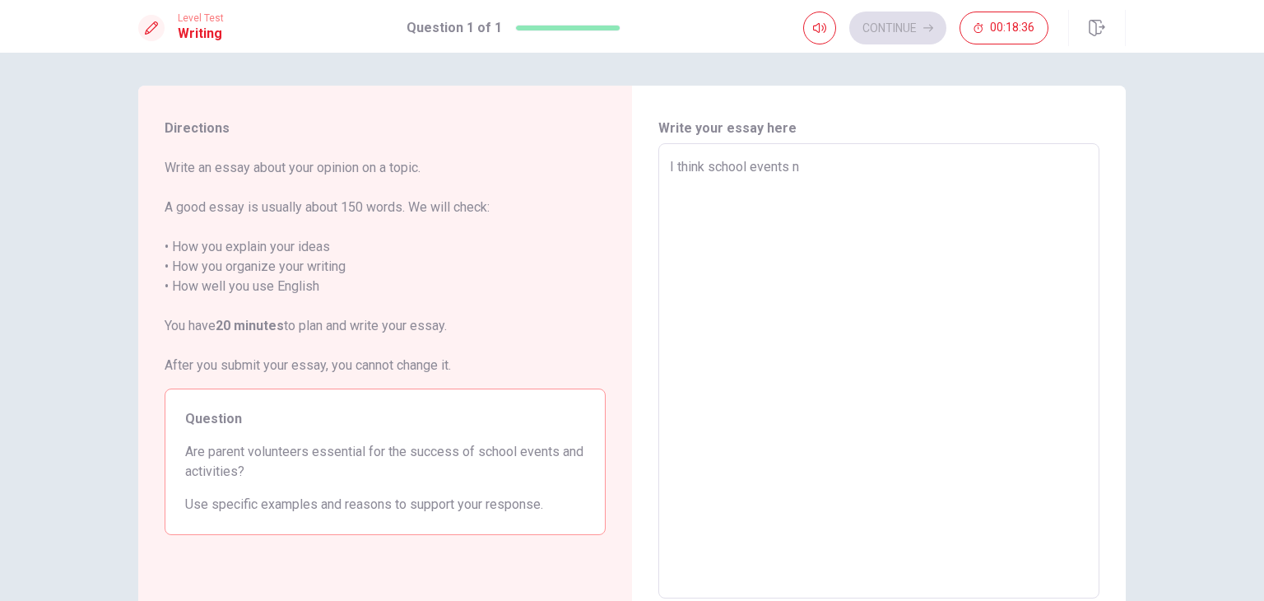
type textarea "I think school events na"
type textarea "x"
type textarea "I think school events nad"
type textarea "x"
type textarea "I think school events nad"
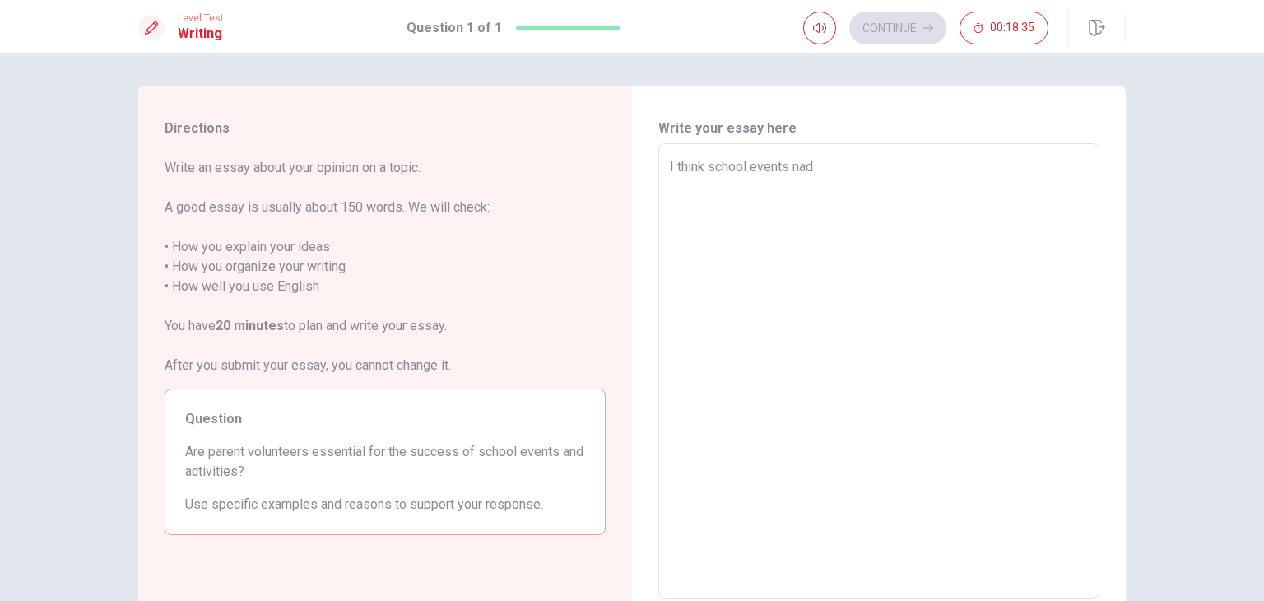
type textarea "x"
type textarea "I think school events nad"
type textarea "x"
type textarea "I think school events na"
type textarea "x"
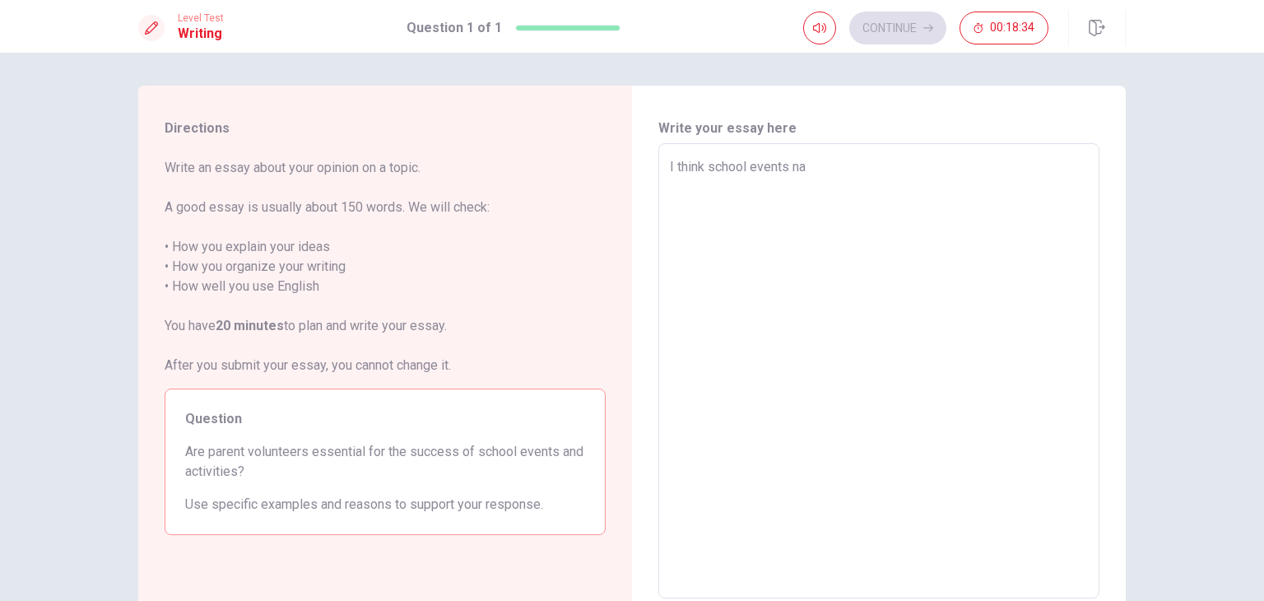
type textarea "I think school events n"
type textarea "x"
type textarea "I think school events"
type textarea "x"
type textarea "I think school events a"
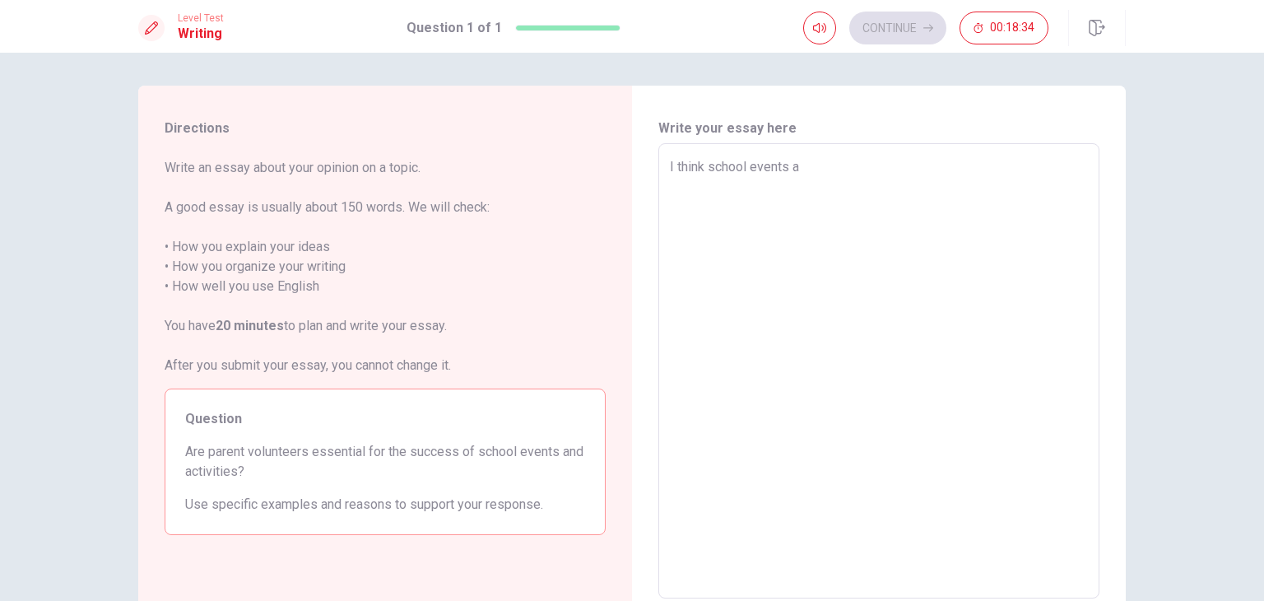
type textarea "x"
type textarea "I think school events an"
type textarea "x"
type textarea "I think school events and"
type textarea "x"
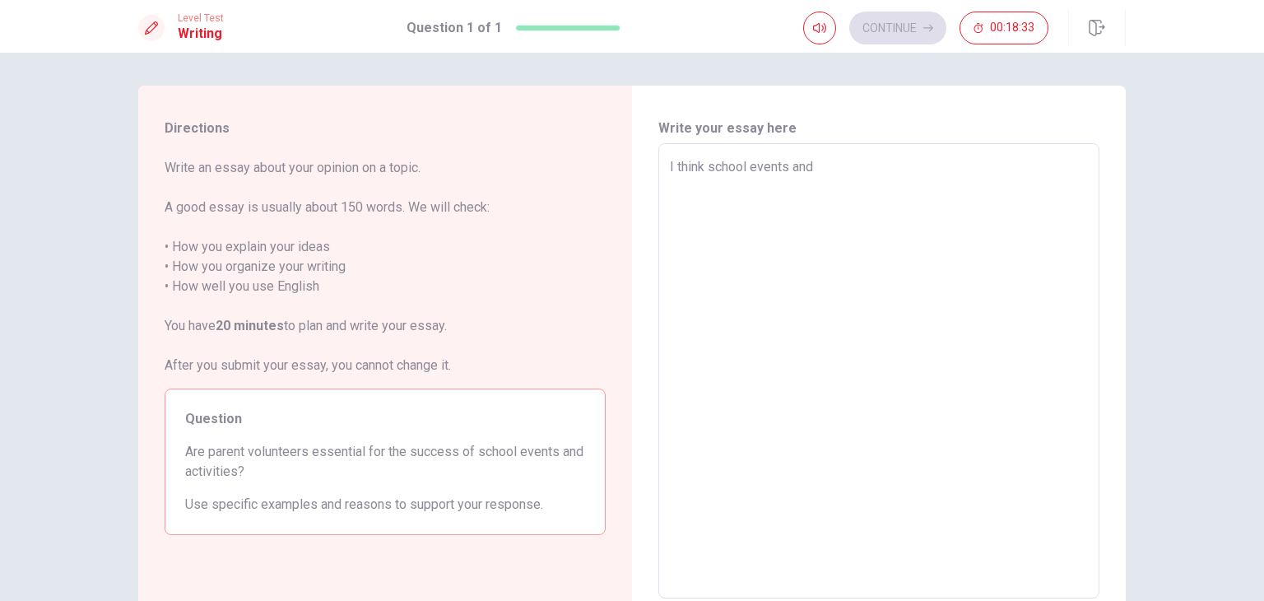
type textarea "I think school events and"
type textarea "x"
type textarea "I think school events and e"
type textarea "x"
type textarea "I think school events and ev"
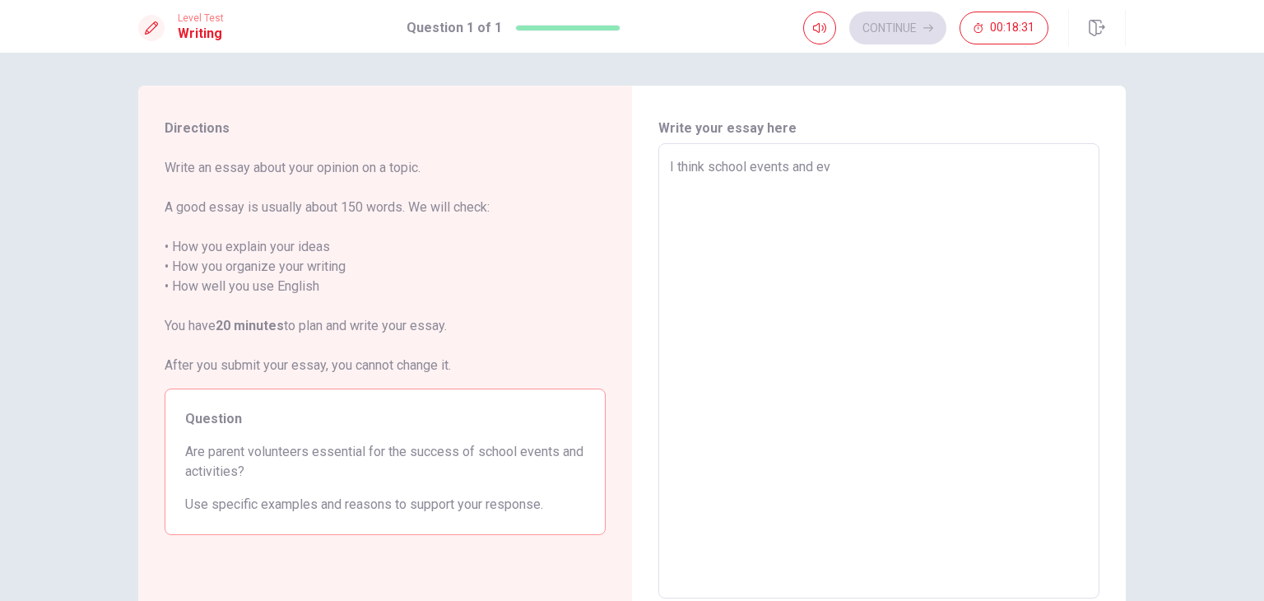
type textarea "x"
type textarea "I think school events and eve"
type textarea "x"
type textarea "I think school events and even"
type textarea "x"
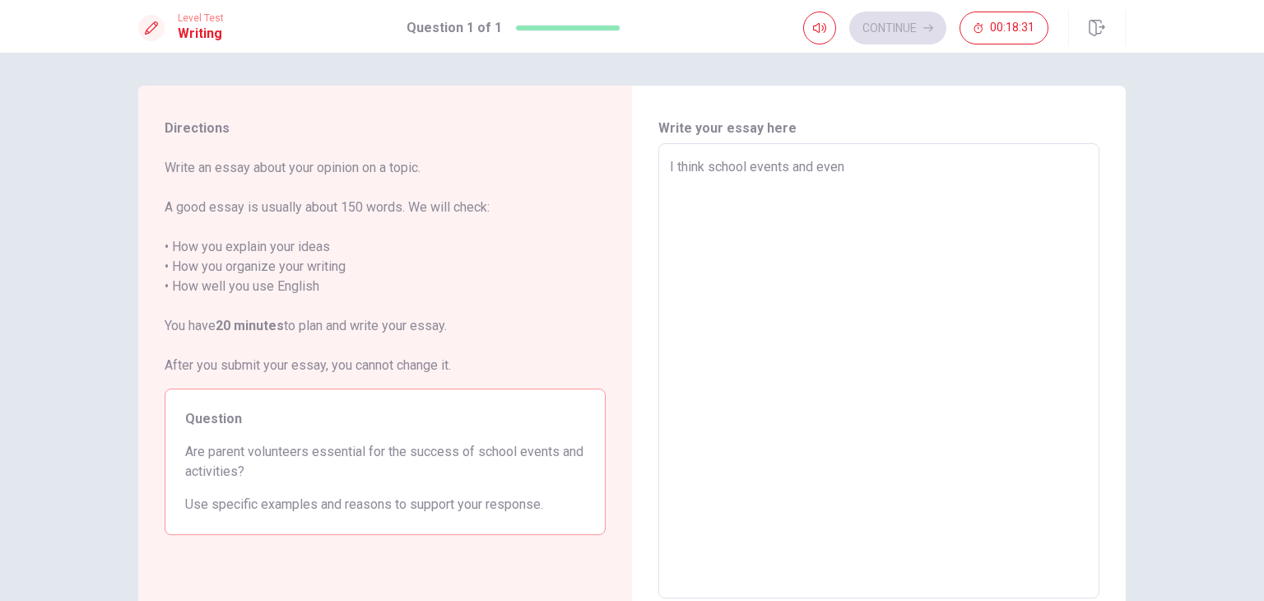
type textarea "I think school events and event"
type textarea "x"
type textarea "I think school events and events"
type textarea "x"
type textarea "I think pschool events and events"
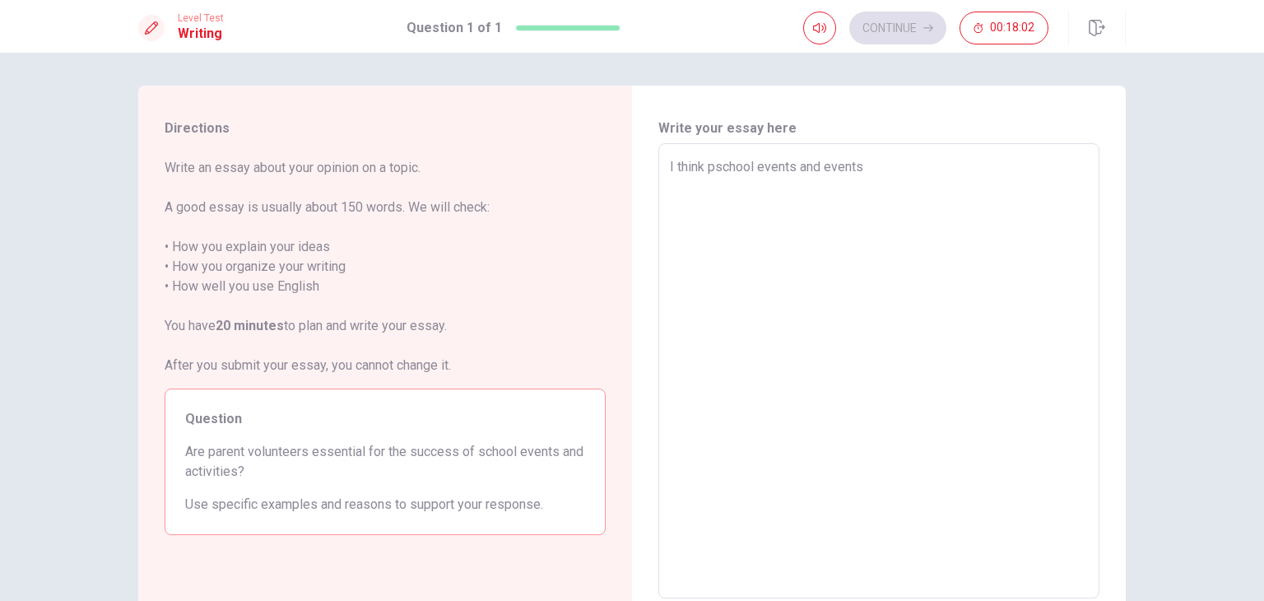
type textarea "x"
type textarea "I think paschool events and events"
type textarea "x"
type textarea "I think parschool events and events"
type textarea "x"
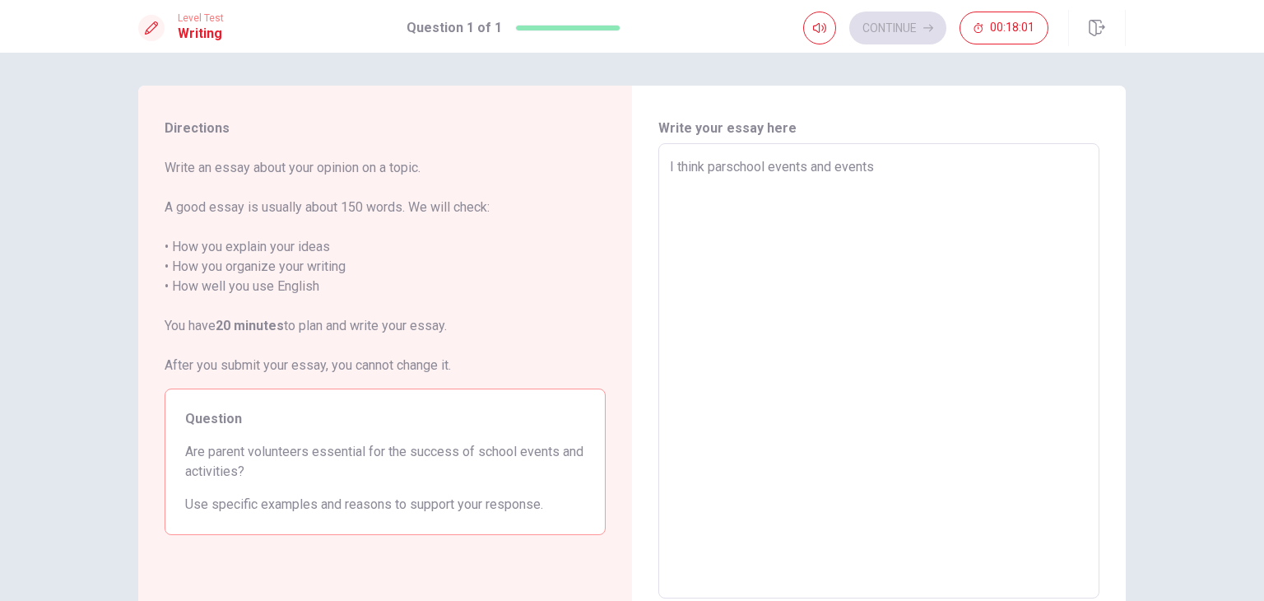
type textarea "I think pareschool events and events"
type textarea "x"
type textarea "I think parenschool events and events"
type textarea "x"
type textarea "I think parentschool events and events"
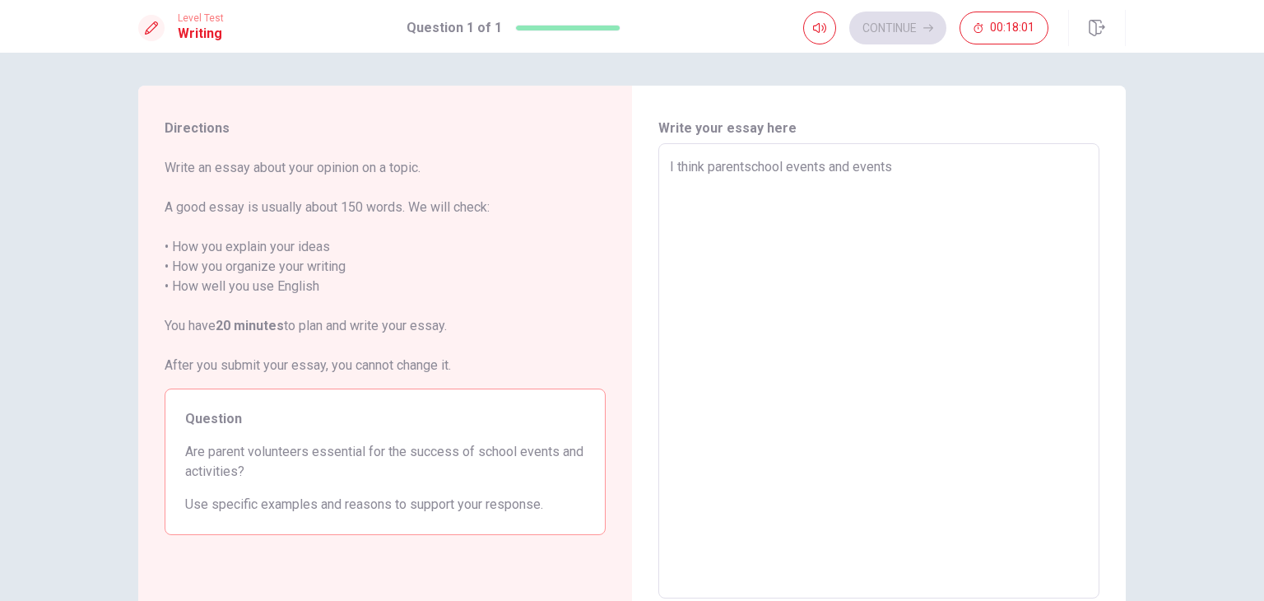
type textarea "x"
type textarea "I think parentsschool events and events"
type textarea "x"
type textarea "I think parents school events and events"
type textarea "x"
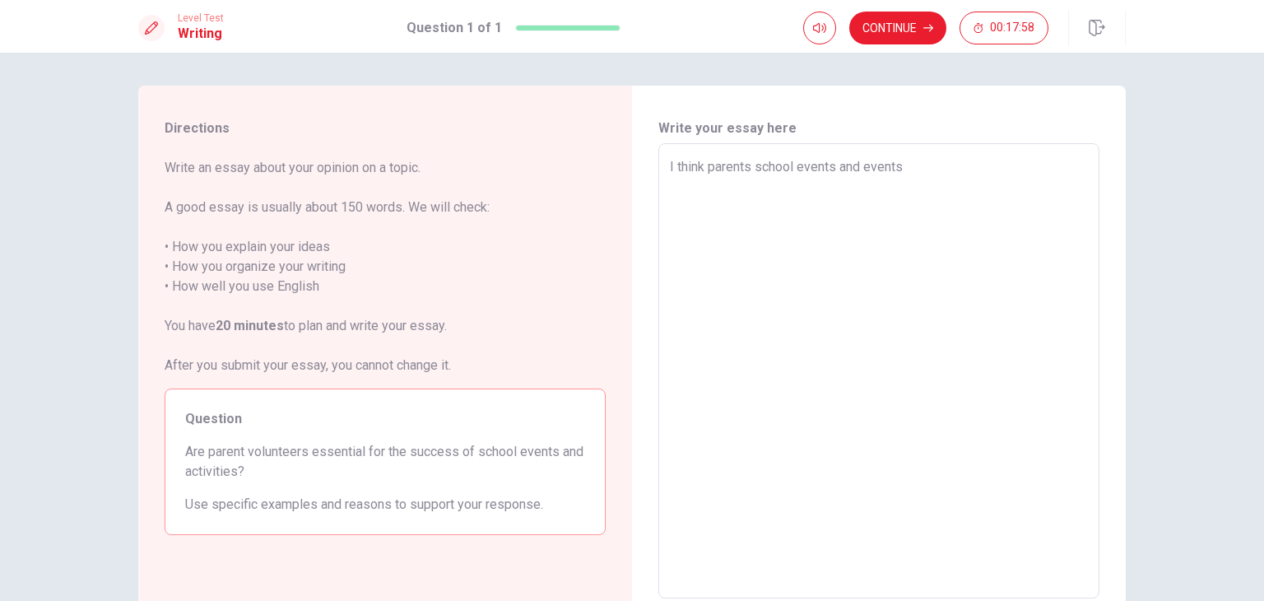
type textarea "I think parents cschool events and events"
type textarea "x"
type textarea "I think parents school events and events"
type textarea "x"
type textarea "I think parents vschool events and events"
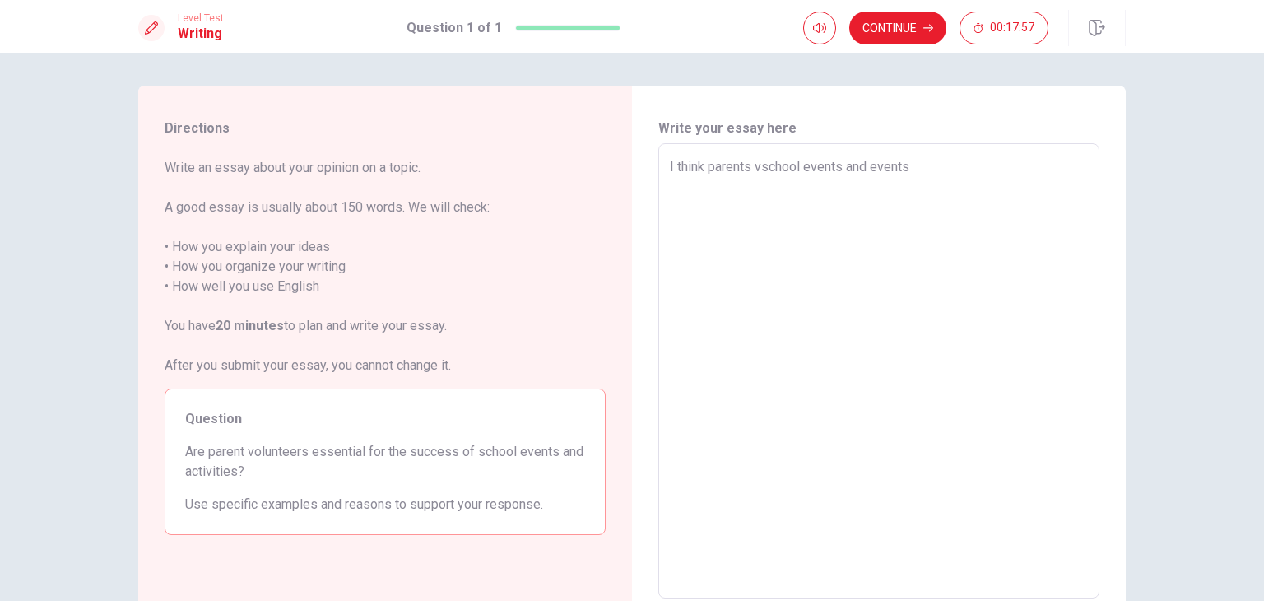
type textarea "x"
type textarea "I think parents voschool events and events"
type textarea "x"
type textarea "I think parents volschool events and events"
type textarea "x"
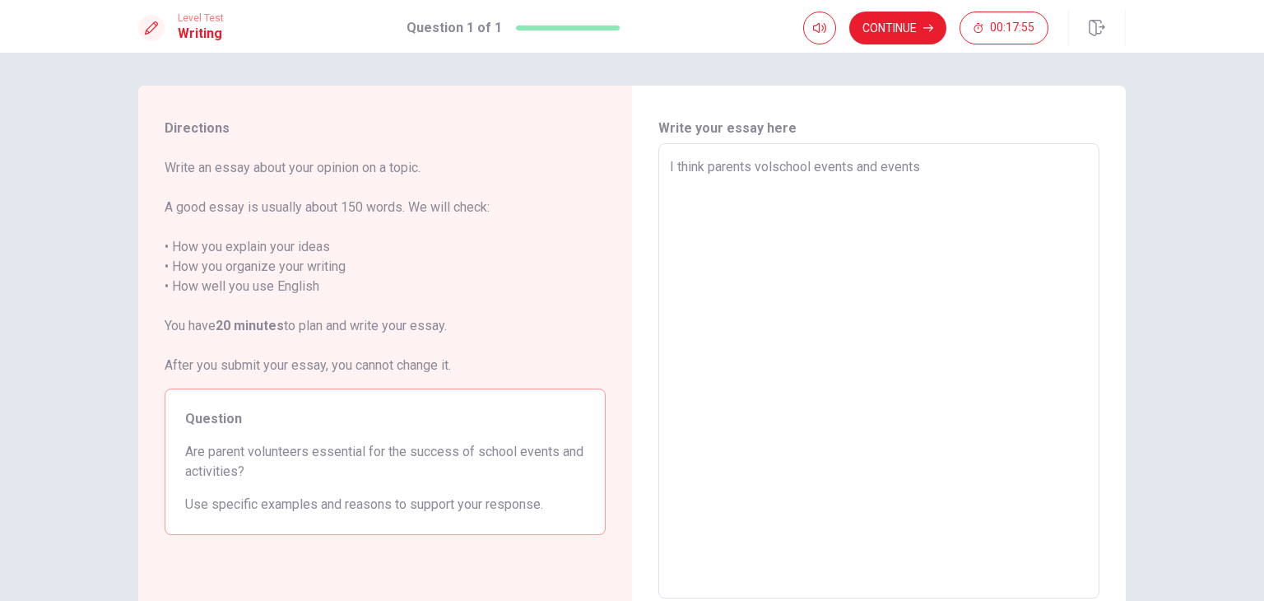
type textarea "I think parents voluschool events and events"
type textarea "x"
type textarea "I think parents volunschool events and events"
type textarea "x"
type textarea "I think parents voluntschool events and events"
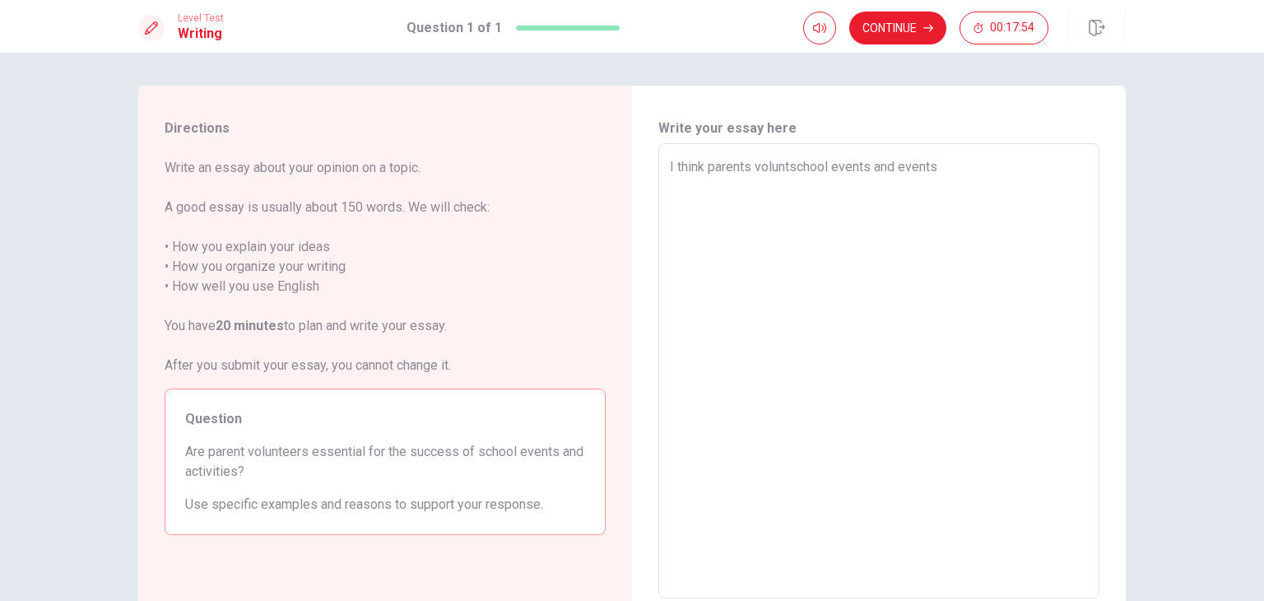
type textarea "x"
type textarea "I think parents volunteschool events and events"
type textarea "x"
type textarea "I think parents volunteeschool events and events"
type textarea "x"
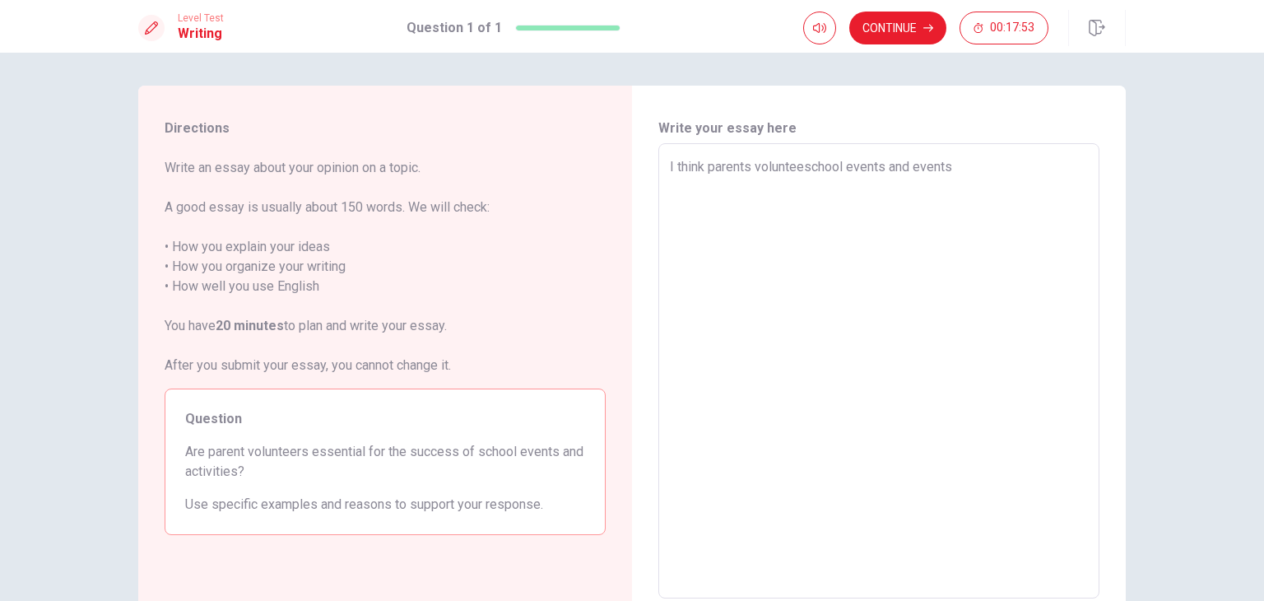
type textarea "I think parents volunteerschool events and events"
type textarea "x"
type textarea "I think parents volunteersschool events and events"
type textarea "x"
type textarea "I think parents volunteers school events and events"
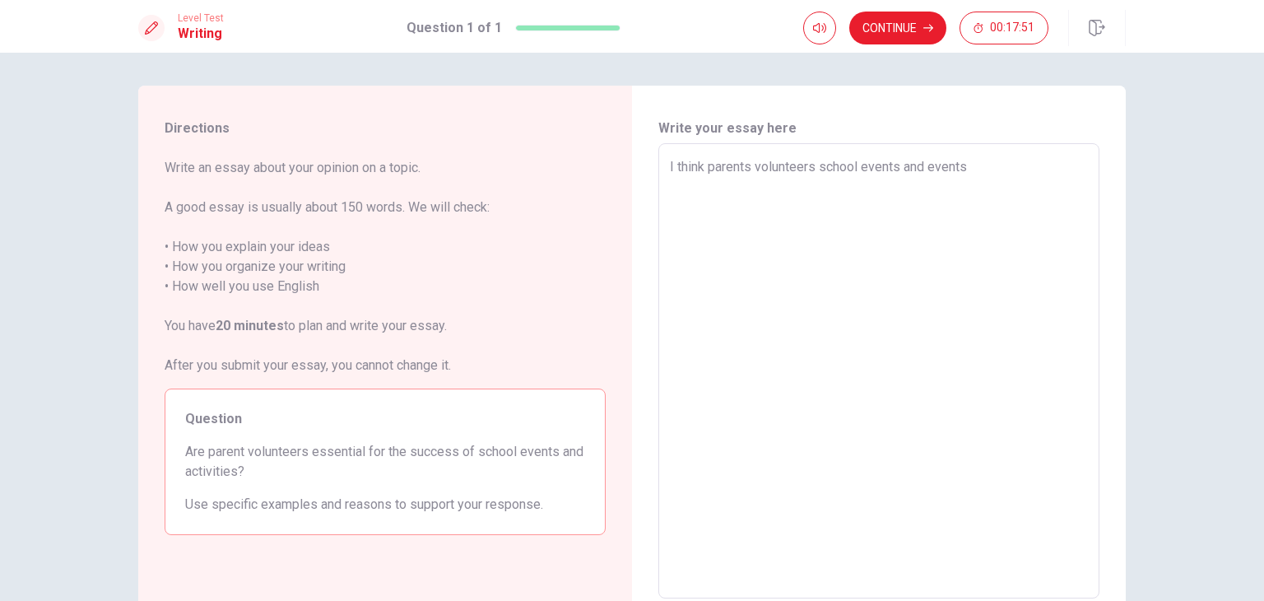
type textarea "x"
type textarea "I think parents volunteers aschool events and events"
type textarea "x"
type textarea "I think parents volunteers arschool events and events"
type textarea "x"
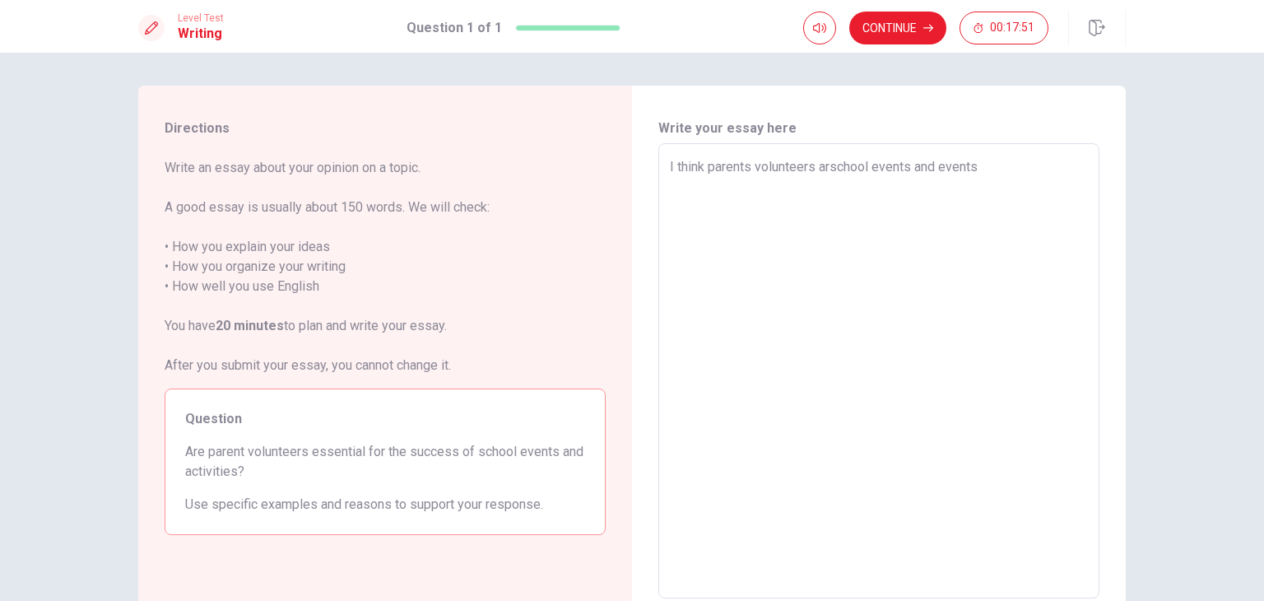
type textarea "I think parents volunteers areschool events and events"
type textarea "x"
type textarea "I think parents volunteers are school events and events"
type textarea "x"
type textarea "I think parents volunteers are nschool events and events"
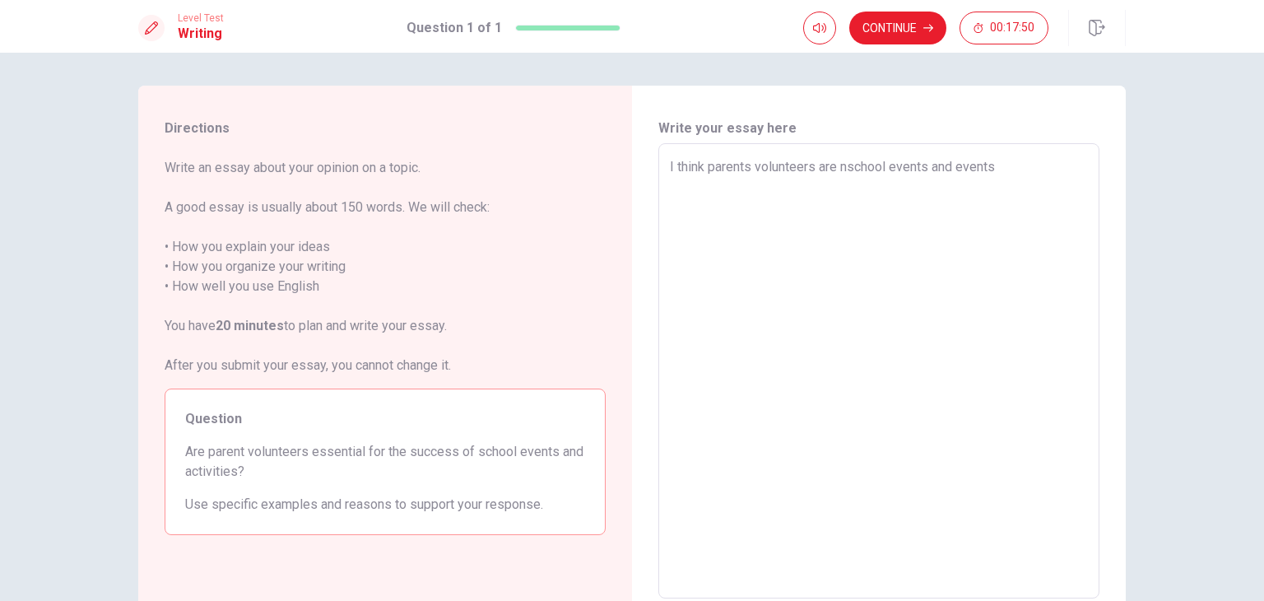
type textarea "x"
type textarea "I think parents volunteers are neschool events and events"
type textarea "x"
type textarea "I think parents volunteers are neeschool events and events"
type textarea "x"
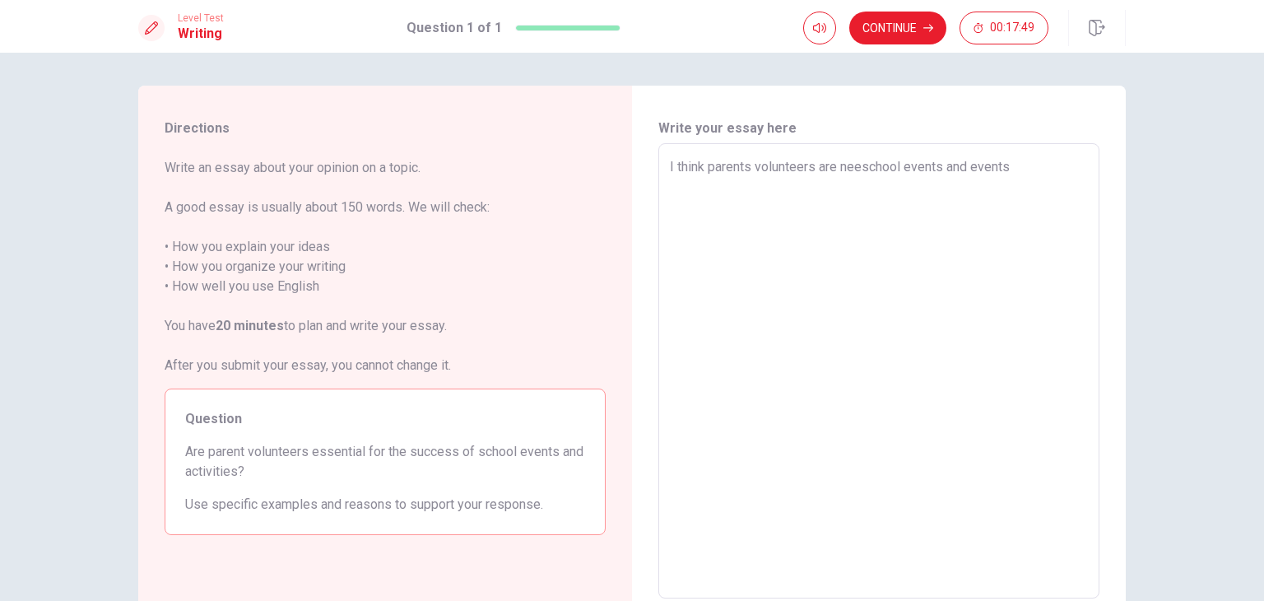
type textarea "I think parents volunteers are needschool events and events"
type textarea "x"
type textarea "I think parents volunteers are neeschool events and events"
type textarea "x"
type textarea "I think parents volunteers are neschool events and events"
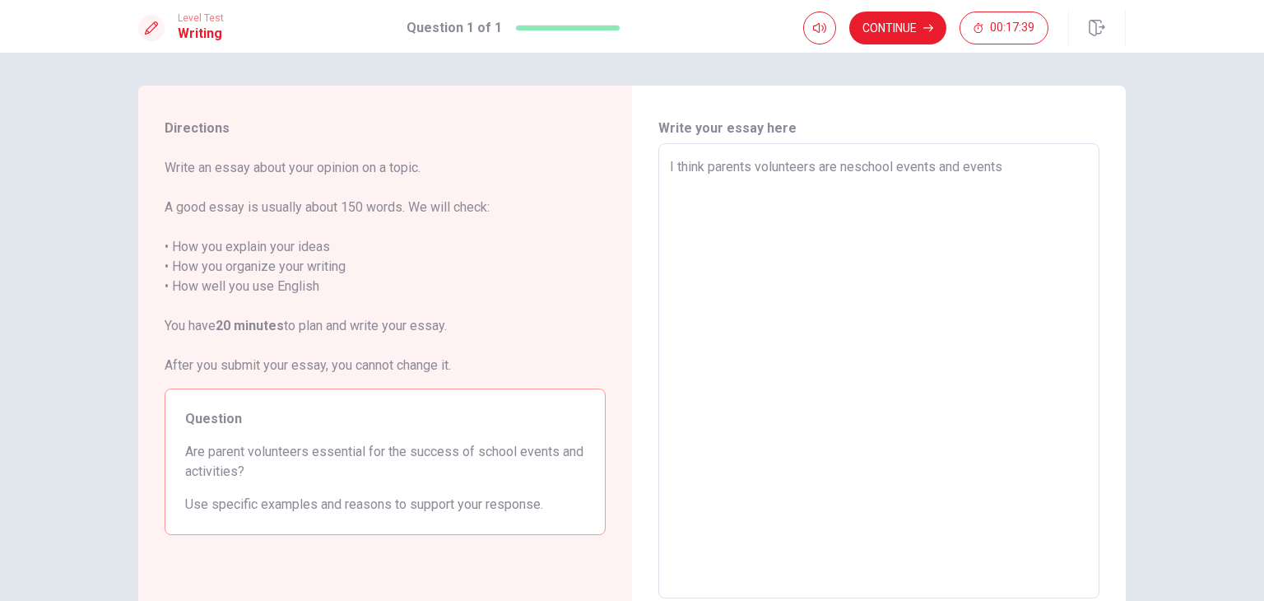
type textarea "x"
type textarea "I think parents volunteers are nschool events and events"
type textarea "x"
type textarea "I think parents volunteers are school events and events"
type textarea "x"
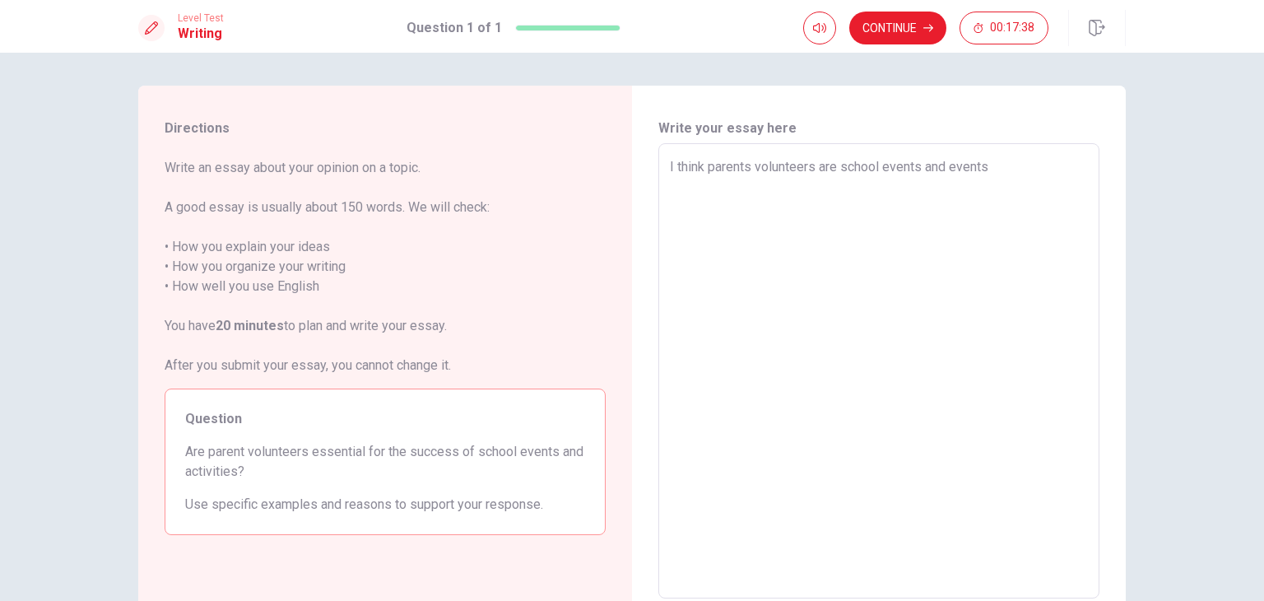
type textarea "I think parents volunteers areschool events and events"
type textarea "x"
type textarea "I think parents volunteers arschool events and events"
type textarea "x"
type textarea "I think parents volunteers aschool events and events"
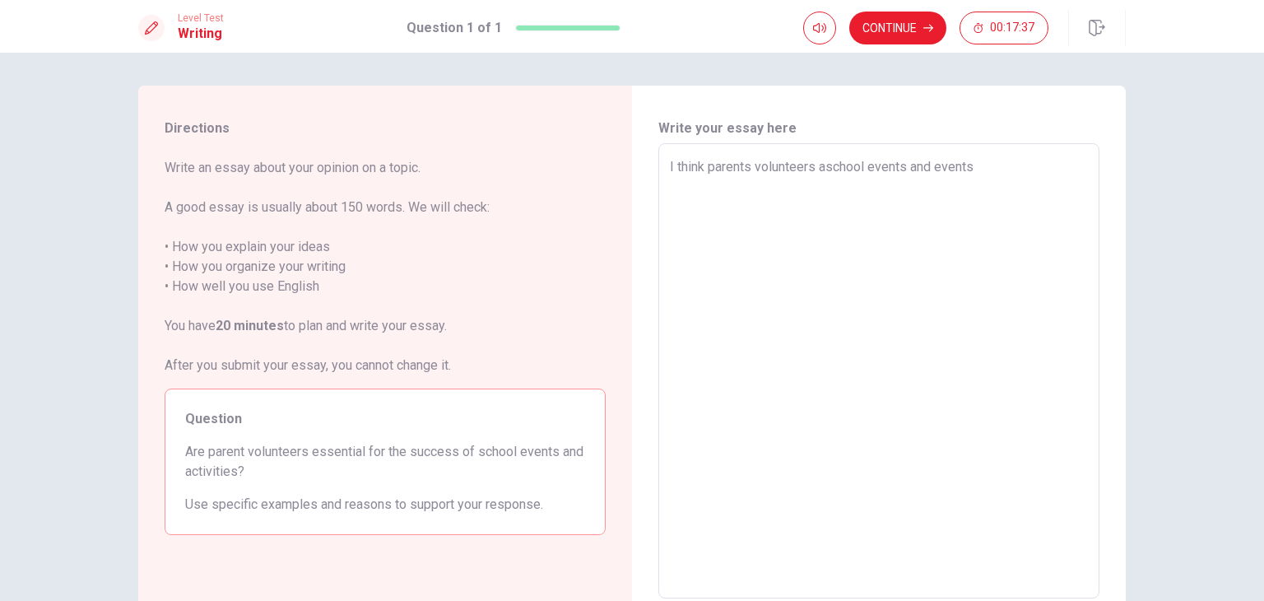
type textarea "x"
type textarea "I think parents volunteers school events and events"
type textarea "x"
type textarea "I think parents volunteers ischool events and events"
type textarea "x"
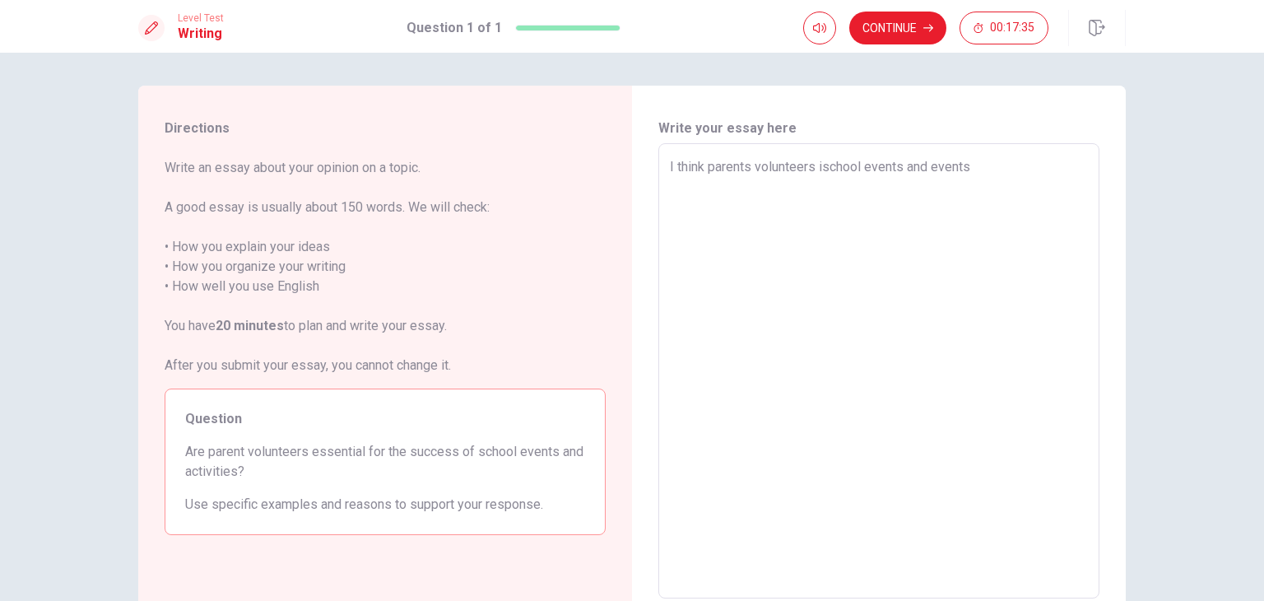
type textarea "I think parents volunteers isschool events and events"
type textarea "x"
type textarea "I think parents volunteers ischool events and events"
type textarea "x"
type textarea "I think parents volunteers school events and events"
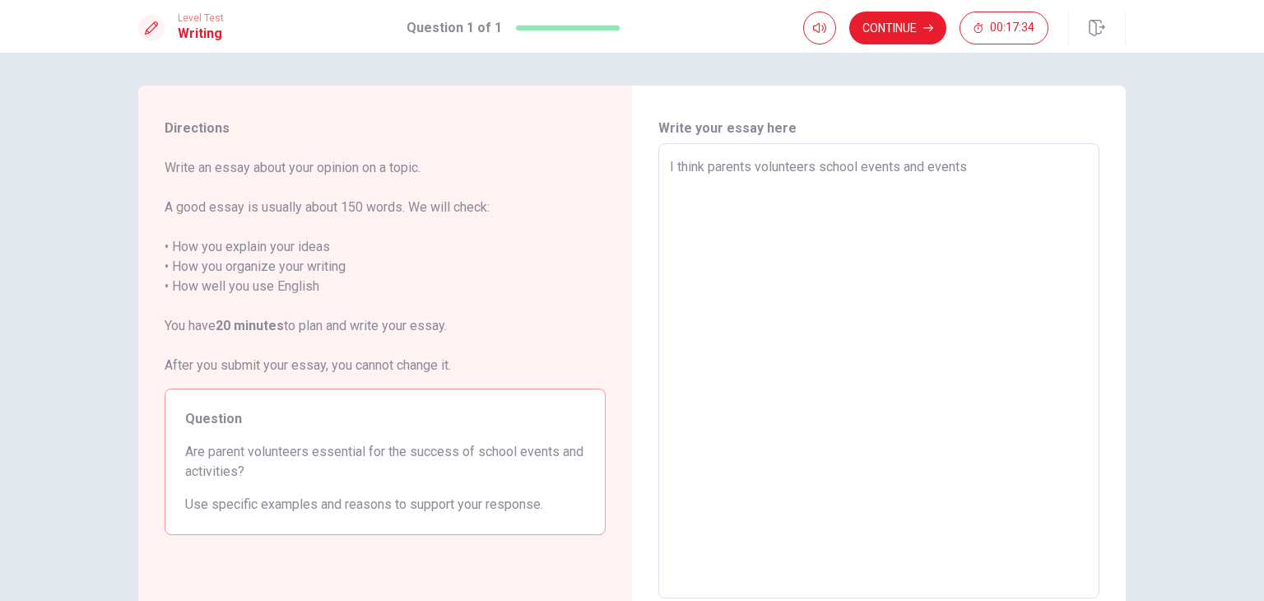
type textarea "x"
type textarea "I think parents volunteersschool events and events"
type textarea "x"
type textarea "I think parents volunteers school events and events"
type textarea "x"
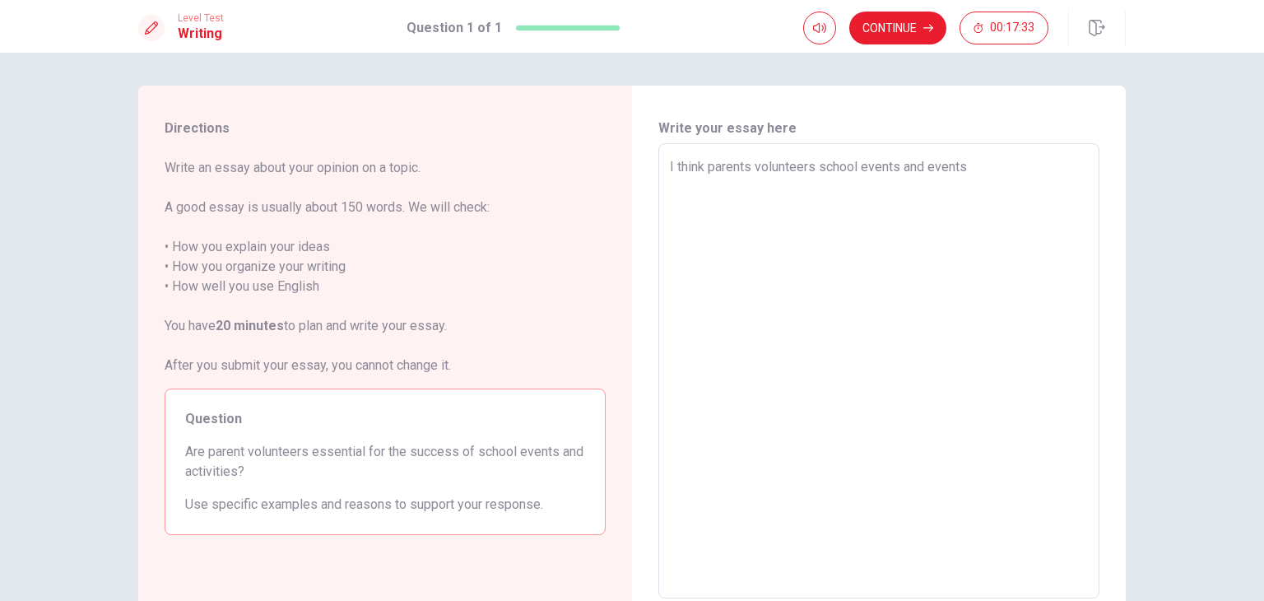
type textarea "I think parents volunteers aschool events and events"
type textarea "x"
type textarea "I think parents volunteers arschool events and events"
type textarea "x"
type textarea "I think parents volunteers areschool events and events"
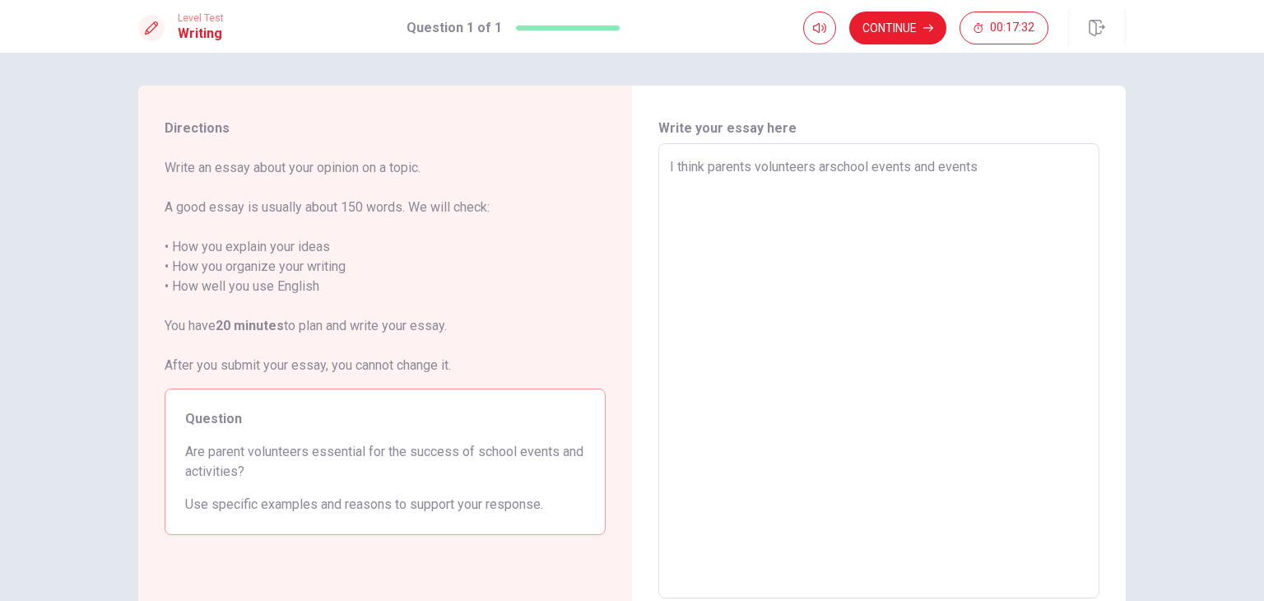
type textarea "x"
type textarea "I think parents volunteers are school events and events"
type textarea "x"
type textarea "I think parents volunteers are nschool events and events"
type textarea "x"
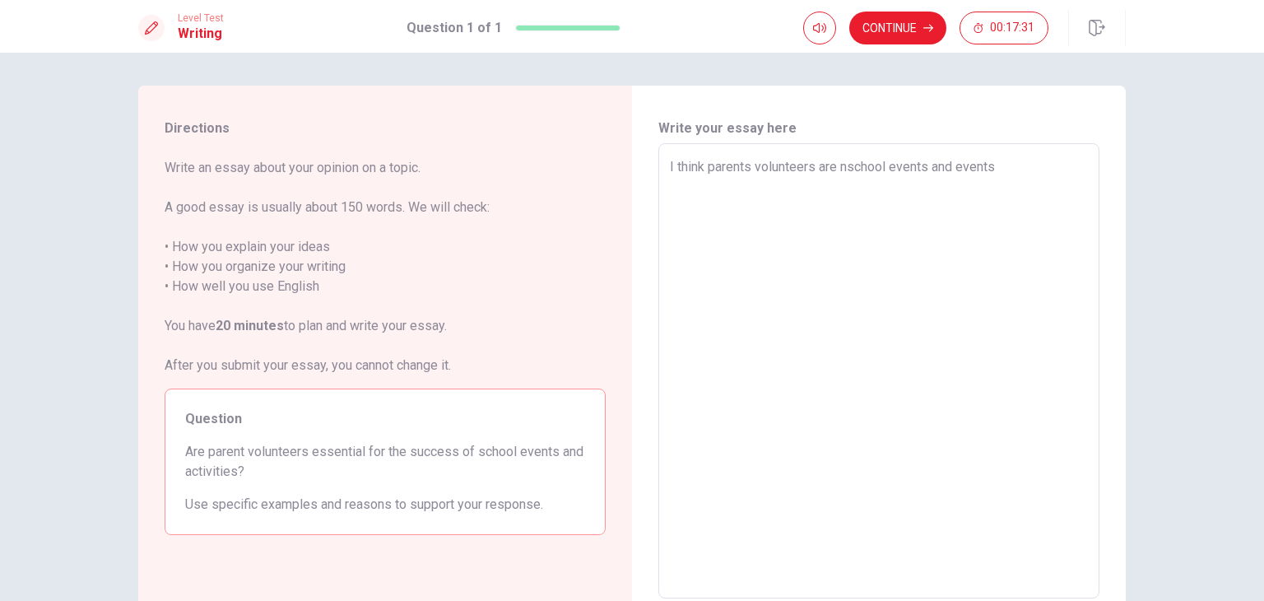
type textarea "I think parents volunteers are neschool events and events"
type textarea "x"
type textarea "I think parents volunteers are neeschool events and events"
type textarea "x"
type textarea "I think parents volunteers are neeeschool events and events"
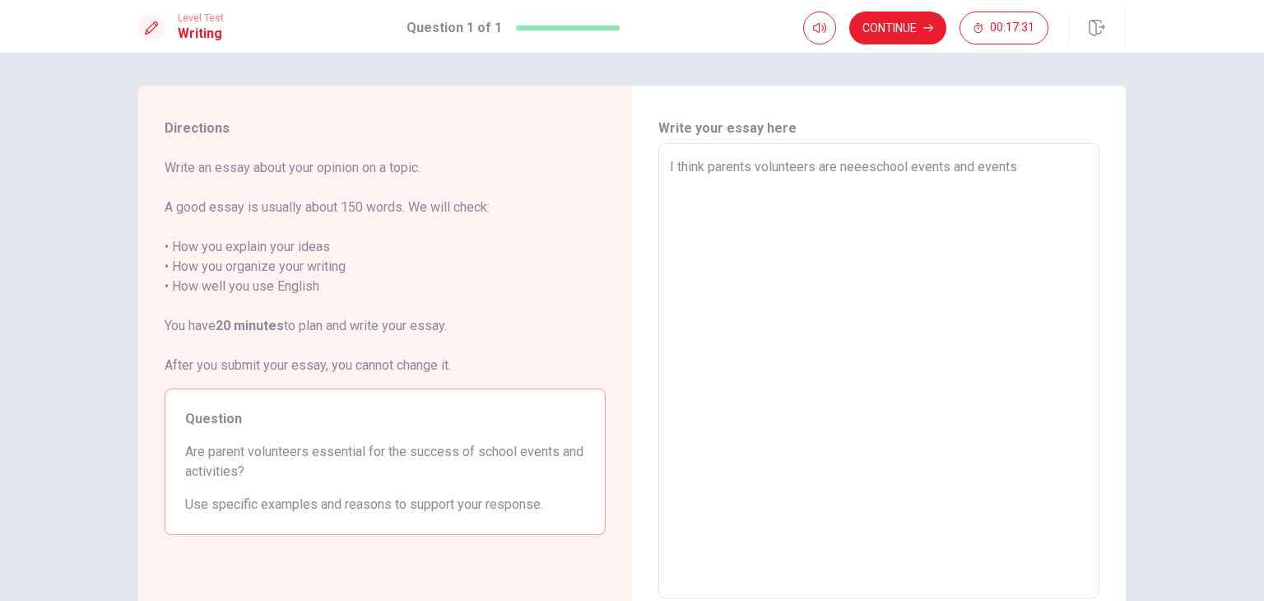
type textarea "x"
type textarea "I think parents volunteers are neeedschool events and events"
click at [1062, 165] on textarea "I think parents volunteers are need for the school events and events" at bounding box center [879, 371] width 418 height 428
click at [722, 189] on textarea "I think parents volunteers are need for the school events and activities.Becaus…" at bounding box center [879, 371] width 418 height 428
click at [993, 203] on textarea "I think parents volunteers are need for the school events and activities. Becau…" at bounding box center [879, 371] width 418 height 428
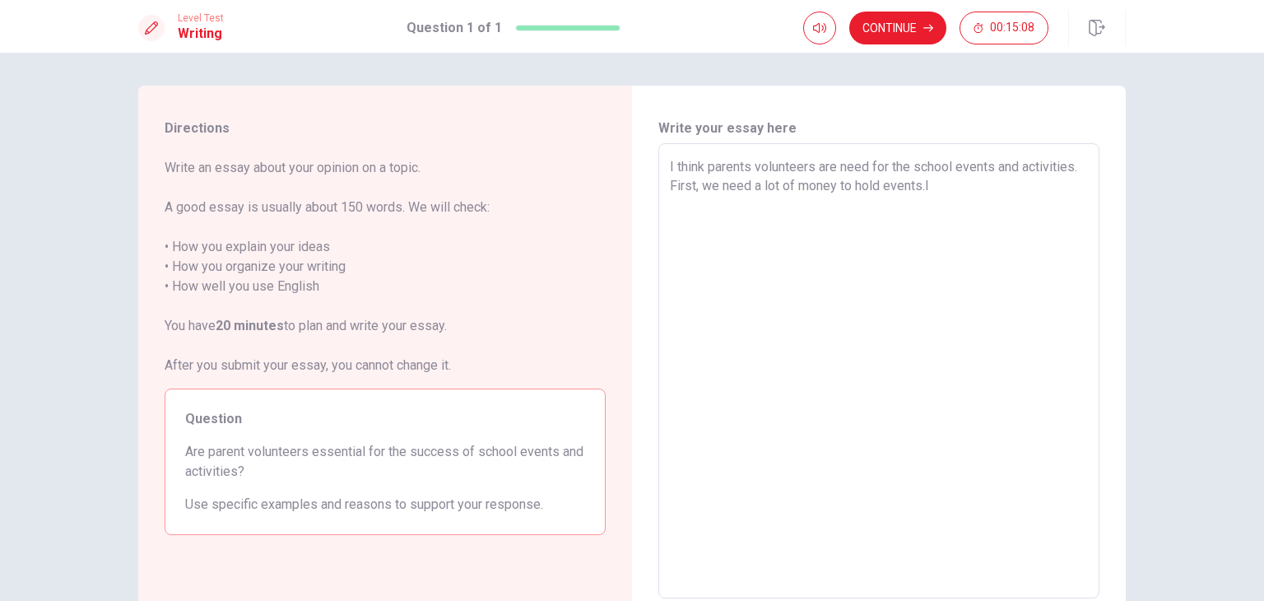
drag, startPoint x: 934, startPoint y: 228, endPoint x: 943, endPoint y: 211, distance: 19.5
click at [934, 225] on textarea "I think parents volunteers are need for the school events and activities. First…" at bounding box center [879, 371] width 418 height 428
click at [968, 180] on textarea "I think parents volunteers are need for the school events and activities. First…" at bounding box center [879, 371] width 418 height 428
click at [665, 207] on div "I think parents volunteers are need for the school events and activities. First…" at bounding box center [878, 370] width 441 height 455
click at [662, 198] on div "I think parents volunteers are need for the school events and activities. First…" at bounding box center [878, 370] width 441 height 455
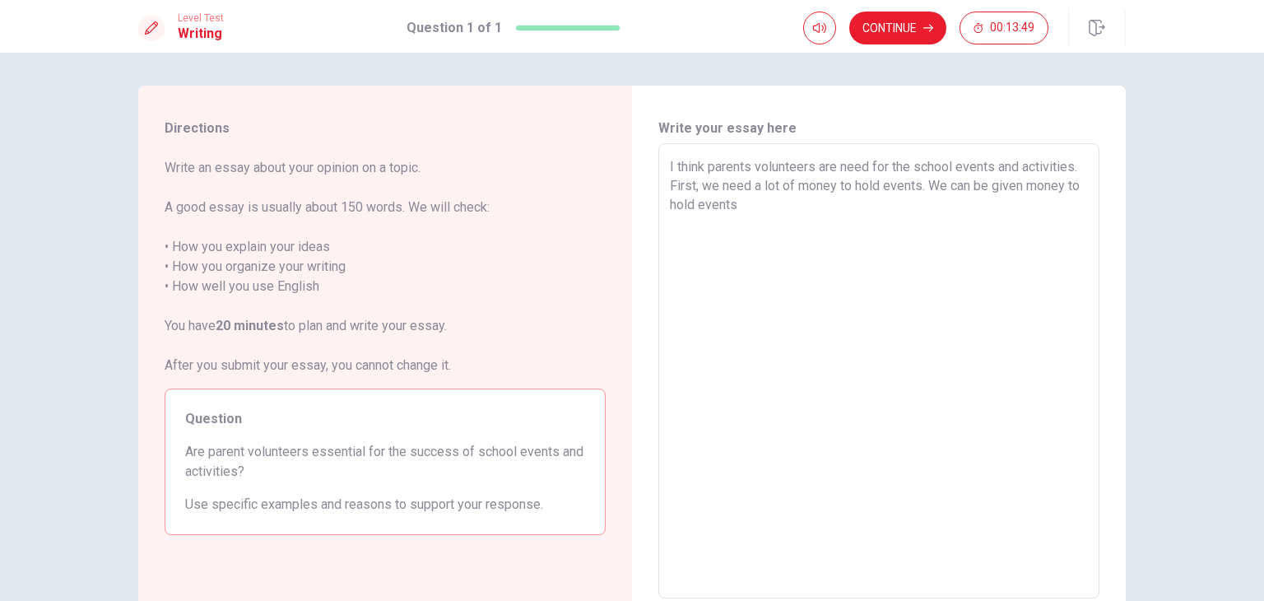
click at [704, 204] on textarea "I think parents volunteers are need for the school events and activities. First…" at bounding box center [879, 371] width 418 height 428
click at [1076, 193] on textarea "I think parents volunteers are need for the school events and activities. First…" at bounding box center [879, 371] width 418 height 428
click at [927, 209] on textarea "I think parents volunteers are need for the school events and activities. First…" at bounding box center [879, 371] width 418 height 428
click at [1070, 184] on textarea "I think parents volunteers are need for the school events and activities. First…" at bounding box center [879, 371] width 418 height 428
click at [1017, 225] on textarea "I think parents volunteers are need for the school events and activities. First…" at bounding box center [879, 371] width 418 height 428
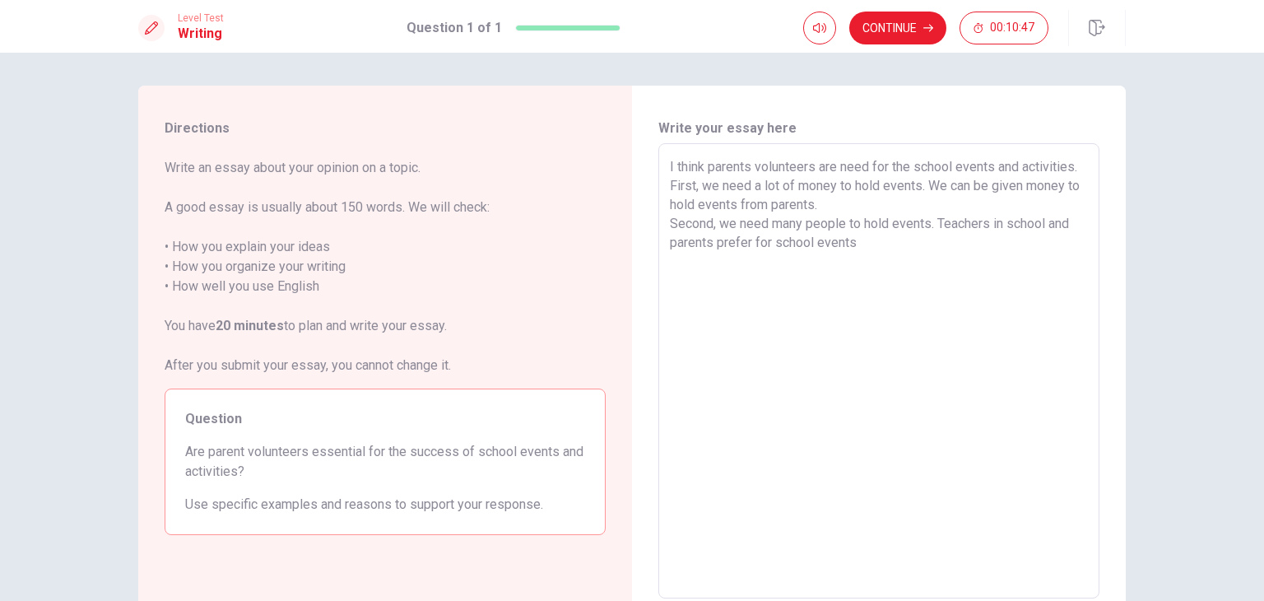
click at [973, 258] on textarea "I think parents volunteers are need for the school events and activities. First…" at bounding box center [879, 371] width 418 height 428
click at [946, 280] on textarea "I think parents volunteers are need for the school events and activities. First…" at bounding box center [879, 371] width 418 height 428
click at [659, 168] on div "I think parents volunteers are need for the school events and activities. First…" at bounding box center [878, 370] width 441 height 455
click at [665, 163] on div "I think parents volunteers are need for the school events and activities. First…" at bounding box center [878, 370] width 441 height 455
click at [670, 162] on textarea "I think parents volunteers are need for the school events and activities. First…" at bounding box center [879, 371] width 418 height 428
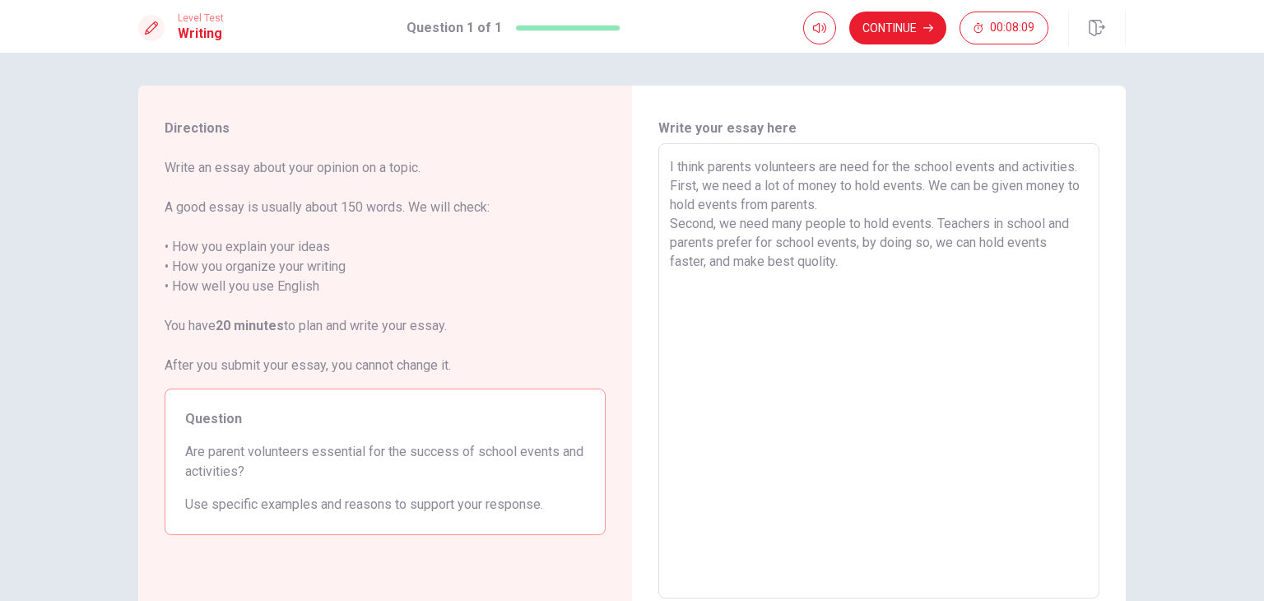
click at [670, 162] on textarea "I think parents volunteers are need for the school events and activities. First…" at bounding box center [879, 371] width 418 height 428
click at [678, 161] on textarea "I think parents volunteers are need for the school events and activities. First…" at bounding box center [879, 371] width 418 height 428
click at [862, 284] on textarea "I think parents volunteers are need for the school events and activities. First…" at bounding box center [879, 371] width 418 height 428
click at [665, 188] on div "I think parents volunteers are need for the school events and activities. First…" at bounding box center [878, 370] width 441 height 455
click at [672, 183] on textarea "I think parents volunteers are need for the school events and activities. First…" at bounding box center [879, 371] width 418 height 428
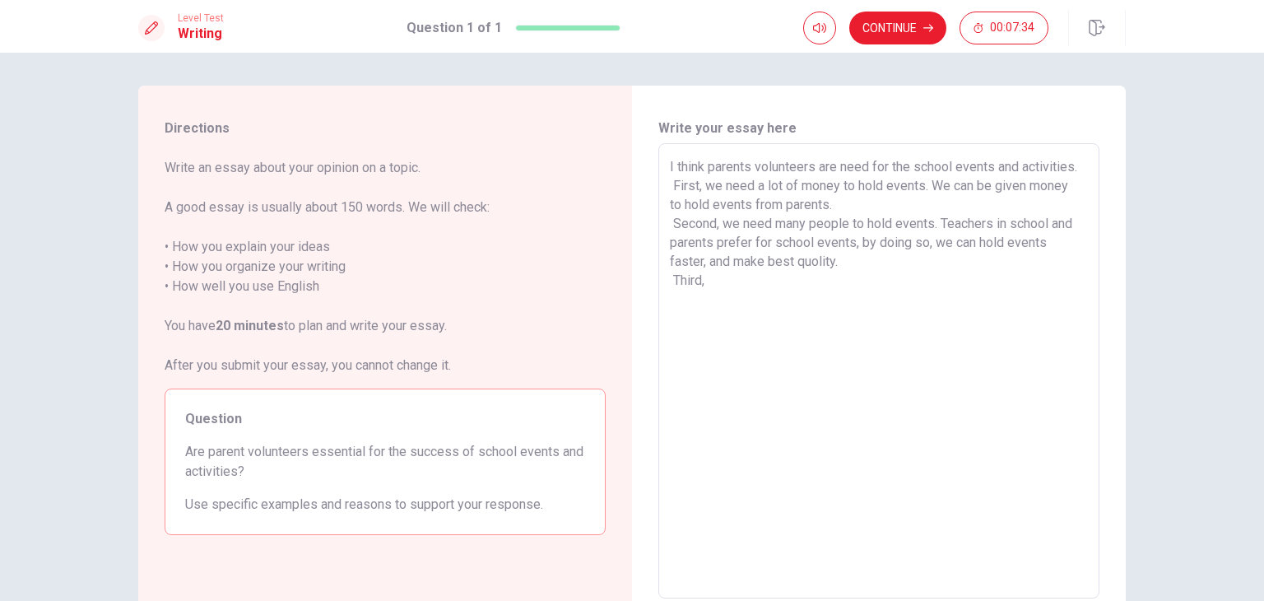
click at [670, 179] on textarea "I think parents volunteers are need for the school events and activities. First…" at bounding box center [879, 371] width 418 height 428
click at [711, 301] on textarea "I think parents volunteers are need for the school events and activities. First…" at bounding box center [879, 371] width 418 height 428
click at [844, 281] on textarea "I think parents volunteers are need for the school events and activities. First…" at bounding box center [879, 371] width 418 height 428
click at [816, 309] on textarea "I think parents volunteers are need for the school events and activities. First…" at bounding box center [879, 371] width 418 height 428
click at [821, 305] on textarea "I think parents volunteers are need for the school events and activities. First…" at bounding box center [879, 371] width 418 height 428
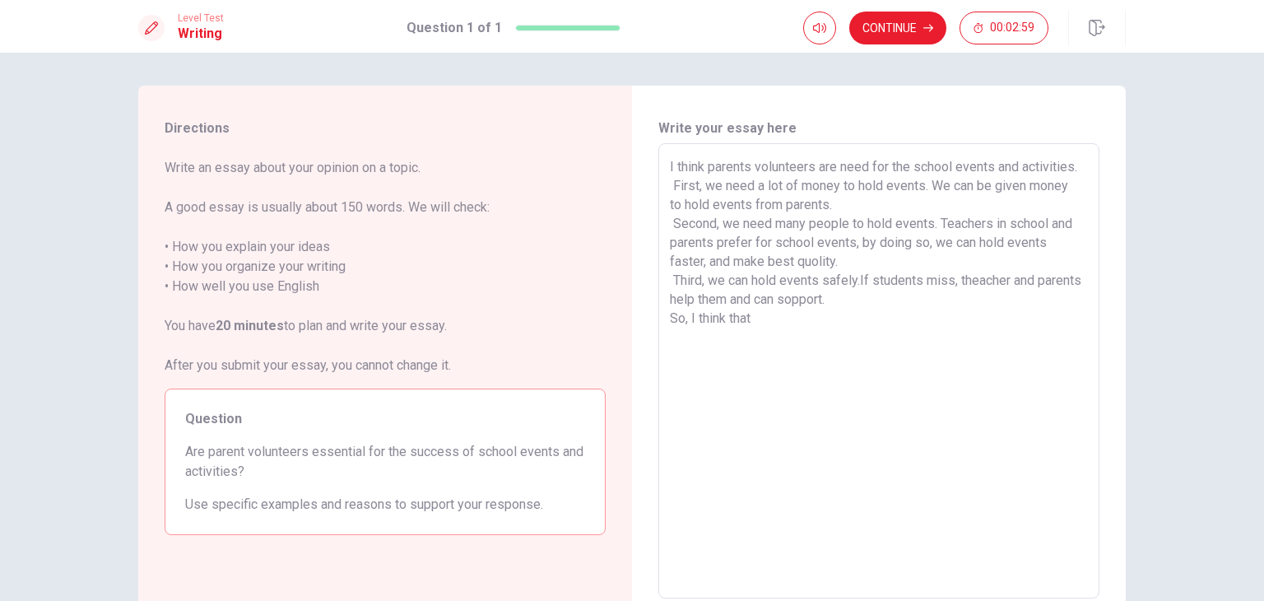
click at [707, 161] on textarea "I think parents volunteers are need for the school events and activities. First…" at bounding box center [879, 371] width 418 height 428
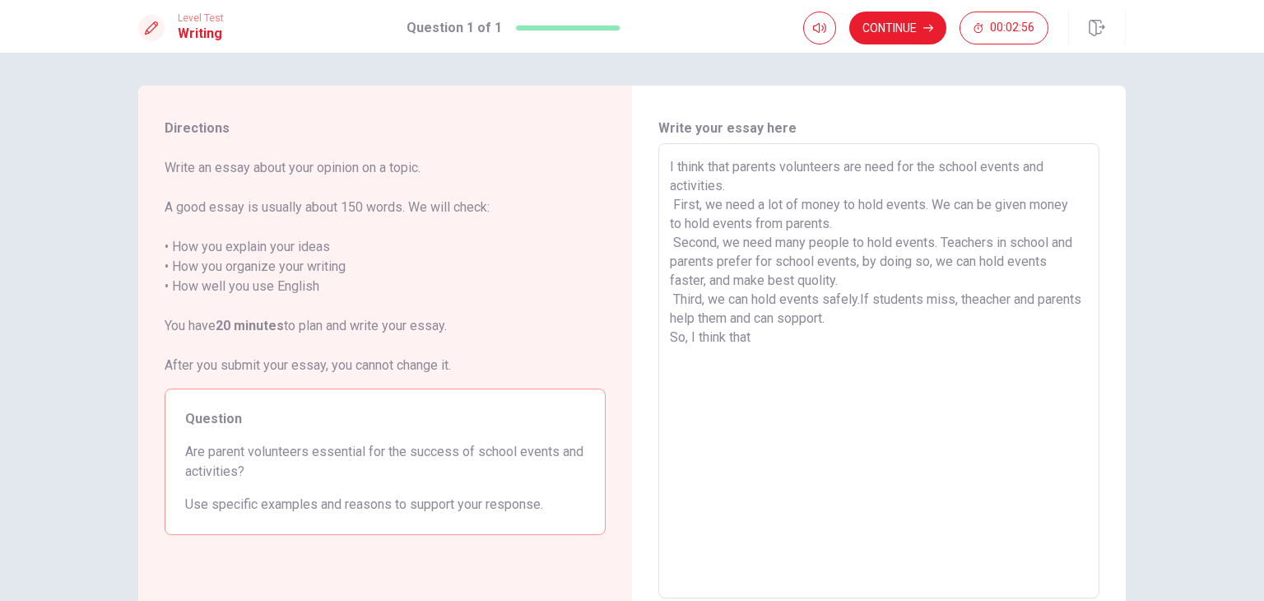
click at [793, 351] on textarea "I think that parents volunteers are need for the school events and activities. …" at bounding box center [879, 371] width 418 height 428
click at [796, 346] on textarea "I think that parents volunteers are need for the school events and activities. …" at bounding box center [879, 371] width 418 height 428
click at [906, 319] on textarea "I think that parents volunteers are need for the school events and activities. …" at bounding box center [879, 371] width 418 height 428
click at [963, 216] on textarea "I think that parents volunteers are need for the school events and activities. …" at bounding box center [879, 371] width 418 height 428
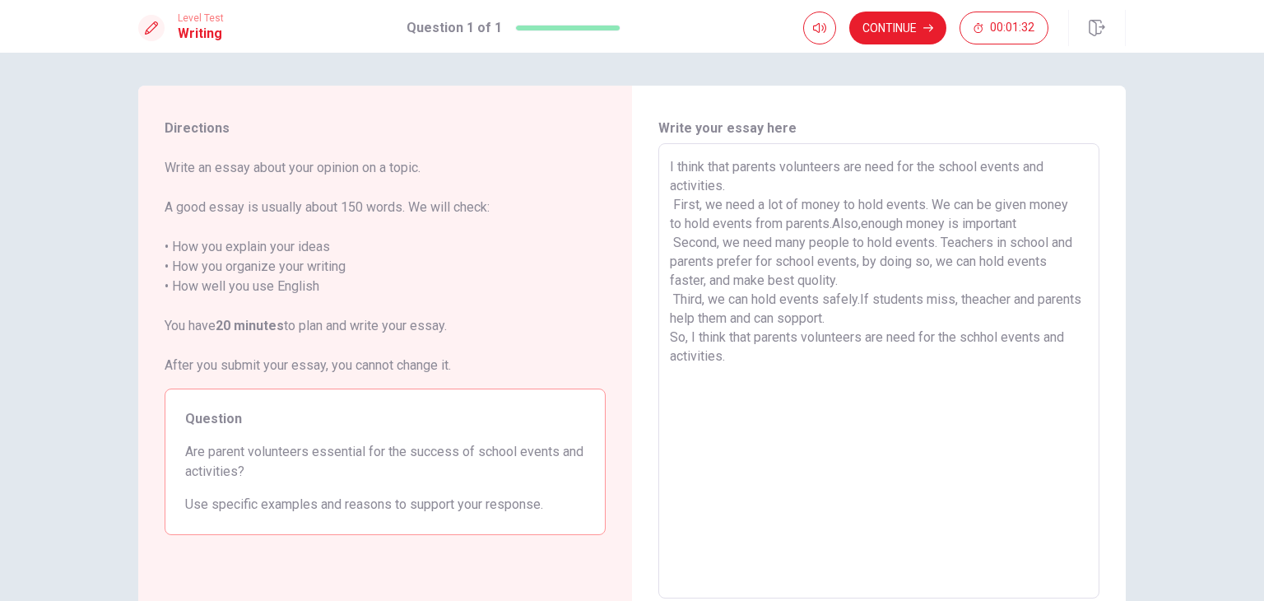
click at [1044, 225] on textarea "I think that parents volunteers are need for the school events and activities. …" at bounding box center [879, 371] width 418 height 428
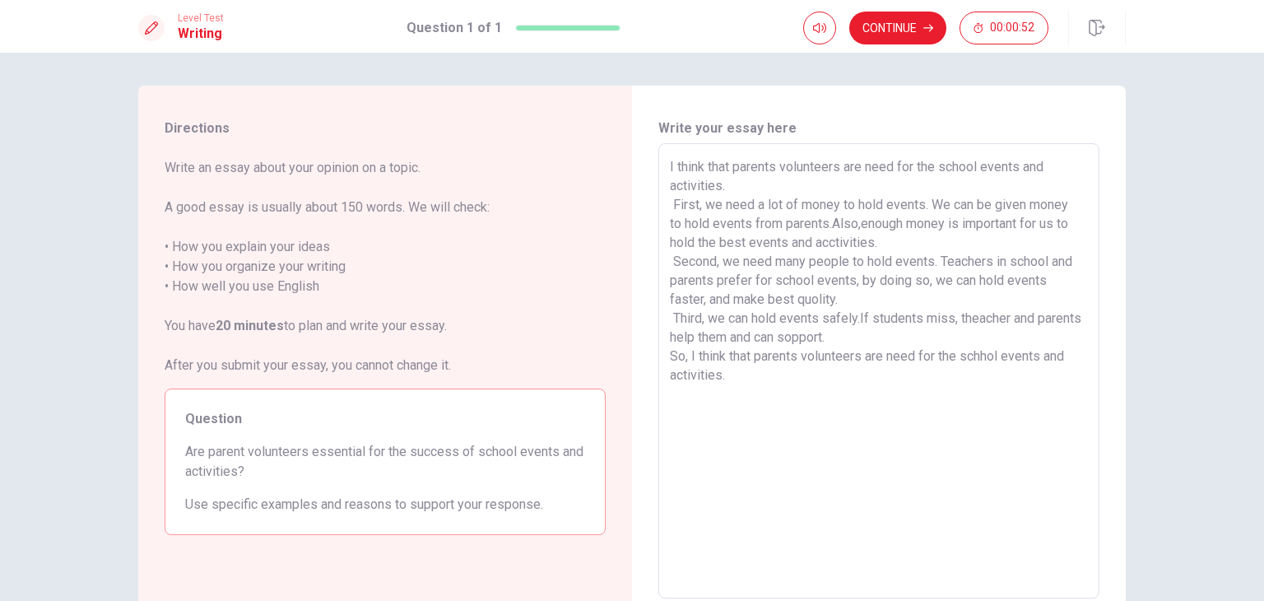
click at [858, 303] on textarea "I think that parents volunteers are need for the school events and activities. …" at bounding box center [879, 371] width 418 height 428
click at [894, 258] on textarea "I think that parents volunteers are need for the school events and activities. …" at bounding box center [879, 371] width 418 height 428
click at [928, 258] on textarea "I think that parents volunteers are need for the school events and activities. …" at bounding box center [879, 371] width 418 height 428
click at [916, 325] on textarea "I think that parents volunteers are need for the school events and activities. …" at bounding box center [879, 371] width 418 height 428
click at [893, 384] on textarea "I think that parents volunteers are need for the school events and activities. …" at bounding box center [879, 371] width 418 height 428
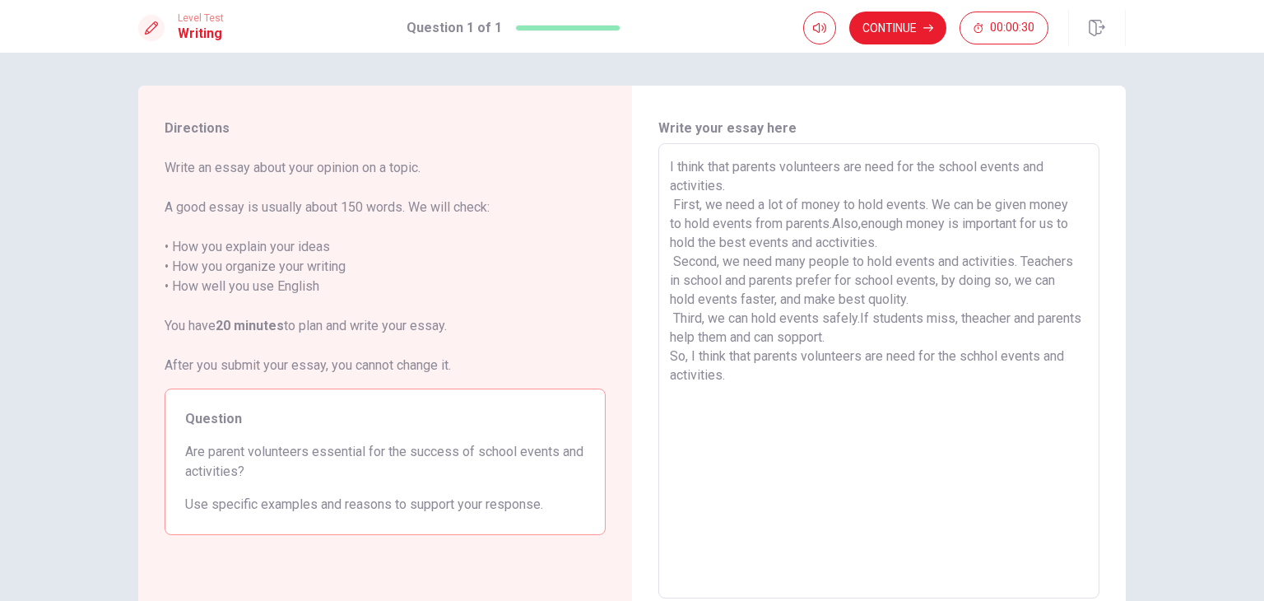
click at [872, 357] on textarea "I think that parents volunteers are need for the school events and activities. …" at bounding box center [879, 371] width 418 height 428
click at [1042, 361] on textarea "I think that parents volunteers are need for the school events and activities. …" at bounding box center [879, 371] width 418 height 428
click at [740, 332] on textarea "I think that parents volunteers are need for the school events and activities. …" at bounding box center [879, 371] width 418 height 428
click at [757, 274] on textarea "I think that parents volunteers are need for the school events and activities. …" at bounding box center [879, 371] width 418 height 428
drag, startPoint x: 766, startPoint y: 261, endPoint x: 772, endPoint y: 254, distance: 8.7
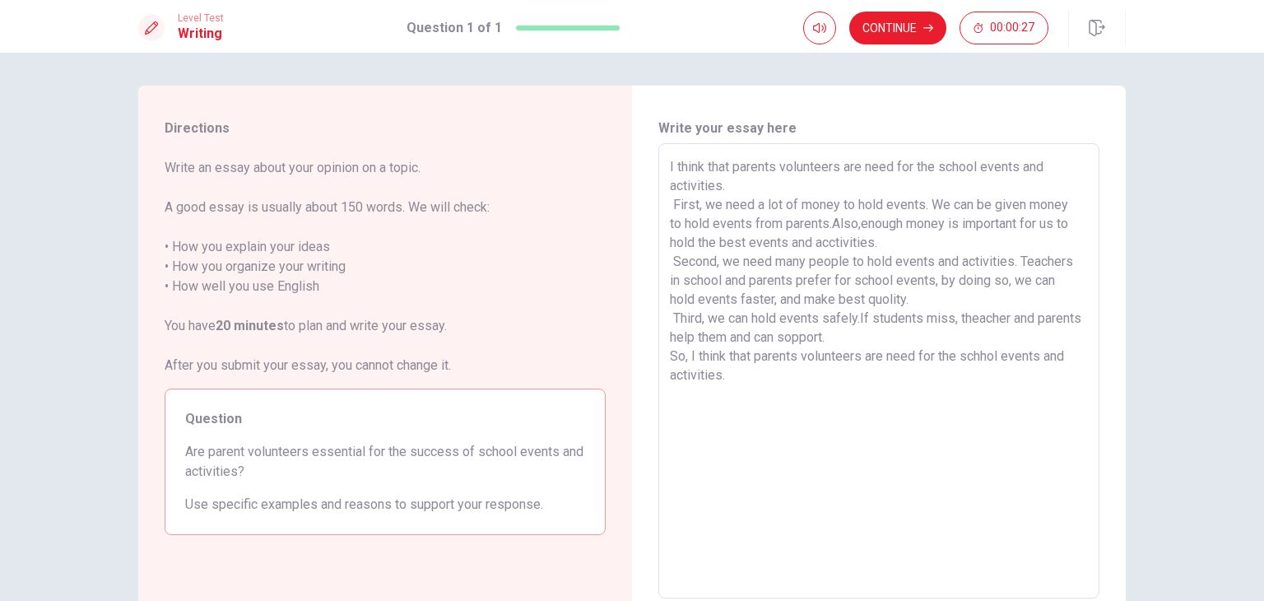
click at [769, 258] on textarea "I think that parents volunteers are need for the school events and activities. …" at bounding box center [879, 371] width 418 height 428
drag, startPoint x: 779, startPoint y: 249, endPoint x: 823, endPoint y: 233, distance: 46.3
click at [783, 246] on textarea "I think that parents volunteers are need for the school events and activities. …" at bounding box center [879, 371] width 418 height 428
drag, startPoint x: 827, startPoint y: 233, endPoint x: 835, endPoint y: 231, distance: 8.4
click at [832, 231] on textarea "I think that parents volunteers are need for the school events and activities. …" at bounding box center [879, 371] width 418 height 428
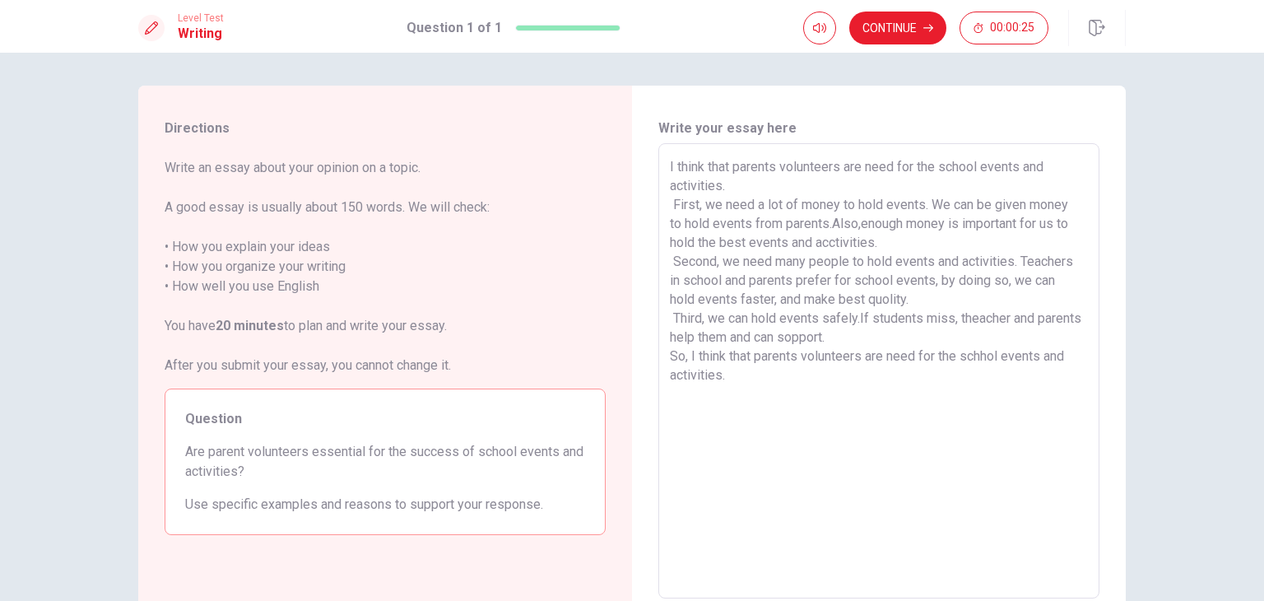
click at [971, 301] on textarea "I think that parents volunteers are need for the school events and activities. …" at bounding box center [879, 371] width 418 height 428
click at [932, 282] on textarea "I think that parents volunteers are need for the school events and activities. …" at bounding box center [879, 371] width 418 height 428
click at [795, 295] on textarea "I think that parents volunteers are need for the school events and activities. …" at bounding box center [879, 371] width 418 height 428
click at [816, 320] on textarea "I think that parents volunteers are need for the school events and activities. …" at bounding box center [879, 371] width 418 height 428
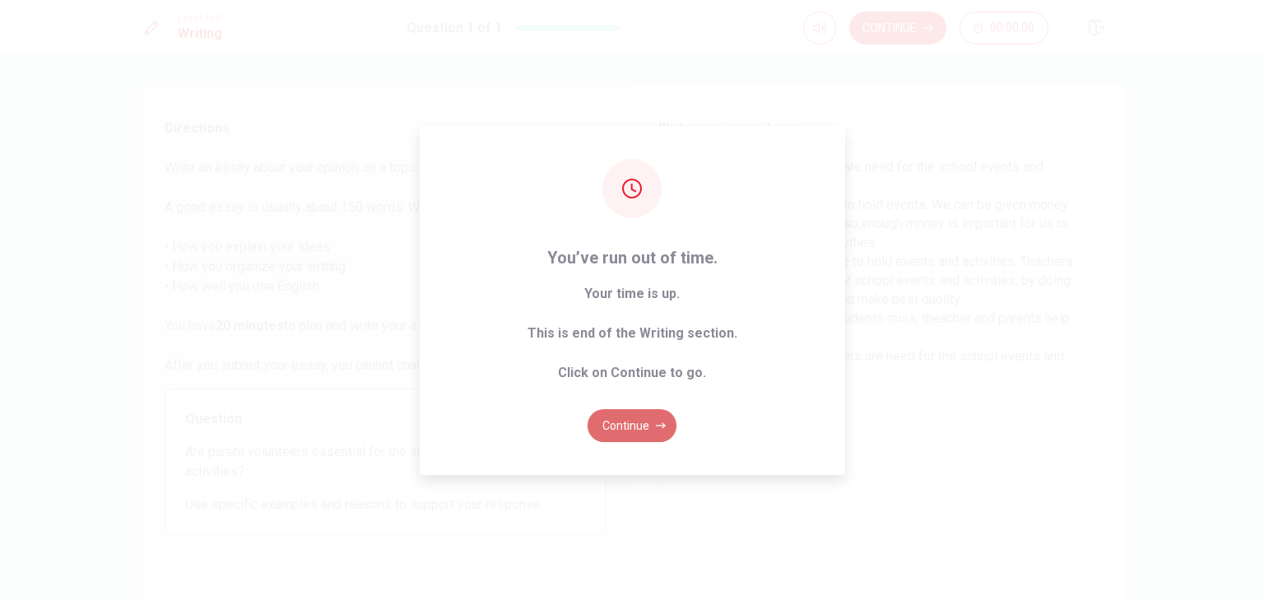
click at [649, 421] on button "Continue" at bounding box center [632, 425] width 89 height 33
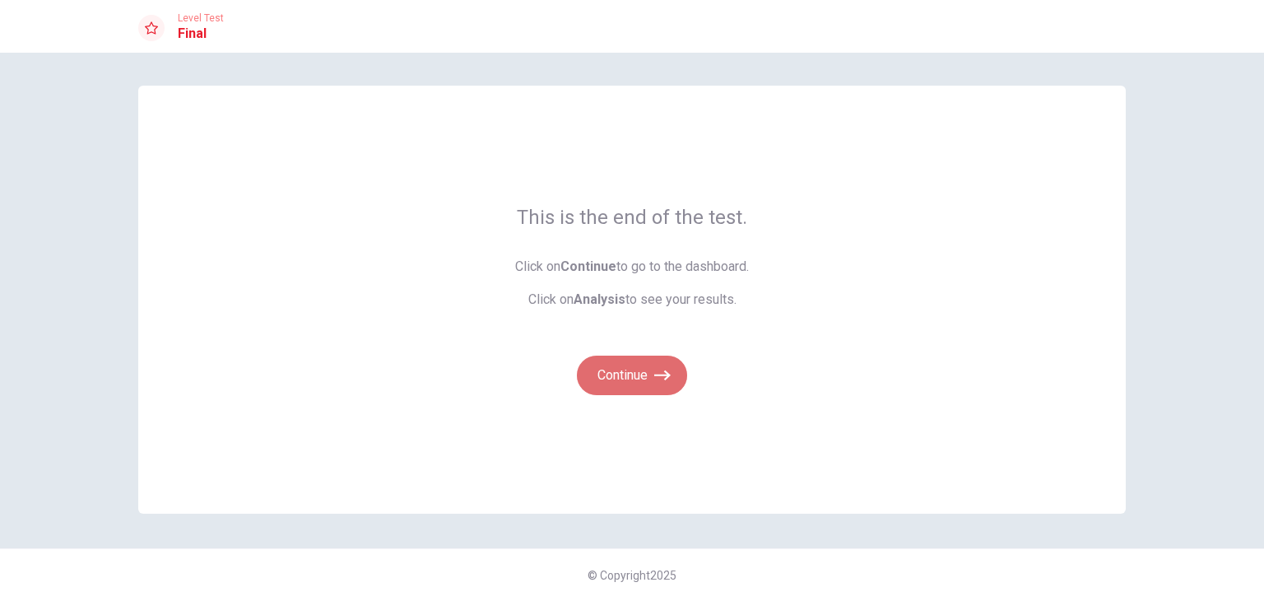
click at [655, 374] on icon "button" at bounding box center [662, 375] width 16 height 10
